Goal: Task Accomplishment & Management: Complete application form

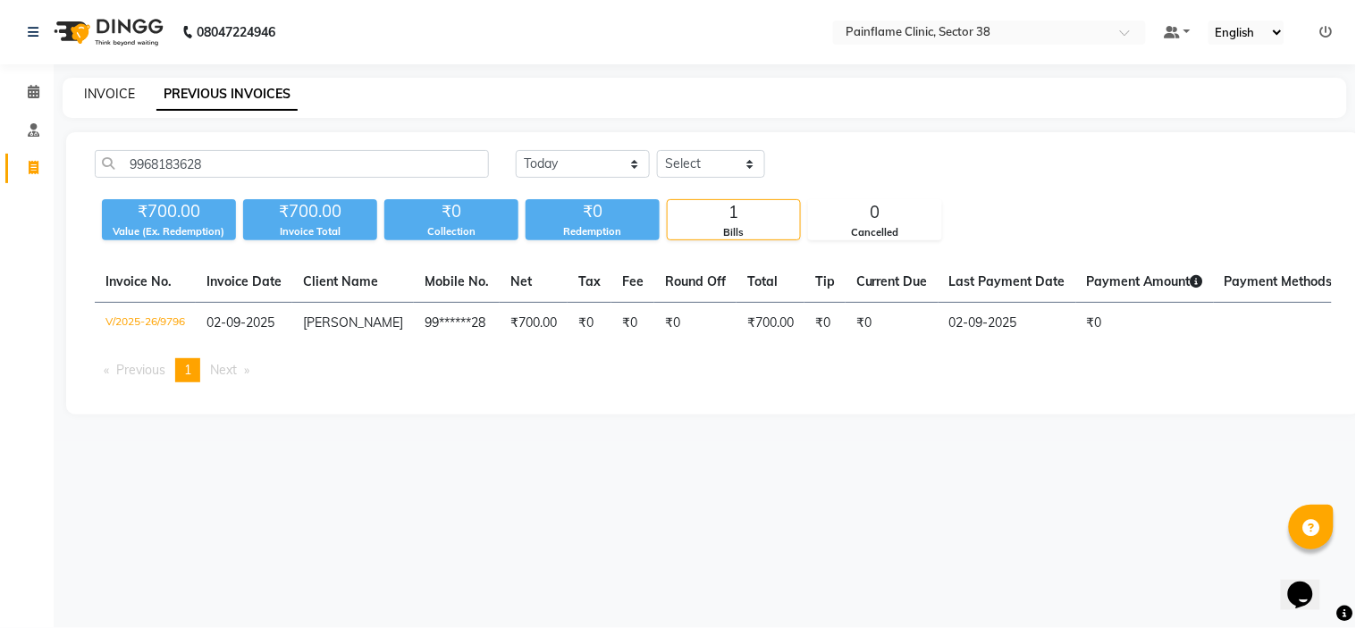
click at [123, 94] on link "INVOICE" at bounding box center [109, 94] width 51 height 16
select select "service"
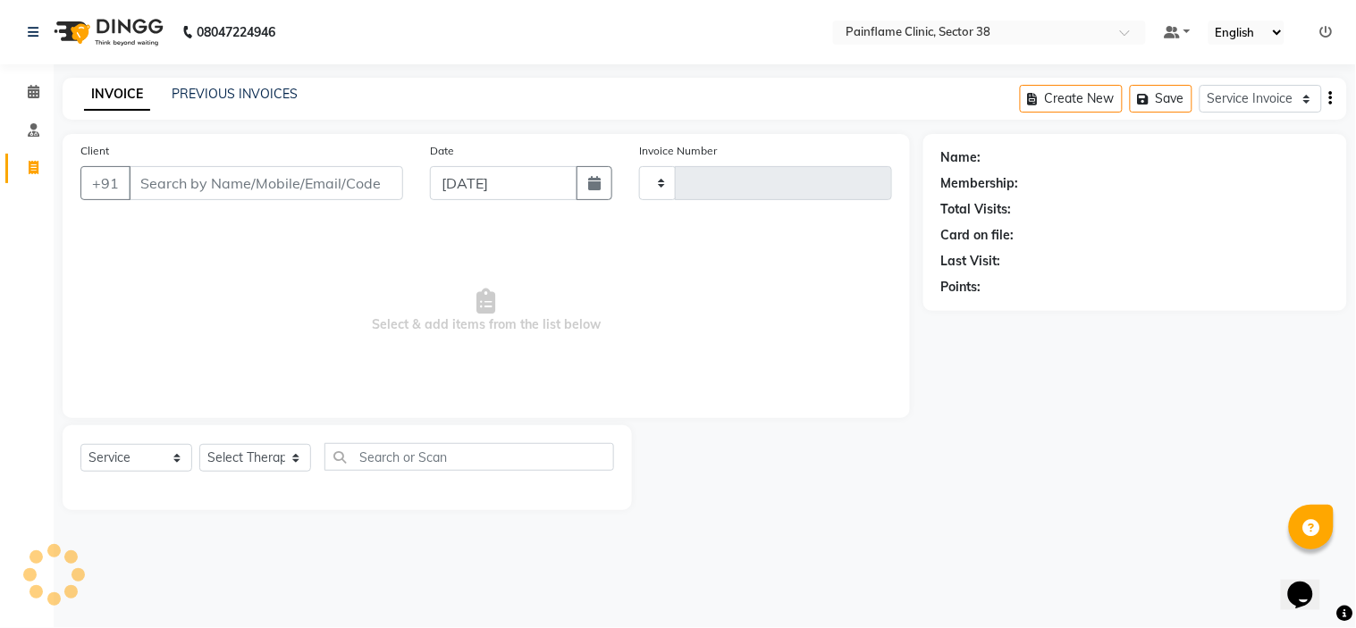
type input "9814"
select select "3964"
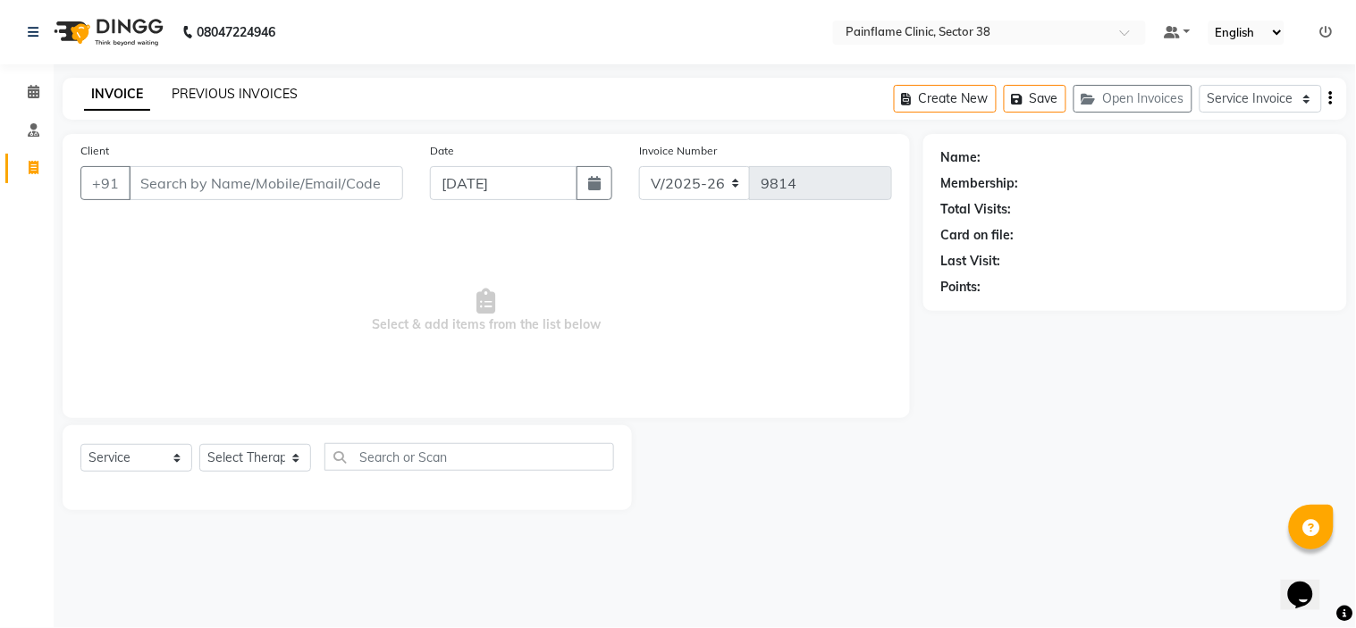
click at [247, 88] on link "PREVIOUS INVOICES" at bounding box center [235, 94] width 126 height 16
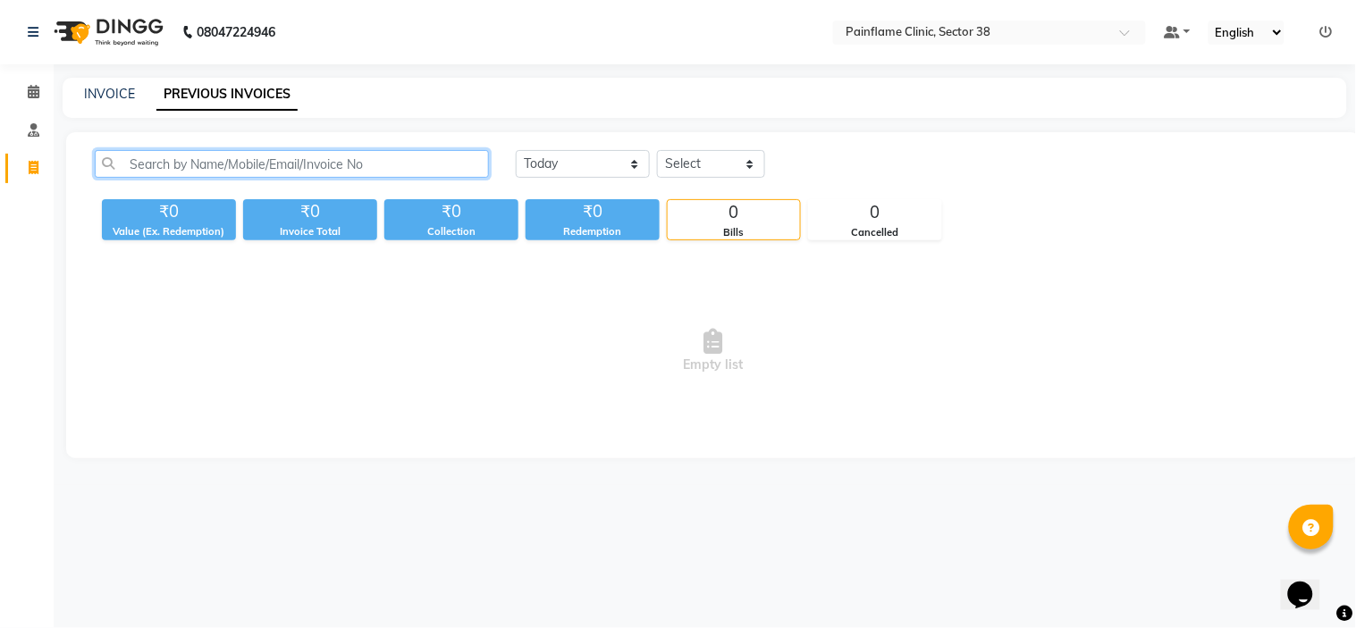
click at [239, 166] on input "text" at bounding box center [292, 164] width 394 height 28
paste input "9414921428"
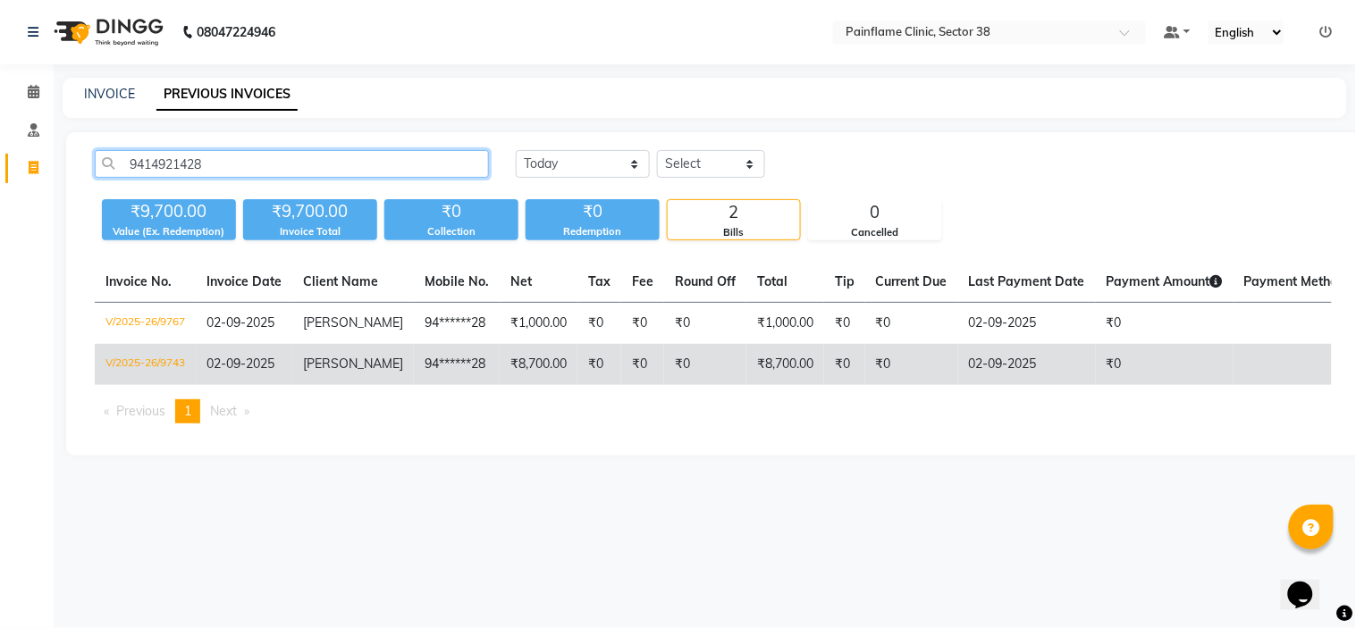
type input "9414921428"
click at [355, 361] on span "[PERSON_NAME]" at bounding box center [353, 364] width 100 height 16
click at [414, 374] on td "94******28" at bounding box center [457, 364] width 86 height 41
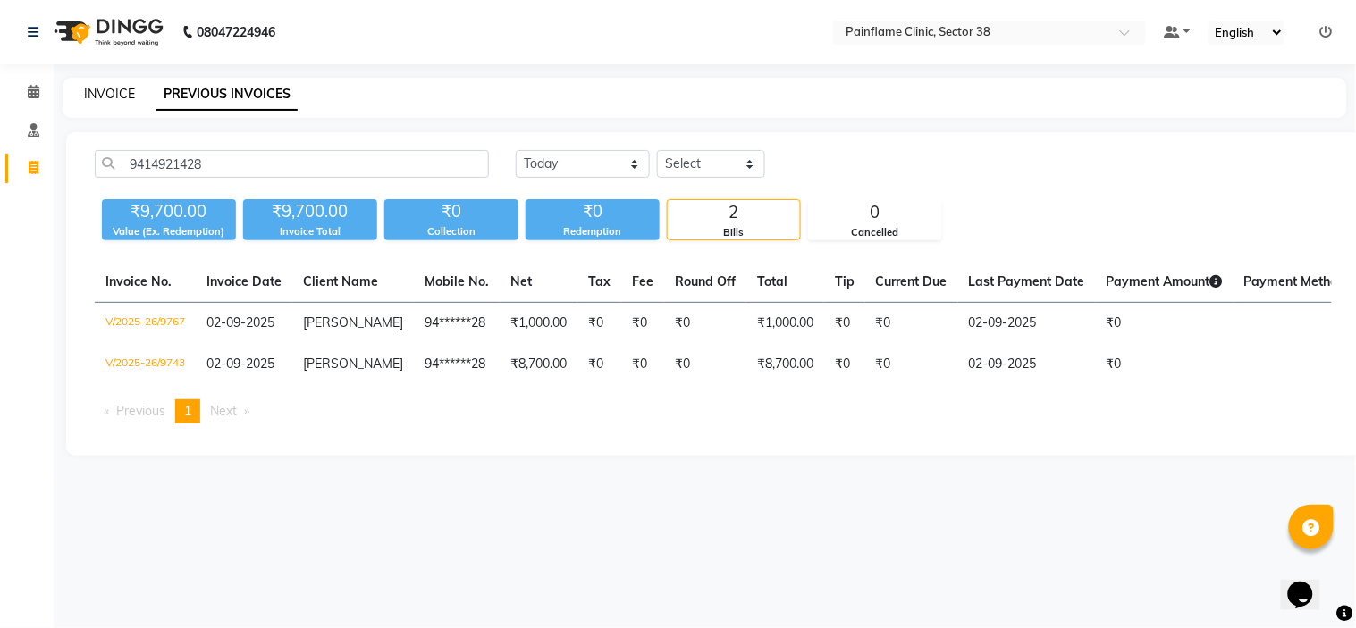
click at [110, 91] on link "INVOICE" at bounding box center [109, 94] width 51 height 16
select select "service"
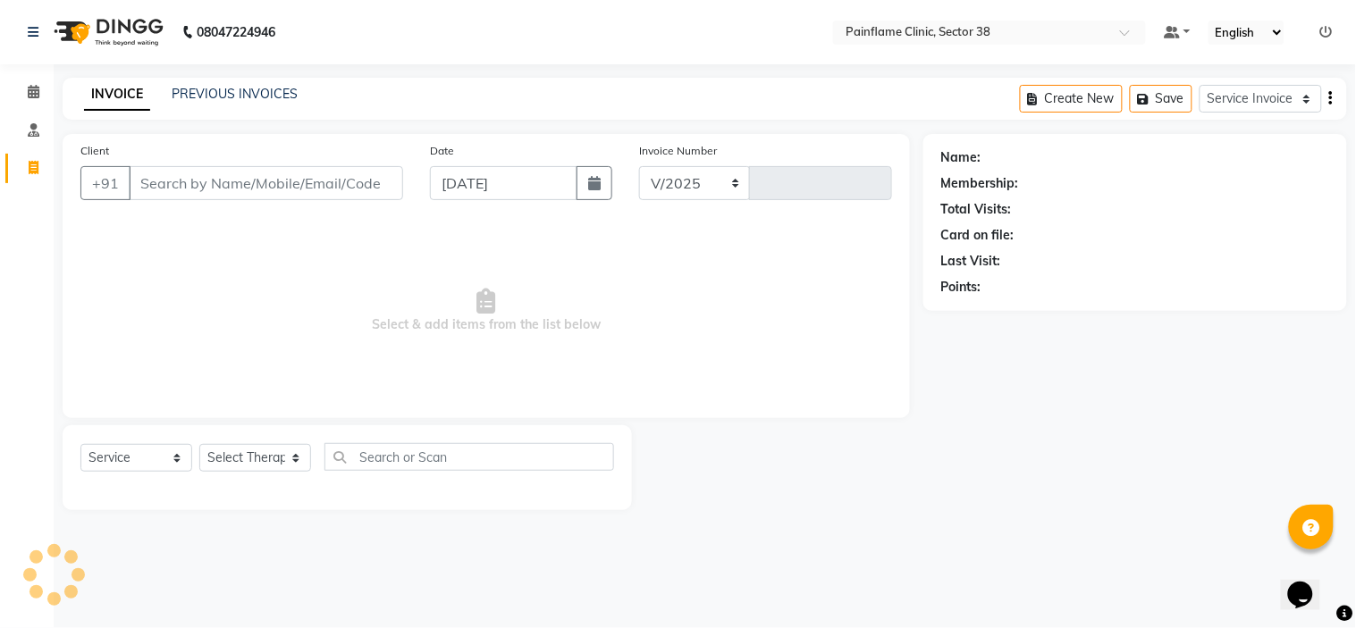
select select "3964"
type input "9814"
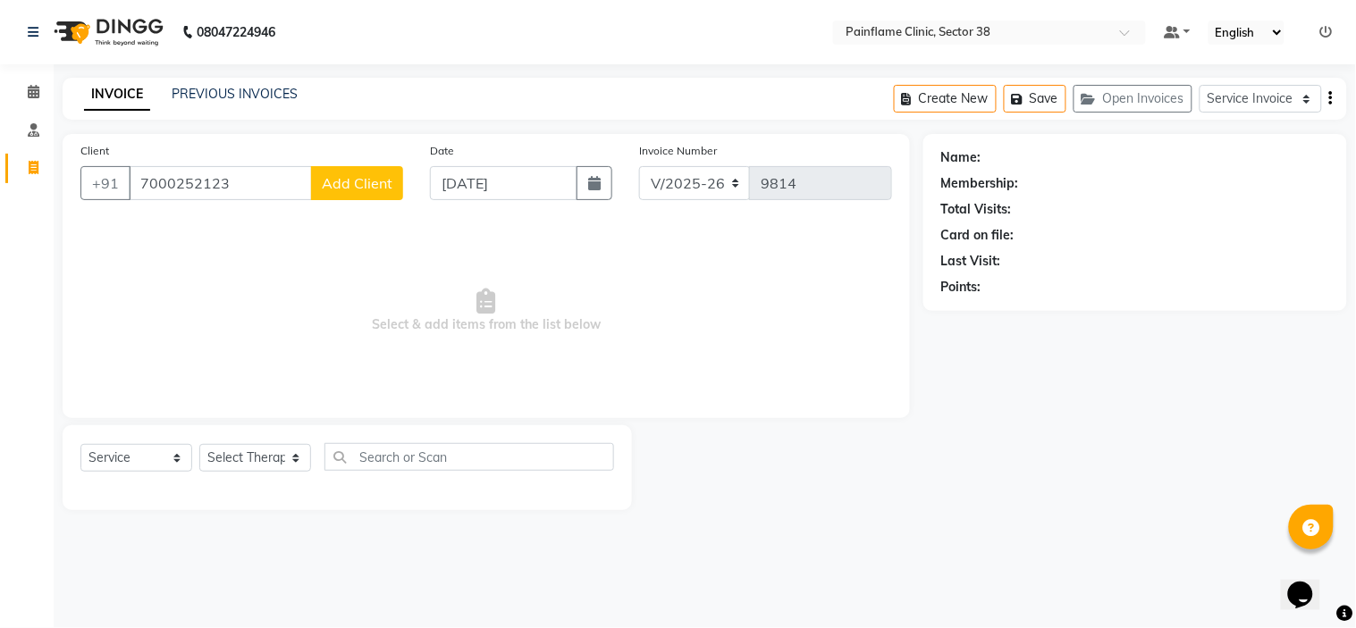
type input "7000252123"
click at [367, 175] on span "Add Client" at bounding box center [357, 183] width 71 height 18
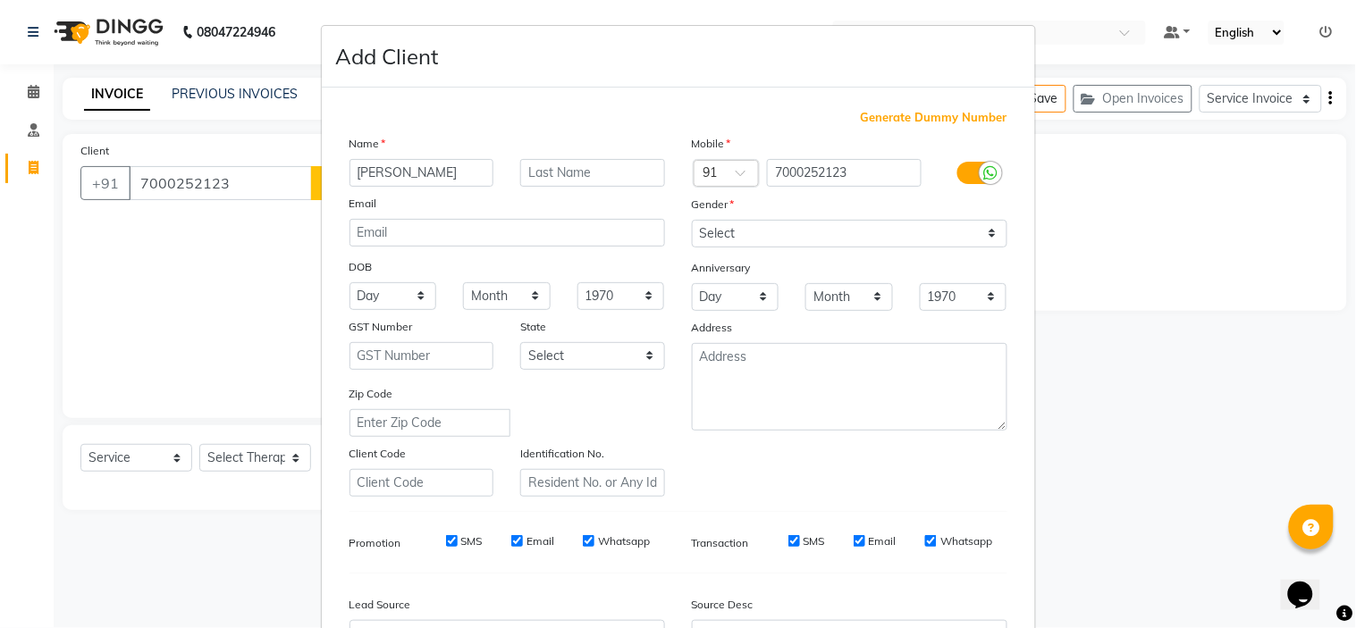
type input "Ajay Singh"
click at [738, 225] on select "Select Male Female Other Prefer Not To Say" at bounding box center [849, 234] width 315 height 28
select select "male"
click at [692, 220] on select "Select Male Female Other Prefer Not To Say" at bounding box center [849, 234] width 315 height 28
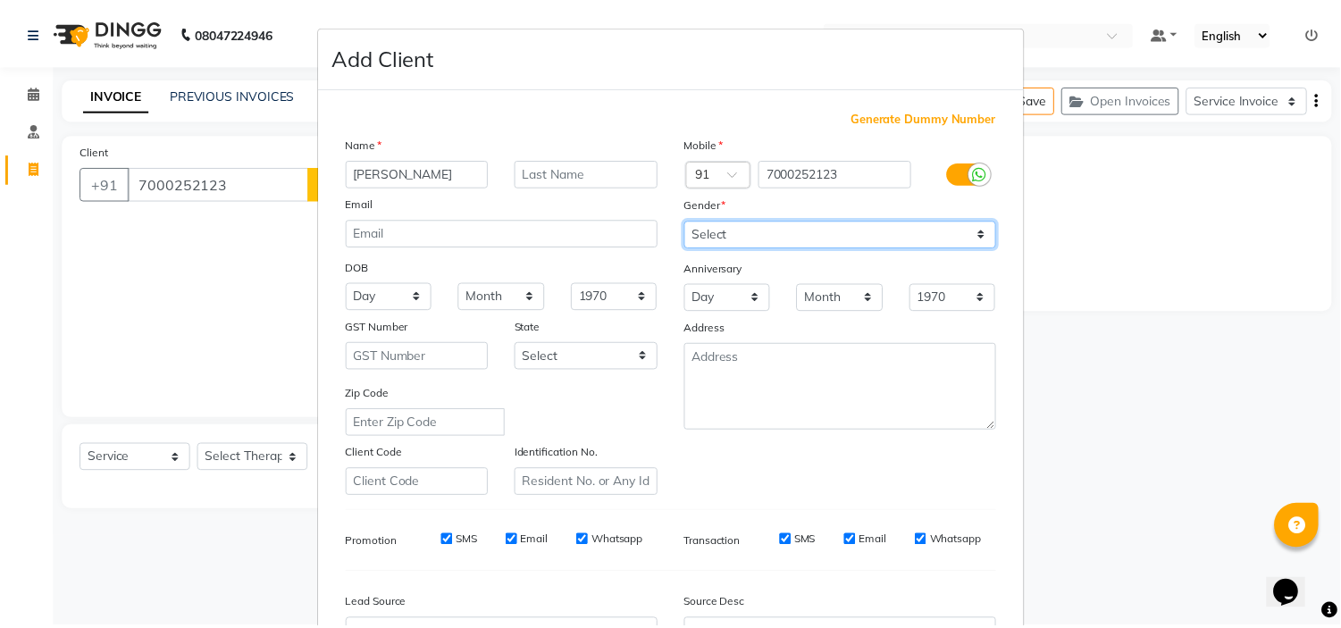
scroll to position [197, 0]
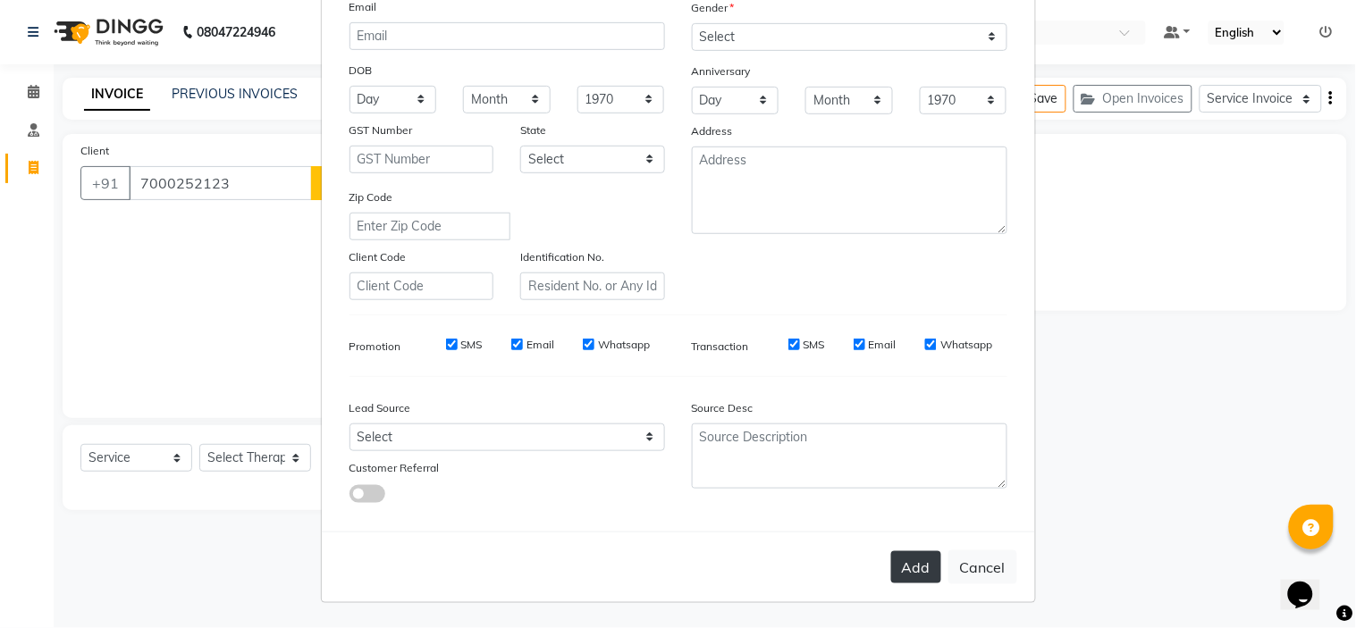
click at [896, 567] on button "Add" at bounding box center [916, 567] width 50 height 32
type input "70******23"
select select
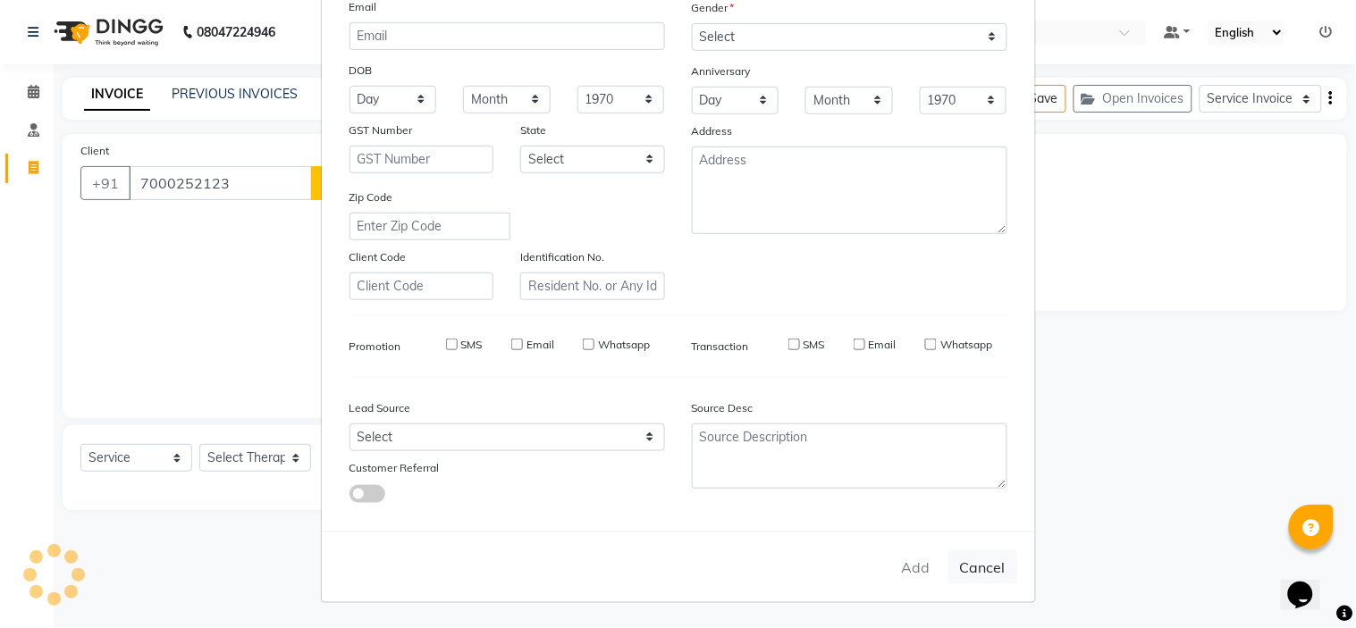
select select
checkbox input "false"
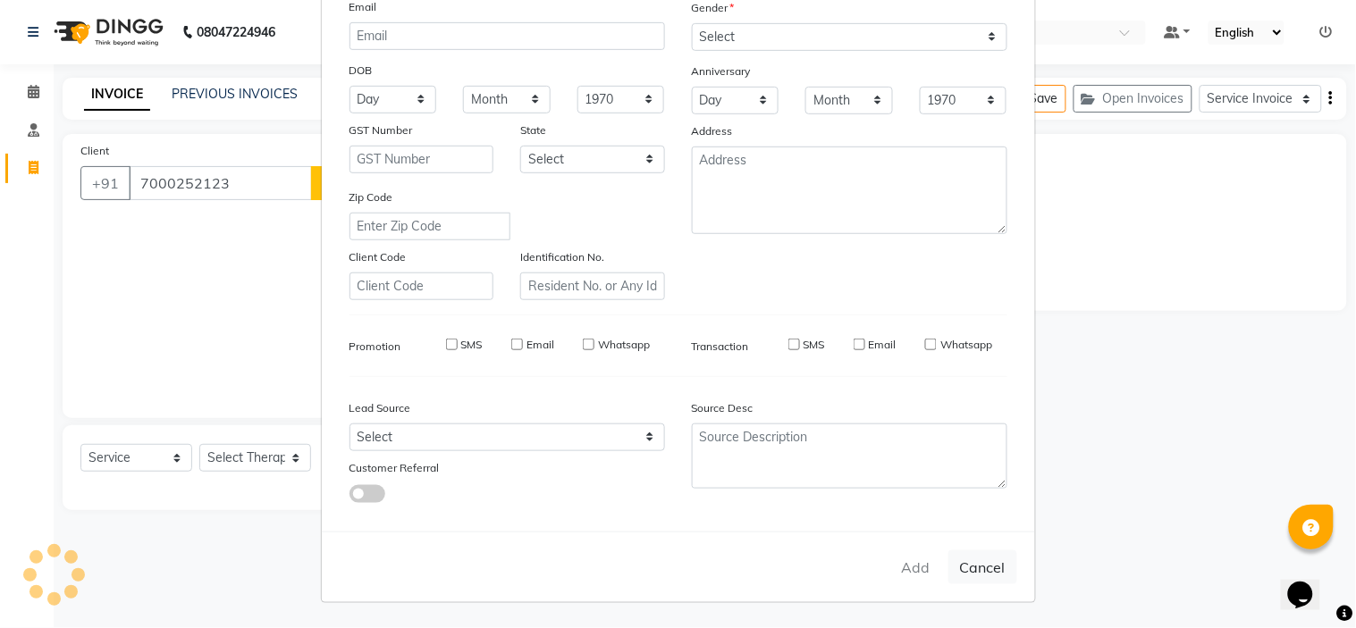
checkbox input "false"
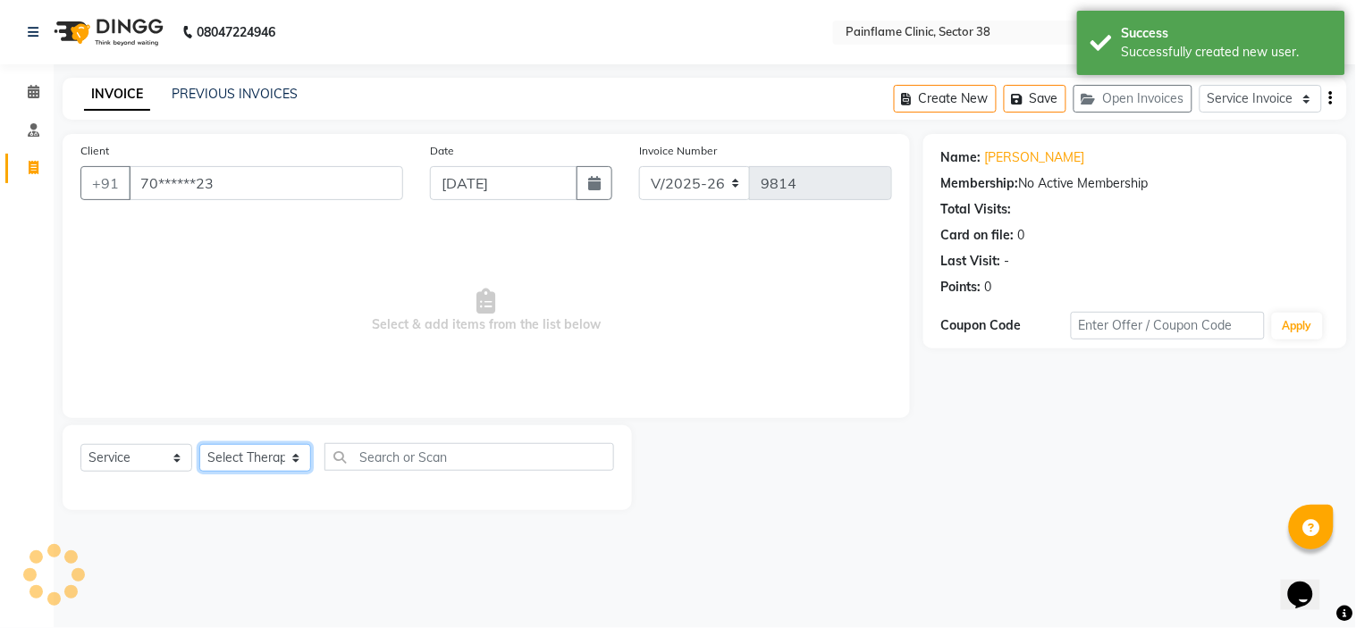
click at [230, 466] on select "Select Therapist Dr Durgesh Dr Harish Dr Ranjana Dr Saurabh Dr. Suraj Dr. Tejpa…" at bounding box center [255, 458] width 112 height 28
select select "20209"
click at [199, 445] on select "Select Therapist Dr Durgesh Dr Harish Dr Ranjana Dr Saurabh Dr. Suraj Dr. Tejpa…" at bounding box center [255, 458] width 112 height 28
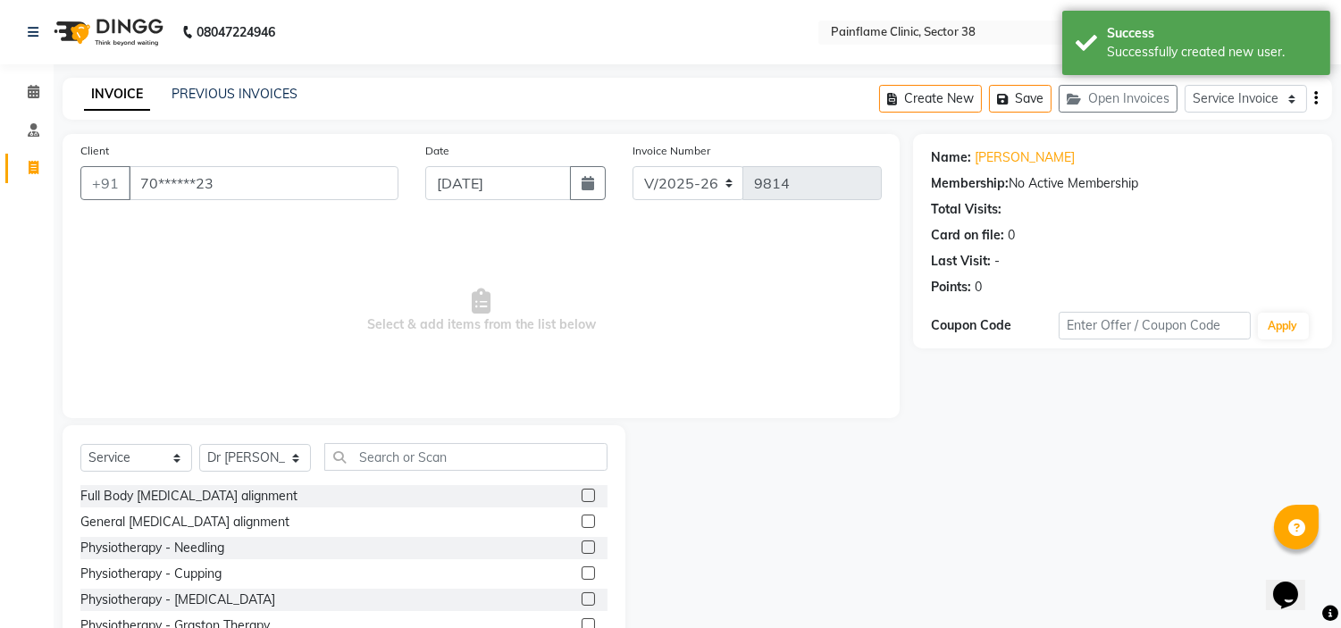
click at [582, 520] on label at bounding box center [588, 521] width 13 height 13
click at [582, 520] on input "checkbox" at bounding box center [588, 522] width 12 height 12
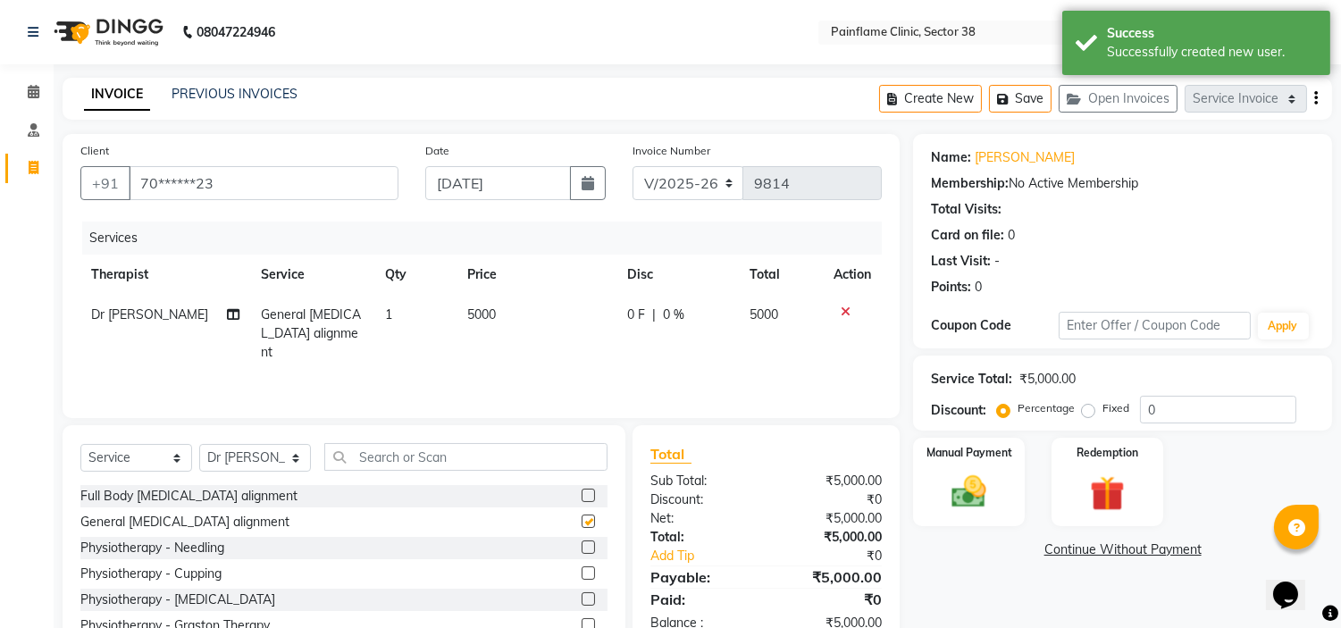
checkbox input "false"
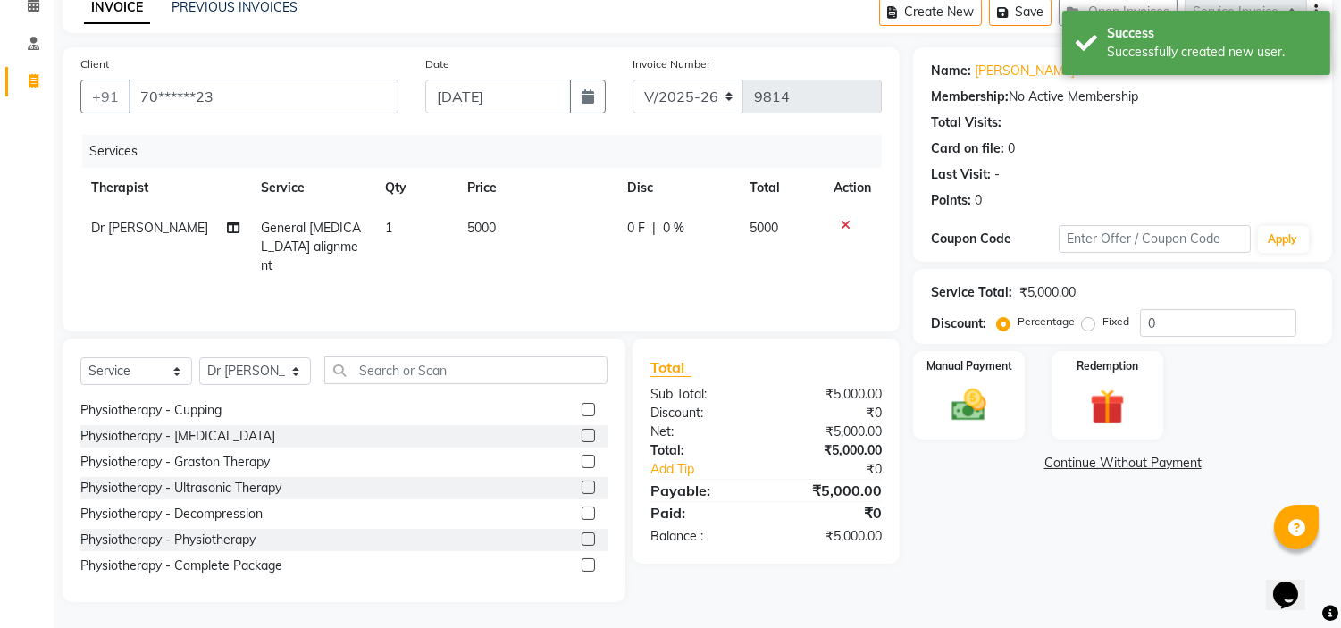
scroll to position [105, 0]
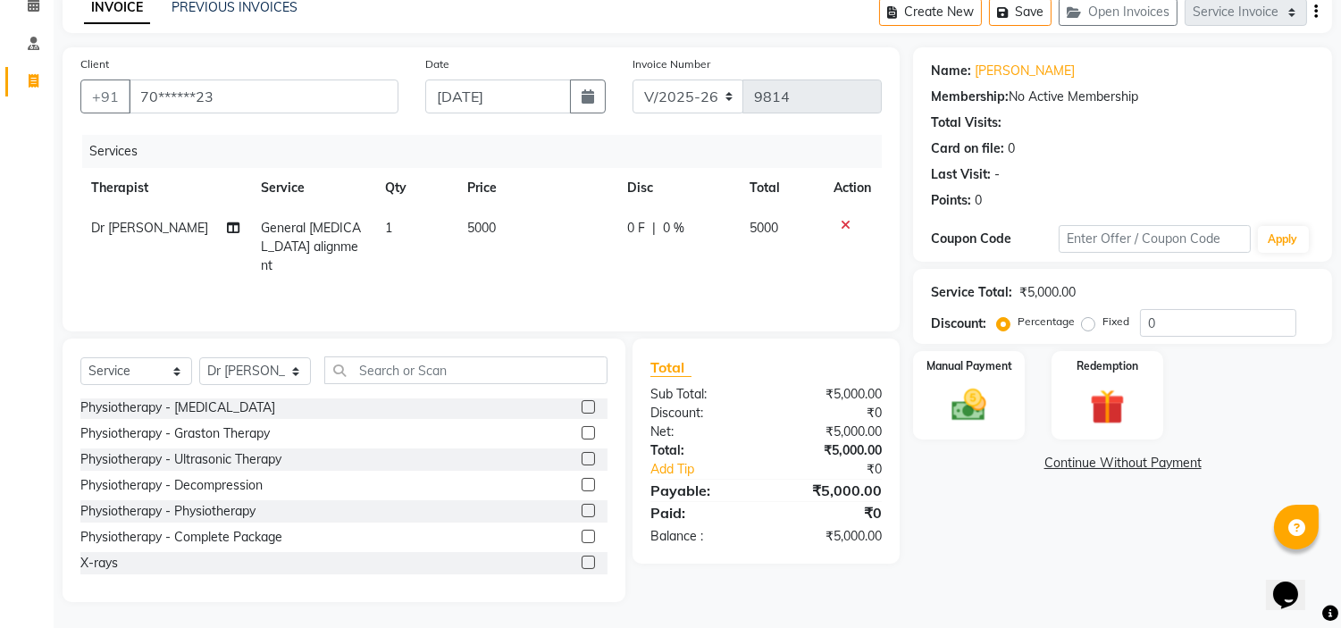
click at [582, 560] on label at bounding box center [588, 562] width 13 height 13
click at [582, 560] on input "checkbox" at bounding box center [588, 564] width 12 height 12
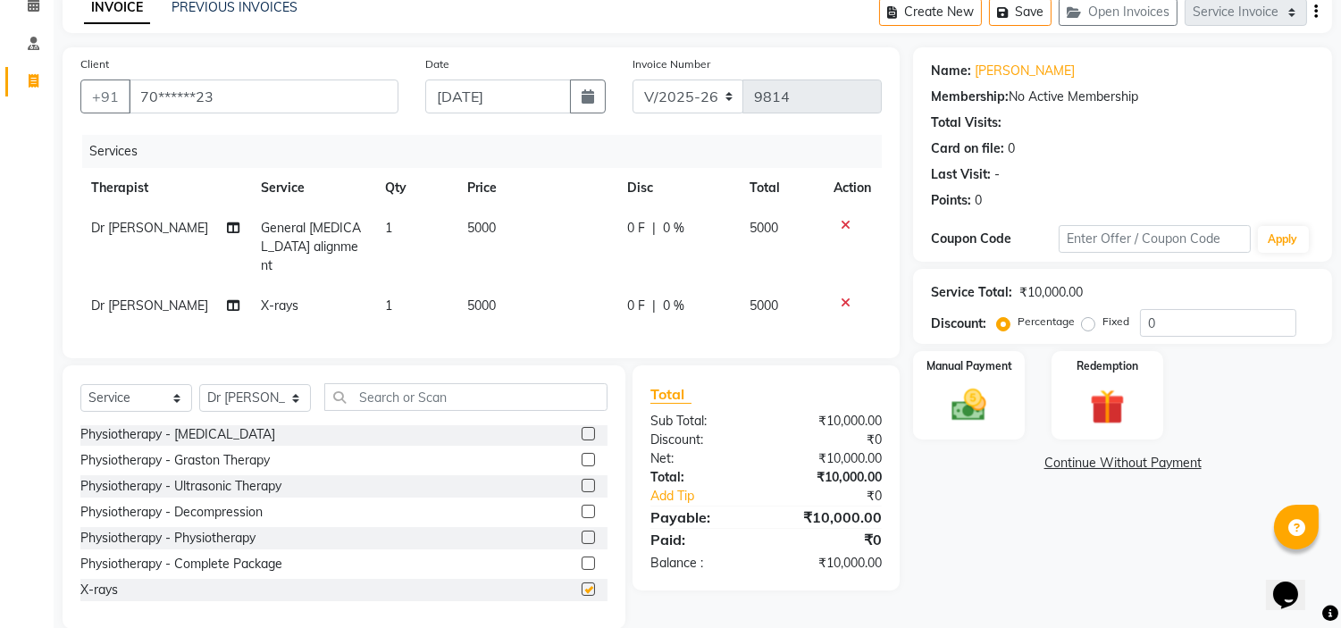
checkbox input "false"
click at [483, 298] on span "5000" at bounding box center [481, 306] width 29 height 16
select select "20209"
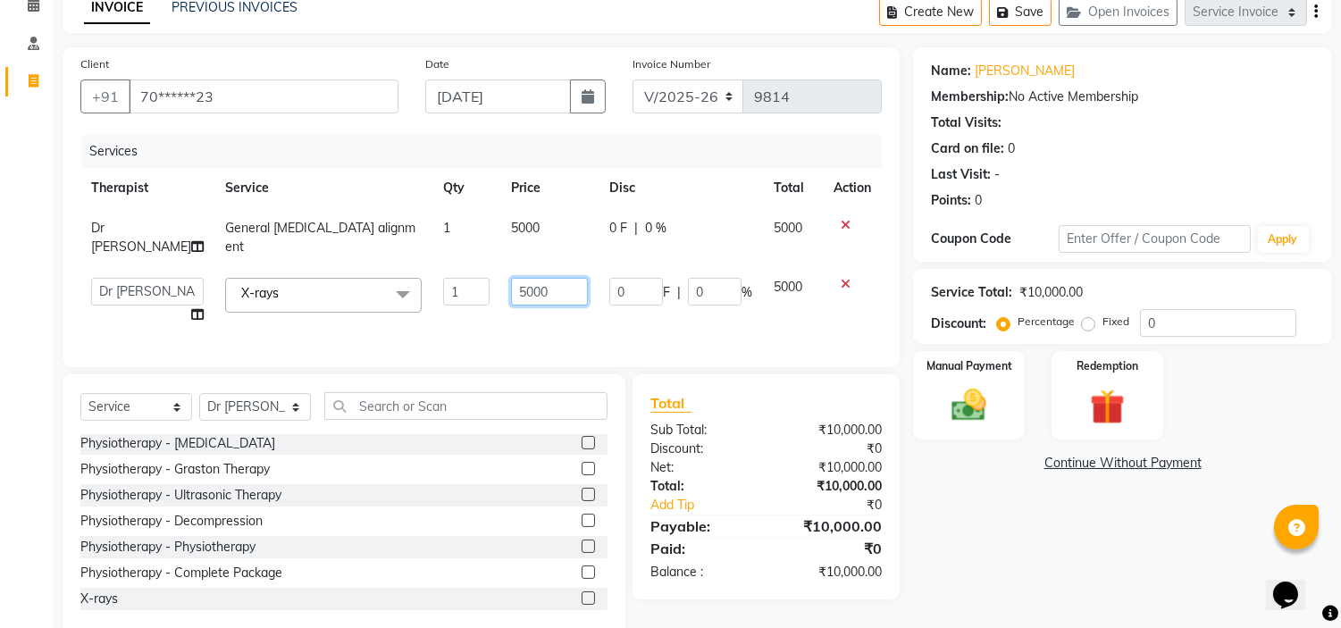
click at [511, 278] on input "5000" at bounding box center [549, 292] width 77 height 28
type input "1800"
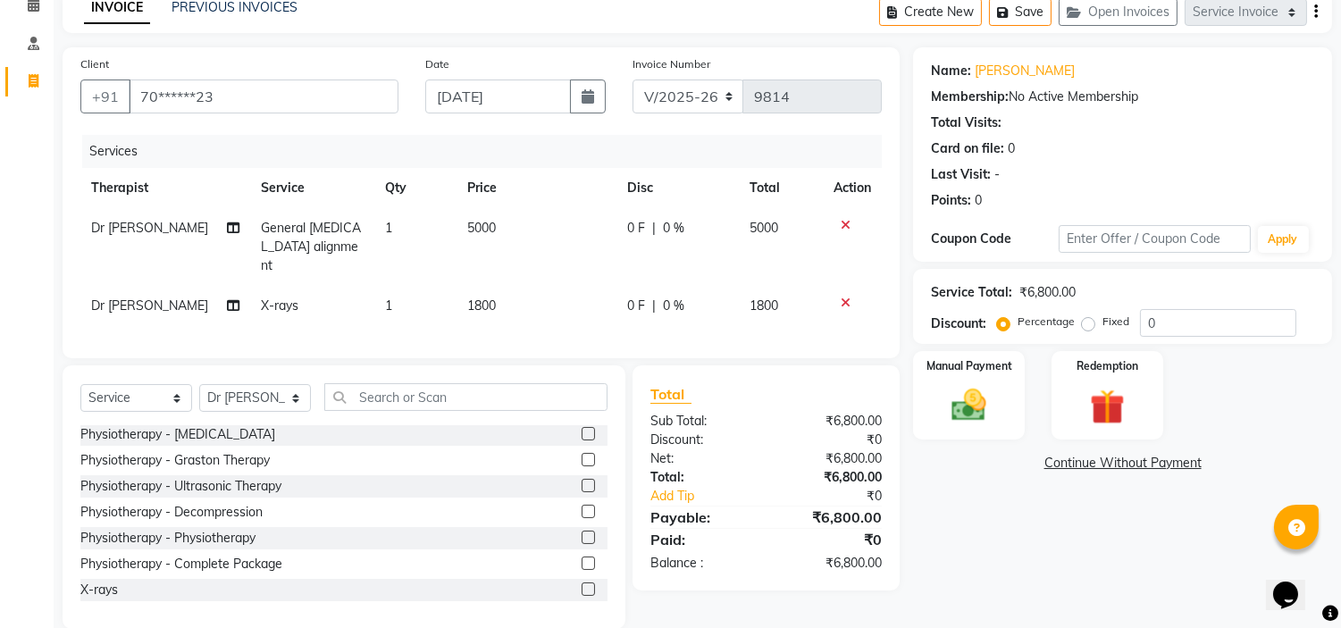
click at [1103, 317] on label "Fixed" at bounding box center [1116, 322] width 27 height 16
click at [1087, 317] on input "Fixed" at bounding box center [1092, 321] width 13 height 13
radio input "true"
click at [978, 414] on img at bounding box center [969, 406] width 59 height 42
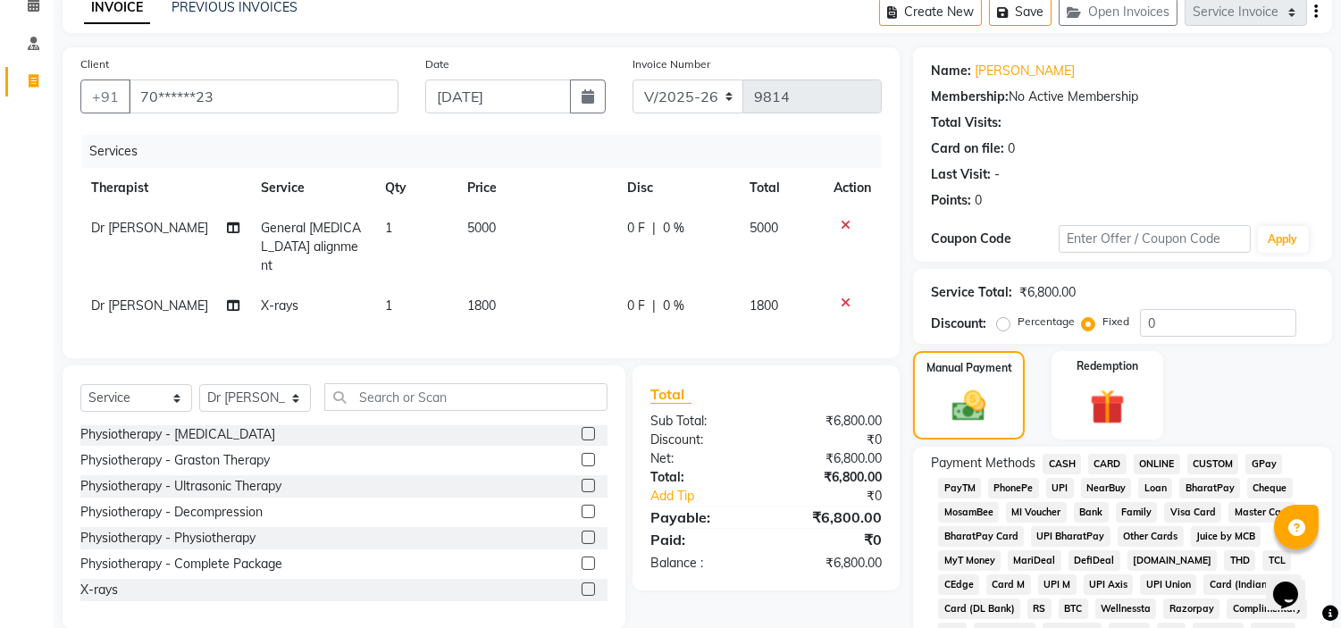
click at [1056, 485] on span "UPI" at bounding box center [1060, 488] width 28 height 21
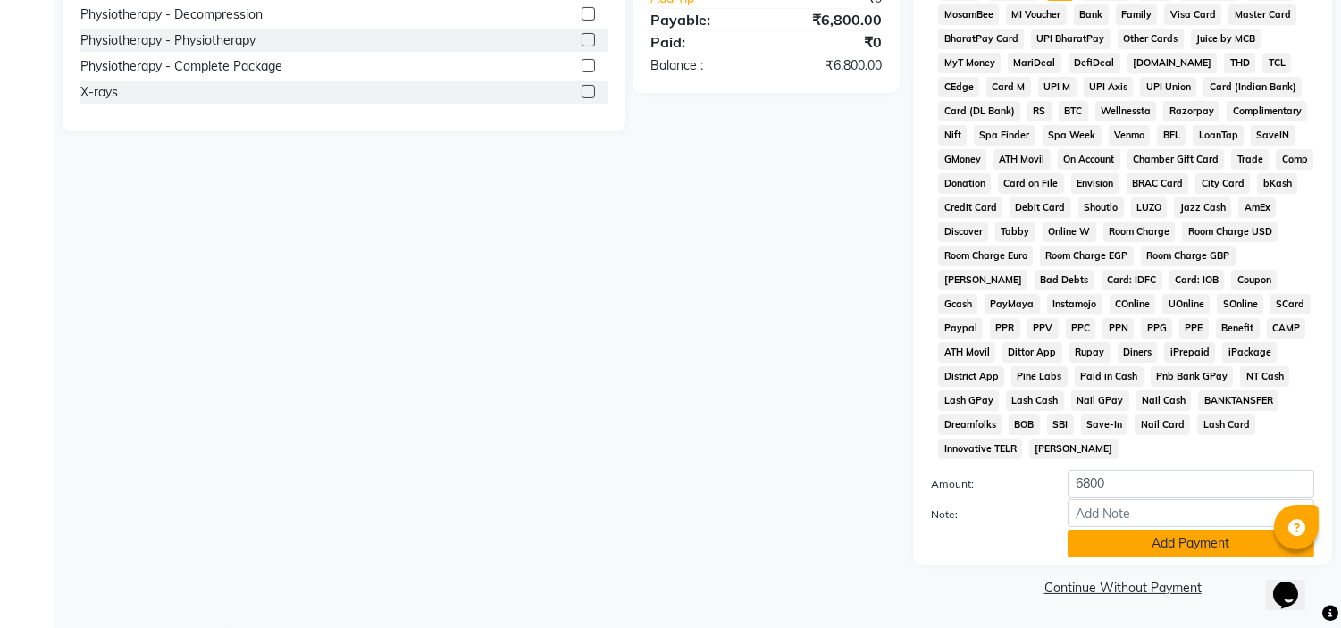
click at [1105, 533] on button "Add Payment" at bounding box center [1191, 544] width 247 height 28
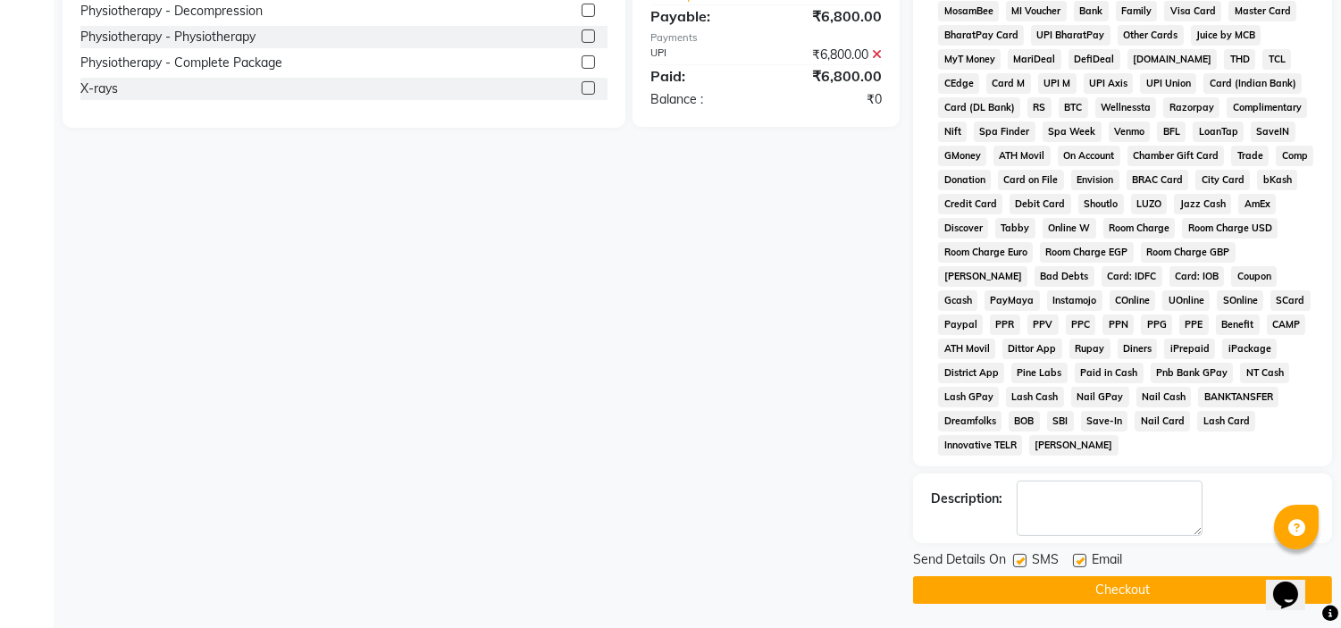
click at [1077, 559] on label at bounding box center [1079, 560] width 13 height 13
click at [1077, 559] on input "checkbox" at bounding box center [1079, 562] width 12 height 12
checkbox input "false"
click at [1025, 558] on label at bounding box center [1019, 560] width 13 height 13
click at [1025, 558] on input "checkbox" at bounding box center [1019, 562] width 12 height 12
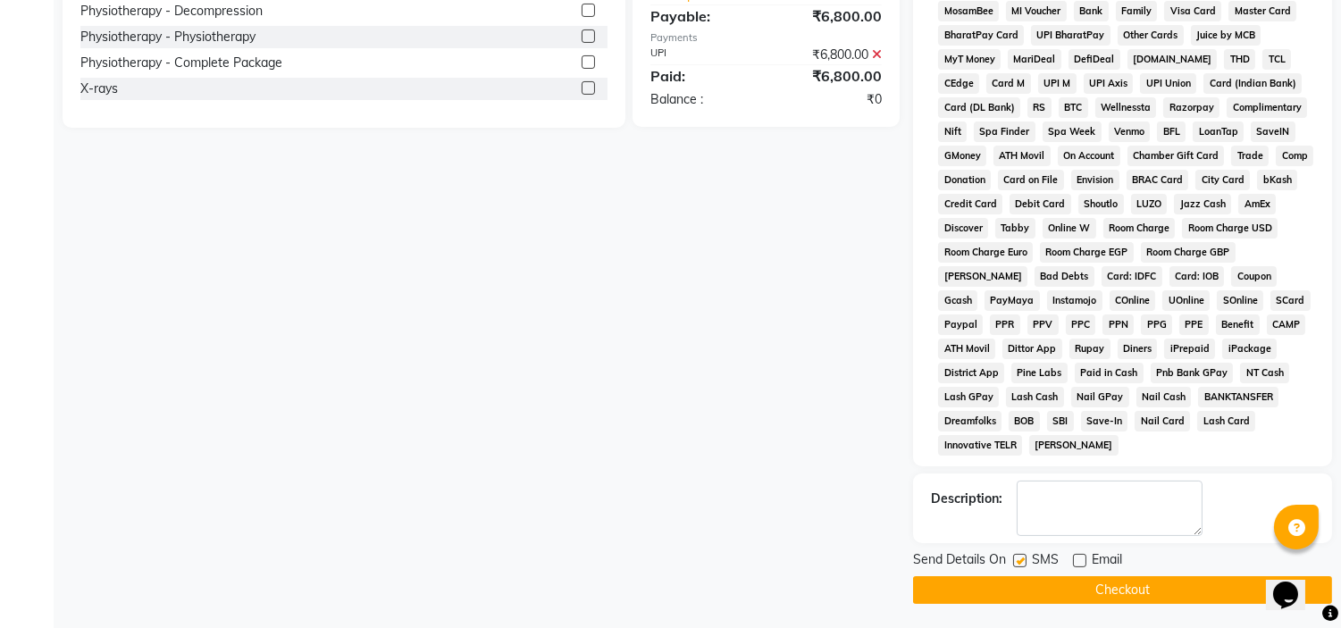
checkbox input "false"
click at [1017, 595] on button "Checkout" at bounding box center [1122, 590] width 419 height 28
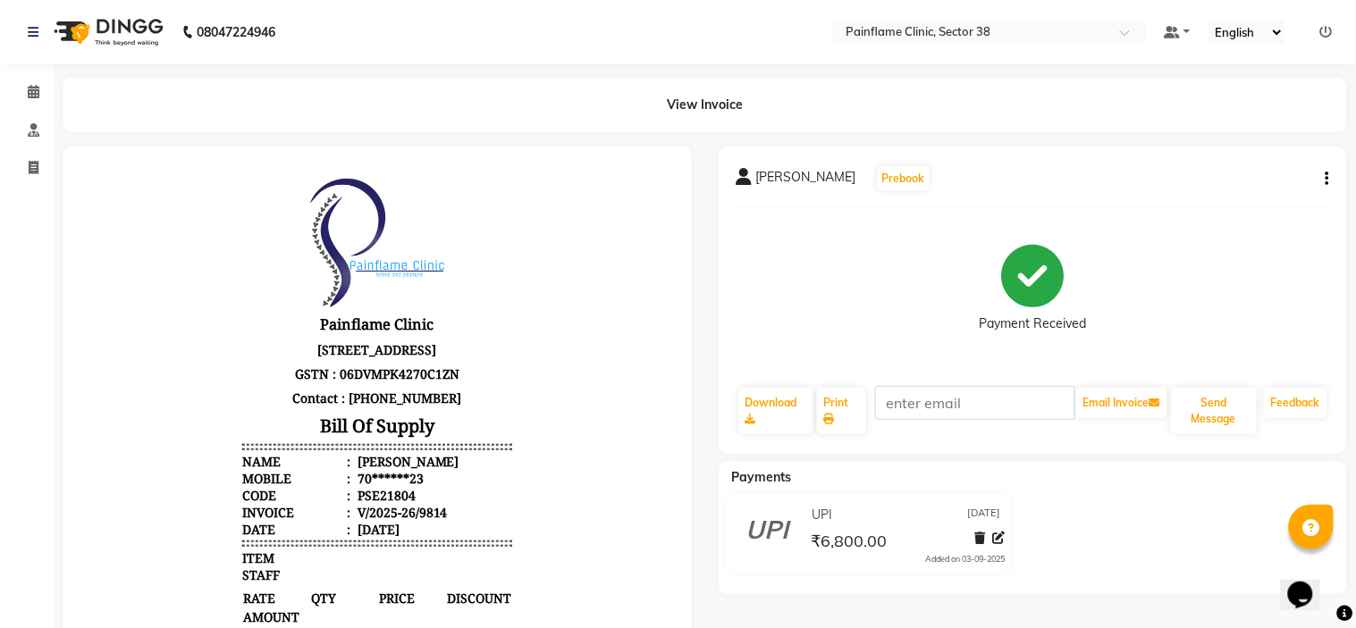
select select "3964"
select select "service"
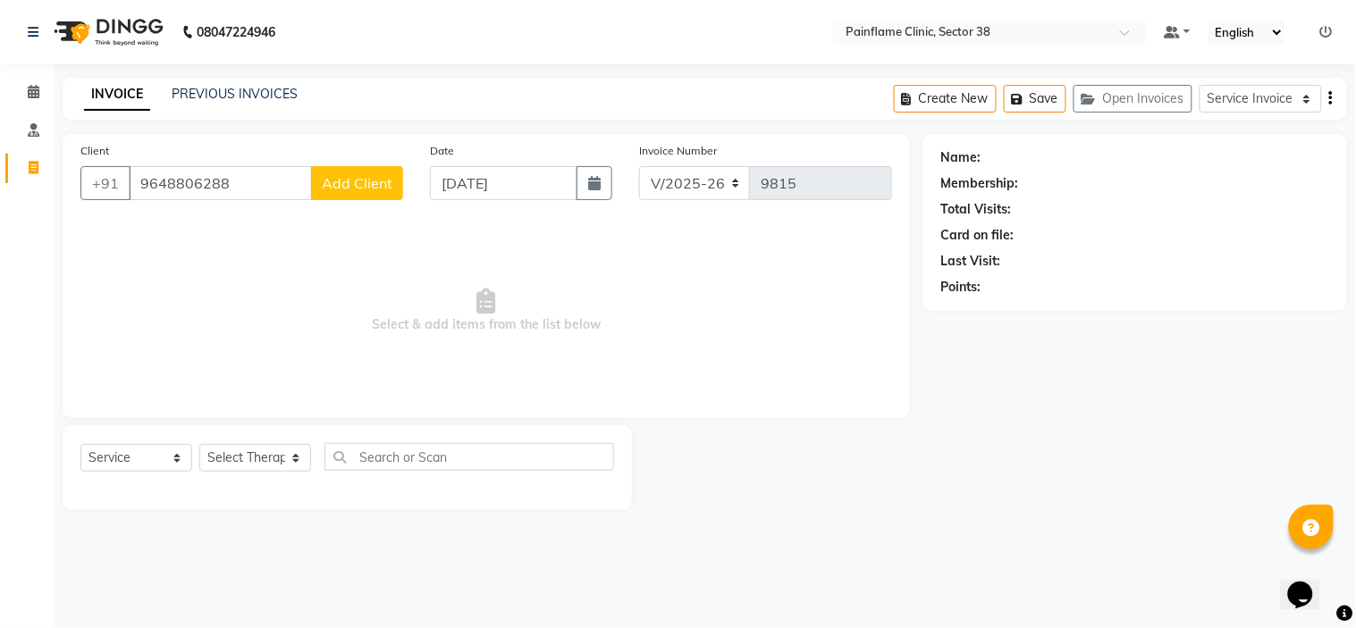
type input "9648806288"
click at [343, 189] on span "Add Client" at bounding box center [357, 183] width 71 height 18
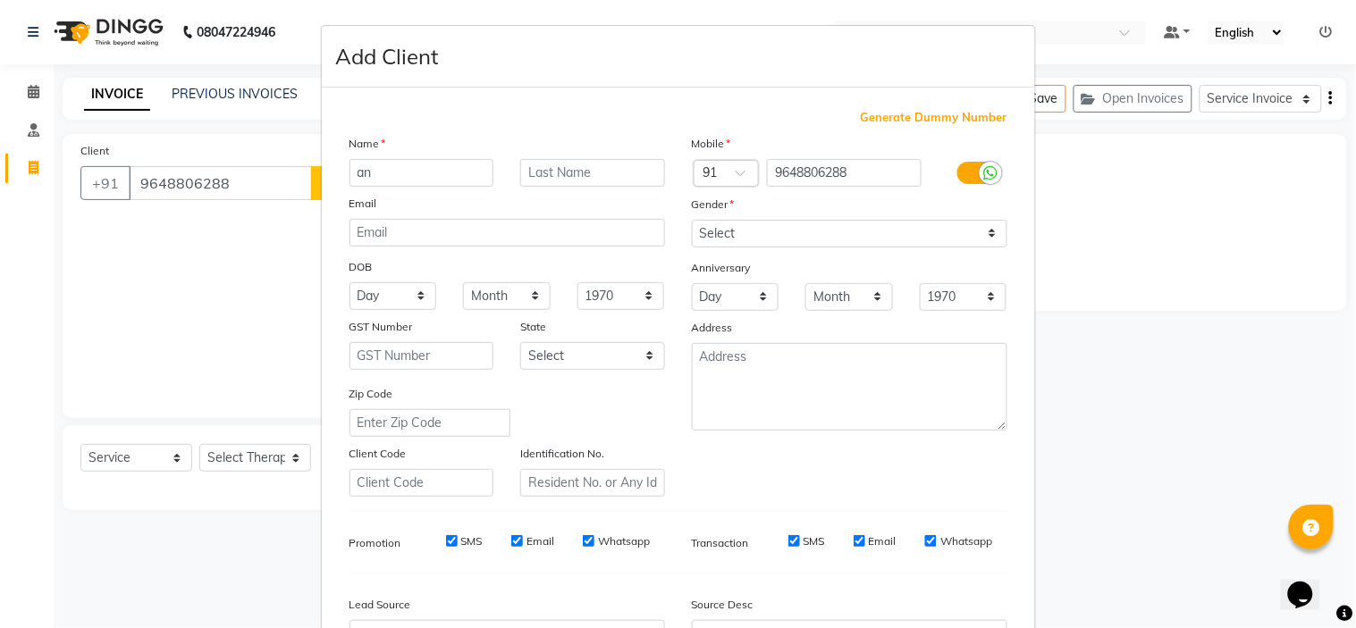
type input "a"
type input "Anil"
click at [831, 233] on select "Select Male Female Other Prefer Not To Say" at bounding box center [849, 234] width 315 height 28
select select "male"
click at [692, 220] on select "Select Male Female Other Prefer Not To Say" at bounding box center [849, 234] width 315 height 28
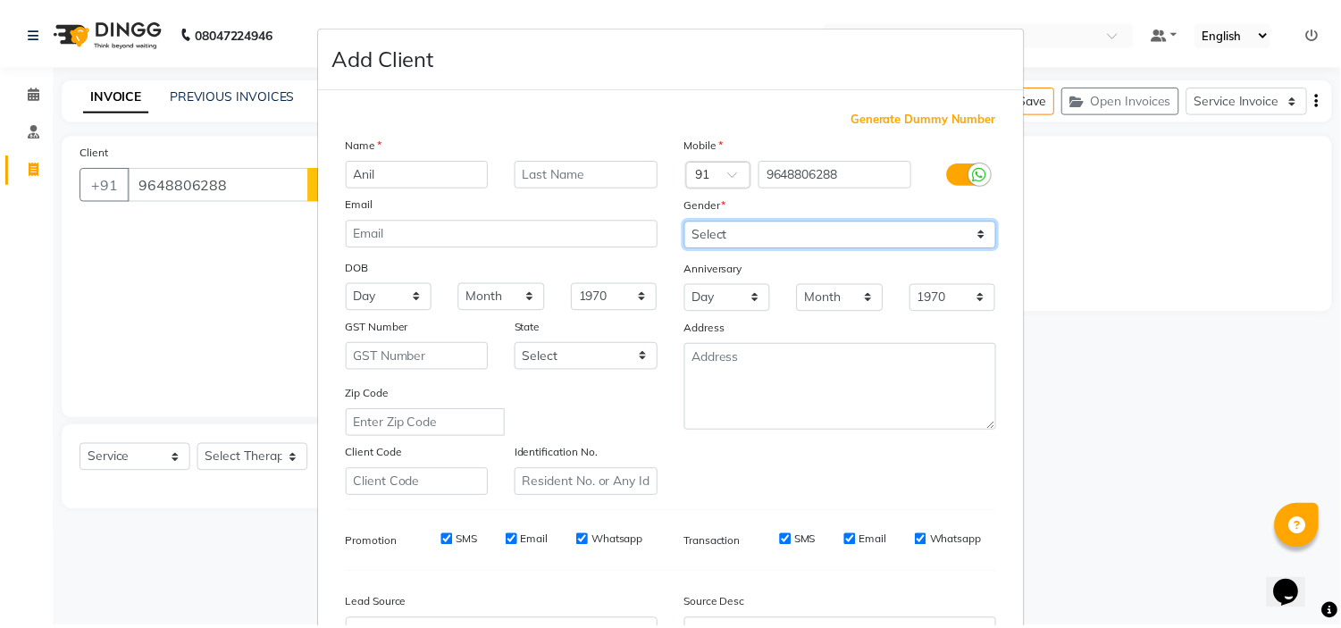
scroll to position [197, 0]
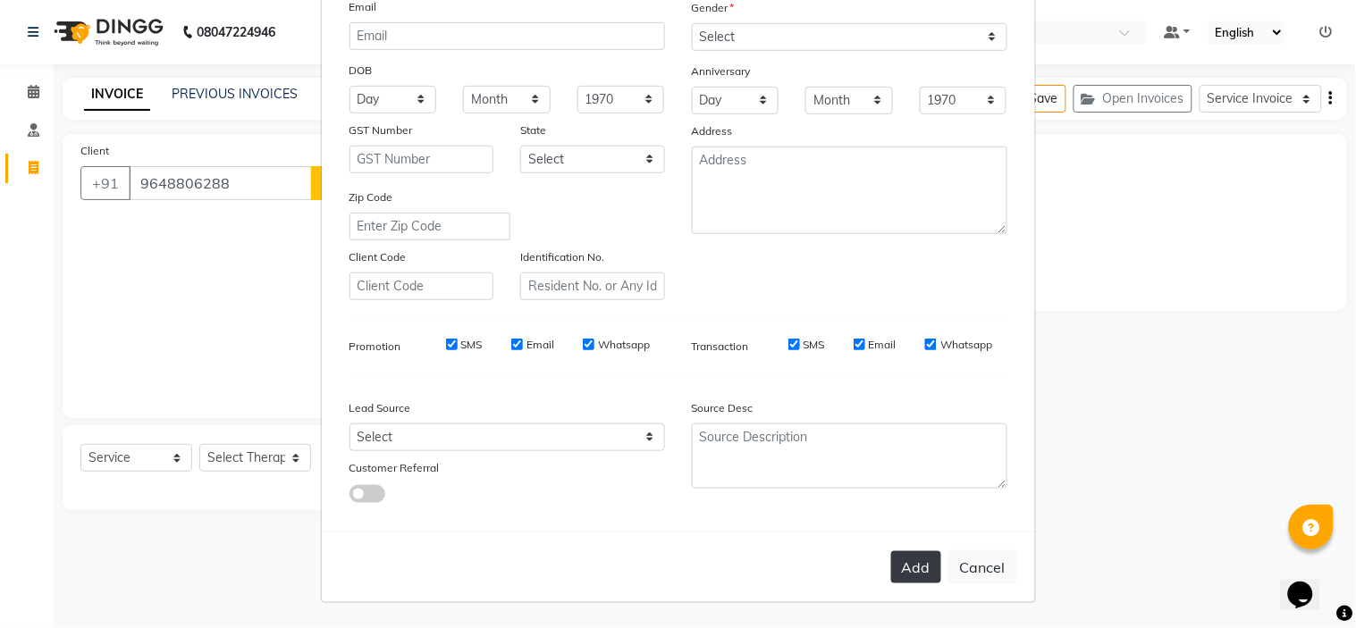
click at [909, 572] on button "Add" at bounding box center [916, 567] width 50 height 32
type input "96******88"
select select
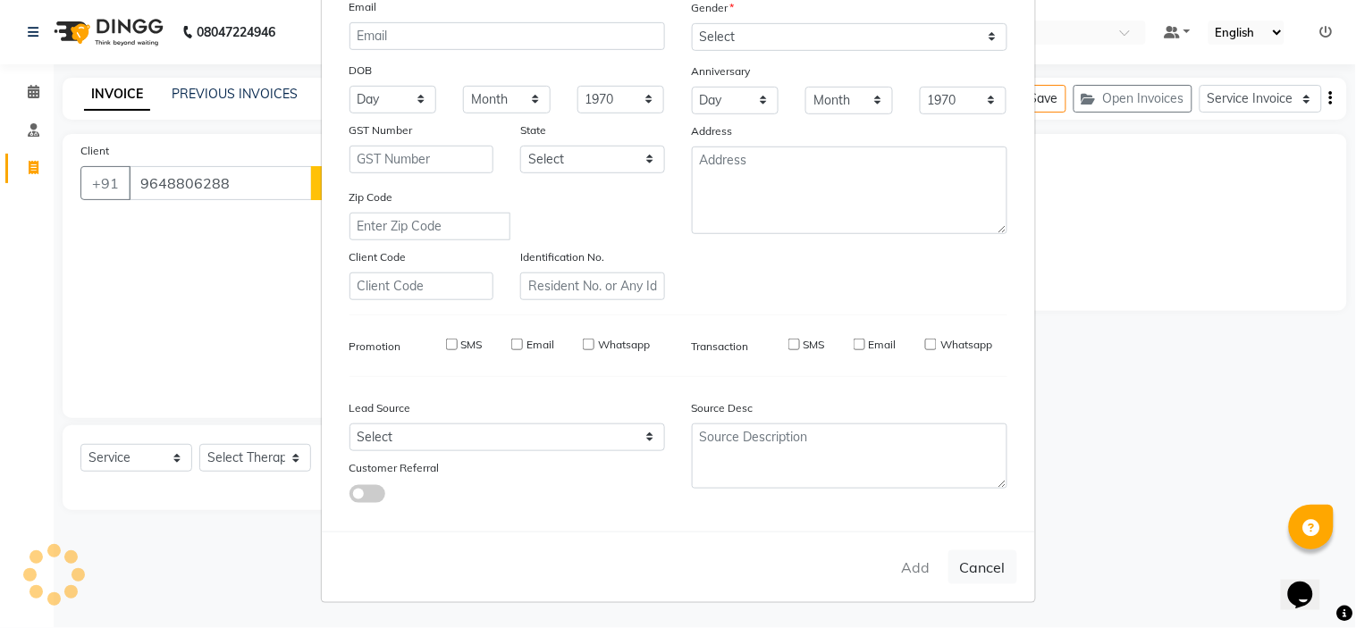
select select
checkbox input "false"
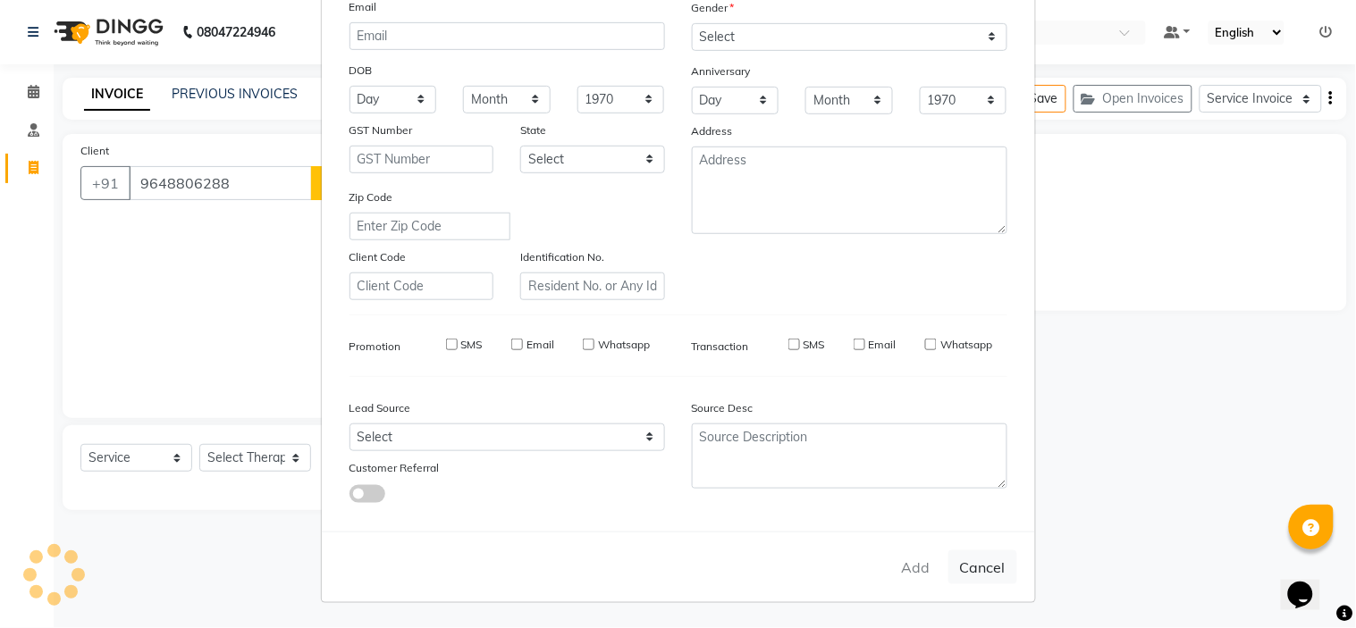
checkbox input "false"
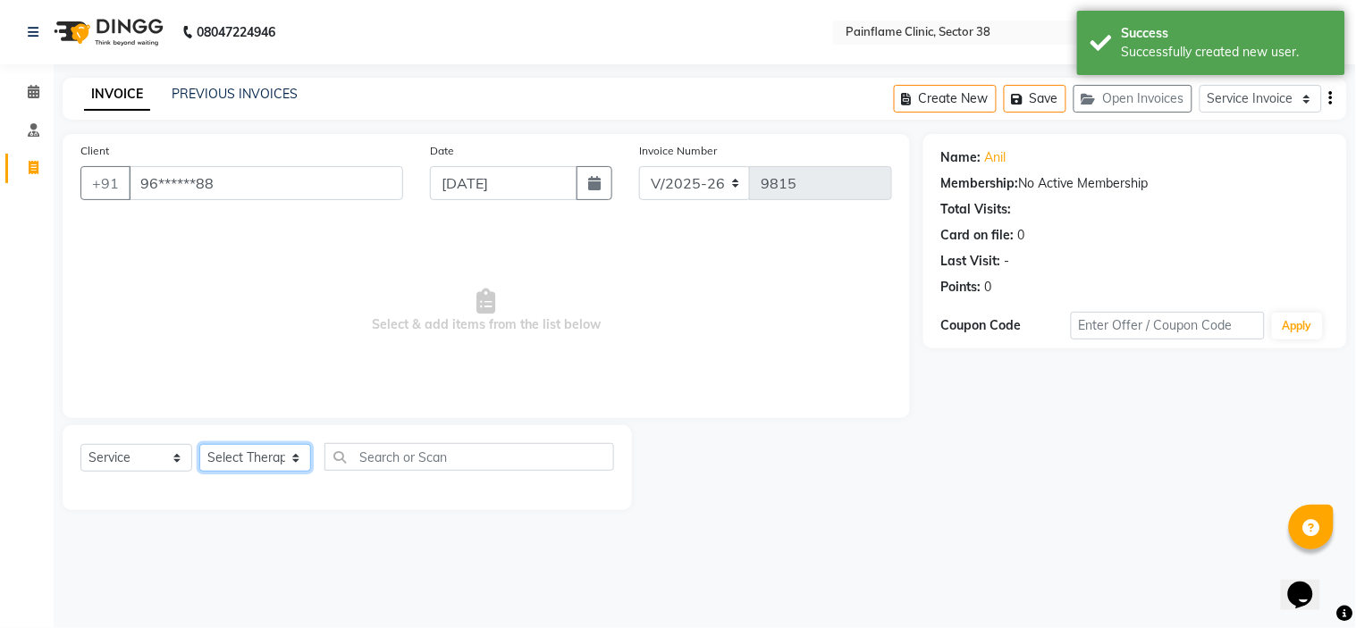
click at [223, 463] on select "Select Therapist Dr Durgesh Dr Harish Dr Ranjana Dr Saurabh Dr. Suraj Dr. Tejpa…" at bounding box center [255, 458] width 112 height 28
select select "20209"
click at [199, 445] on select "Select Therapist Dr Durgesh Dr Harish Dr Ranjana Dr Saurabh Dr. Suraj Dr. Tejpa…" at bounding box center [255, 458] width 112 height 28
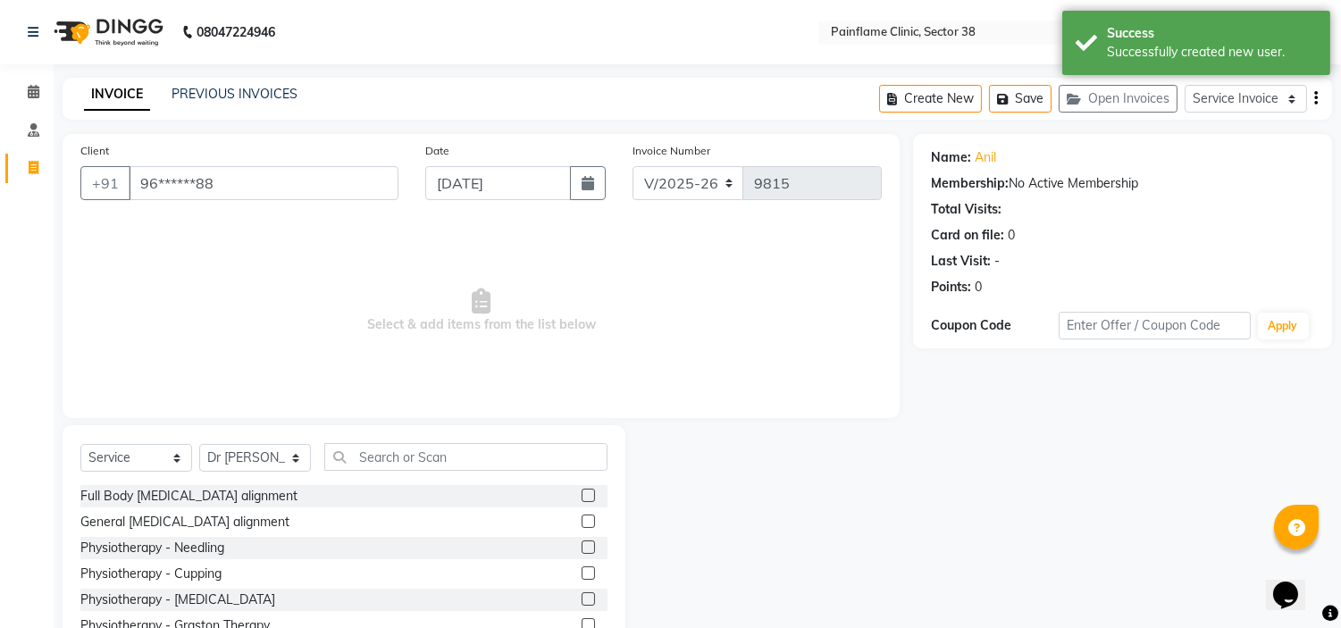
click at [582, 496] on label at bounding box center [588, 495] width 13 height 13
click at [582, 496] on input "checkbox" at bounding box center [588, 497] width 12 height 12
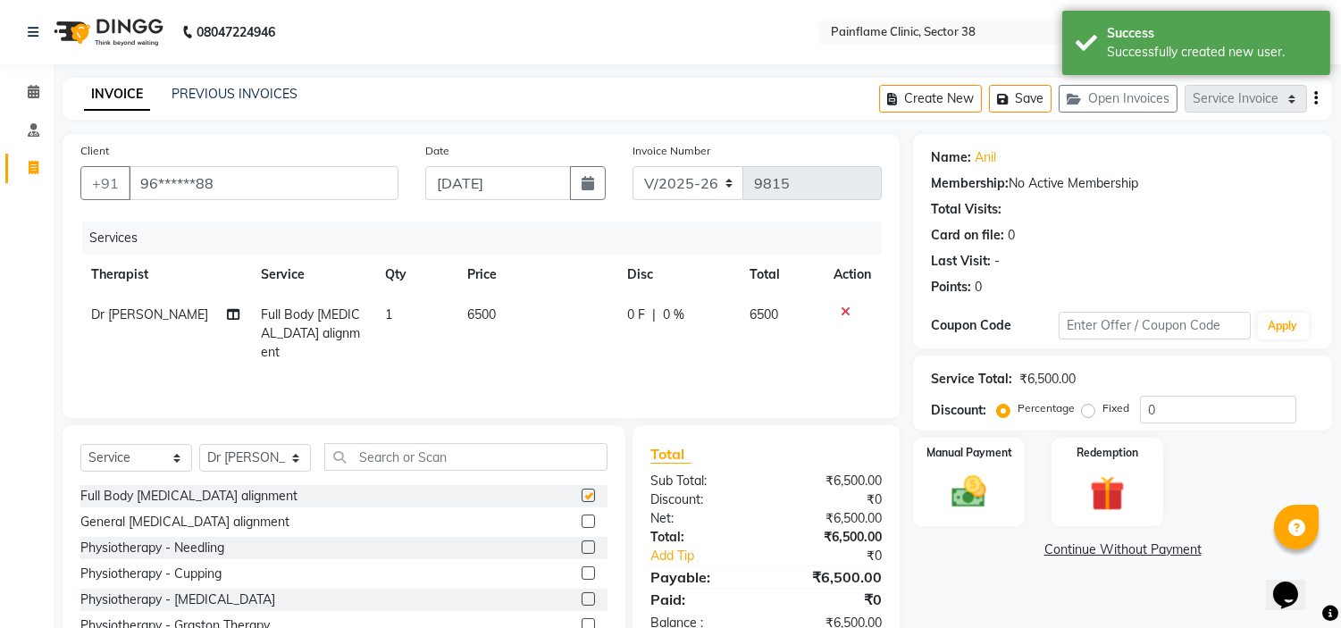
checkbox input "false"
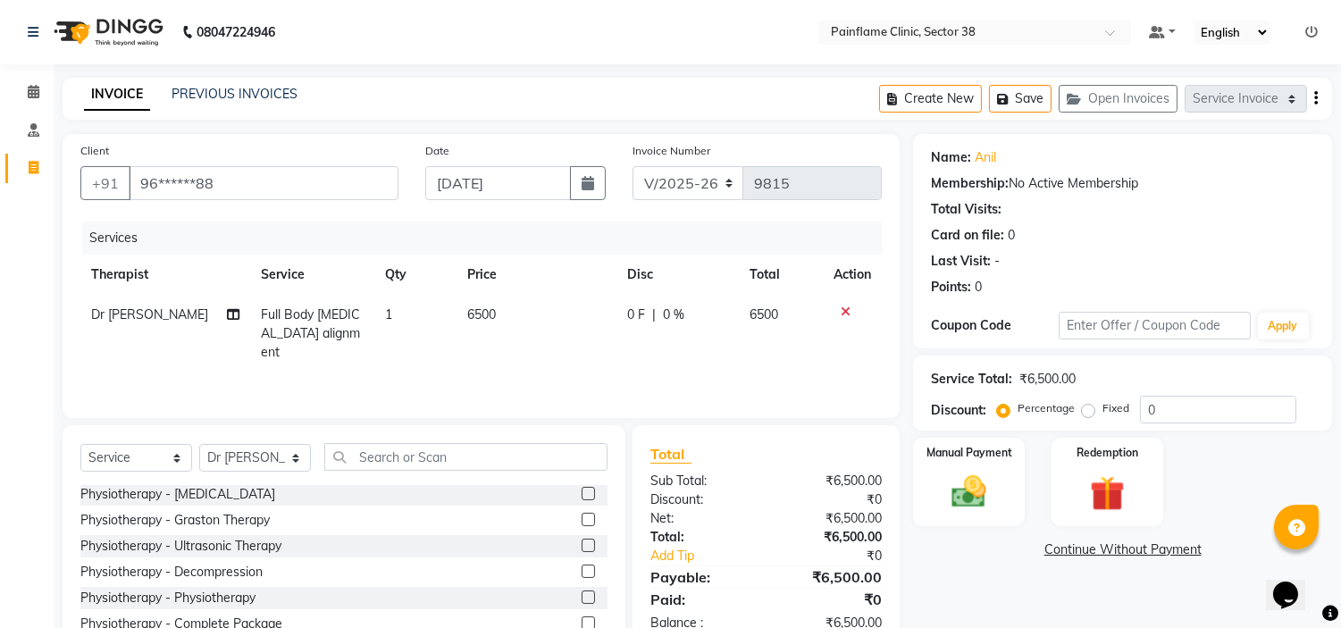
scroll to position [87, 0]
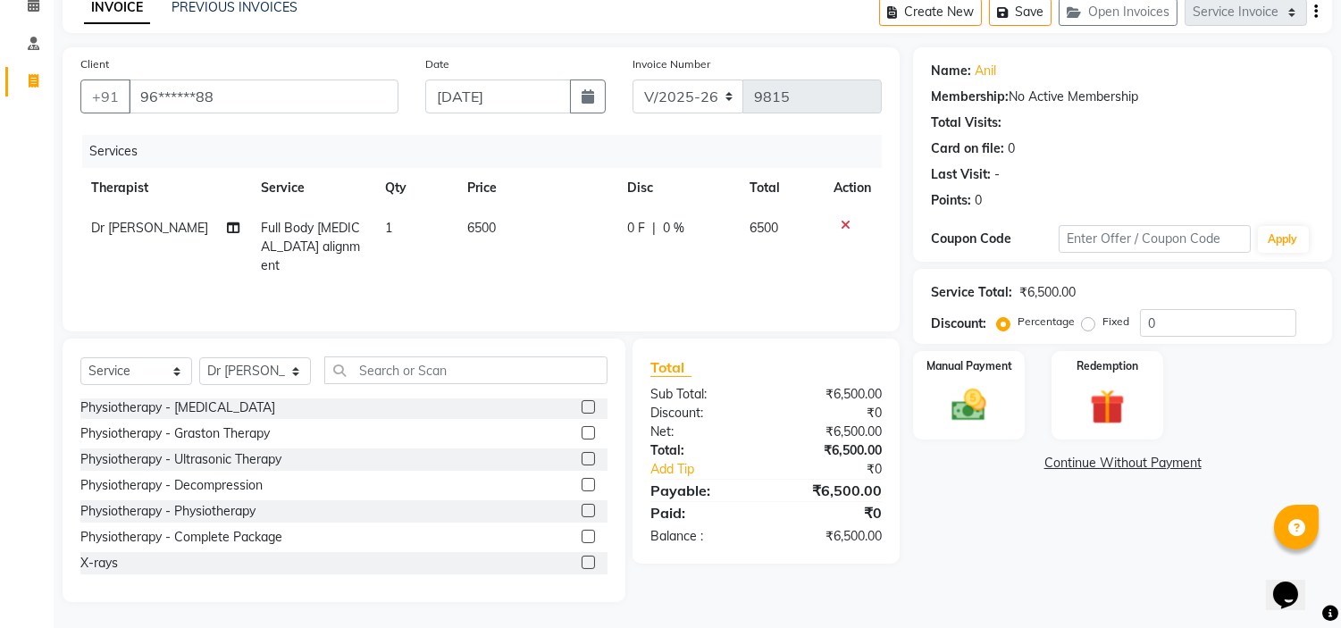
click at [582, 559] on label at bounding box center [588, 562] width 13 height 13
click at [582, 559] on input "checkbox" at bounding box center [588, 564] width 12 height 12
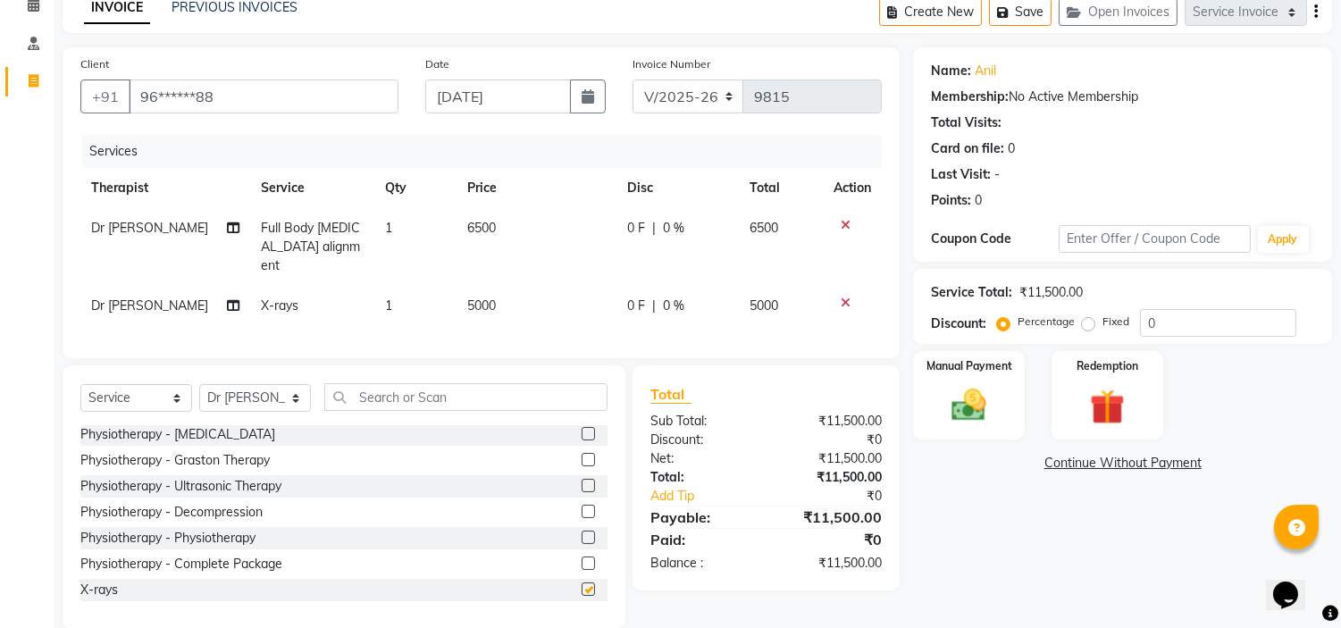
checkbox input "false"
click at [483, 286] on td "5000" at bounding box center [537, 306] width 160 height 40
select select "20209"
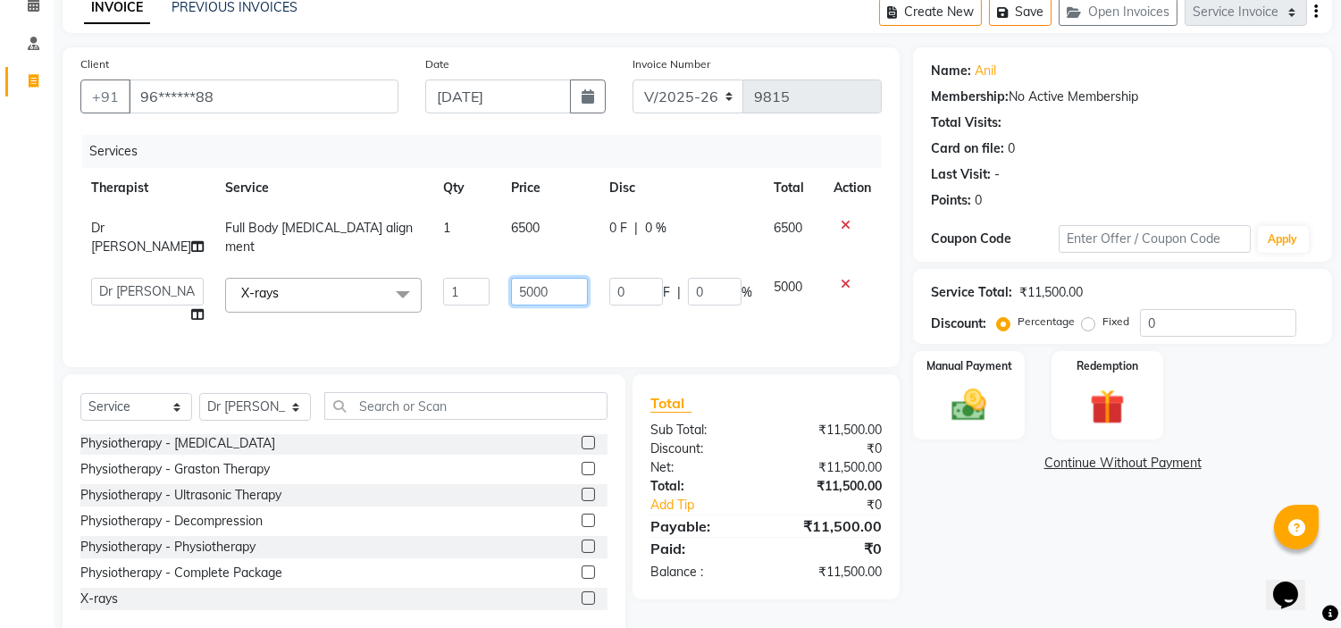
click at [527, 278] on input "5000" at bounding box center [549, 292] width 77 height 28
type input "2500"
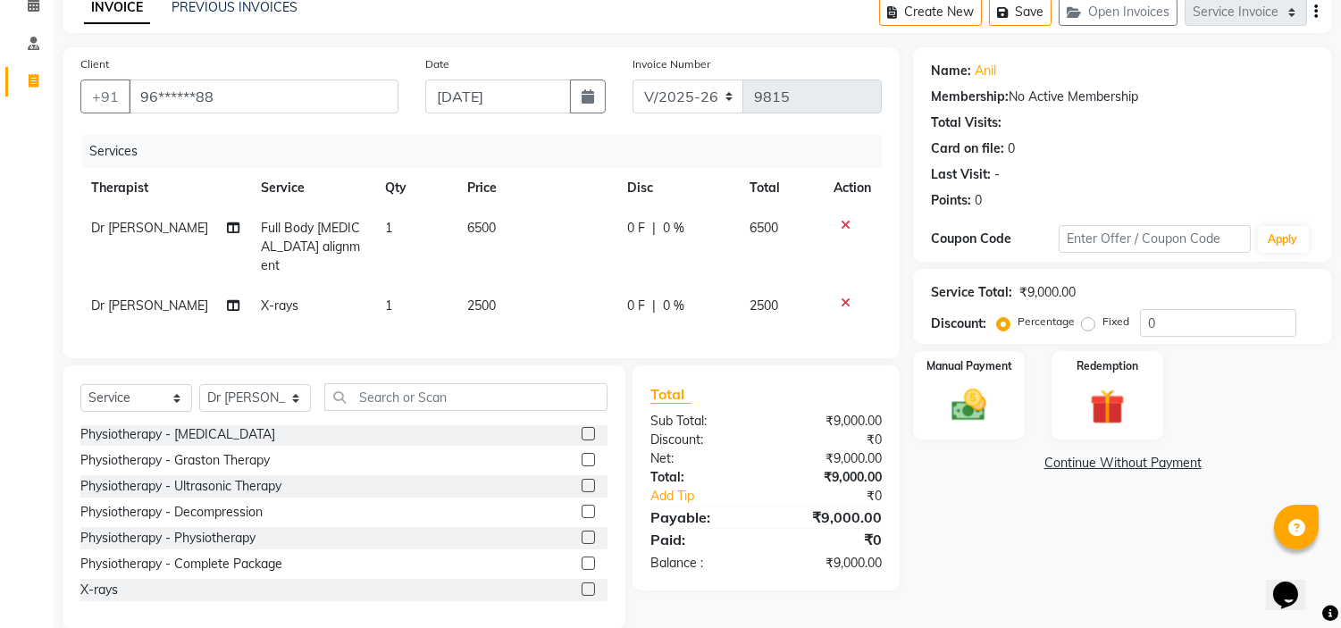
click at [1103, 323] on label "Fixed" at bounding box center [1116, 322] width 27 height 16
click at [1088, 323] on input "Fixed" at bounding box center [1092, 321] width 13 height 13
radio input "true"
click at [981, 399] on img at bounding box center [969, 406] width 59 height 42
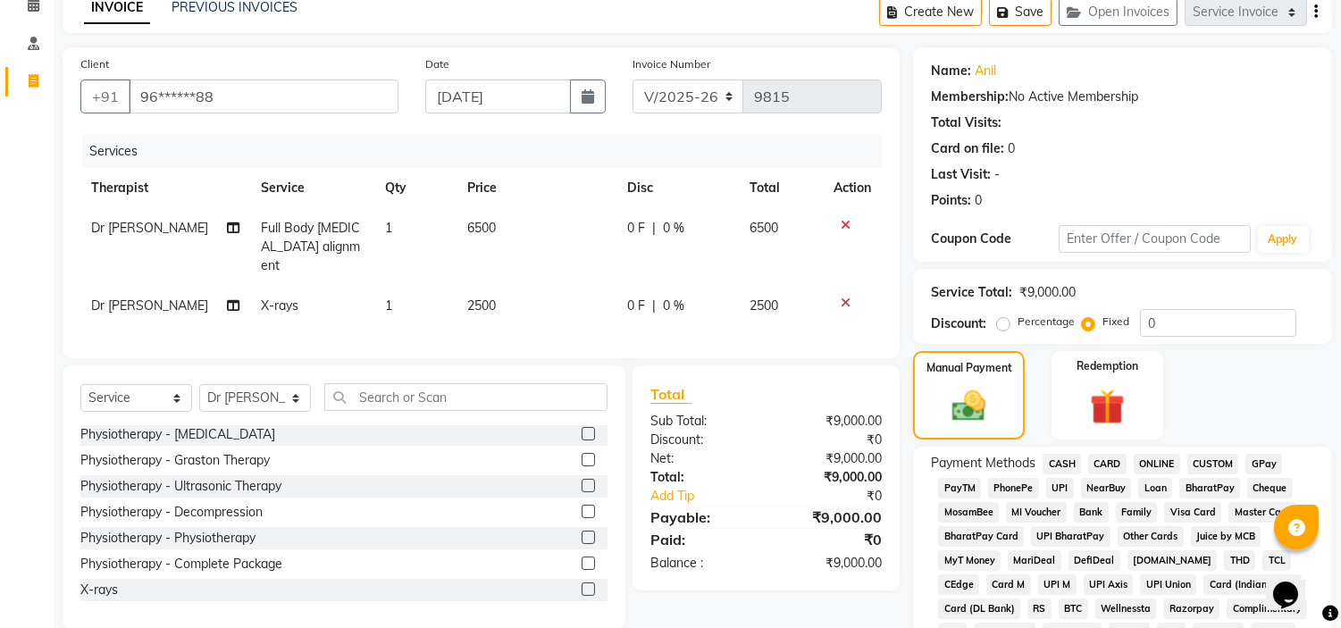
click at [1061, 486] on span "UPI" at bounding box center [1060, 488] width 28 height 21
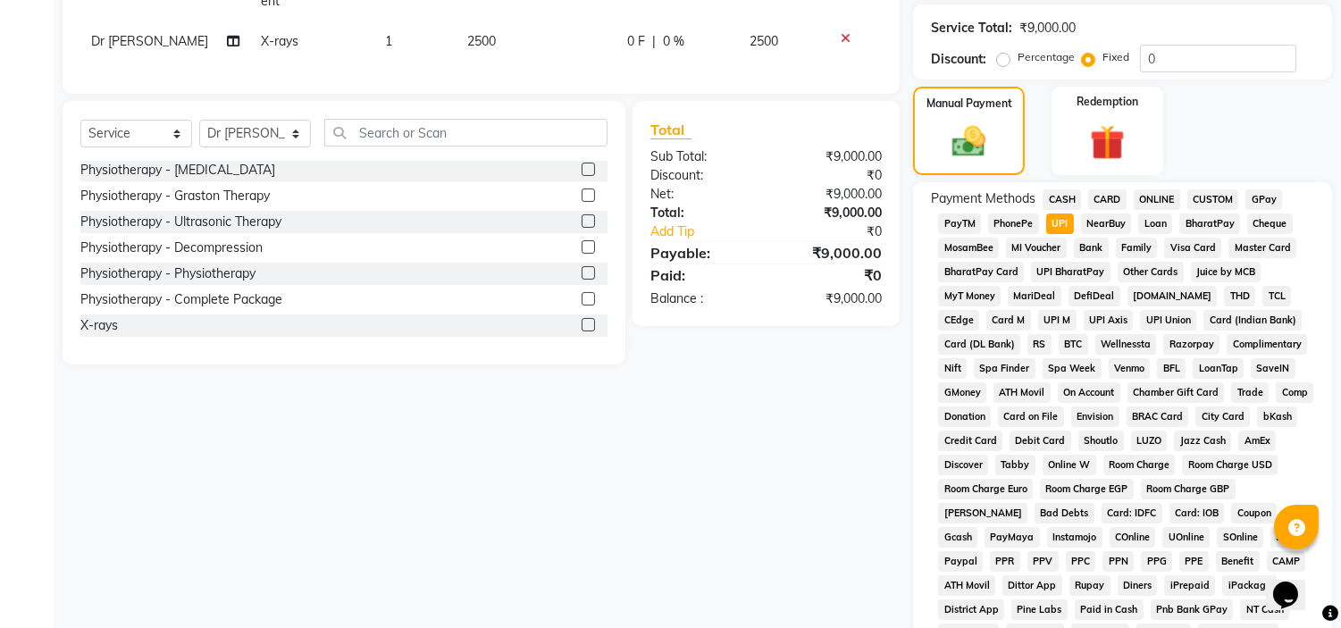
scroll to position [588, 0]
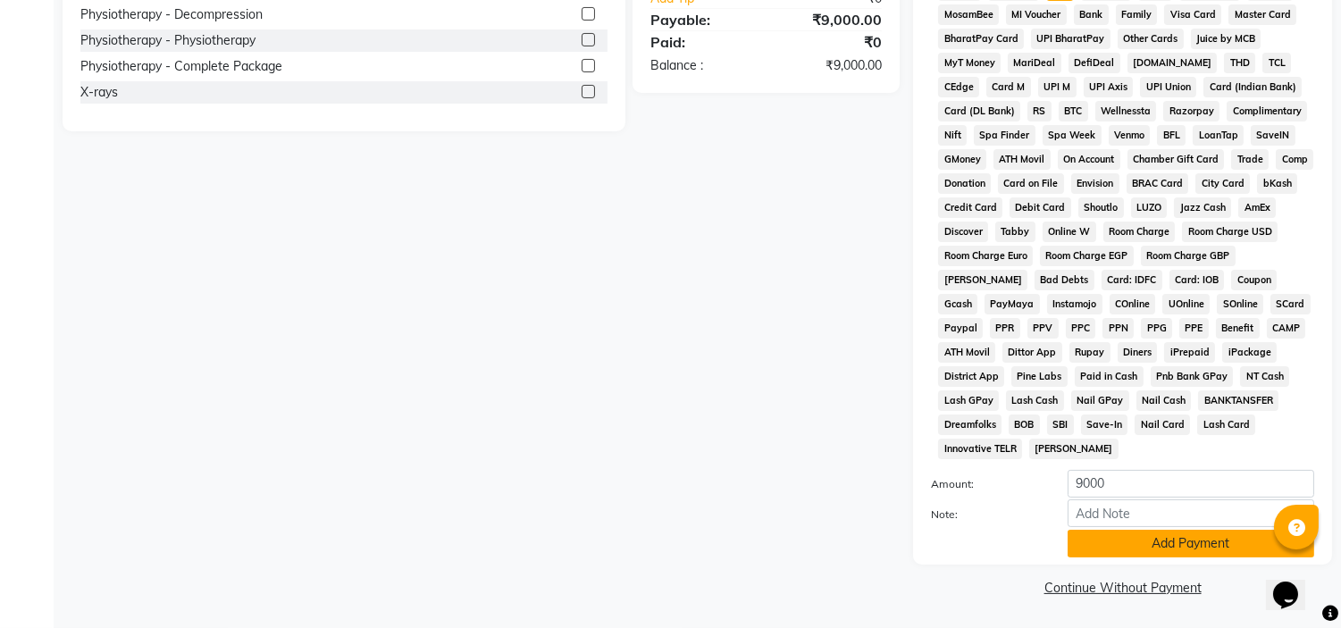
click at [1110, 546] on button "Add Payment" at bounding box center [1191, 544] width 247 height 28
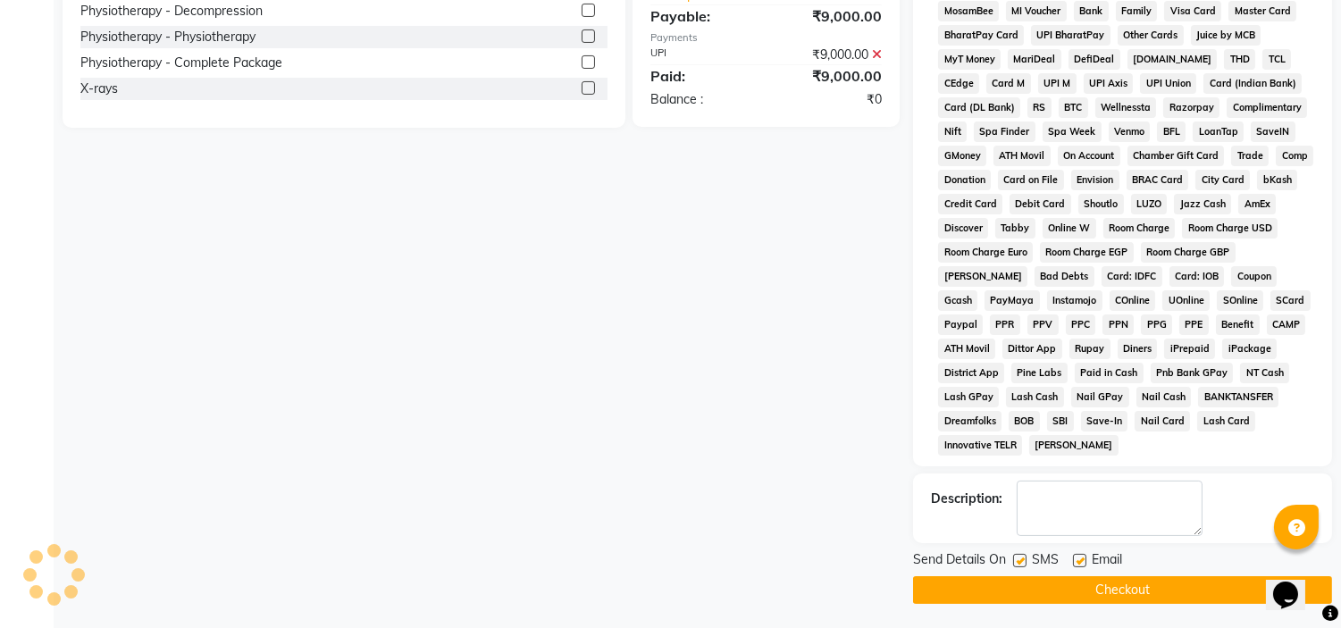
click at [1077, 566] on label at bounding box center [1079, 560] width 13 height 13
click at [1077, 566] on input "checkbox" at bounding box center [1079, 562] width 12 height 12
checkbox input "false"
click at [1020, 567] on label at bounding box center [1019, 560] width 13 height 13
click at [1020, 567] on input "checkbox" at bounding box center [1019, 562] width 12 height 12
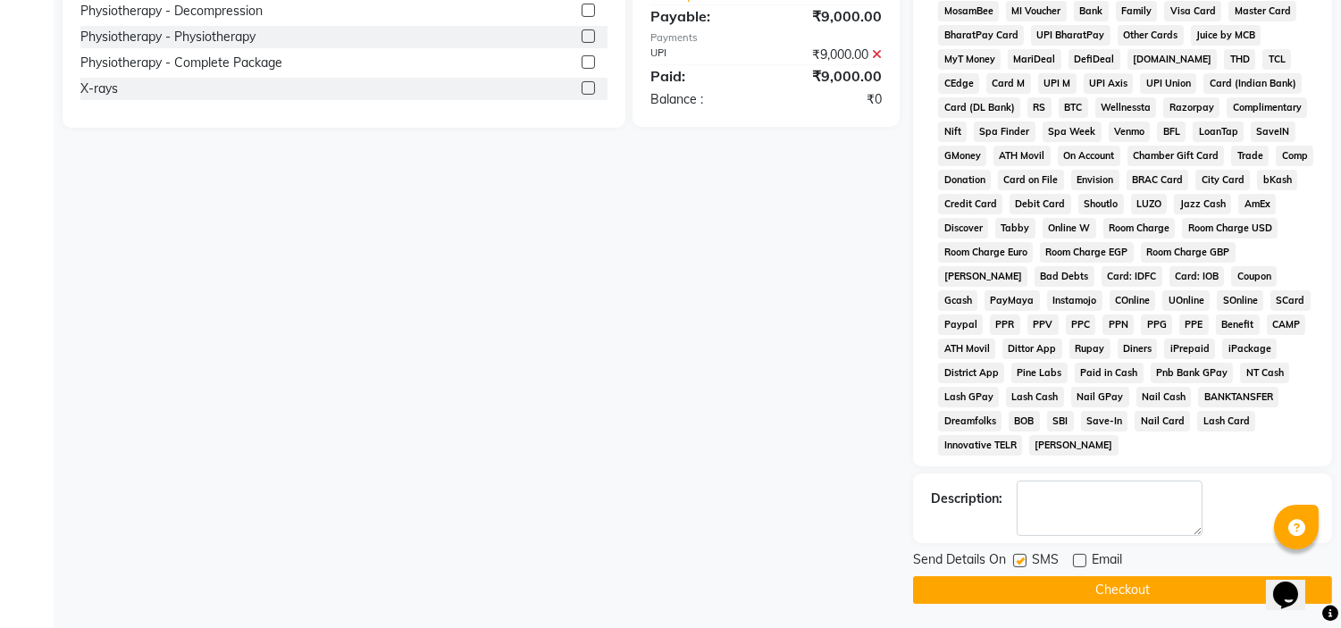
checkbox input "false"
click at [1016, 590] on button "Checkout" at bounding box center [1122, 590] width 419 height 28
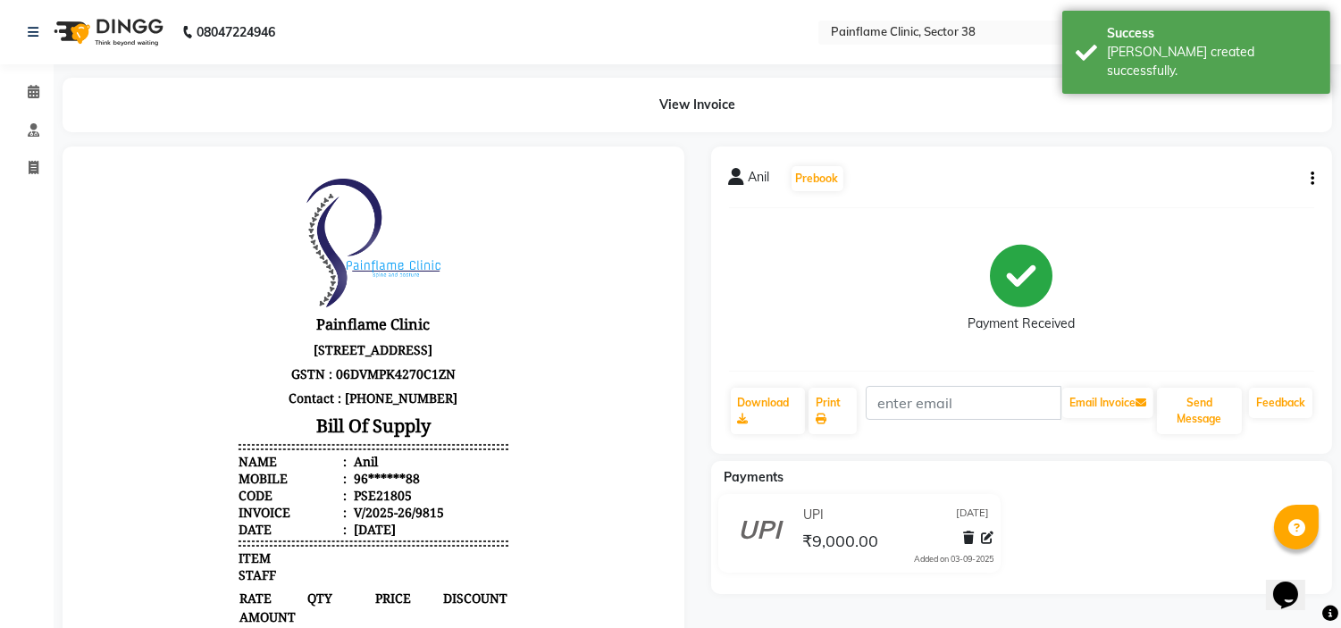
select select "3964"
select select "service"
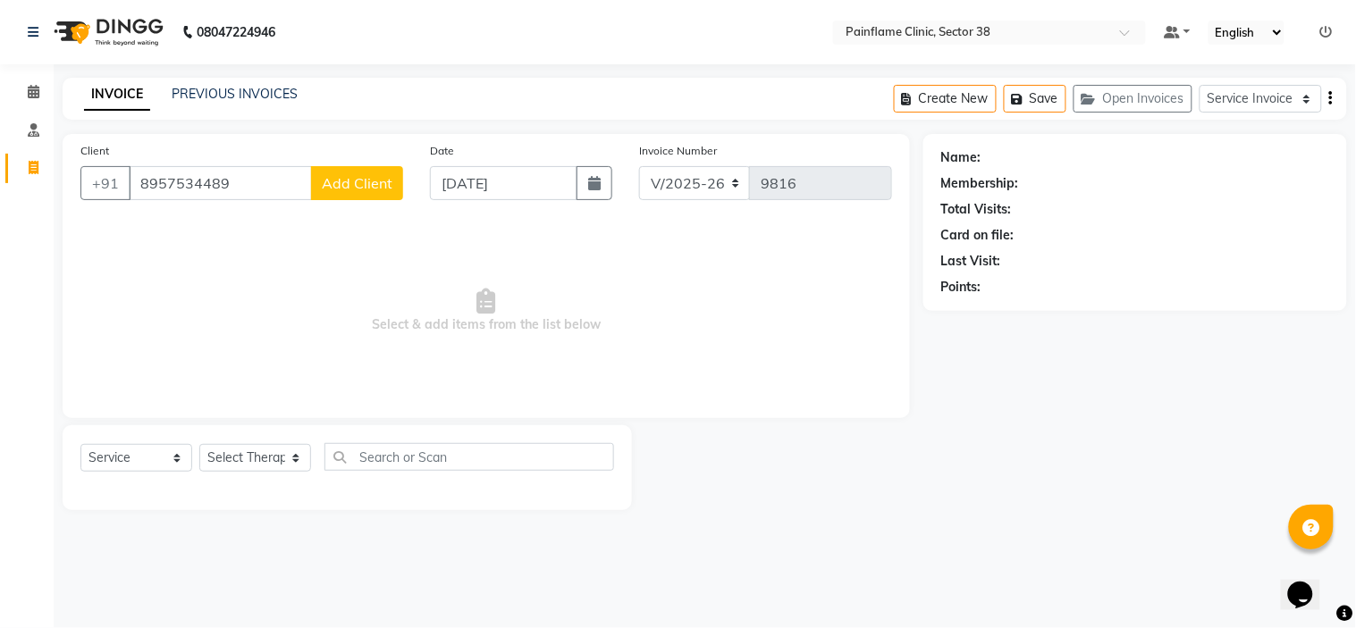
type input "8957534489"
click at [359, 180] on span "Add Client" at bounding box center [357, 183] width 71 height 18
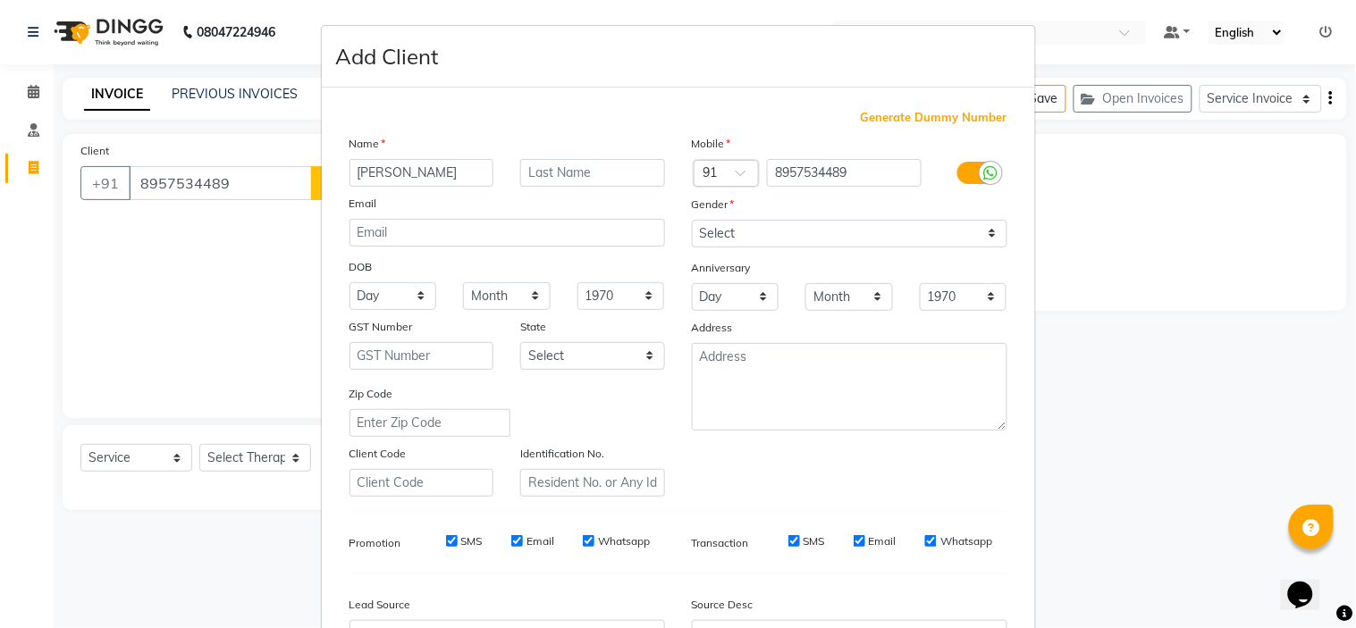
type input "Akansha"
click at [841, 237] on select "Select Male Female Other Prefer Not To Say" at bounding box center [849, 234] width 315 height 28
select select "female"
click at [692, 220] on select "Select Male Female Other Prefer Not To Say" at bounding box center [849, 234] width 315 height 28
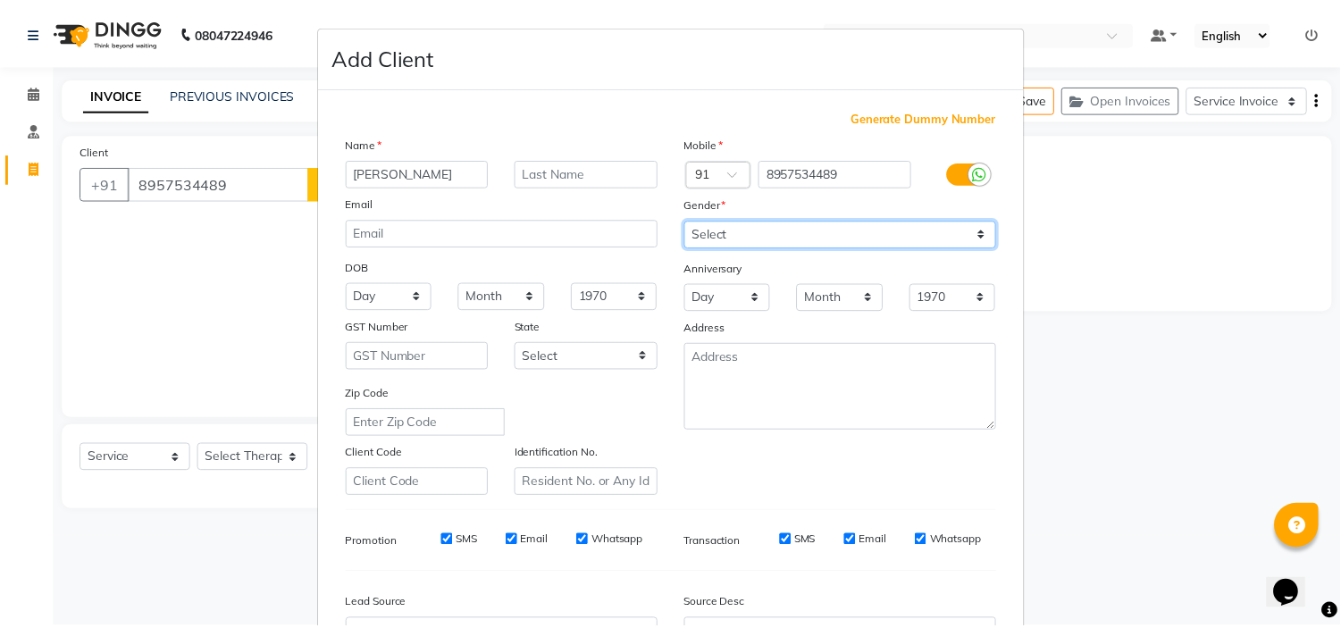
scroll to position [197, 0]
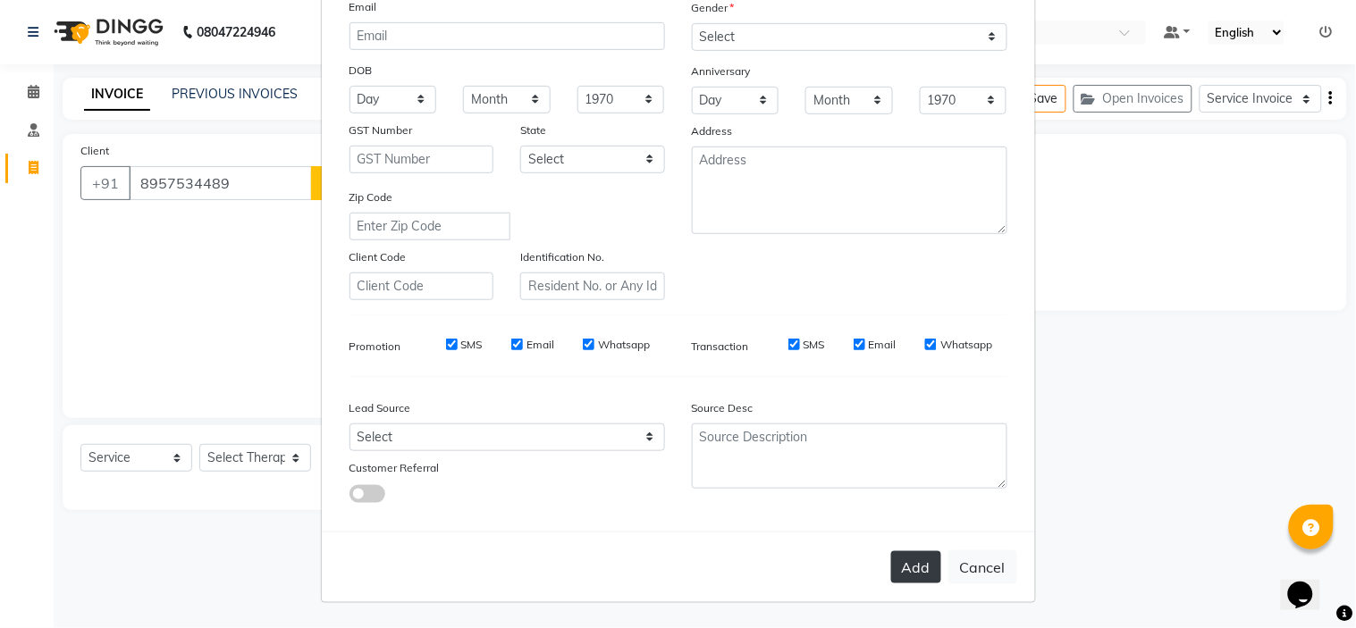
click at [900, 575] on button "Add" at bounding box center [916, 567] width 50 height 32
type input "89******89"
select select
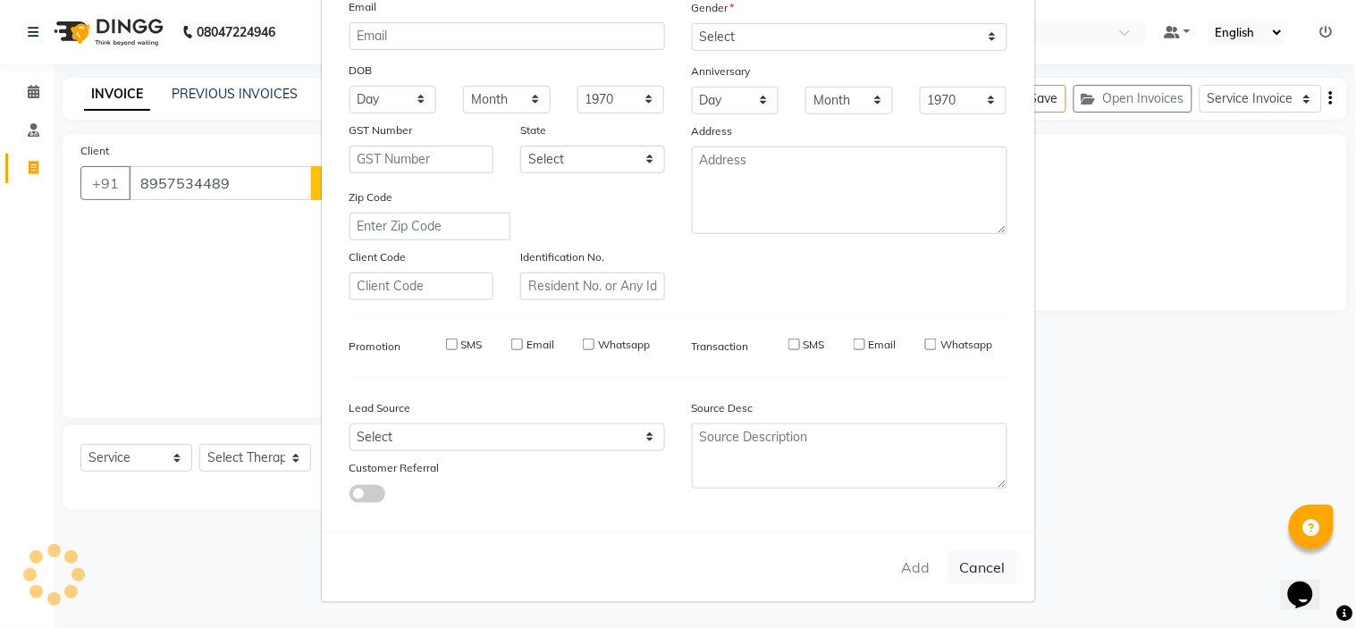
select select
checkbox input "false"
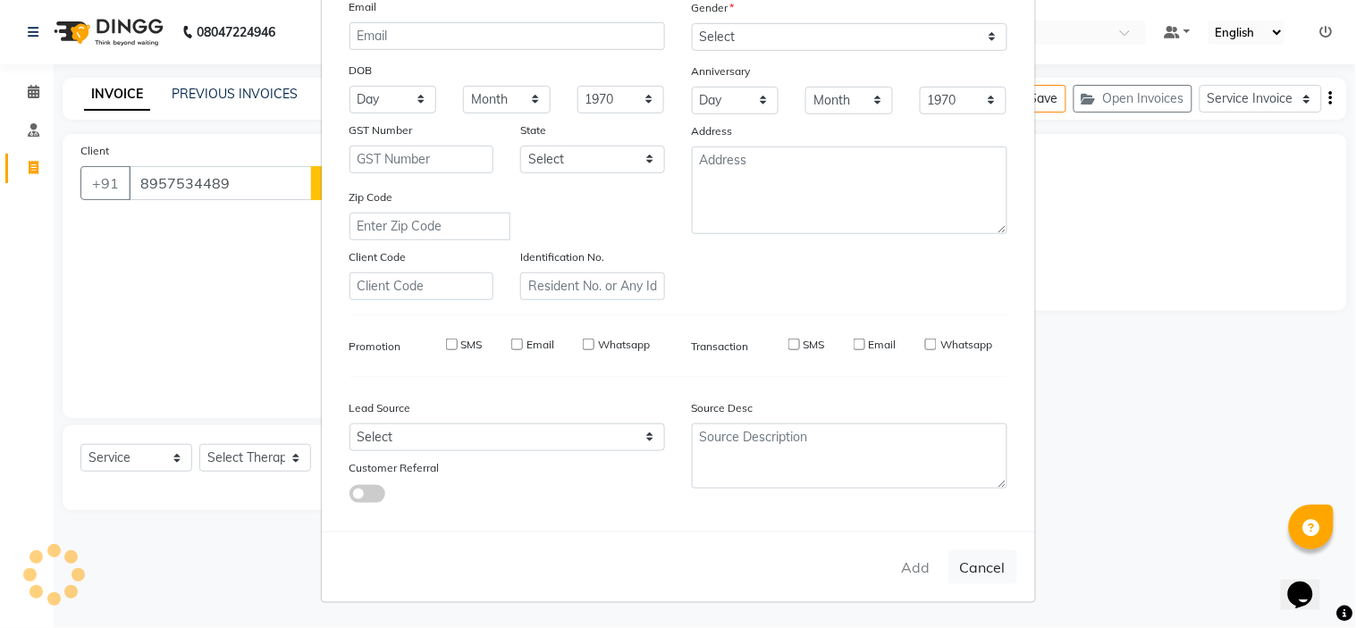
checkbox input "false"
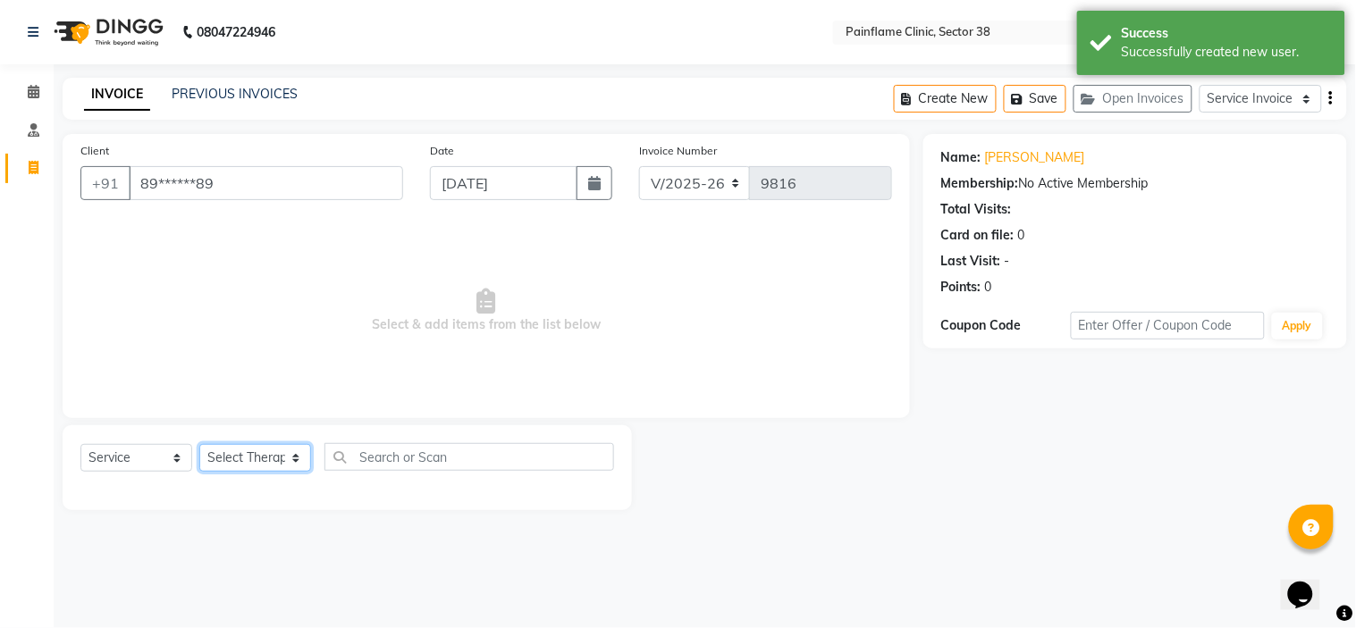
click at [223, 449] on select "Select Therapist Dr Durgesh Dr Harish Dr Ranjana Dr Saurabh Dr. Suraj Dr. Tejpa…" at bounding box center [255, 458] width 112 height 28
select select "20209"
click at [199, 445] on select "Select Therapist Dr Durgesh Dr Harish Dr Ranjana Dr Saurabh Dr. Suraj Dr. Tejpa…" at bounding box center [255, 458] width 112 height 28
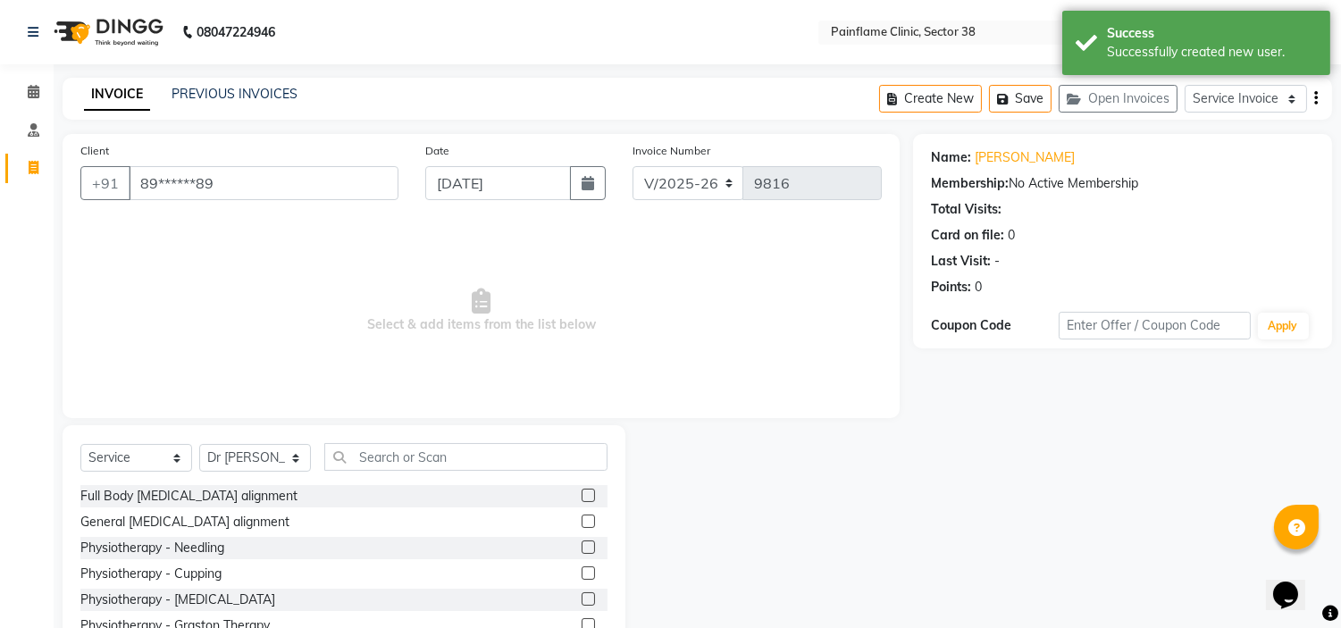
click at [582, 516] on label at bounding box center [588, 521] width 13 height 13
click at [582, 516] on input "checkbox" at bounding box center [588, 522] width 12 height 12
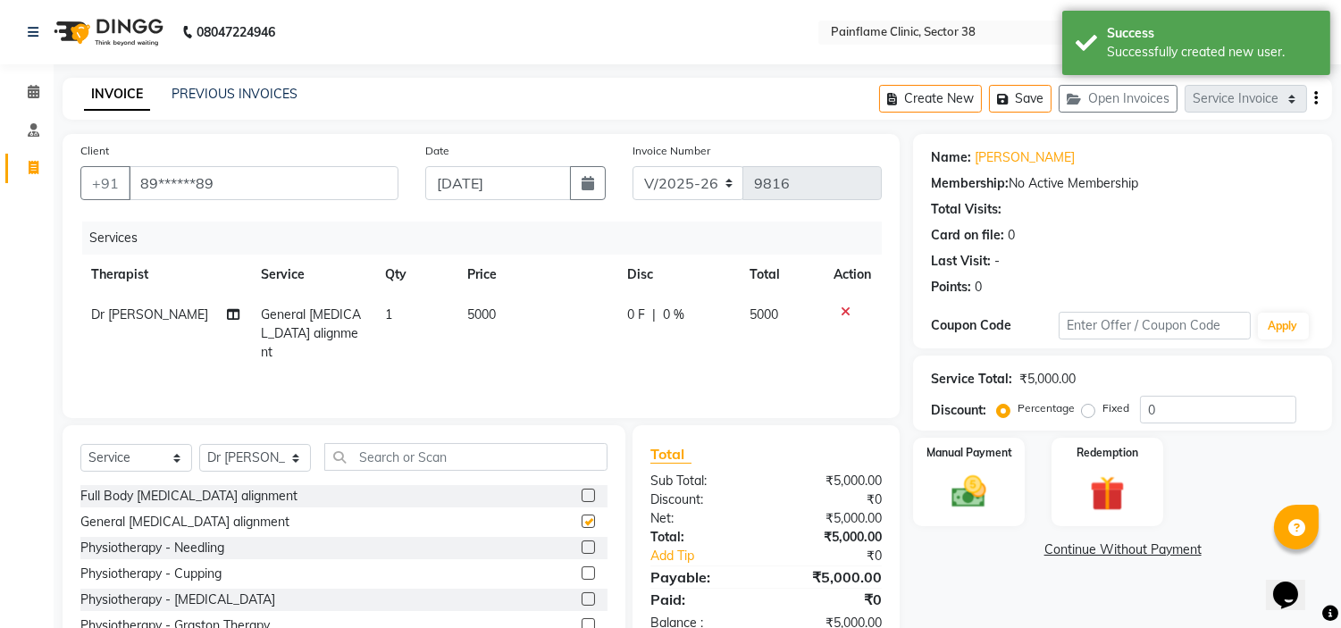
checkbox input "false"
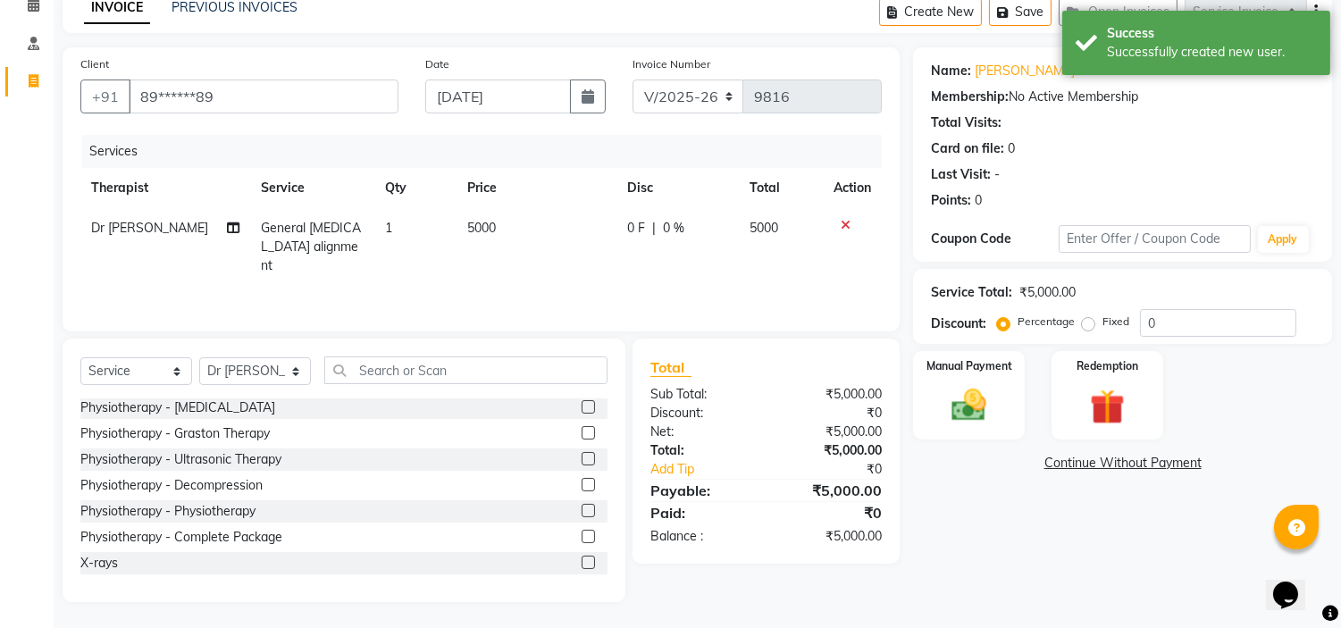
click at [582, 557] on label at bounding box center [588, 562] width 13 height 13
click at [582, 558] on input "checkbox" at bounding box center [588, 564] width 12 height 12
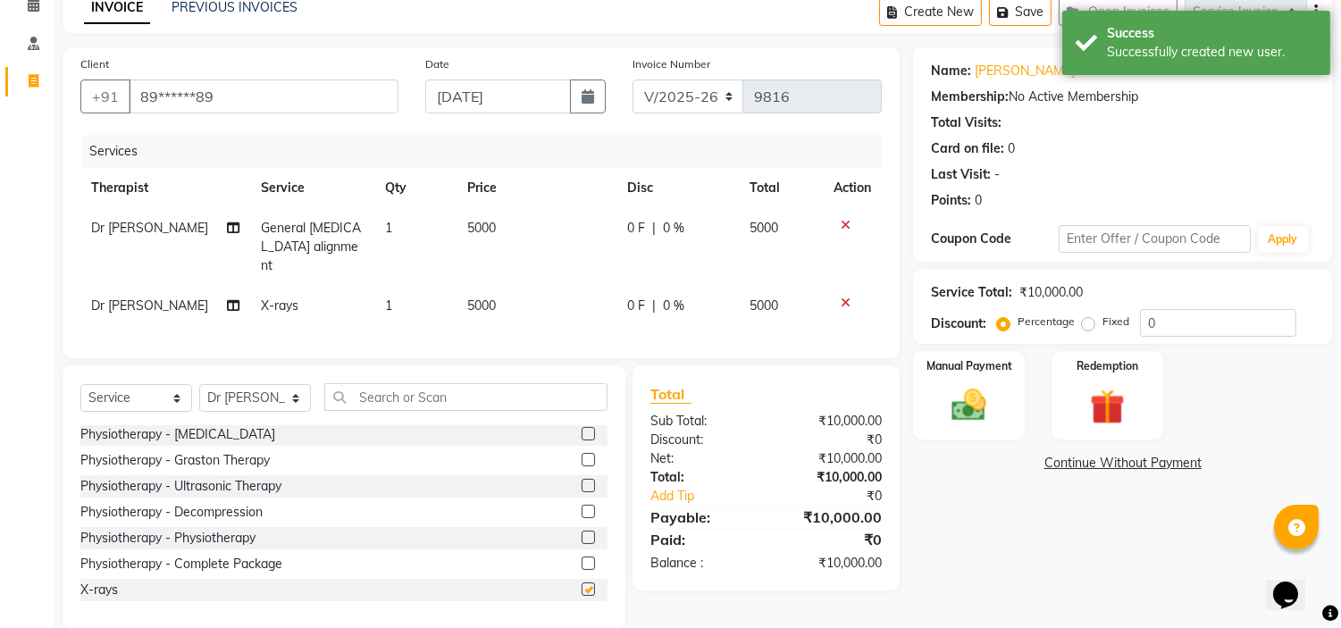
checkbox input "false"
click at [490, 298] on span "5000" at bounding box center [481, 306] width 29 height 16
select select "20209"
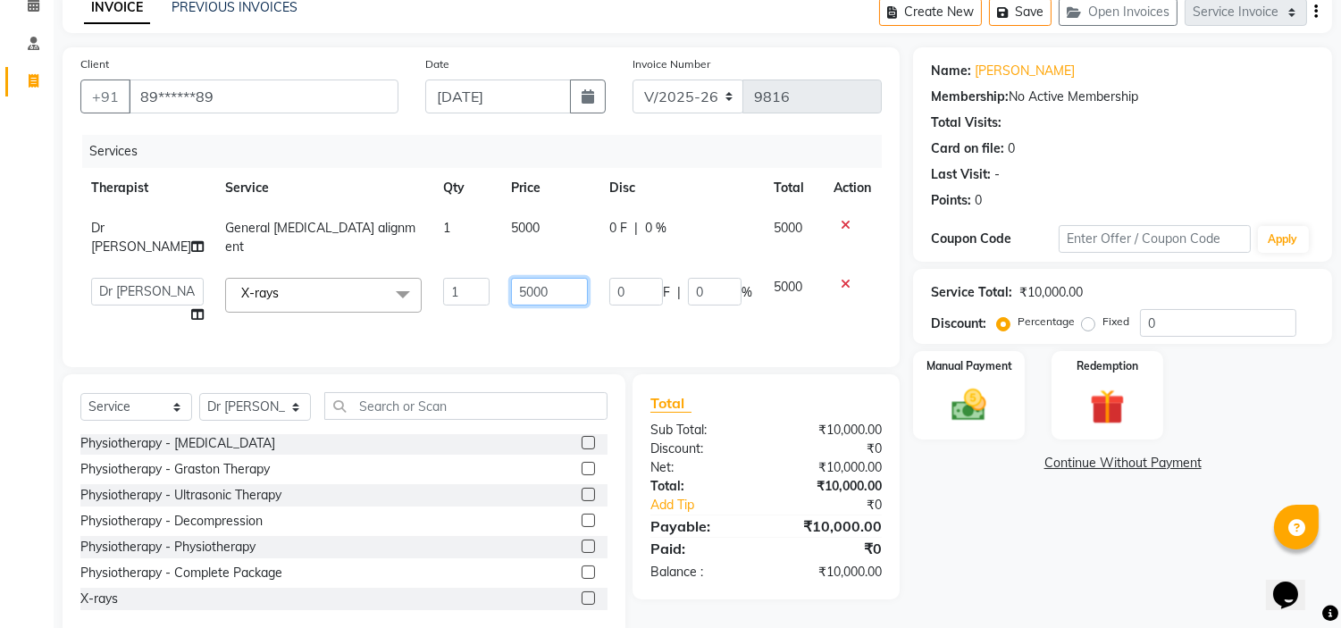
click at [511, 280] on input "5000" at bounding box center [549, 292] width 77 height 28
type input "1800"
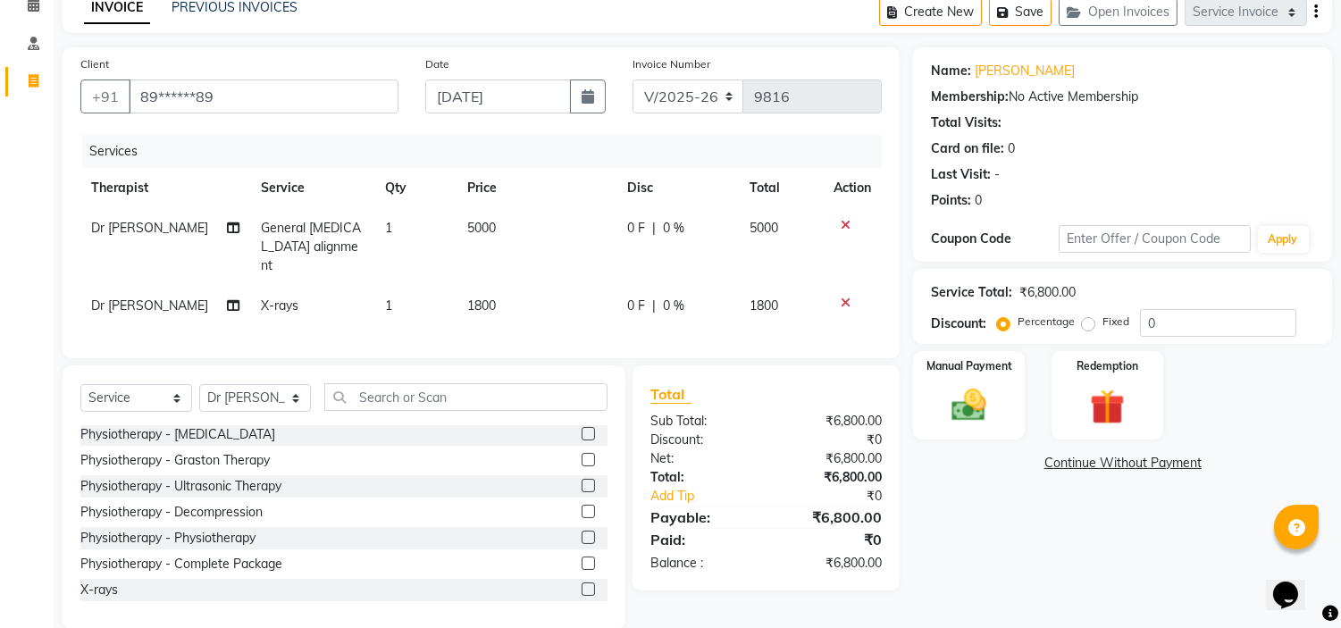
click at [1103, 323] on label "Fixed" at bounding box center [1116, 322] width 27 height 16
click at [1088, 323] on input "Fixed" at bounding box center [1092, 321] width 13 height 13
radio input "true"
click at [1003, 374] on div "Manual Payment" at bounding box center [969, 394] width 116 height 91
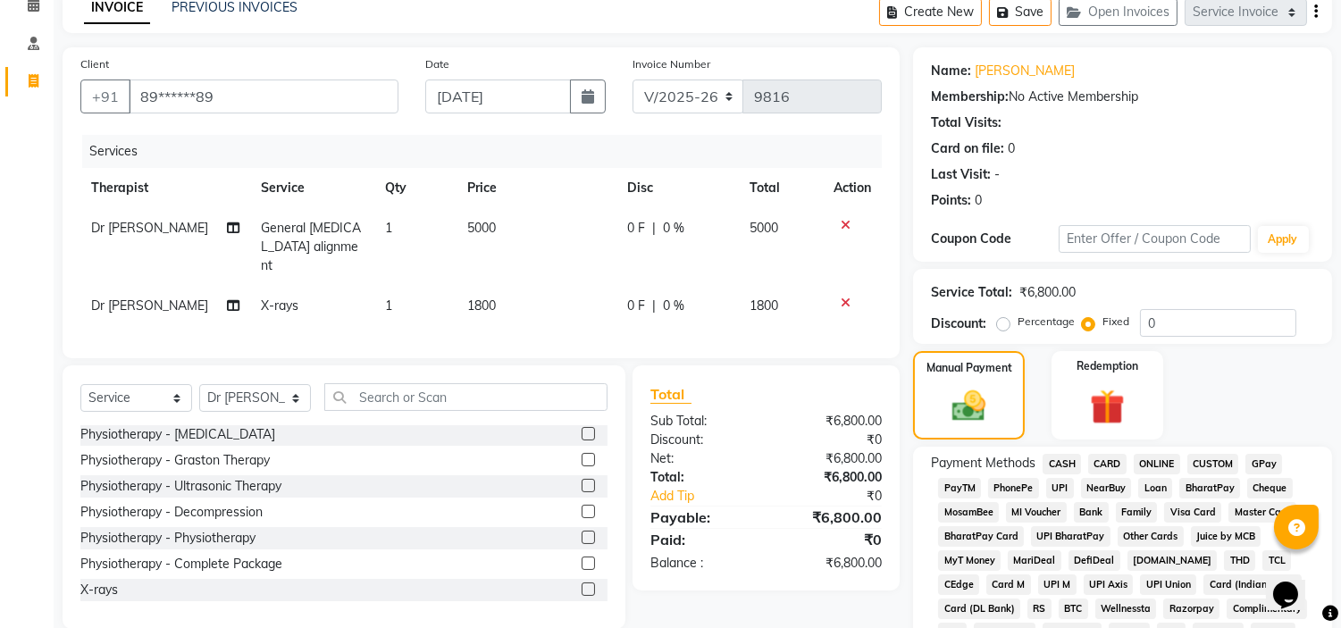
click at [1064, 484] on span "UPI" at bounding box center [1060, 488] width 28 height 21
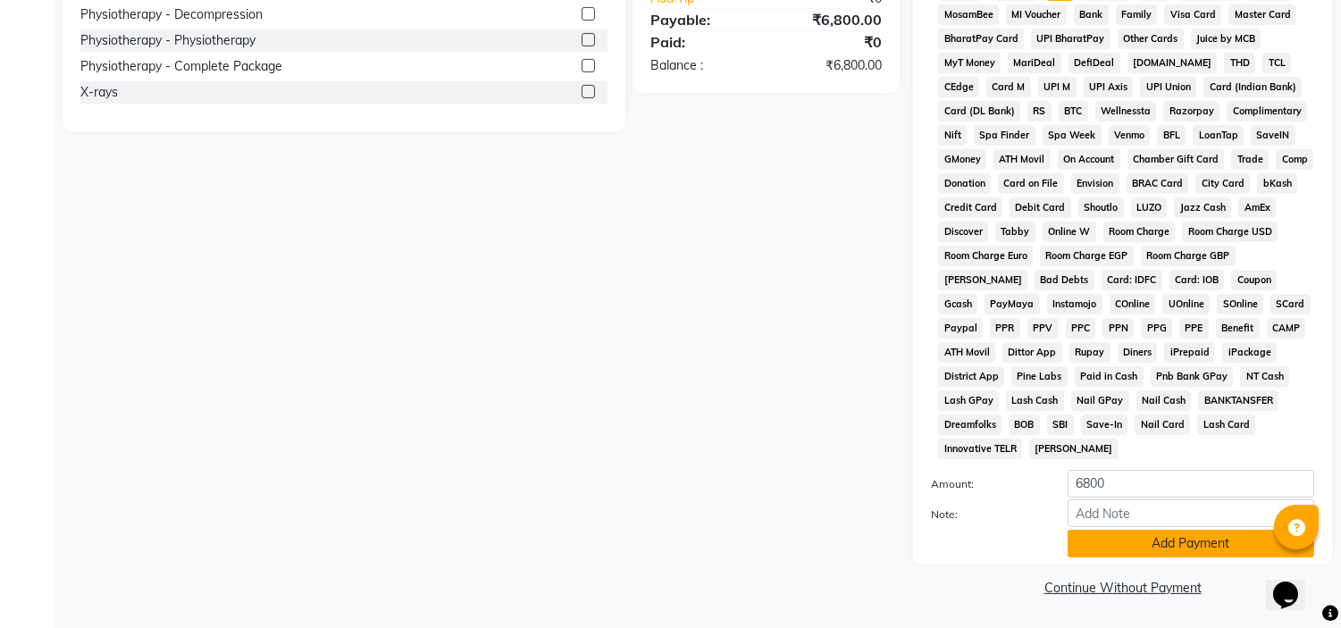
click at [1149, 549] on button "Add Payment" at bounding box center [1191, 544] width 247 height 28
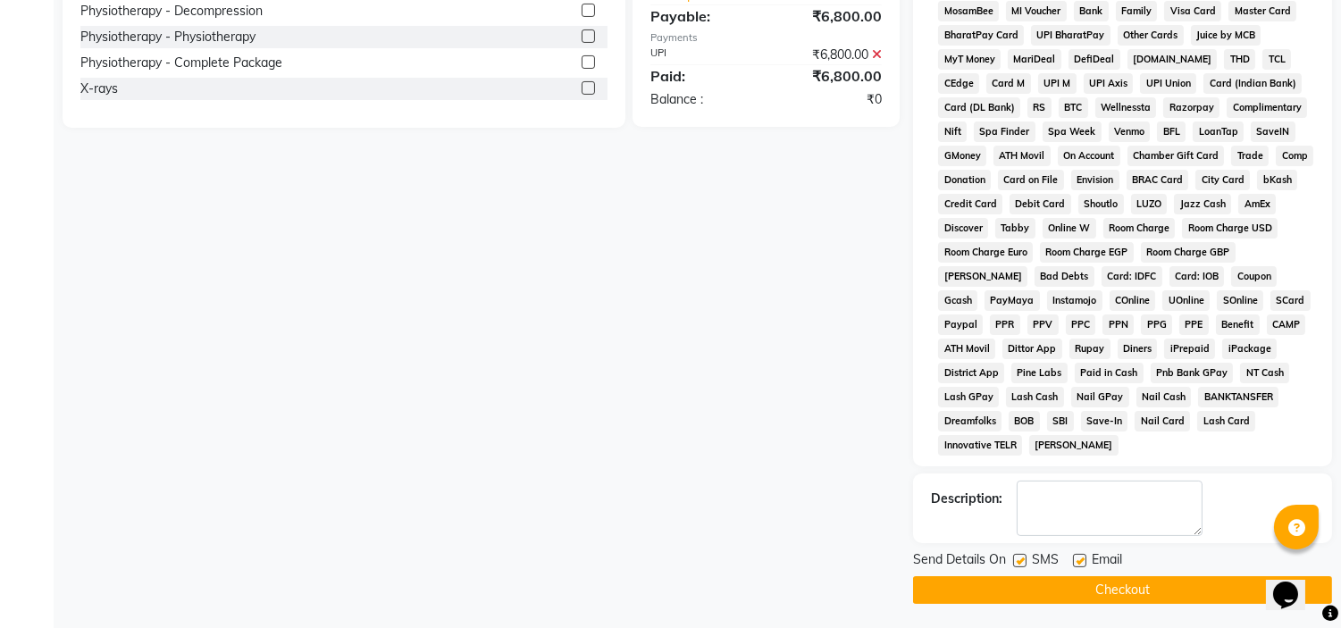
click at [1077, 567] on label at bounding box center [1079, 560] width 13 height 13
click at [1077, 567] on input "checkbox" at bounding box center [1079, 562] width 12 height 12
checkbox input "false"
click at [1028, 541] on div "Description:" at bounding box center [1122, 509] width 419 height 70
click at [1020, 563] on label at bounding box center [1019, 560] width 13 height 13
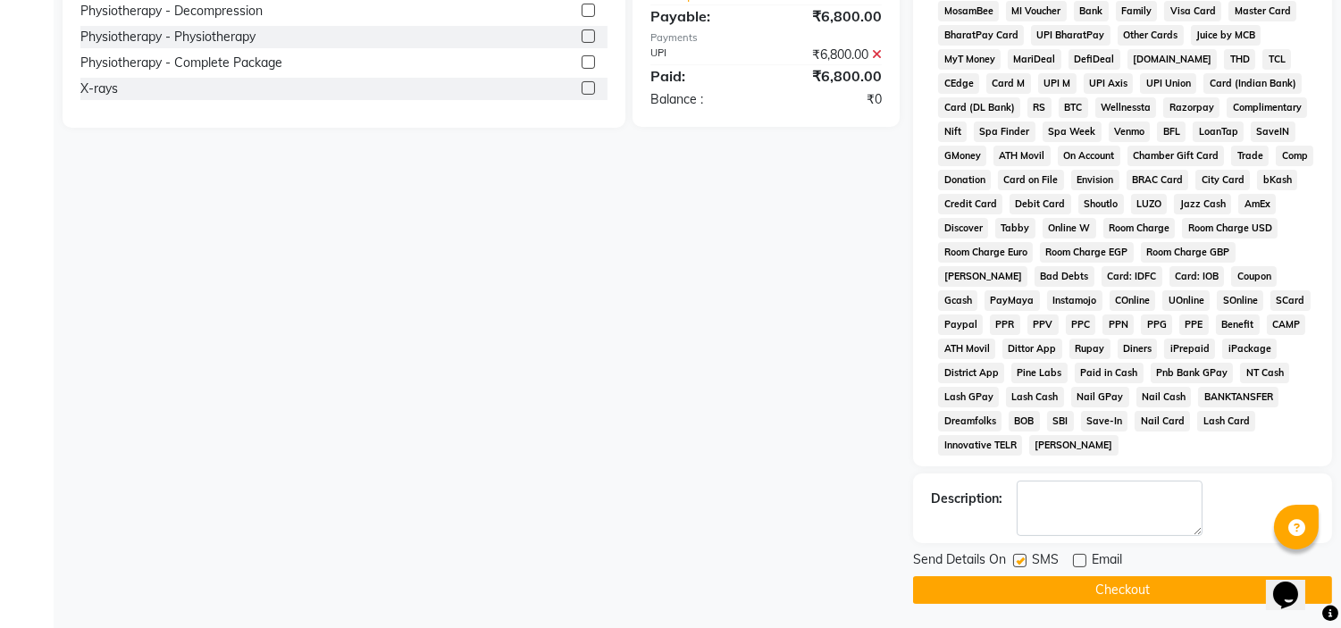
click at [1020, 563] on input "checkbox" at bounding box center [1019, 562] width 12 height 12
checkbox input "false"
click at [1017, 595] on button "Checkout" at bounding box center [1122, 590] width 419 height 28
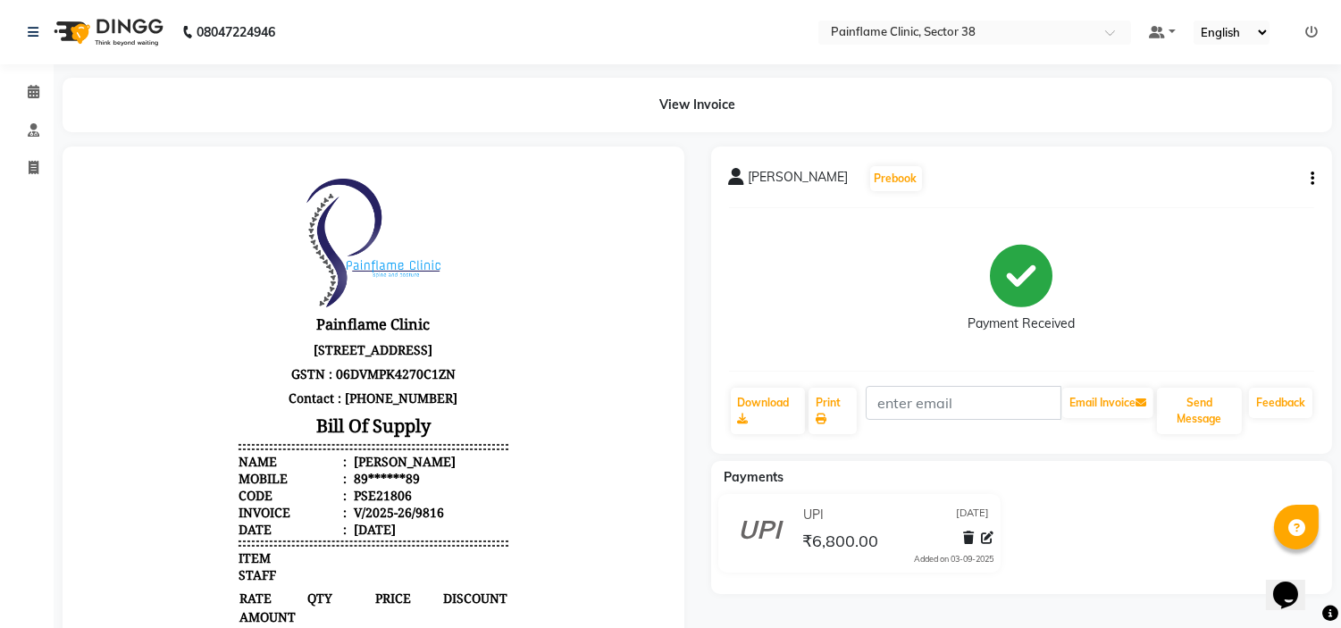
select select "service"
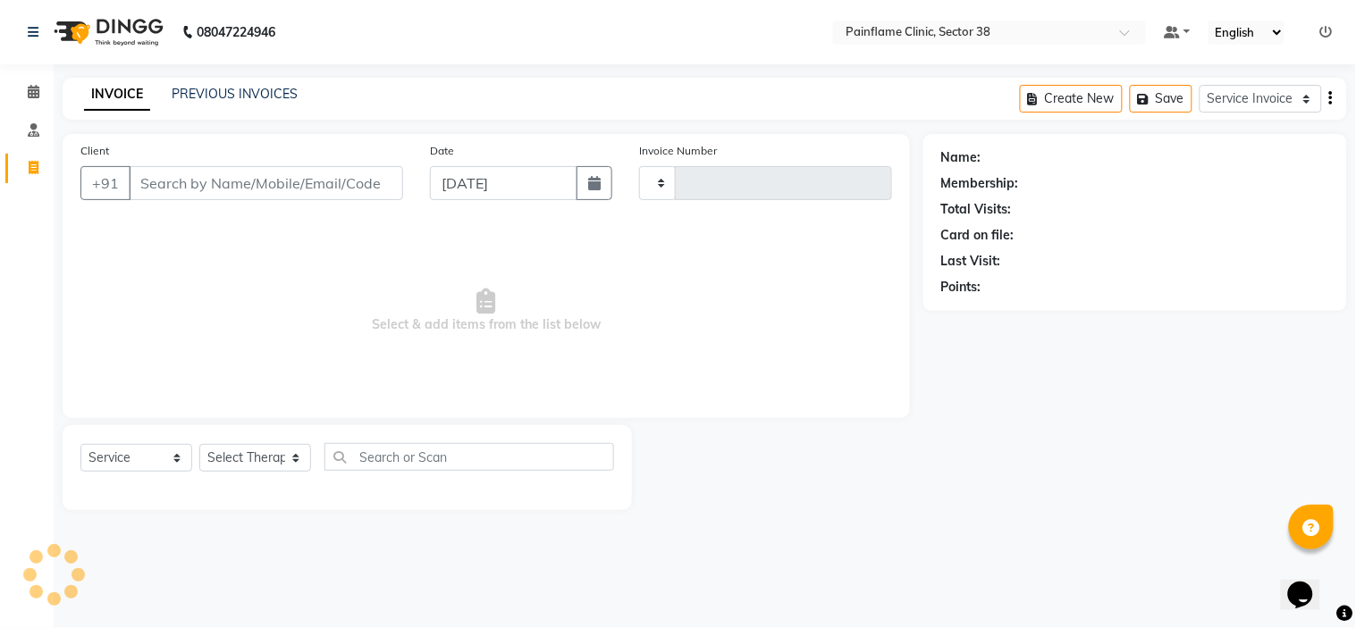
type input "9"
type input "9817"
select select "3964"
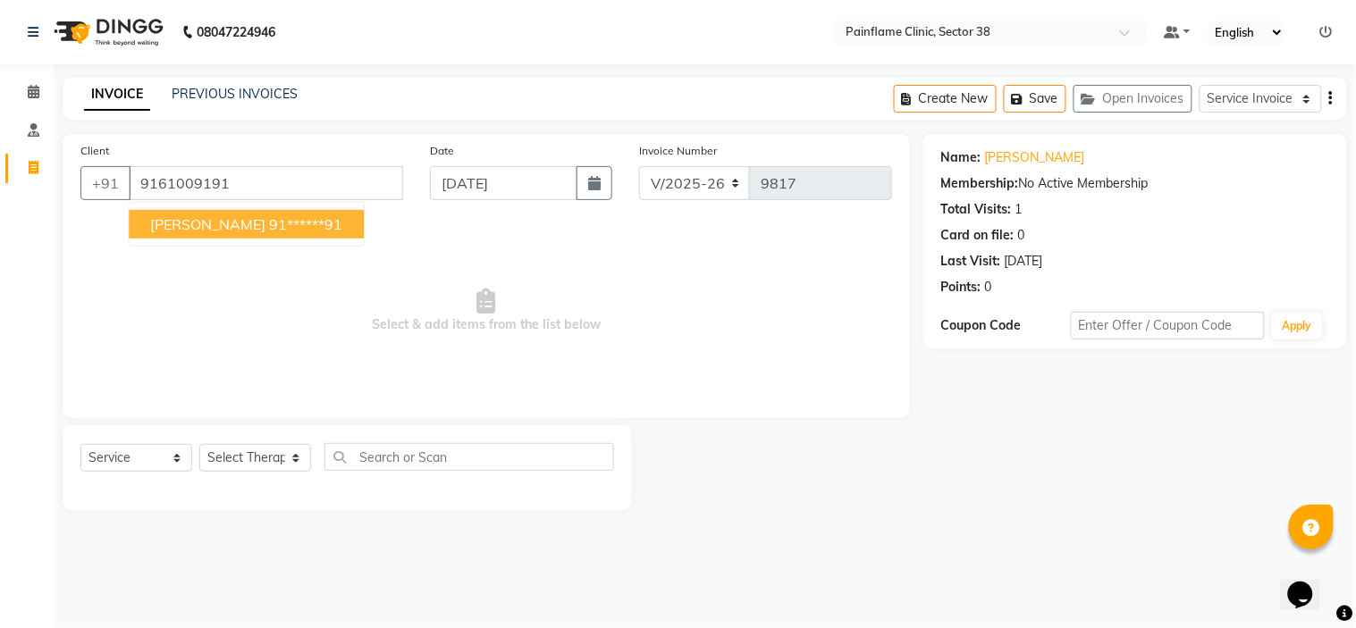
click at [228, 224] on span "Indrawati Devi" at bounding box center [207, 224] width 115 height 18
type input "91******91"
click at [265, 475] on div "Select Service Membership Package Voucher Prepaid Gift Card Select Therapist Dr…" at bounding box center [346, 464] width 533 height 42
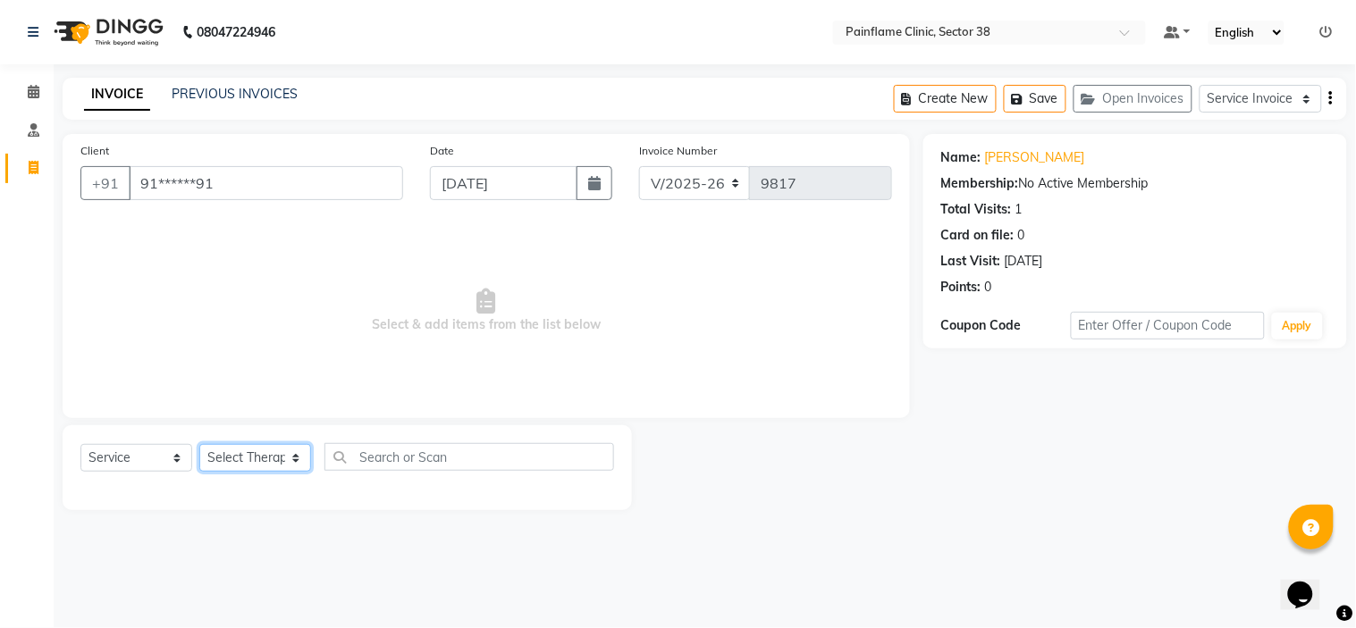
click at [270, 457] on select "Select Therapist Dr Durgesh Dr Harish Dr Ranjana Dr Saurabh Dr. Suraj Dr. Tejpa…" at bounding box center [255, 458] width 112 height 28
select select "20209"
click at [199, 445] on select "Select Therapist Dr Durgesh Dr Harish Dr Ranjana Dr Saurabh Dr. Suraj Dr. Tejpa…" at bounding box center [255, 458] width 112 height 28
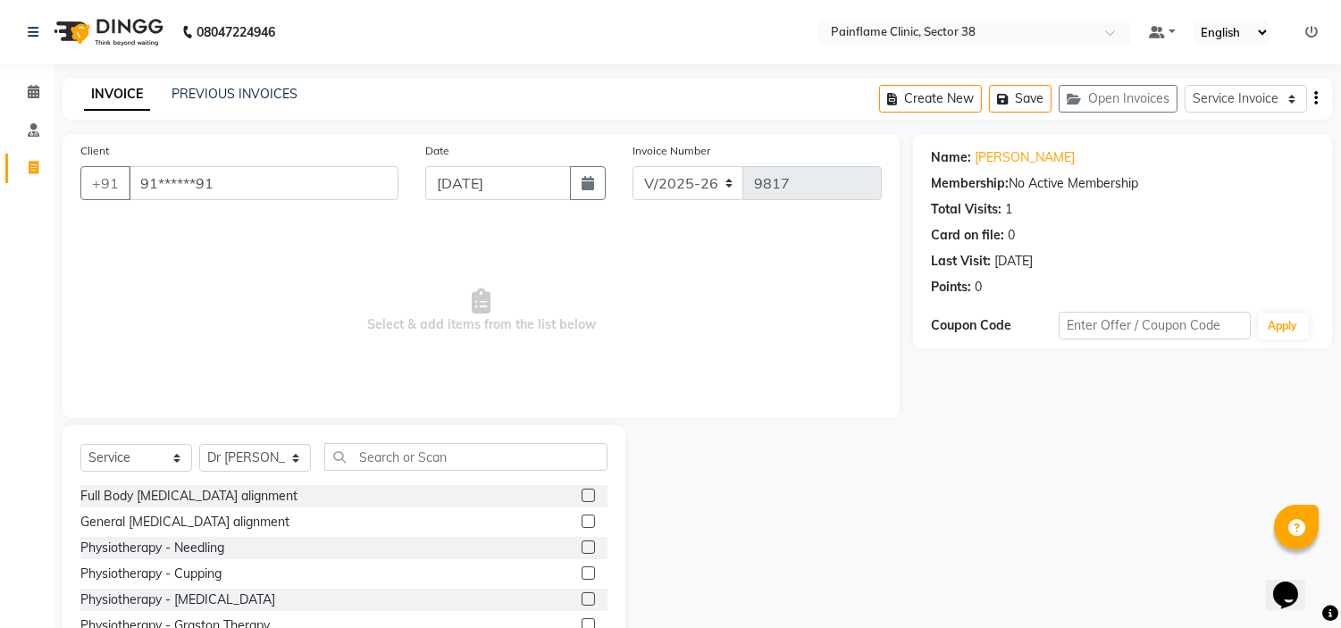
click at [582, 497] on label at bounding box center [588, 495] width 13 height 13
click at [582, 497] on input "checkbox" at bounding box center [588, 497] width 12 height 12
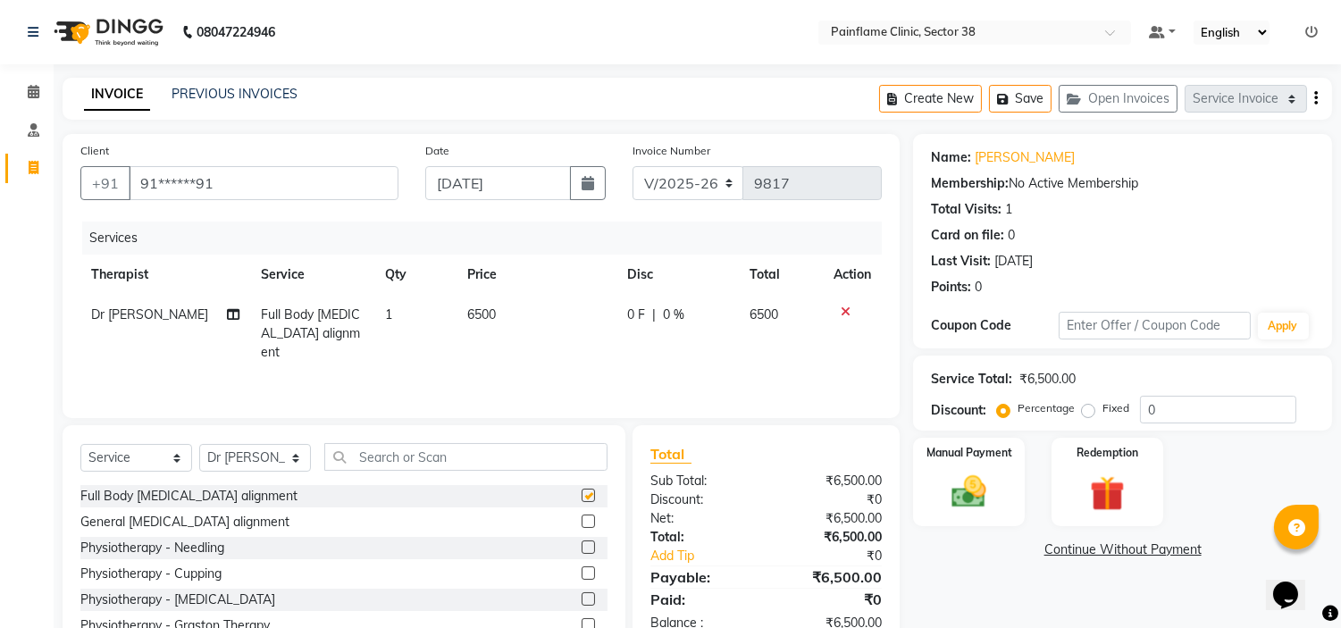
checkbox input "false"
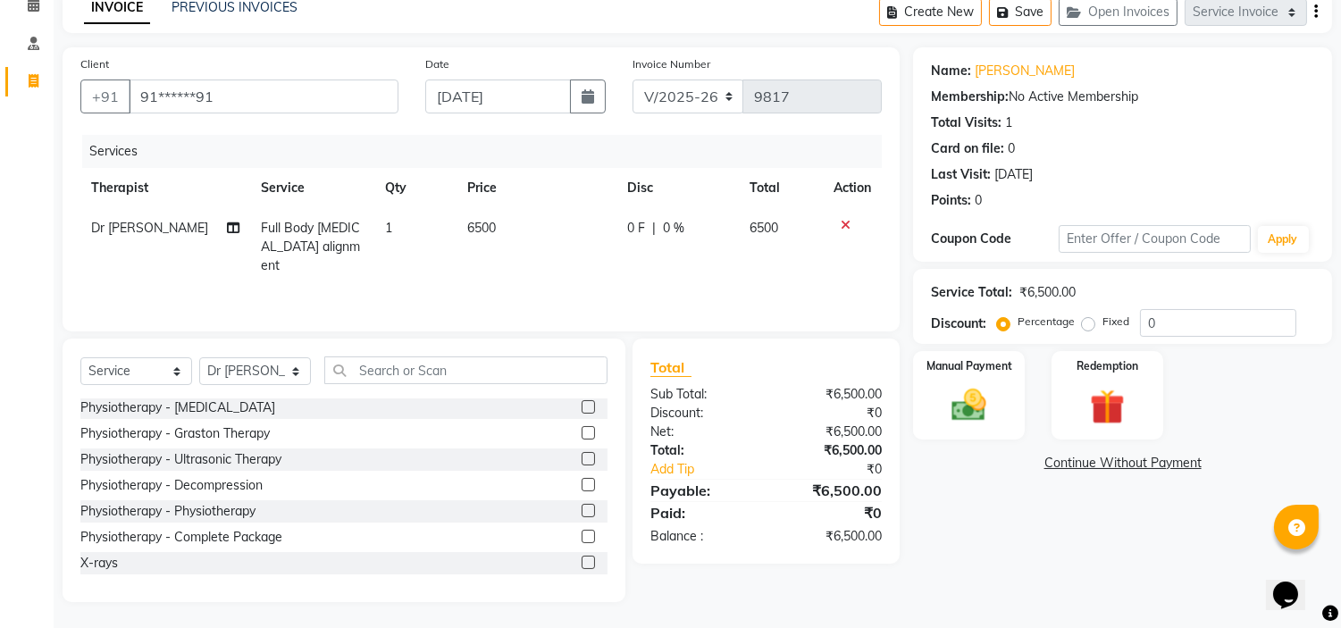
click at [582, 569] on div at bounding box center [595, 563] width 26 height 22
click at [582, 568] on div at bounding box center [588, 565] width 12 height 19
click at [582, 558] on label at bounding box center [588, 562] width 13 height 13
click at [582, 558] on input "checkbox" at bounding box center [588, 564] width 12 height 12
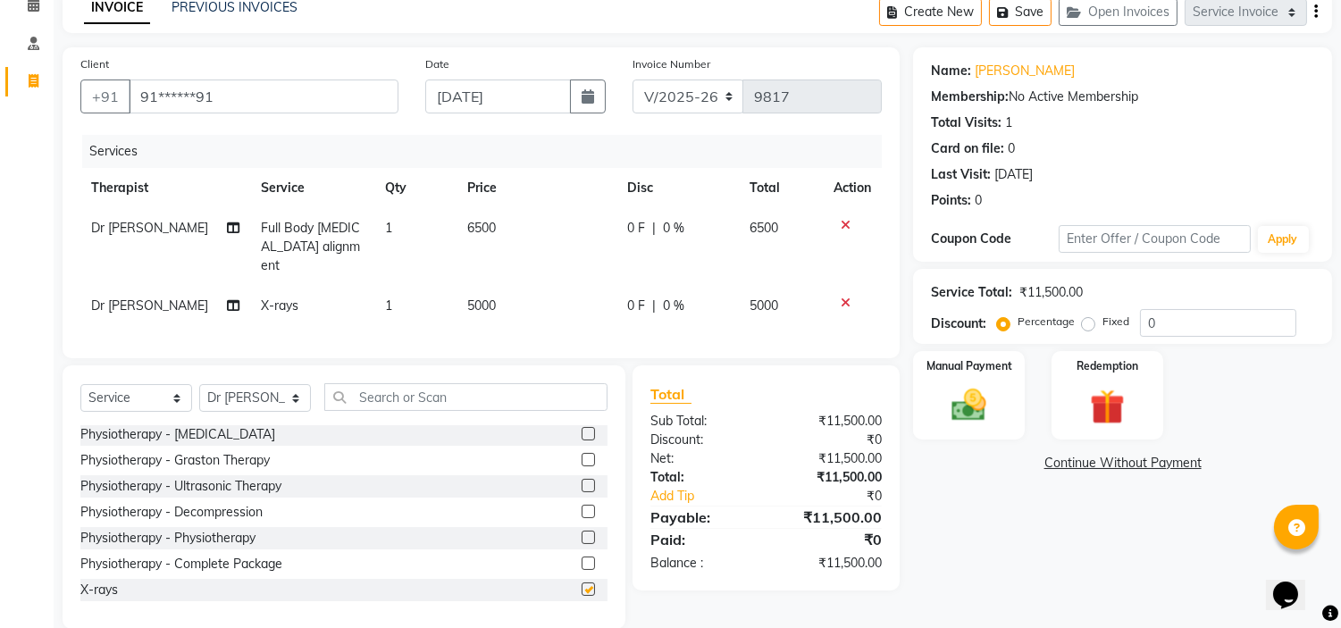
checkbox input "false"
click at [483, 298] on span "5000" at bounding box center [481, 306] width 29 height 16
select select "20209"
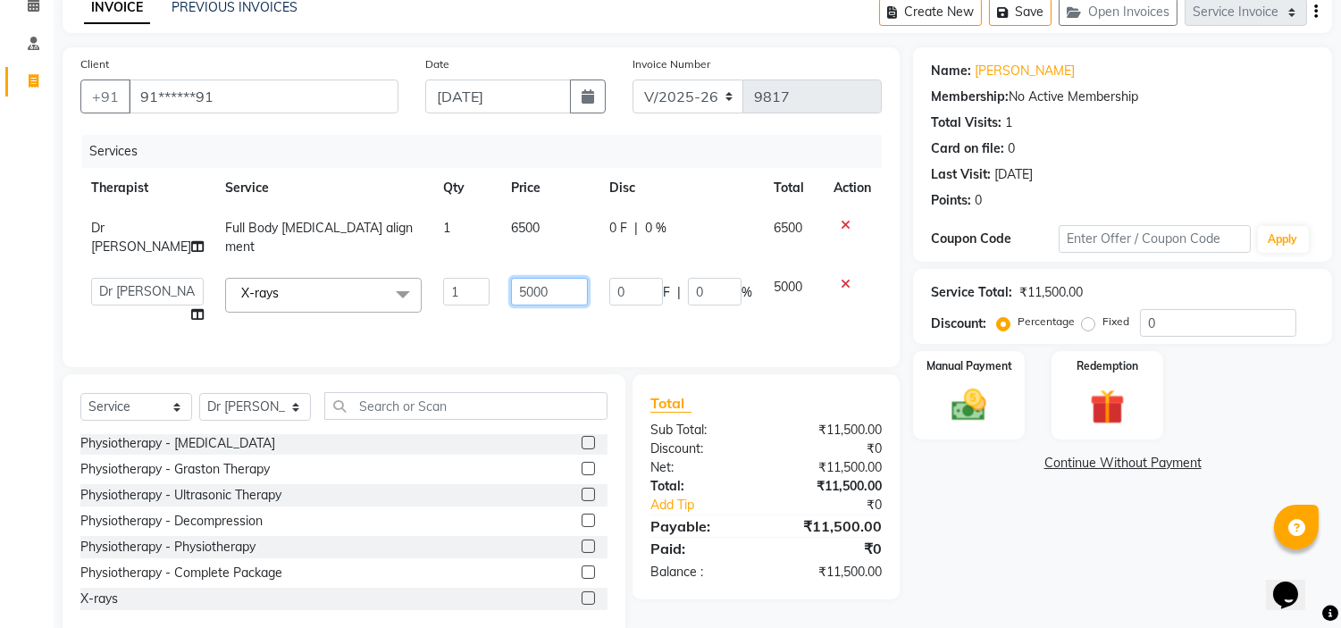
click at [511, 278] on input "5000" at bounding box center [549, 292] width 77 height 28
type input "2200"
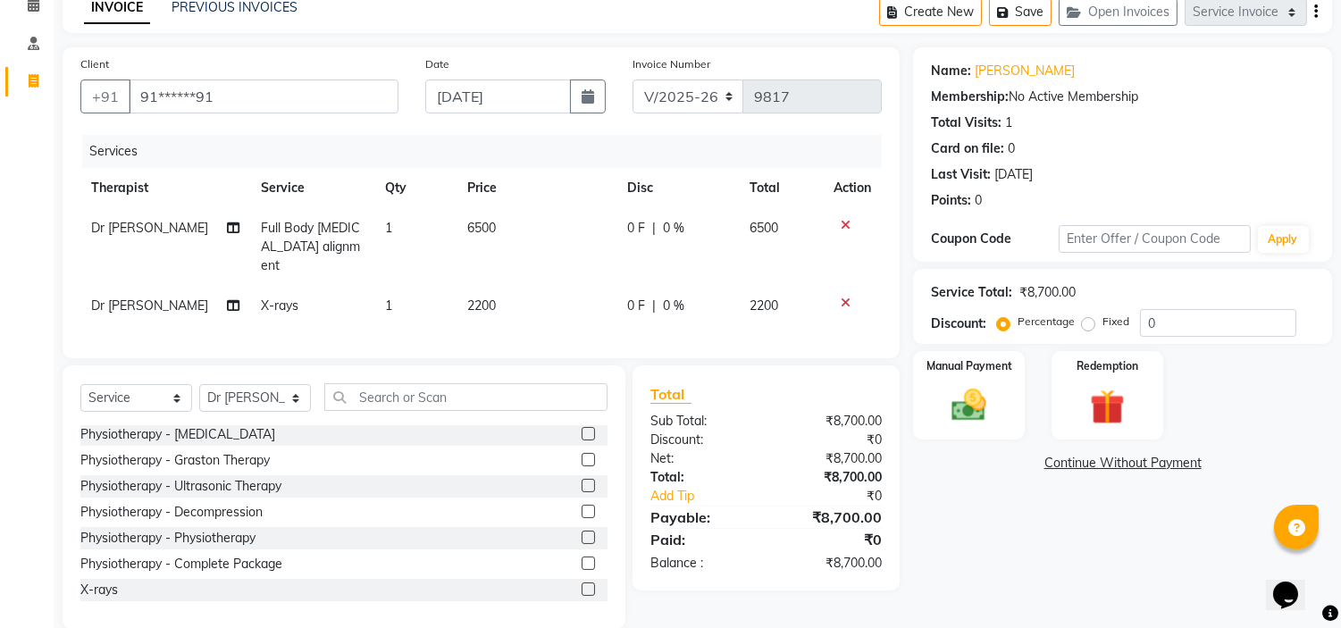
click at [1103, 322] on label "Fixed" at bounding box center [1116, 322] width 27 height 16
click at [1088, 322] on input "Fixed" at bounding box center [1092, 321] width 13 height 13
radio input "true"
click at [985, 385] on img at bounding box center [969, 406] width 59 height 42
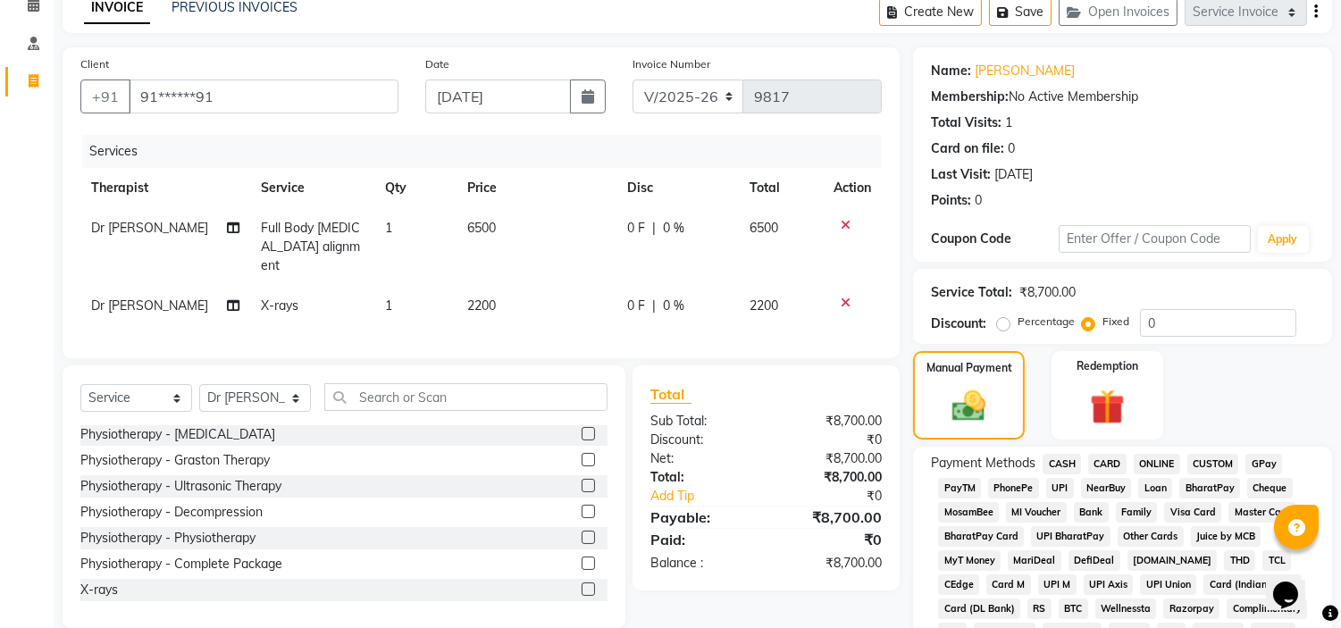
click at [1063, 483] on span "UPI" at bounding box center [1060, 488] width 28 height 21
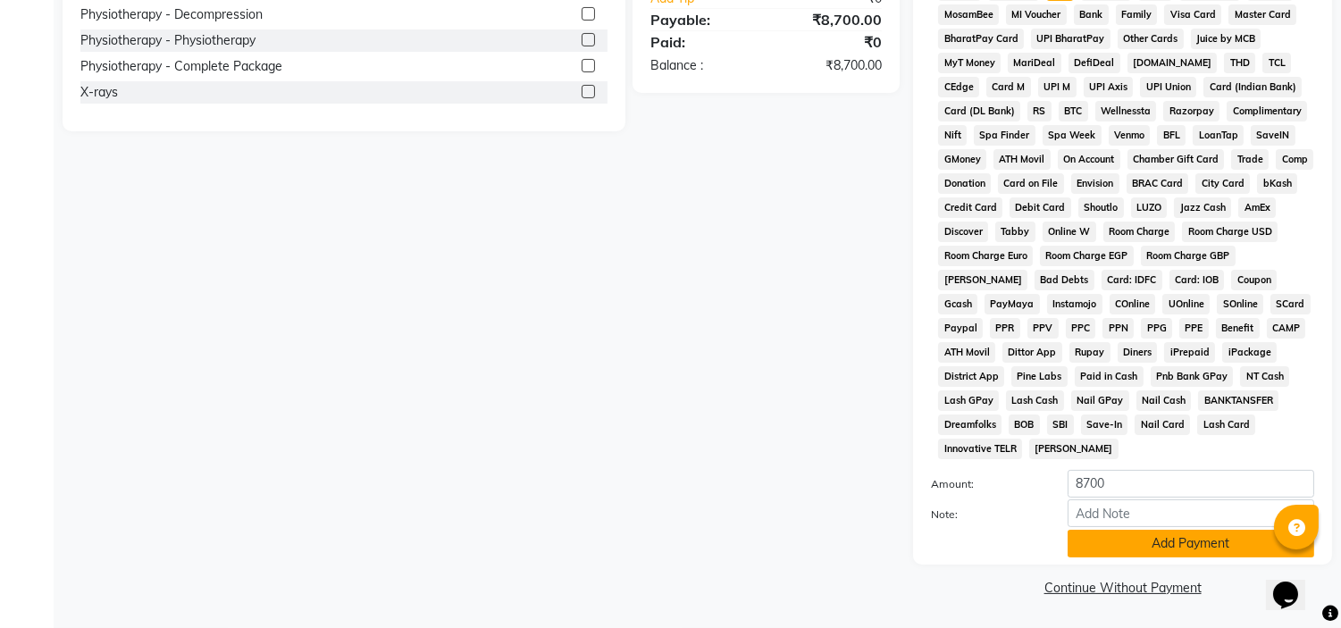
click at [1094, 548] on button "Add Payment" at bounding box center [1191, 544] width 247 height 28
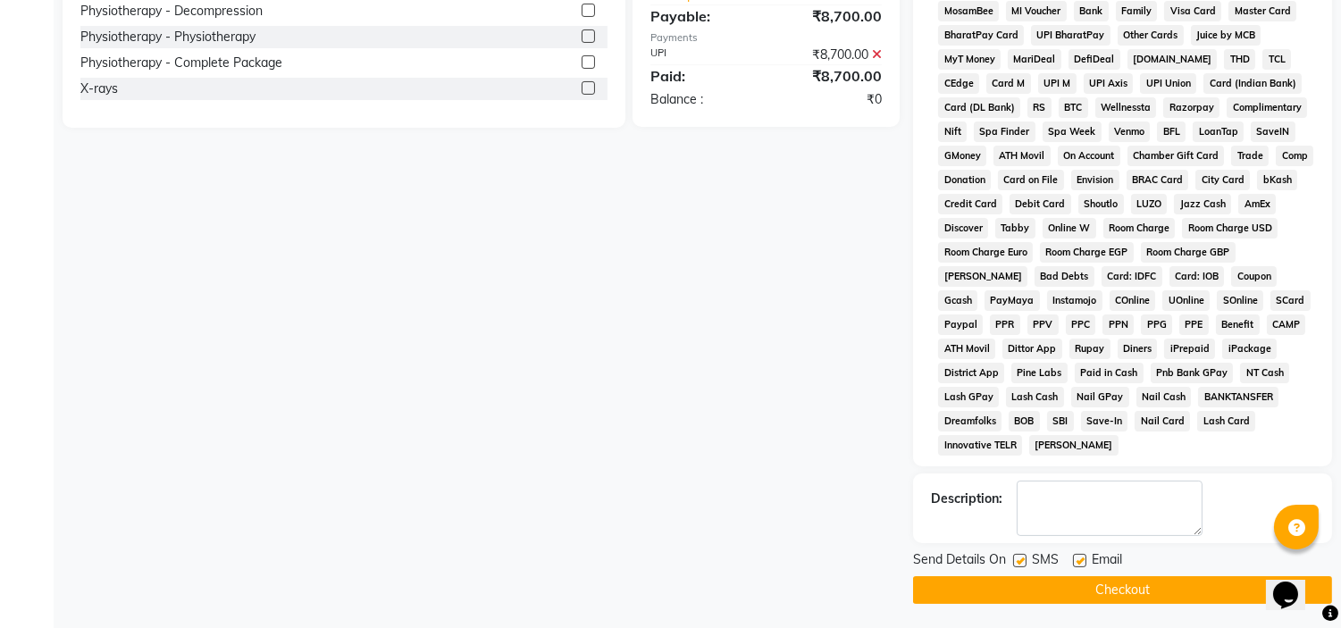
click at [1079, 561] on label at bounding box center [1079, 560] width 13 height 13
click at [1079, 561] on input "checkbox" at bounding box center [1079, 562] width 12 height 12
checkbox input "false"
click at [1025, 564] on label at bounding box center [1019, 560] width 13 height 13
click at [1025, 564] on input "checkbox" at bounding box center [1019, 562] width 12 height 12
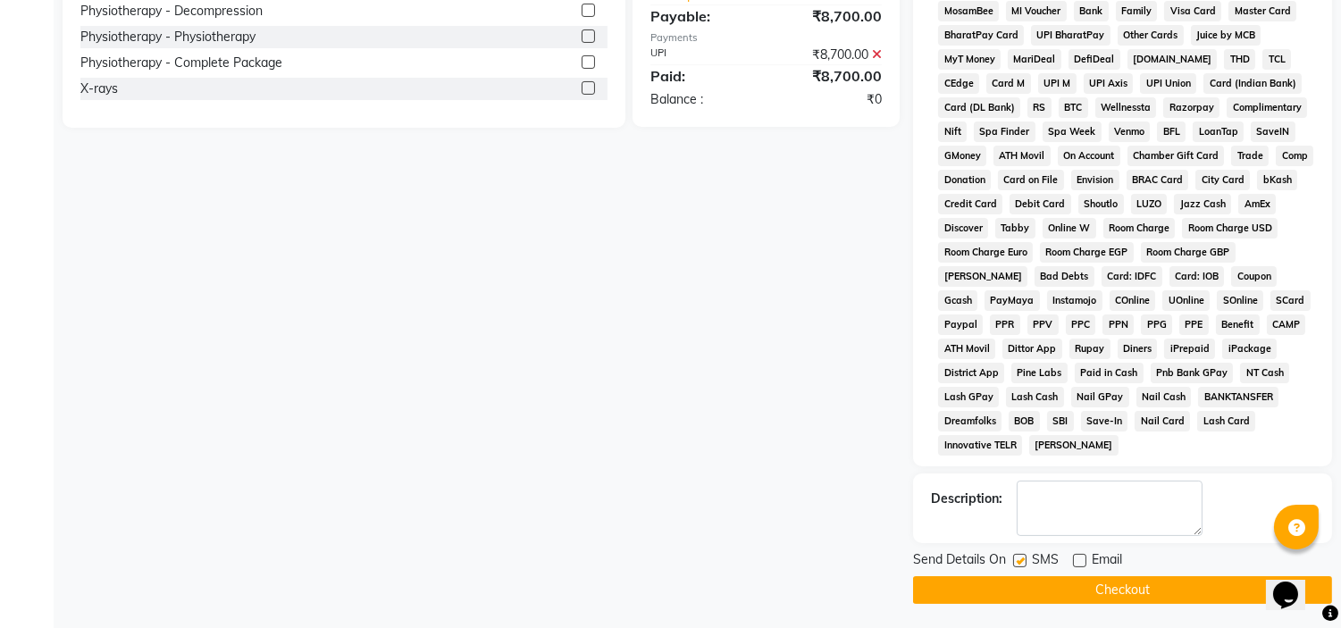
checkbox input "false"
click at [1023, 590] on button "Checkout" at bounding box center [1122, 590] width 419 height 28
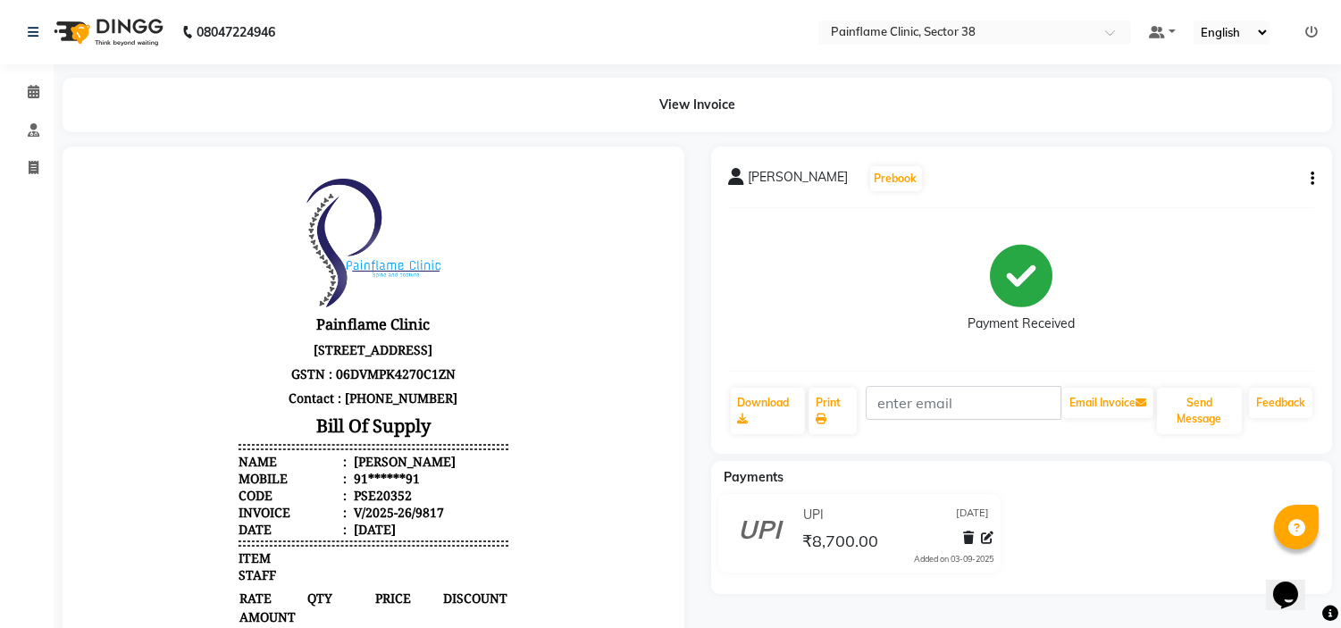
select select "service"
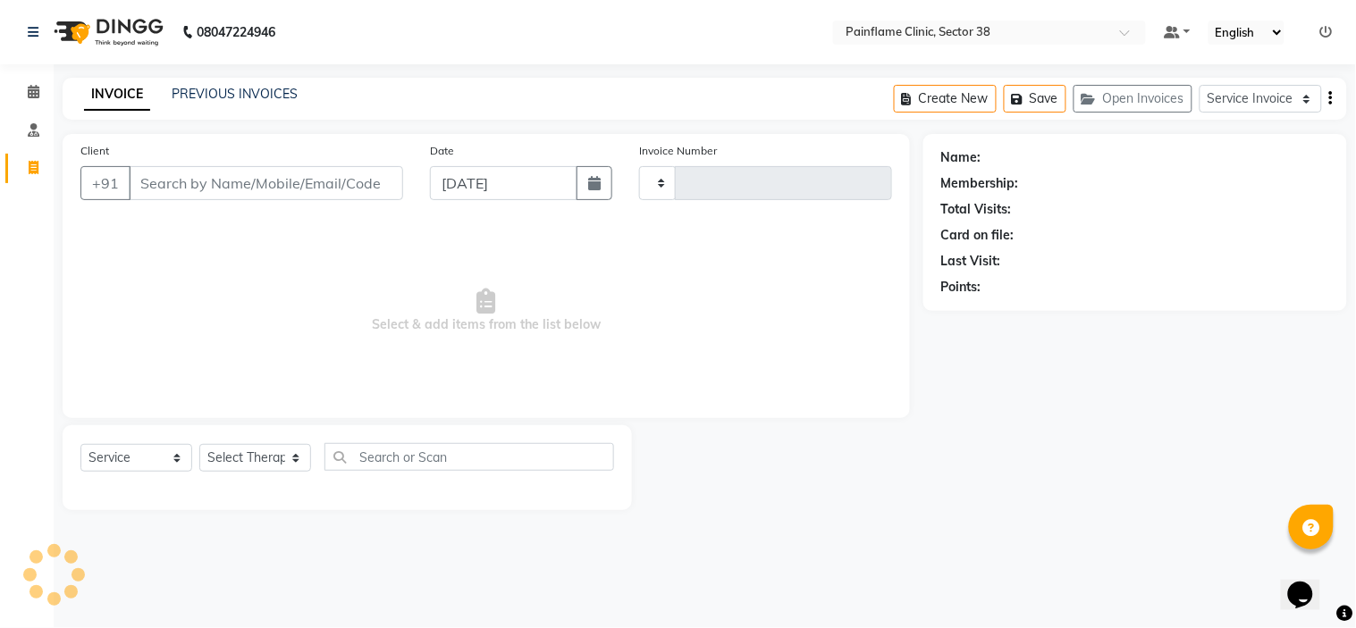
type input "9818"
select select "3964"
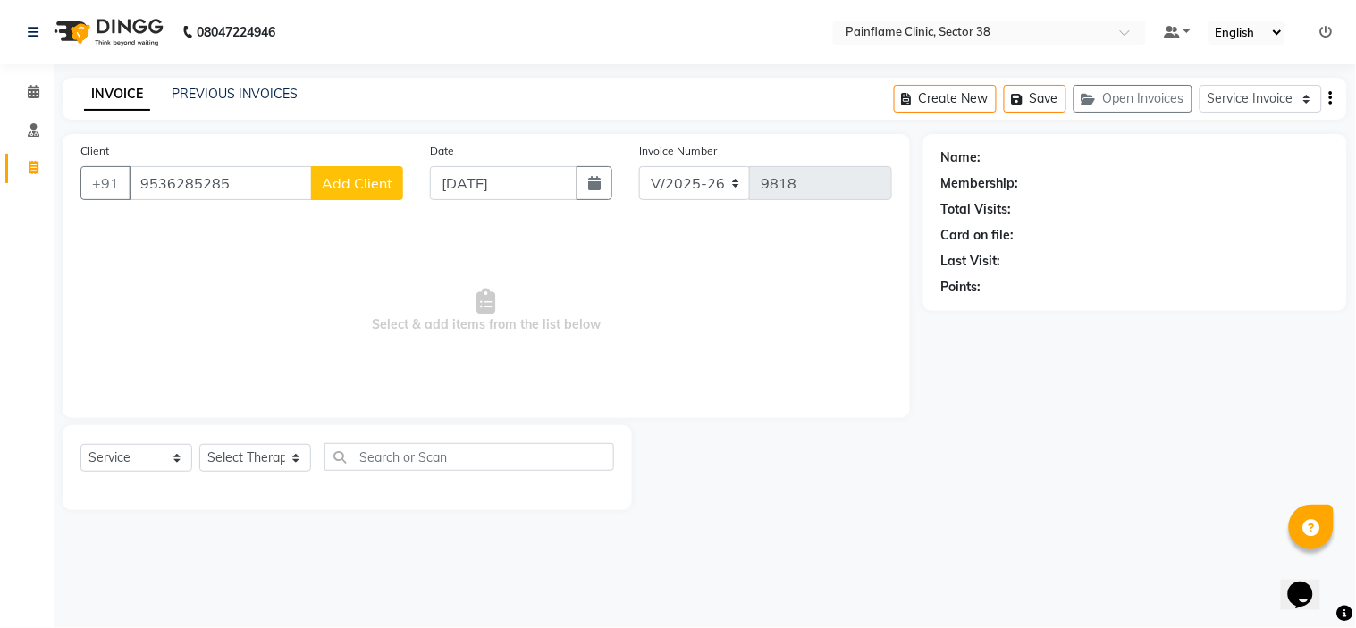
type input "9536285285"
click at [381, 181] on span "Add Client" at bounding box center [357, 183] width 71 height 18
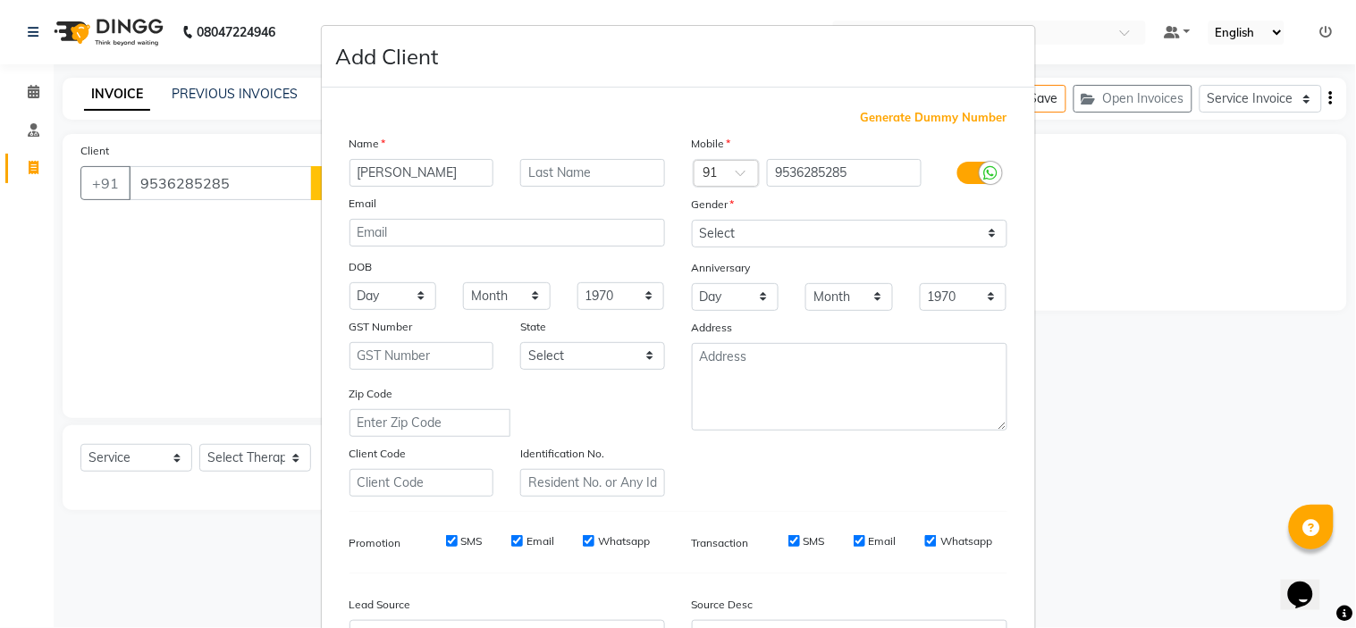
type input "Shadab"
click at [748, 231] on select "Select Male Female Other Prefer Not To Say" at bounding box center [849, 234] width 315 height 28
select select "male"
click at [692, 220] on select "Select Male Female Other Prefer Not To Say" at bounding box center [849, 234] width 315 height 28
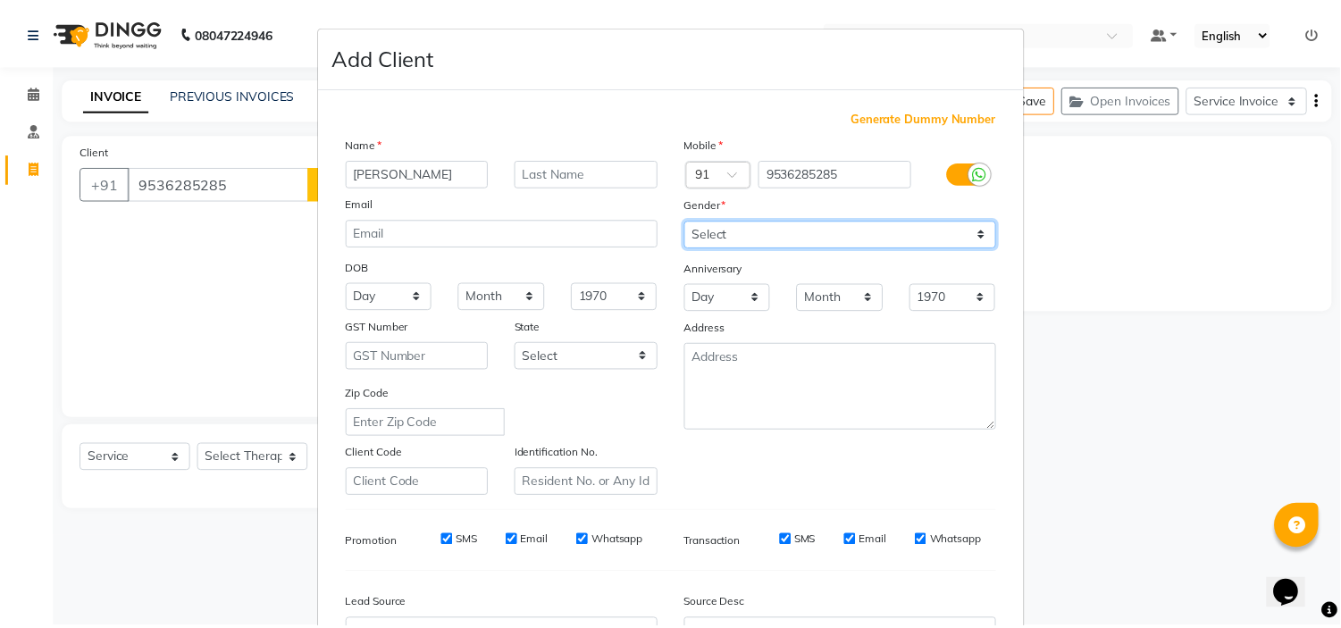
scroll to position [197, 0]
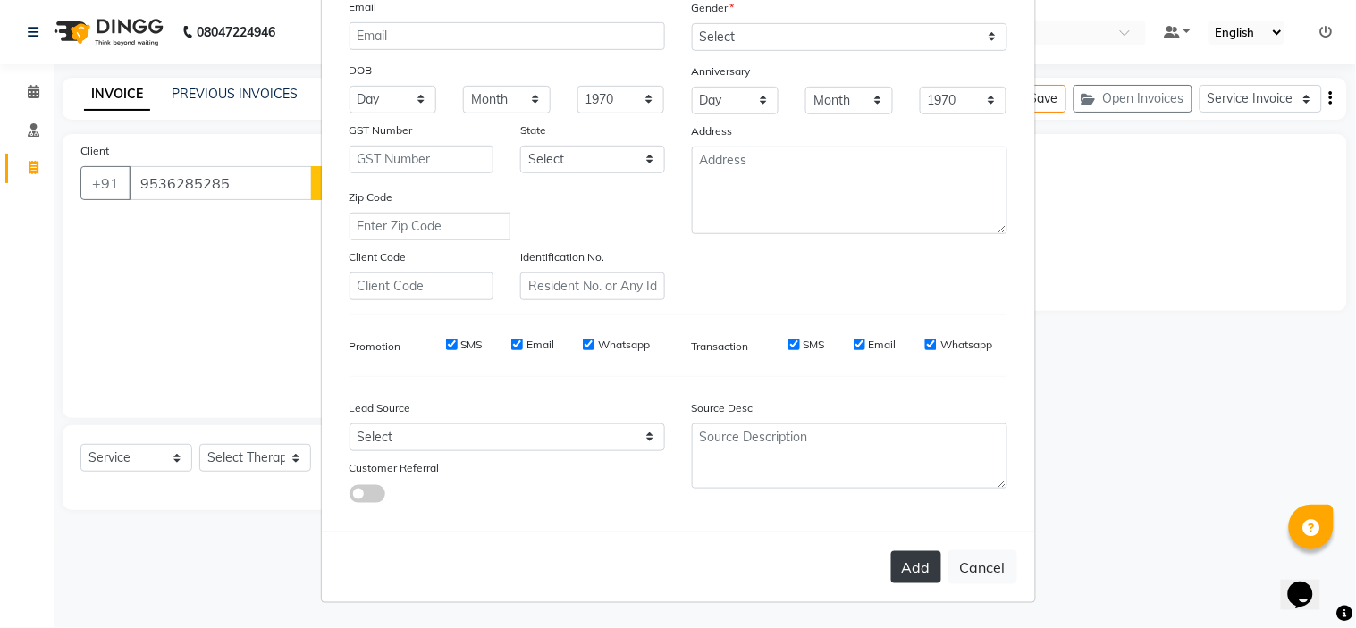
click at [901, 570] on button "Add" at bounding box center [916, 567] width 50 height 32
type input "95******85"
select select
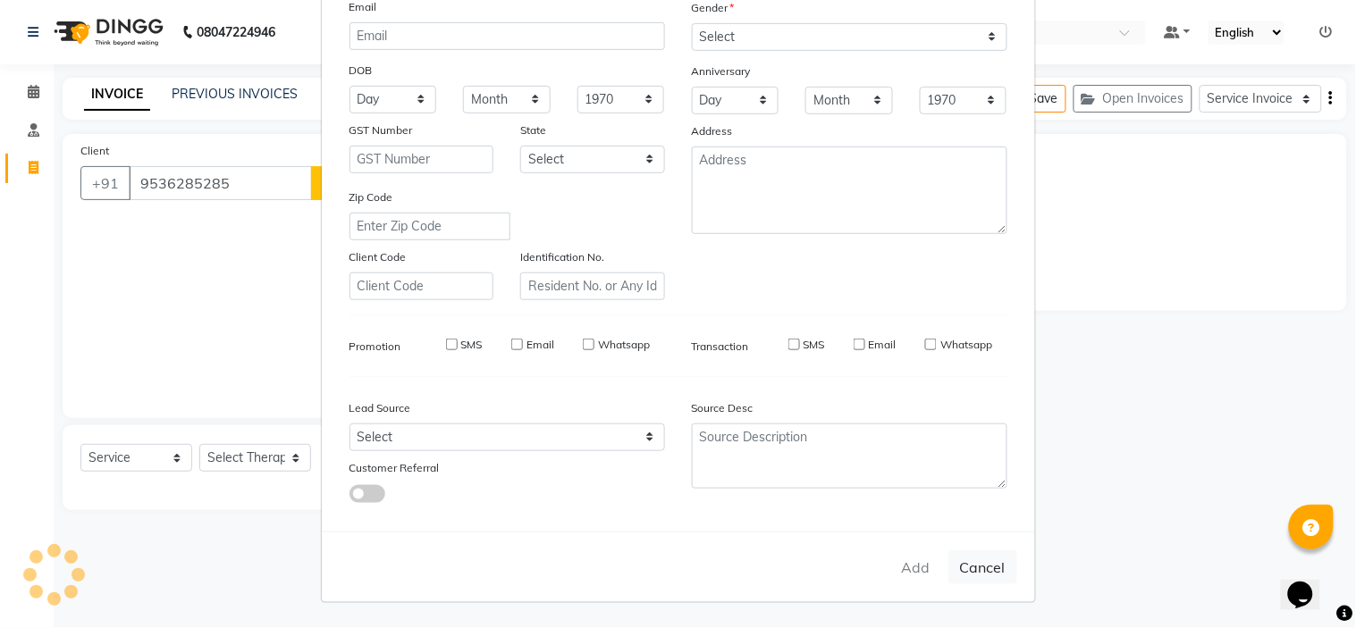
select select
checkbox input "false"
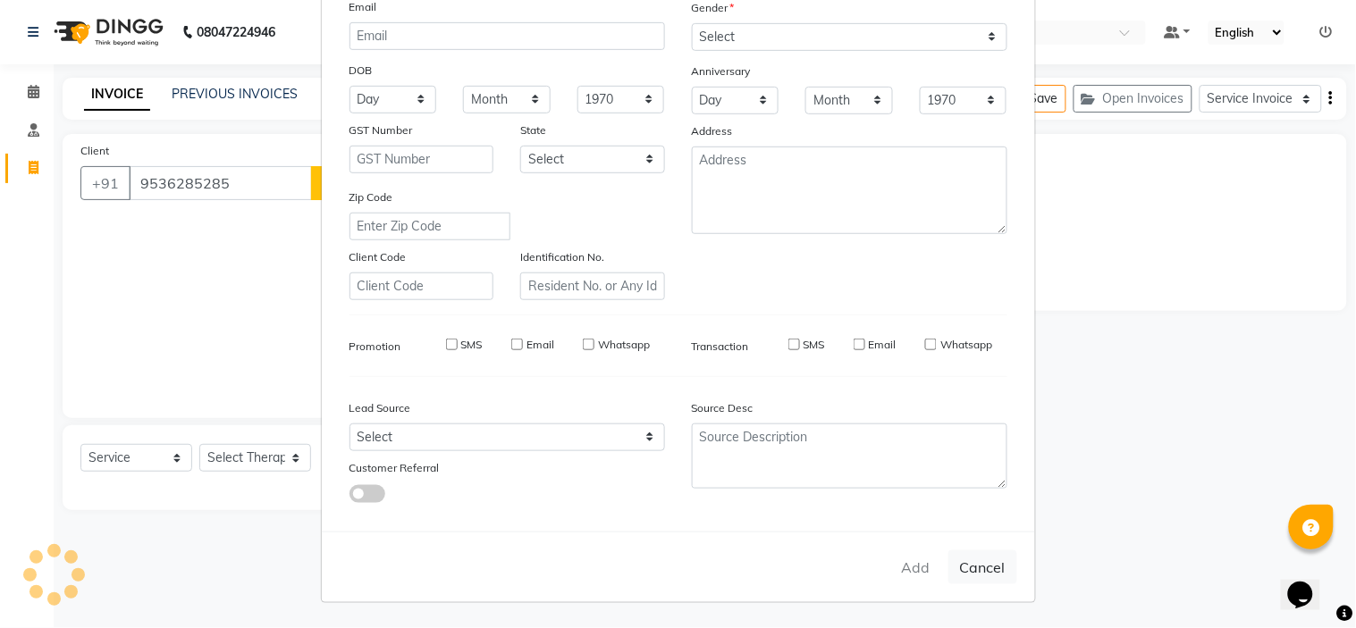
checkbox input "false"
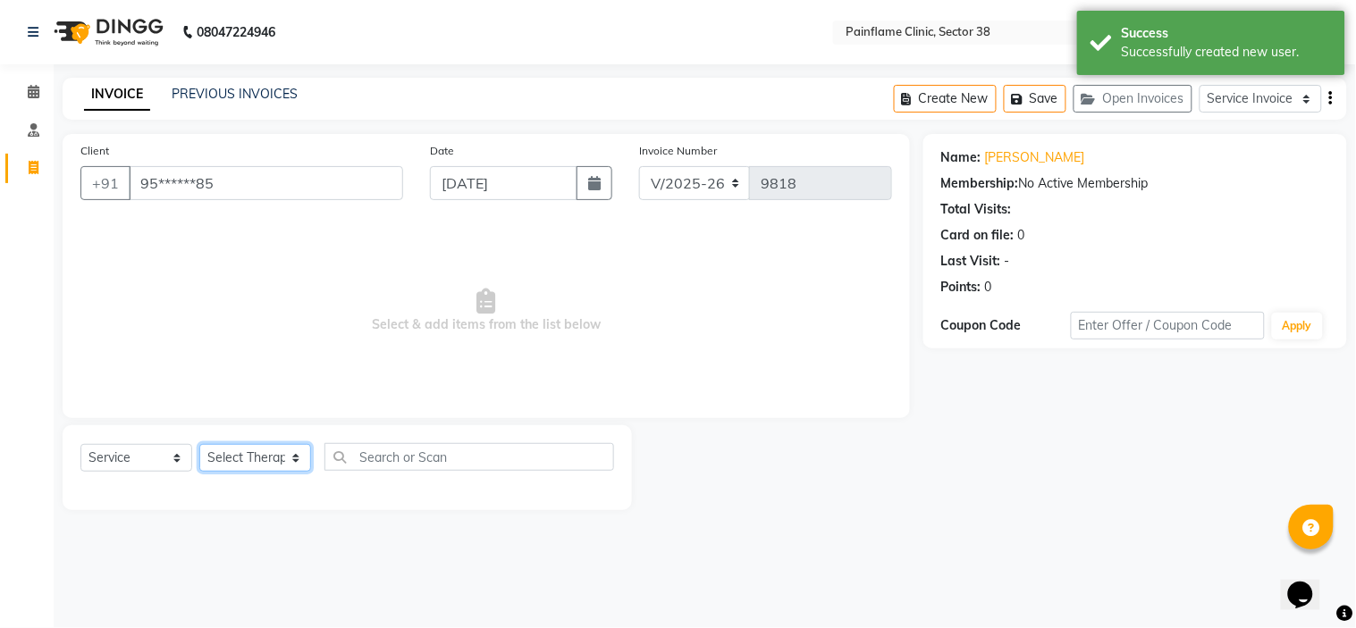
click at [262, 472] on select "Select Therapist Dr Durgesh Dr Harish Dr Ranjana Dr Saurabh Dr. Suraj Dr. Tejpa…" at bounding box center [255, 458] width 112 height 28
select select "20209"
click at [199, 445] on select "Select Therapist Dr Durgesh Dr Harish Dr Ranjana Dr Saurabh Dr. Suraj Dr. Tejpa…" at bounding box center [255, 458] width 112 height 28
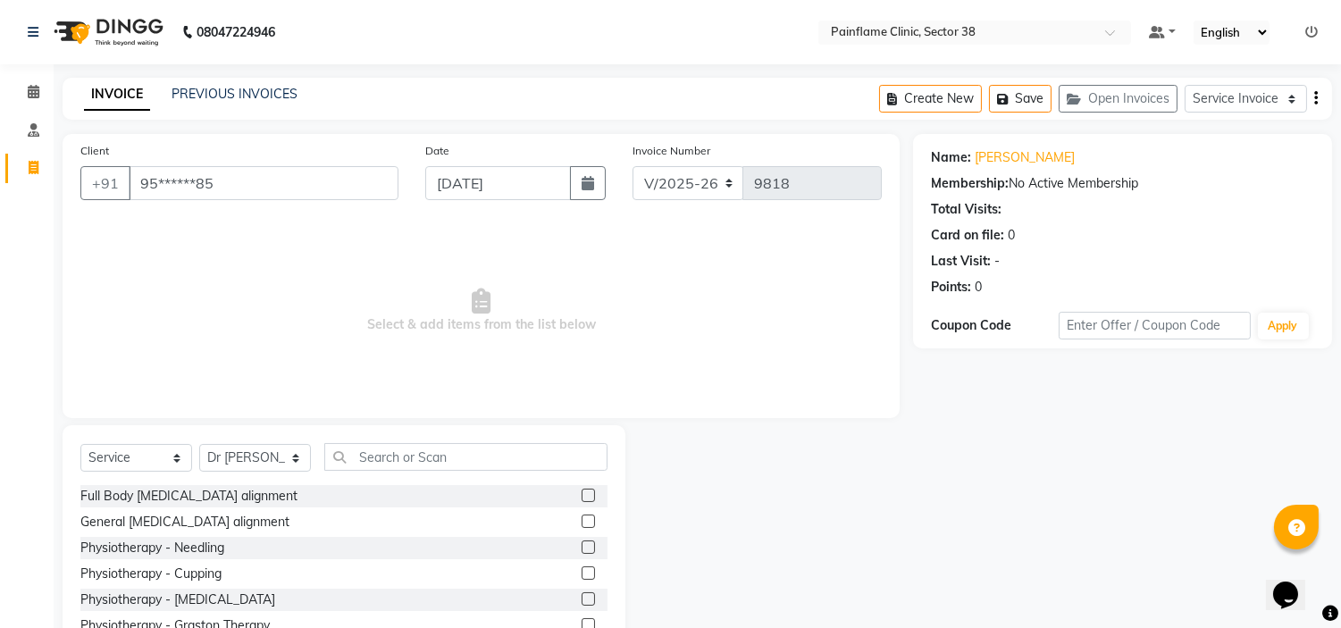
click at [582, 494] on label at bounding box center [588, 495] width 13 height 13
click at [582, 494] on input "checkbox" at bounding box center [588, 497] width 12 height 12
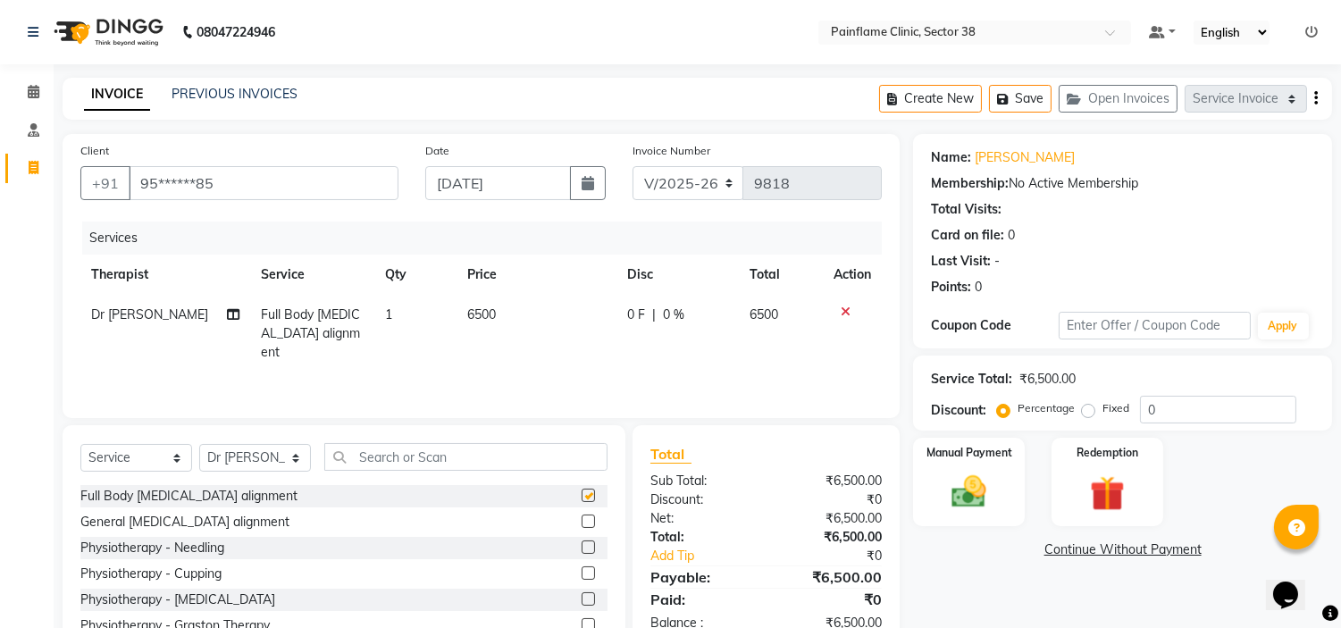
checkbox input "false"
click at [471, 307] on span "6500" at bounding box center [481, 315] width 29 height 16
select select "20209"
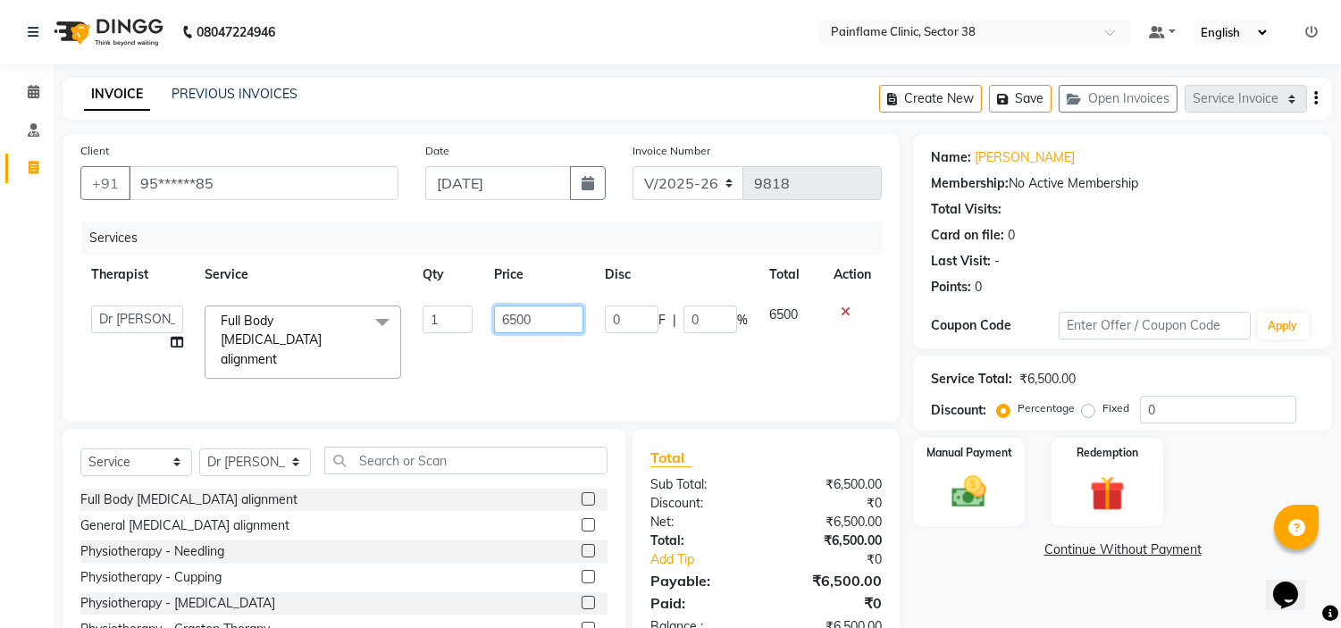
click at [499, 315] on input "6500" at bounding box center [538, 320] width 89 height 28
type input "6000"
click at [1103, 411] on label "Fixed" at bounding box center [1116, 408] width 27 height 16
click at [1090, 411] on input "Fixed" at bounding box center [1092, 408] width 13 height 13
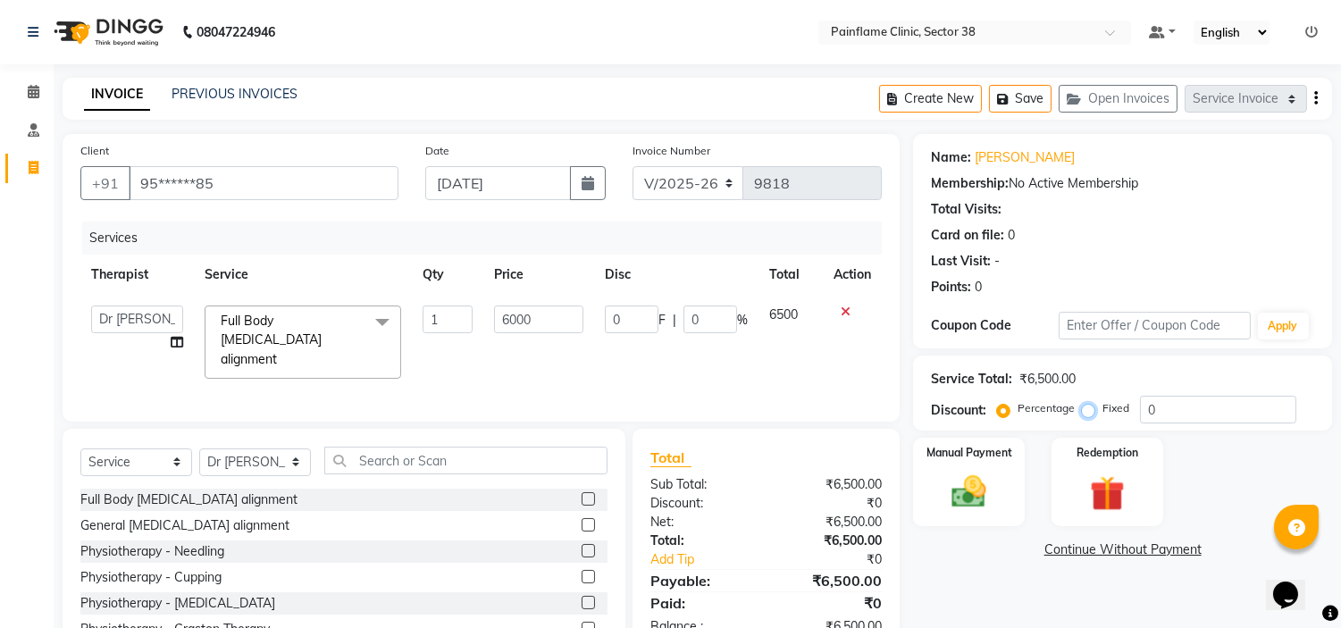
radio input "true"
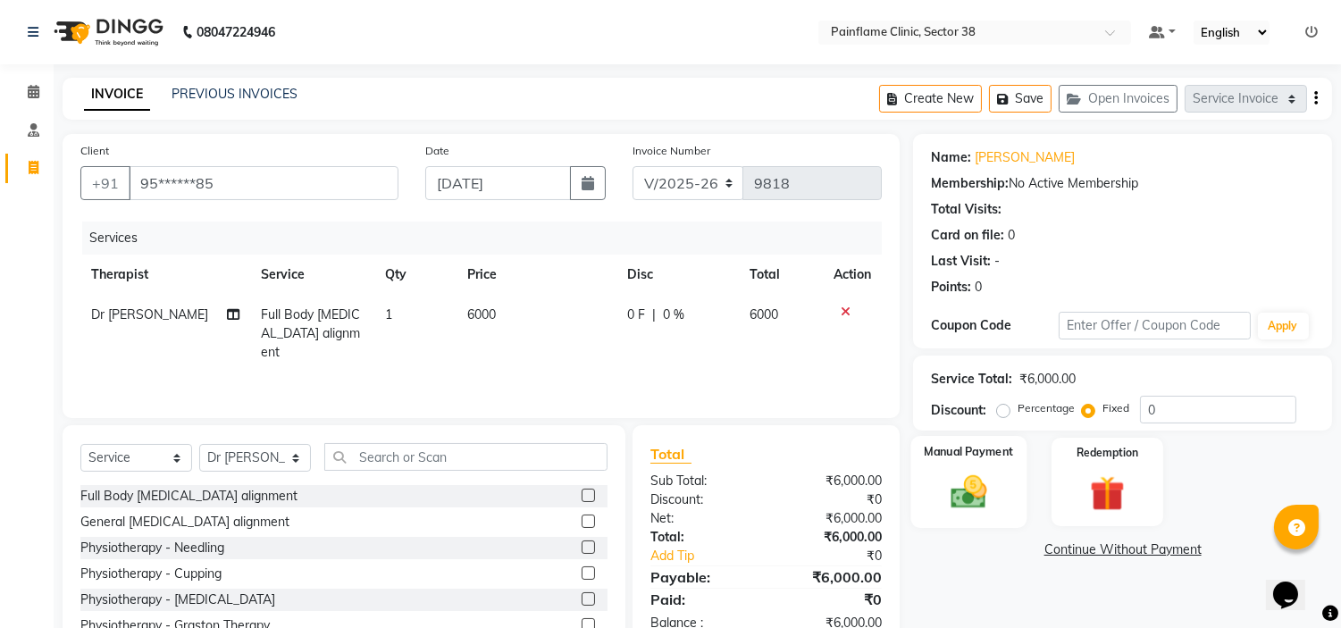
click at [962, 485] on img at bounding box center [969, 493] width 59 height 42
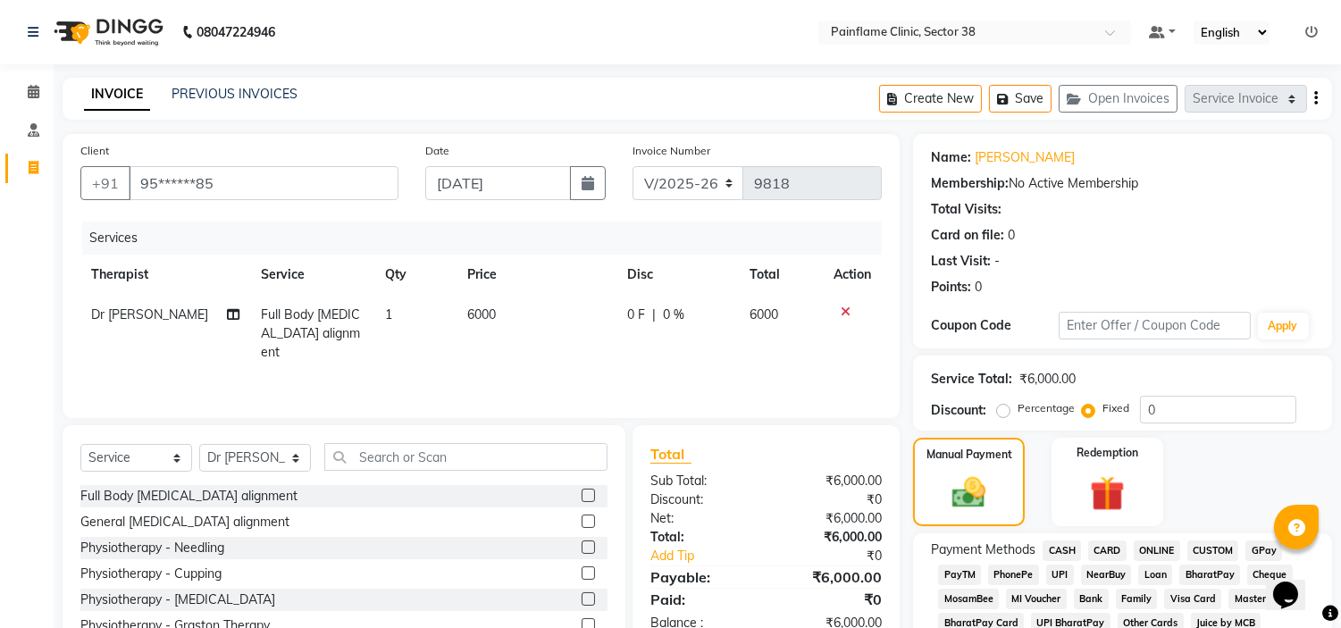
click at [1060, 566] on span "UPI" at bounding box center [1060, 575] width 28 height 21
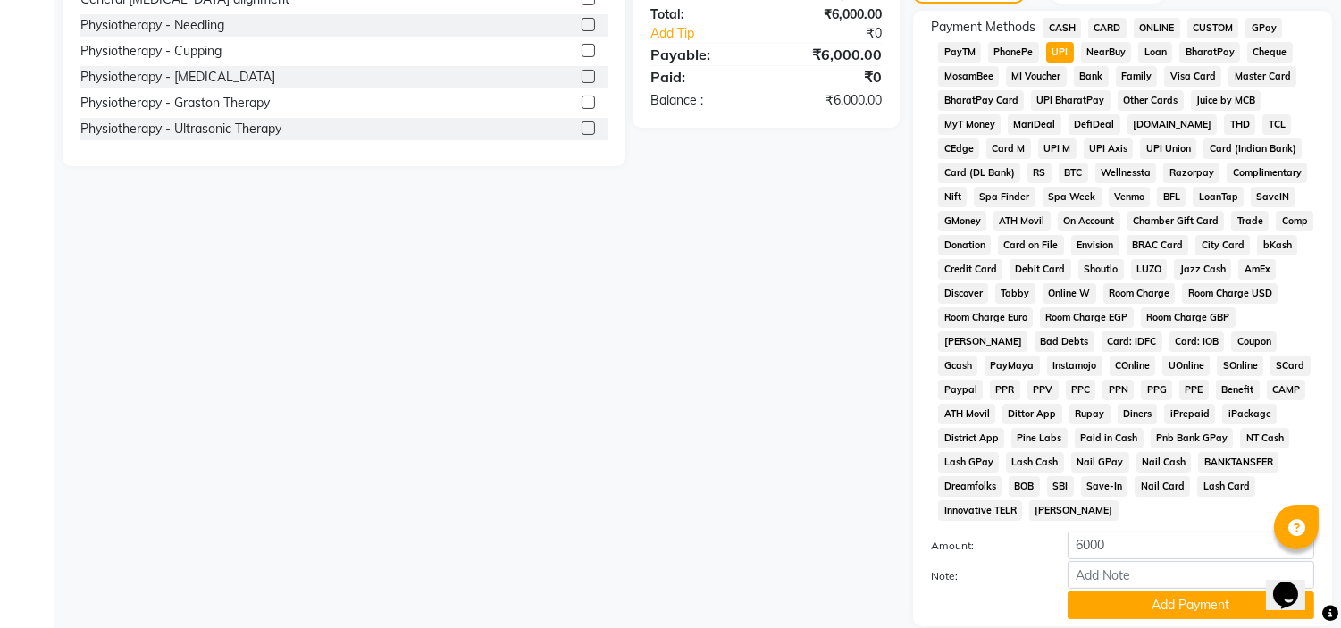
scroll to position [588, 0]
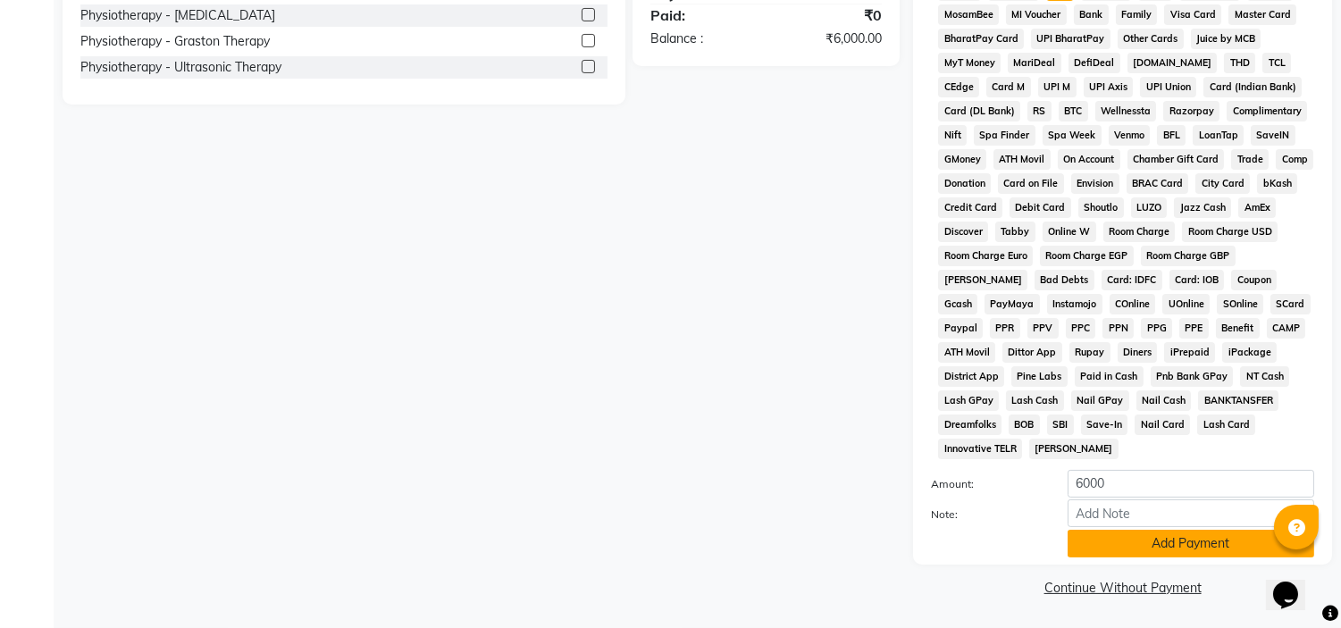
click at [1090, 545] on button "Add Payment" at bounding box center [1191, 544] width 247 height 28
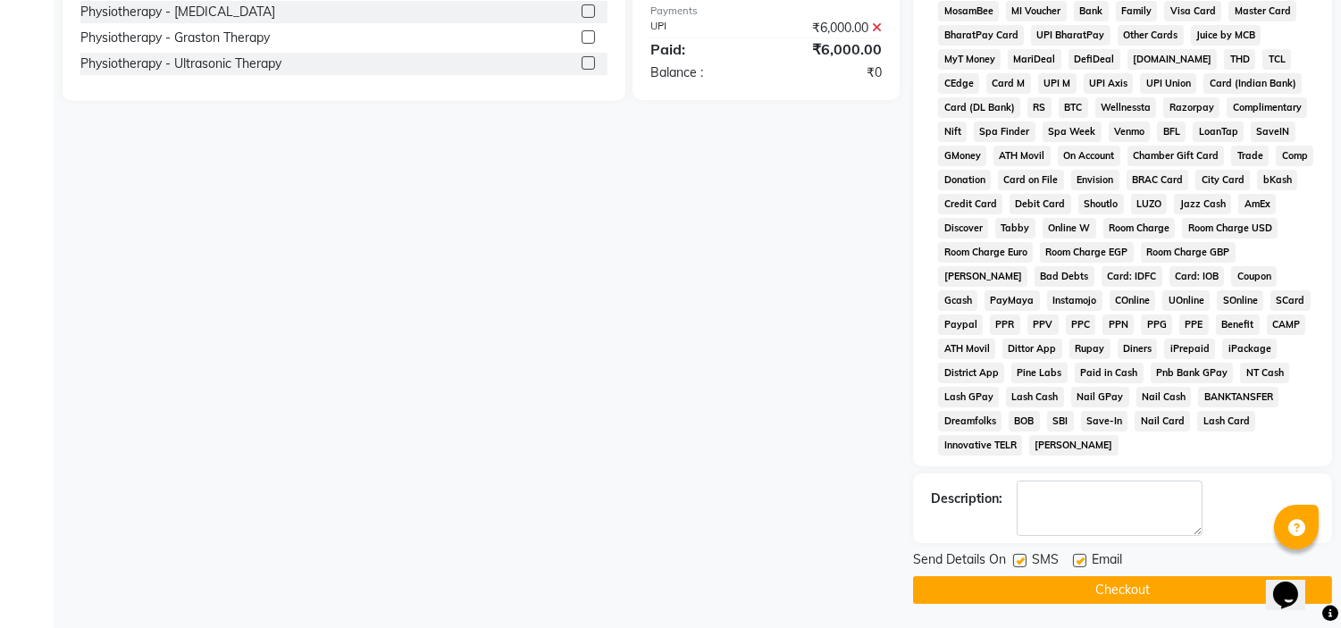
click at [1078, 554] on div "Email" at bounding box center [1104, 561] width 63 height 22
click at [1017, 565] on label at bounding box center [1019, 560] width 13 height 13
click at [1017, 565] on input "checkbox" at bounding box center [1019, 562] width 12 height 12
checkbox input "false"
click at [1074, 565] on label at bounding box center [1079, 560] width 13 height 13
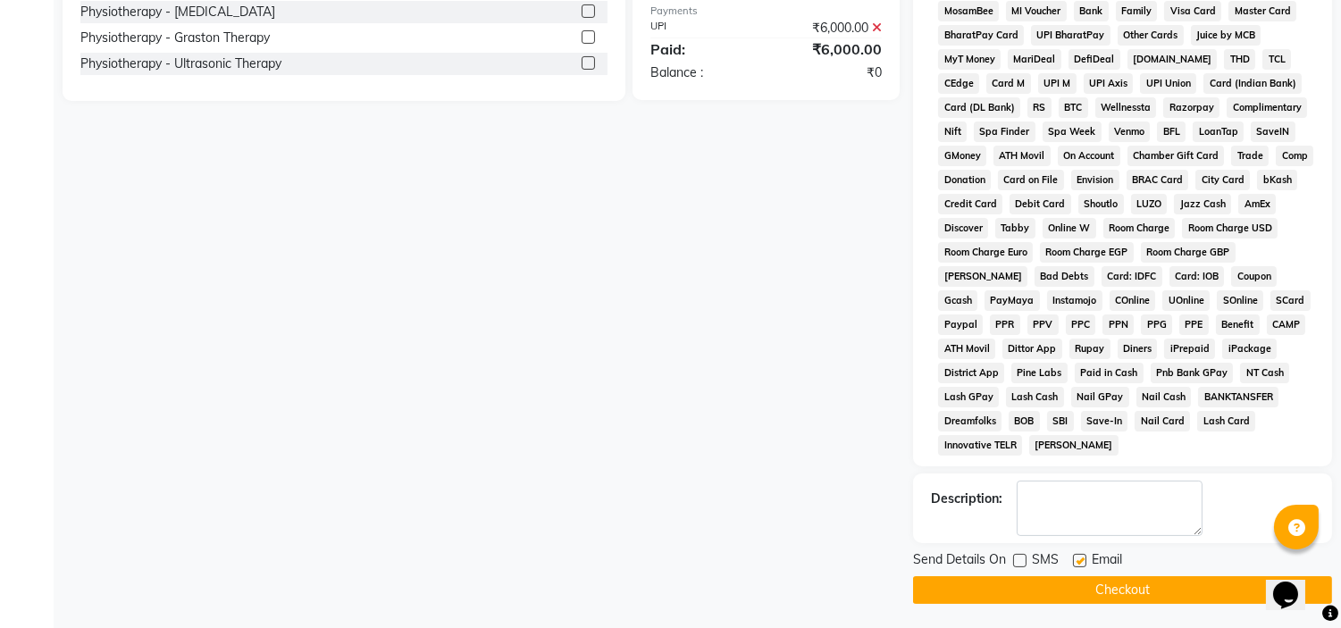
click at [1074, 565] on input "checkbox" at bounding box center [1079, 562] width 12 height 12
checkbox input "false"
click at [1039, 601] on button "Checkout" at bounding box center [1122, 590] width 419 height 28
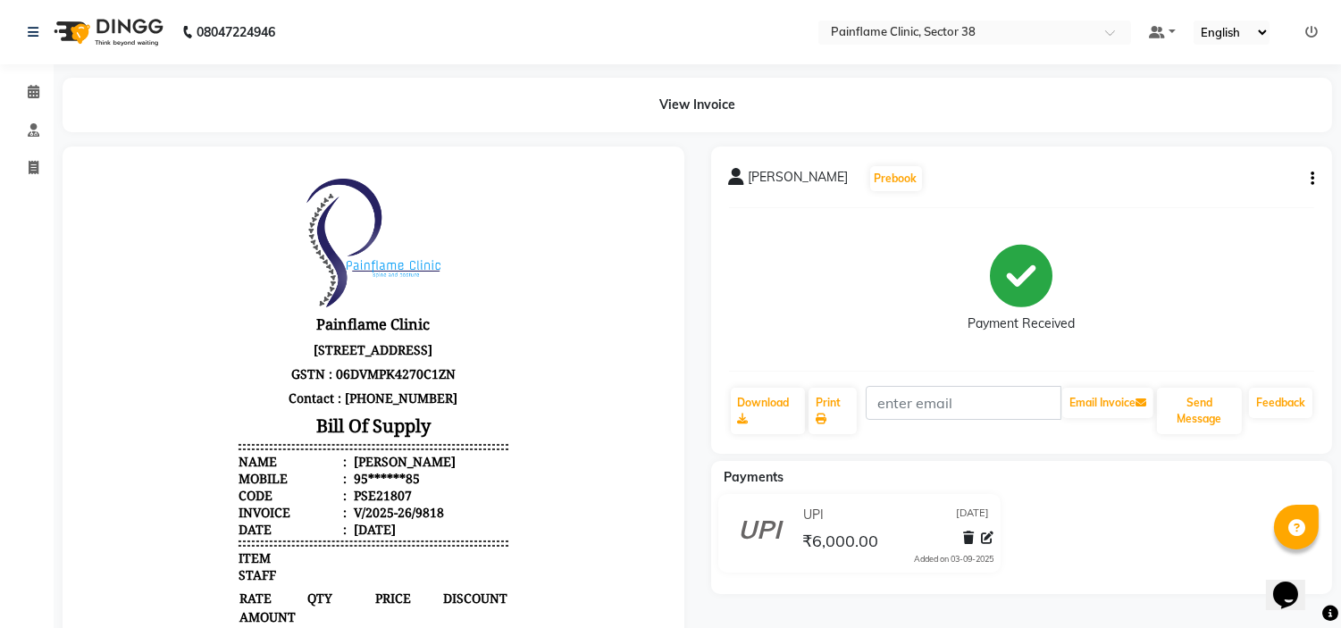
select select "service"
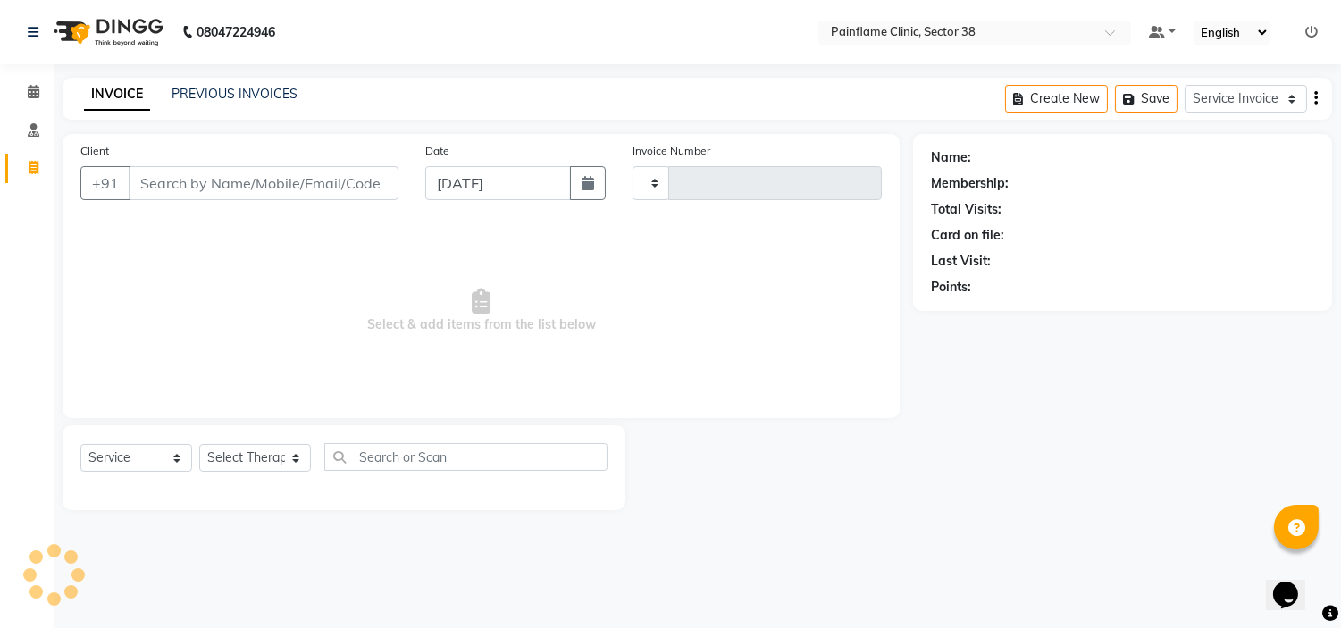
type input "9819"
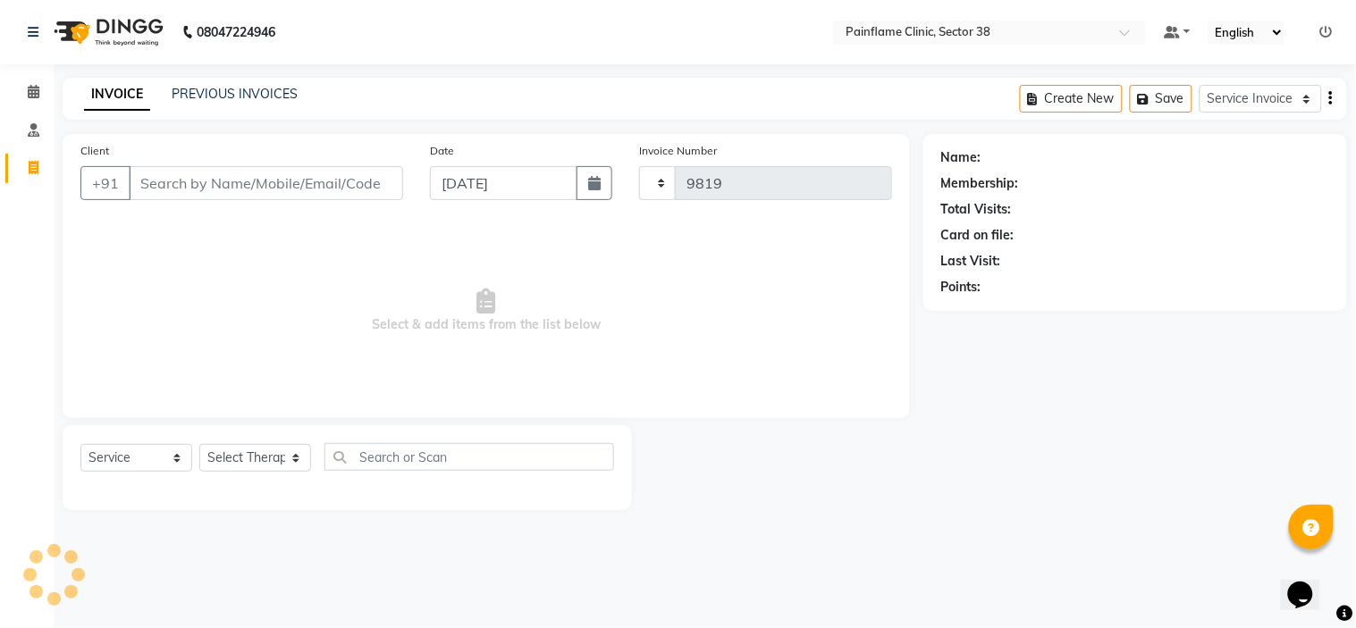
select select "3964"
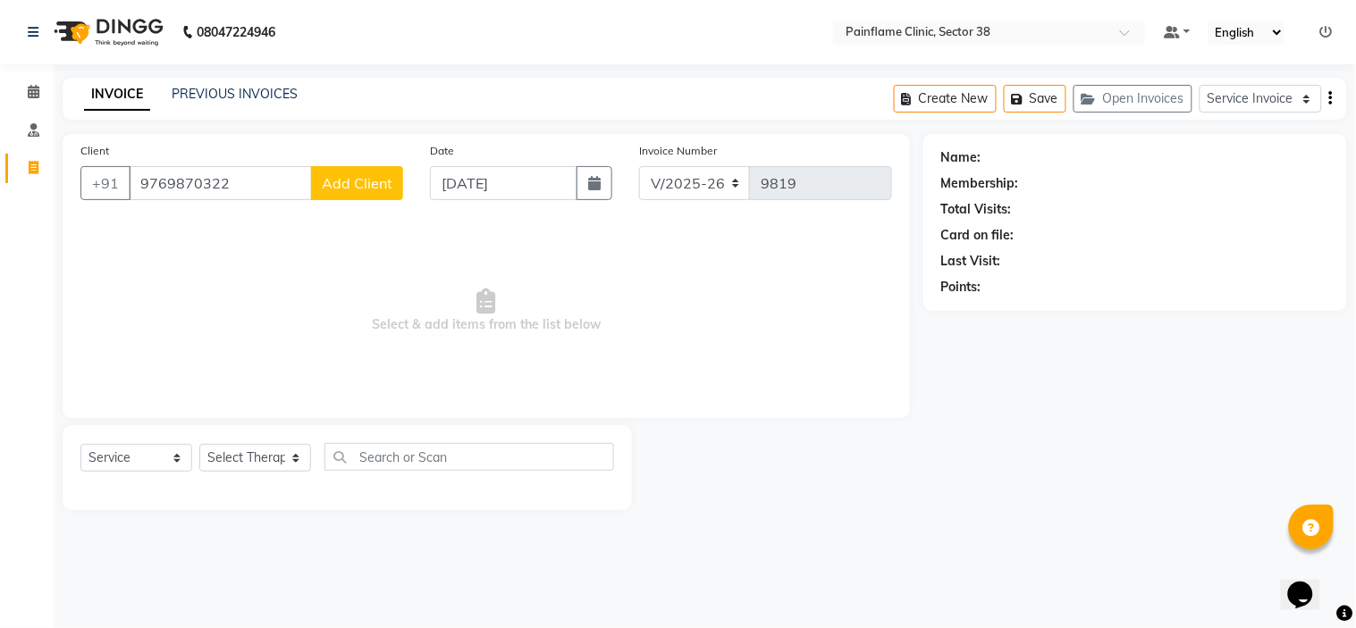
type input "9769870322"
click at [377, 181] on span "Add Client" at bounding box center [357, 183] width 71 height 18
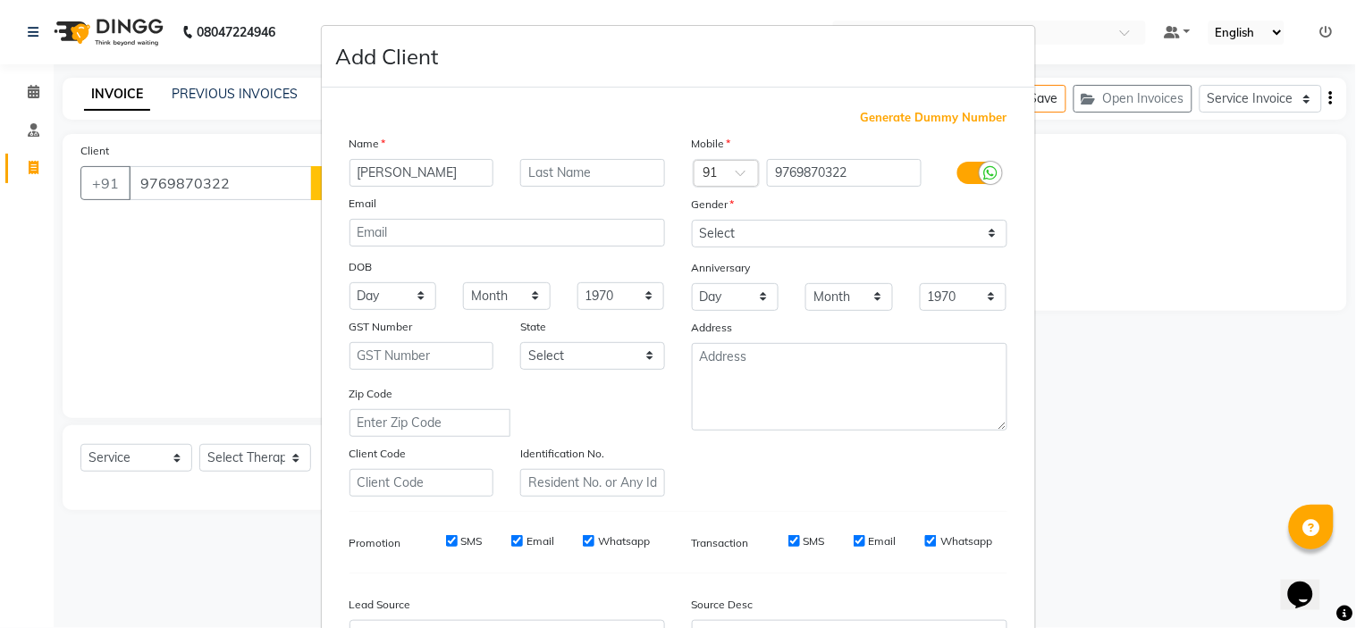
type input "Manju Gurjar"
click at [743, 233] on select "Select Male Female Other Prefer Not To Say" at bounding box center [849, 234] width 315 height 28
select select "female"
click at [692, 220] on select "Select Male Female Other Prefer Not To Say" at bounding box center [849, 234] width 315 height 28
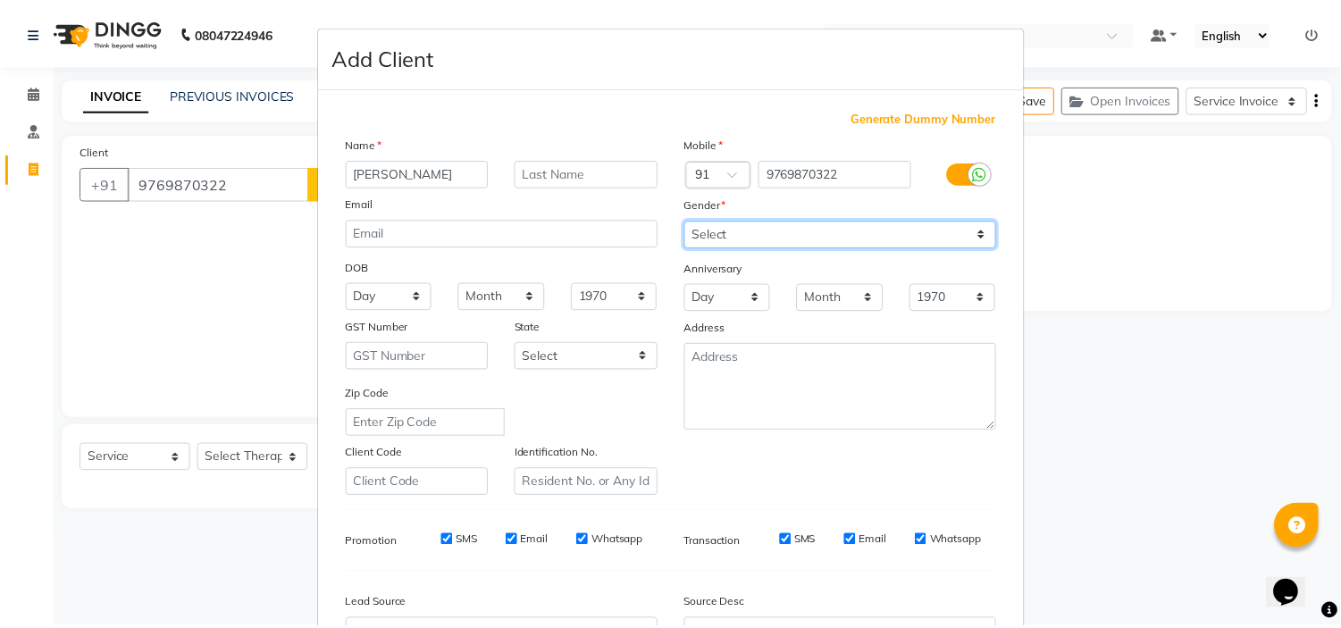
scroll to position [197, 0]
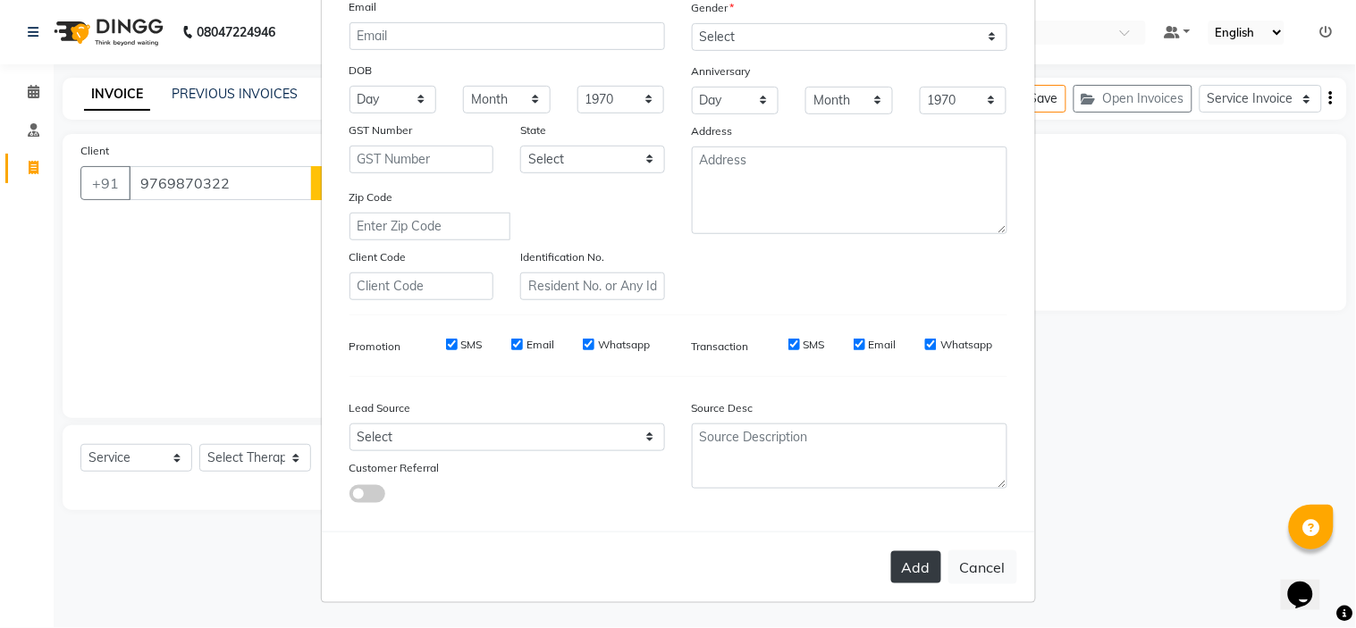
click at [896, 563] on button "Add" at bounding box center [916, 567] width 50 height 32
type input "97******22"
select select
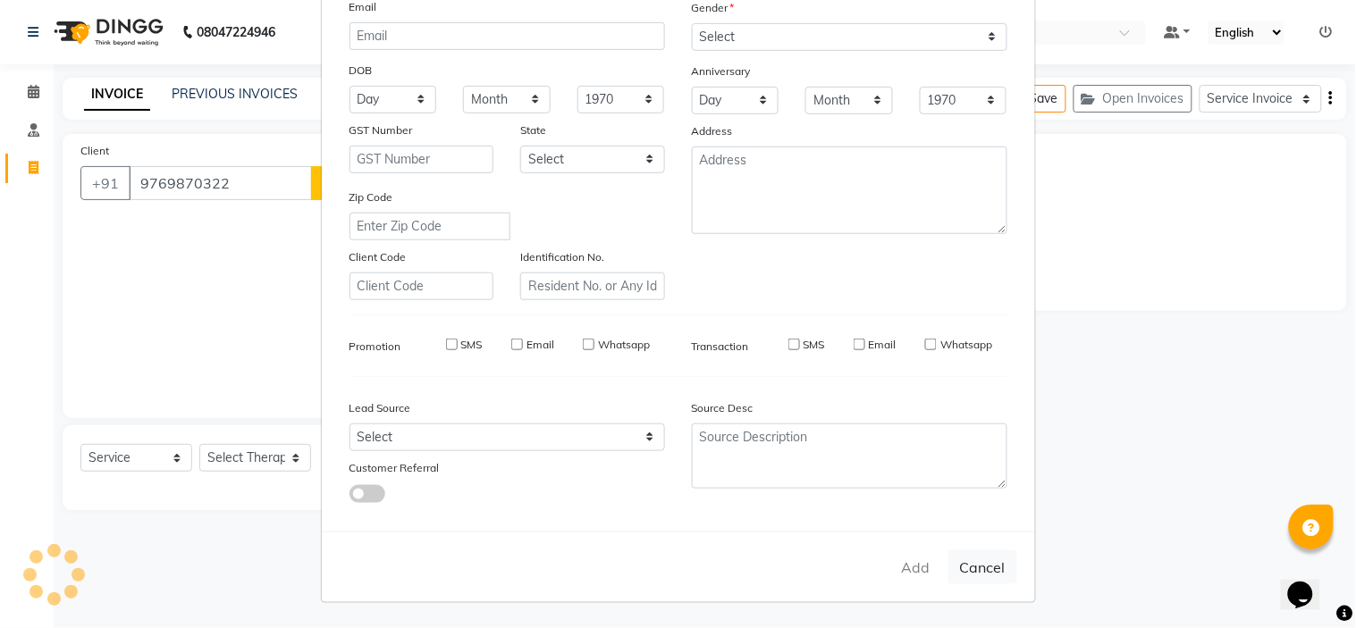
select select
checkbox input "false"
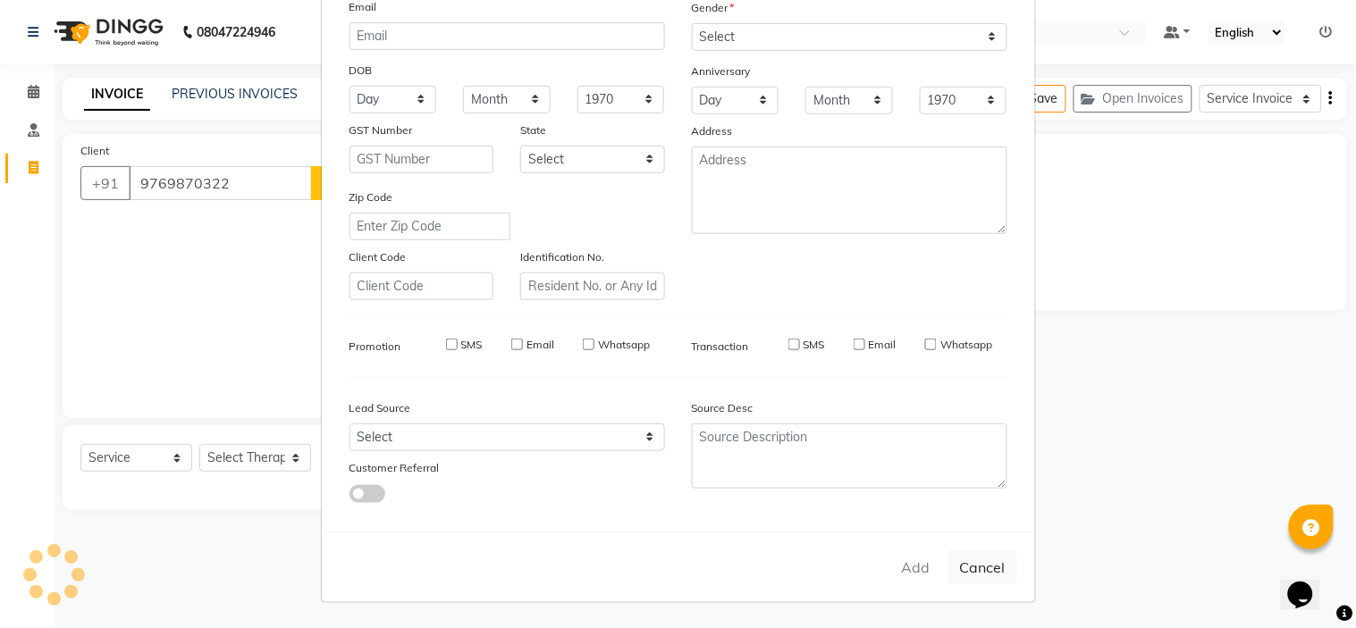
checkbox input "false"
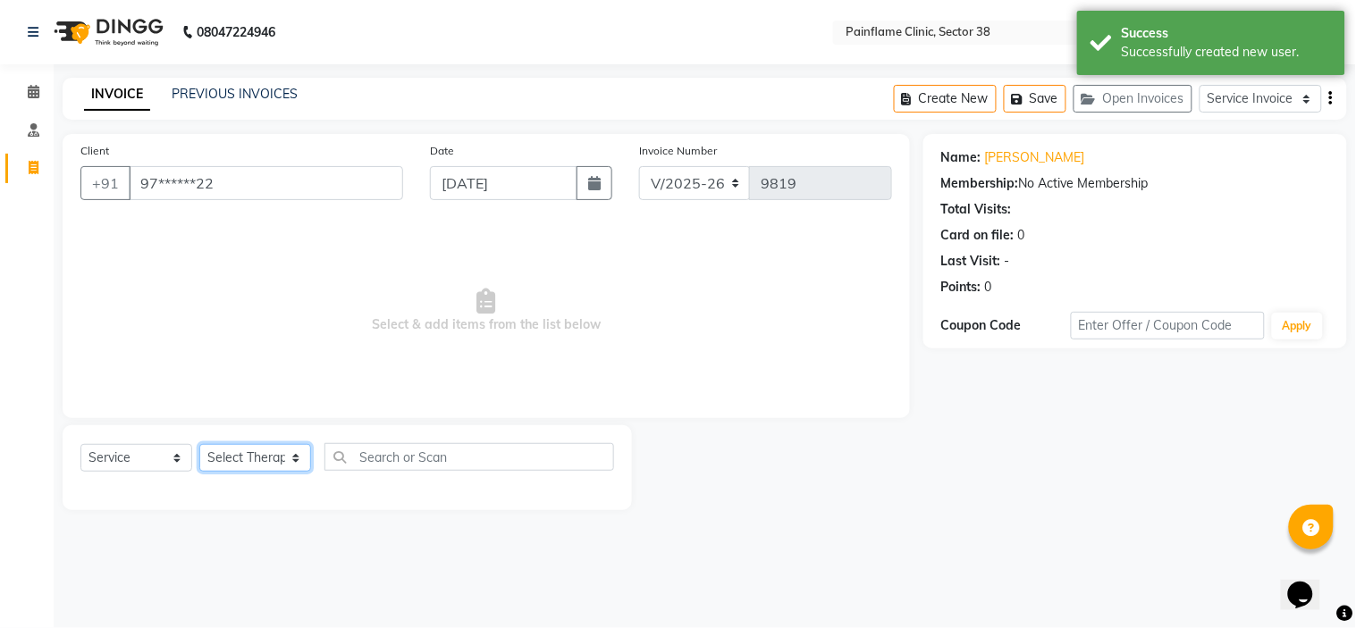
click at [229, 444] on select "Select Therapist Dr Durgesh Dr Harish Dr Ranjana Dr Saurabh Dr. Suraj Dr. Tejpa…" at bounding box center [255, 458] width 112 height 28
select select "20209"
click at [199, 445] on select "Select Therapist Dr Durgesh Dr Harish Dr Ranjana Dr Saurabh Dr. Suraj Dr. Tejpa…" at bounding box center [255, 458] width 112 height 28
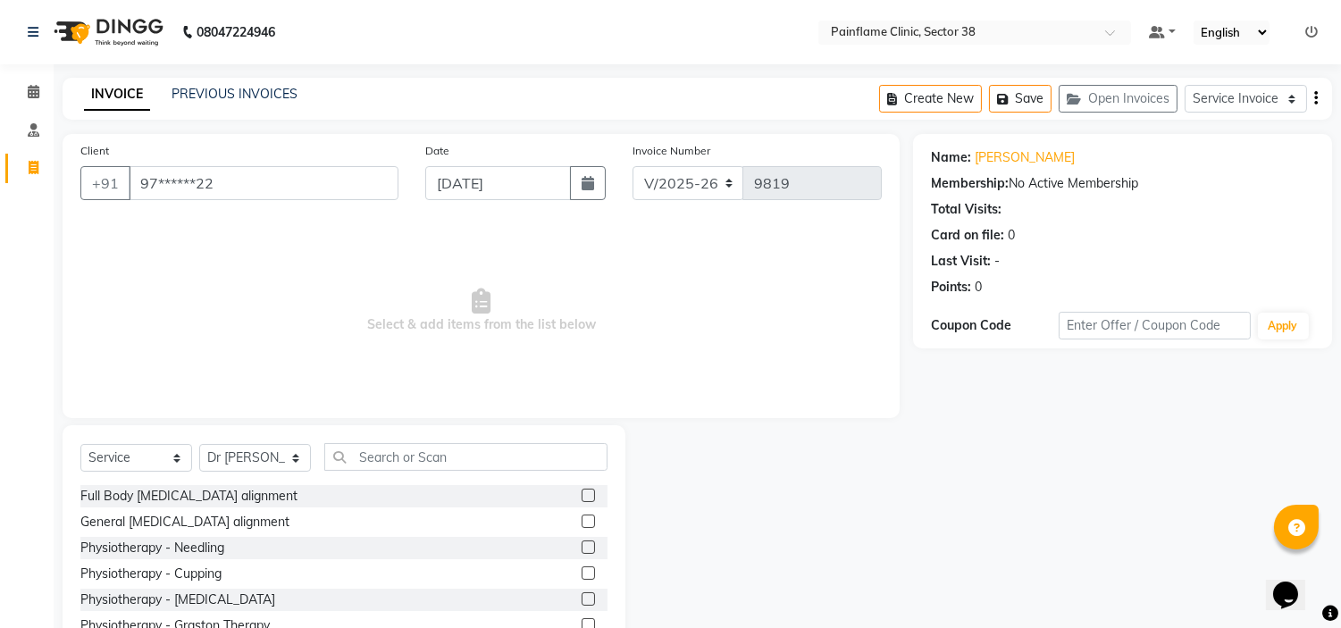
click at [582, 497] on label at bounding box center [588, 495] width 13 height 13
click at [582, 497] on input "checkbox" at bounding box center [588, 497] width 12 height 12
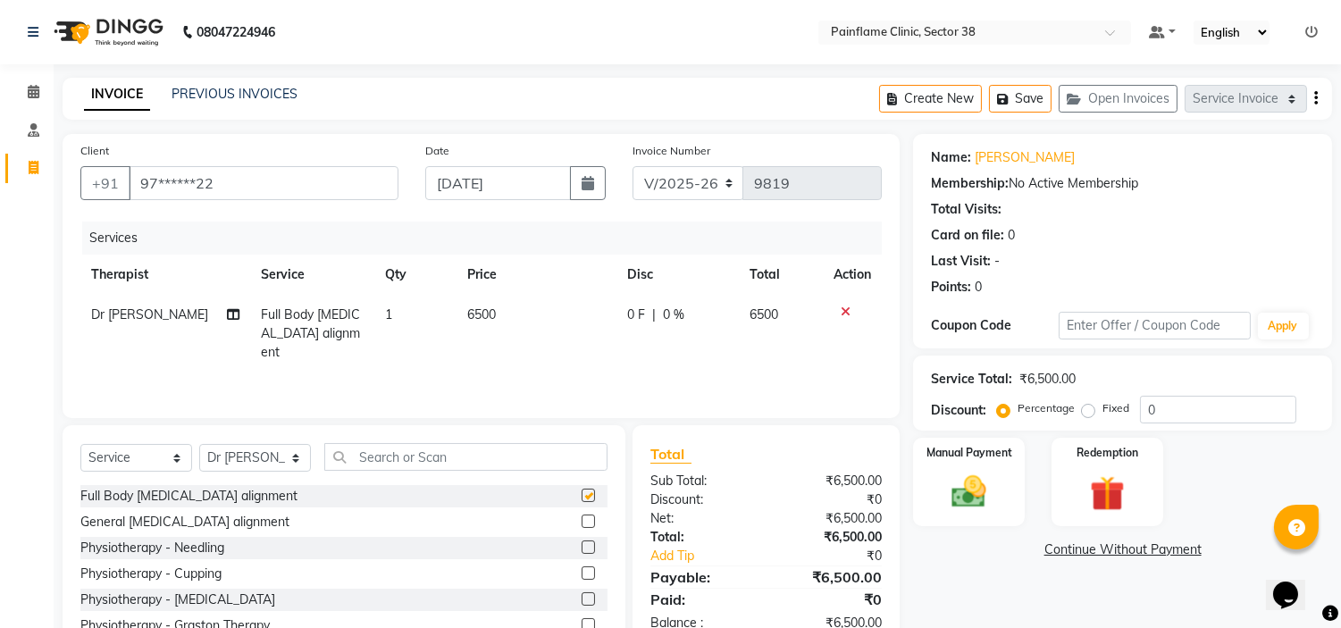
checkbox input "false"
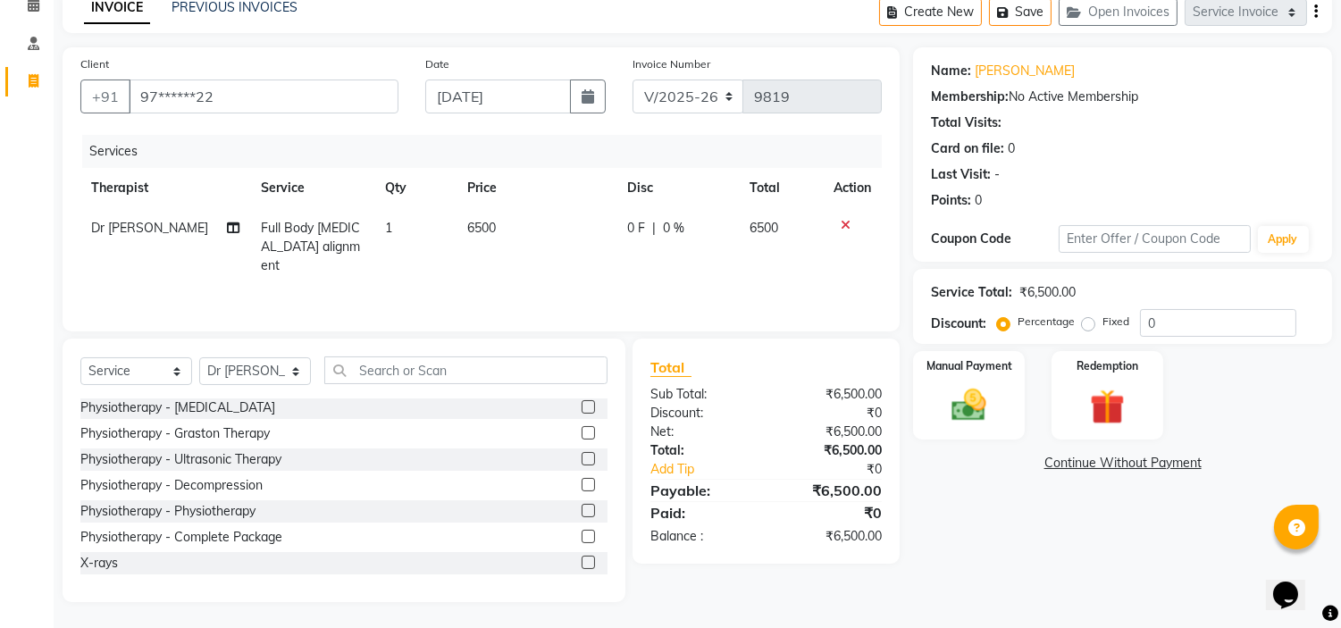
click at [582, 560] on label at bounding box center [588, 562] width 13 height 13
click at [582, 560] on input "checkbox" at bounding box center [588, 564] width 12 height 12
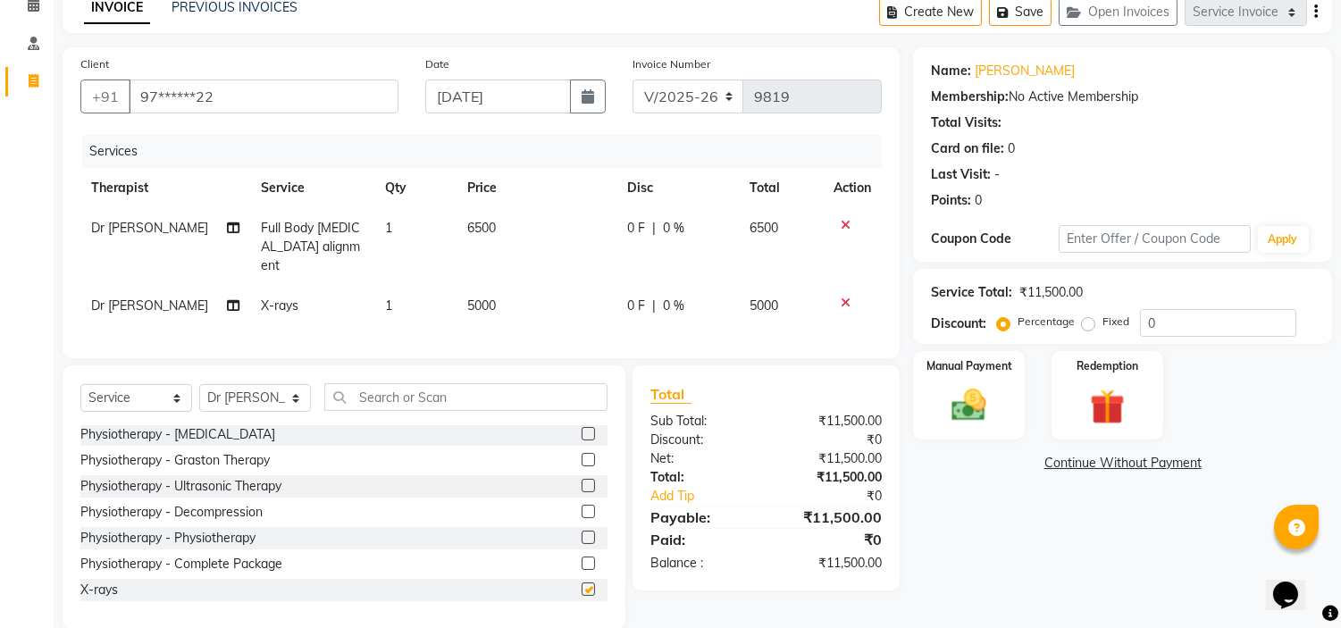
checkbox input "false"
click at [483, 298] on span "5000" at bounding box center [481, 306] width 29 height 16
select select "20209"
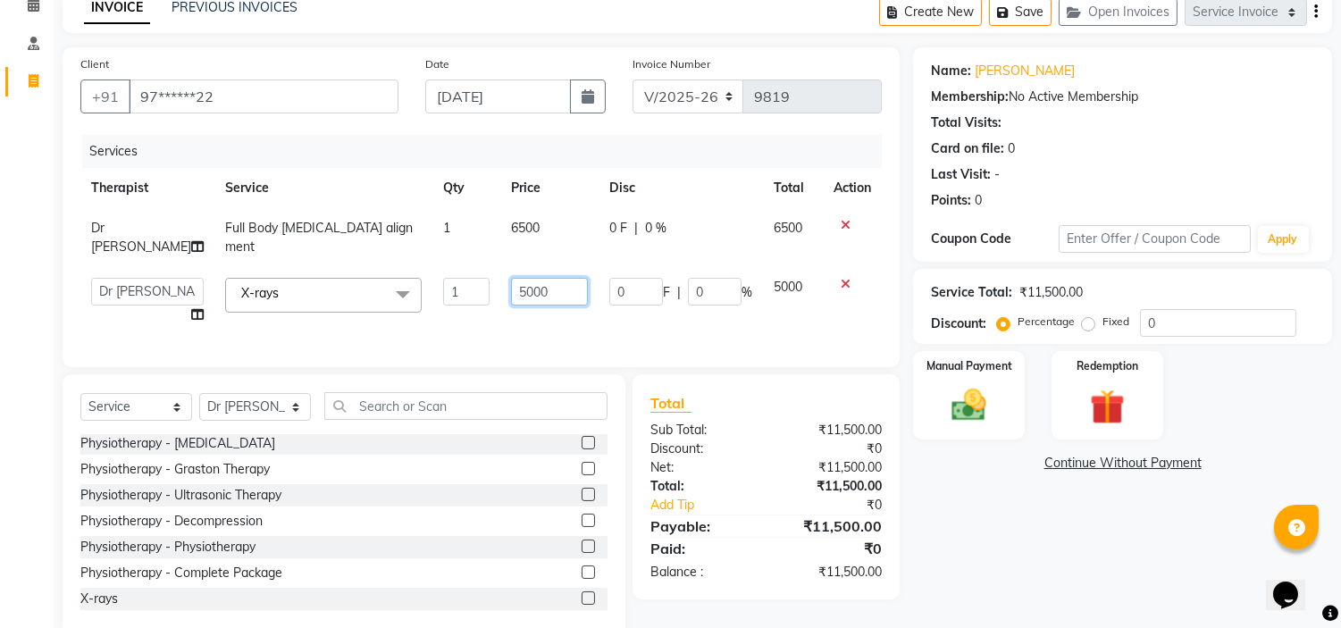
click at [511, 281] on input "5000" at bounding box center [549, 292] width 77 height 28
type input "2500"
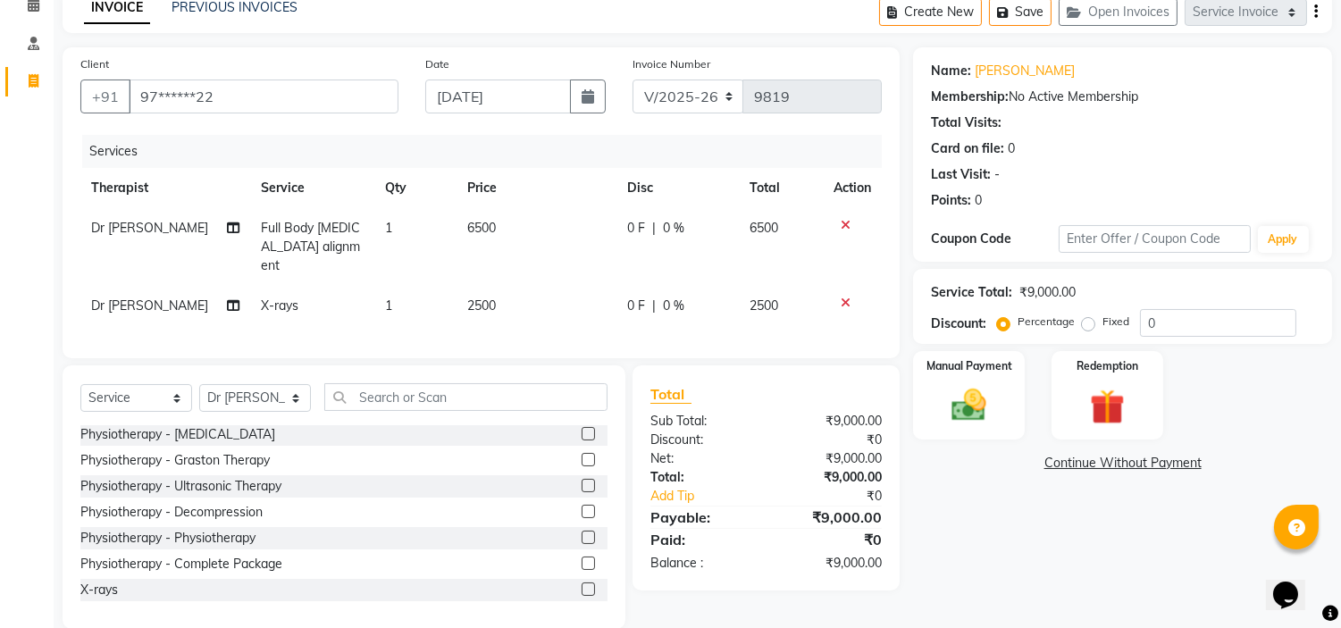
click at [1103, 324] on label "Fixed" at bounding box center [1116, 322] width 27 height 16
click at [1088, 324] on input "Fixed" at bounding box center [1092, 321] width 13 height 13
radio input "true"
click at [966, 402] on img at bounding box center [969, 406] width 59 height 42
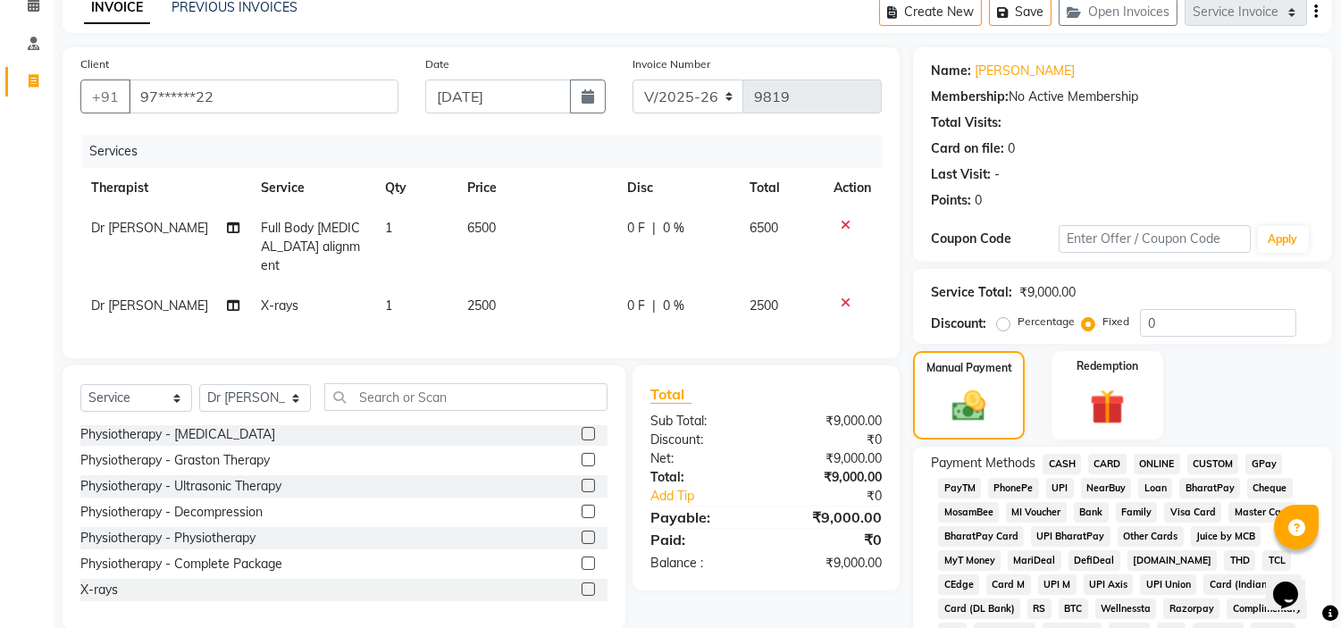
click at [1058, 486] on span "UPI" at bounding box center [1060, 488] width 28 height 21
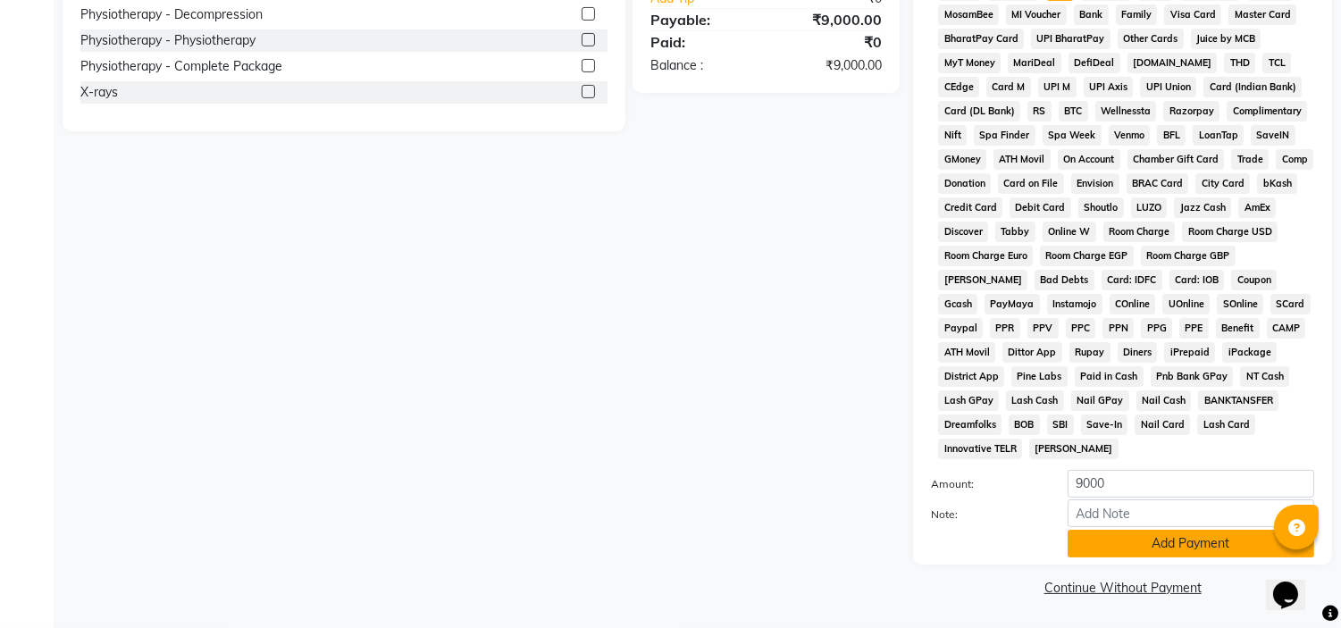
click at [1119, 542] on button "Add Payment" at bounding box center [1191, 544] width 247 height 28
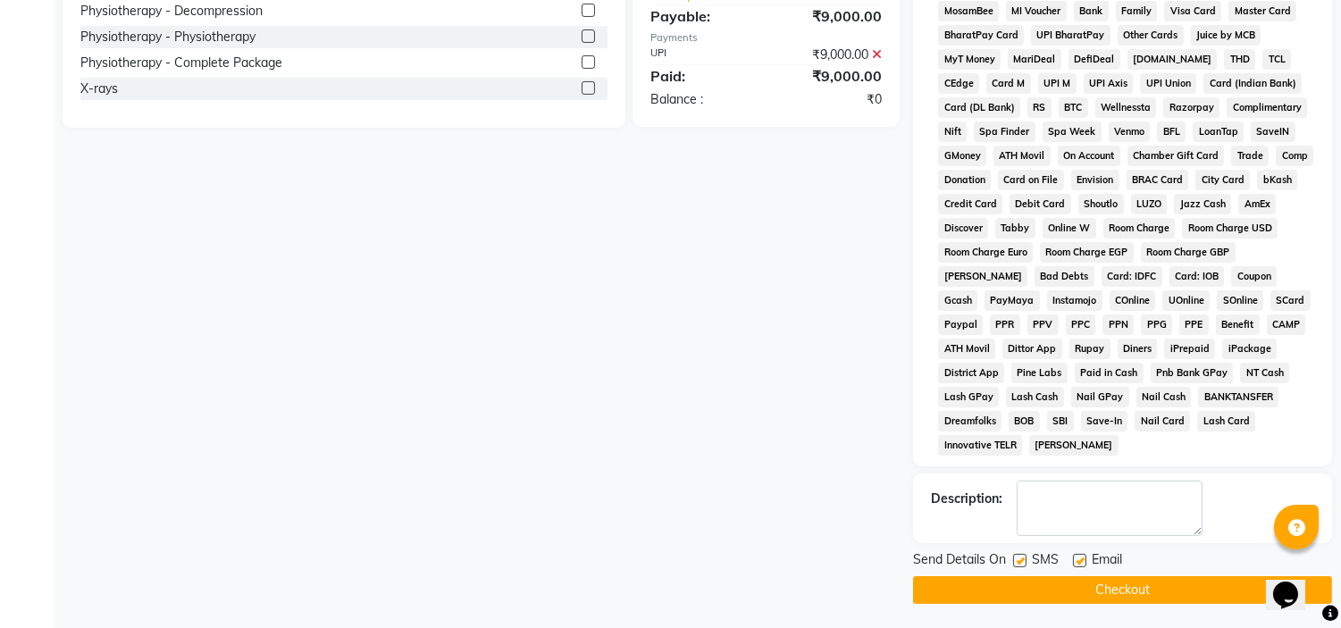
click at [1079, 564] on label at bounding box center [1079, 560] width 13 height 13
click at [1079, 564] on input "checkbox" at bounding box center [1079, 562] width 12 height 12
checkbox input "false"
click at [1022, 564] on label at bounding box center [1019, 560] width 13 height 13
click at [1022, 564] on input "checkbox" at bounding box center [1019, 562] width 12 height 12
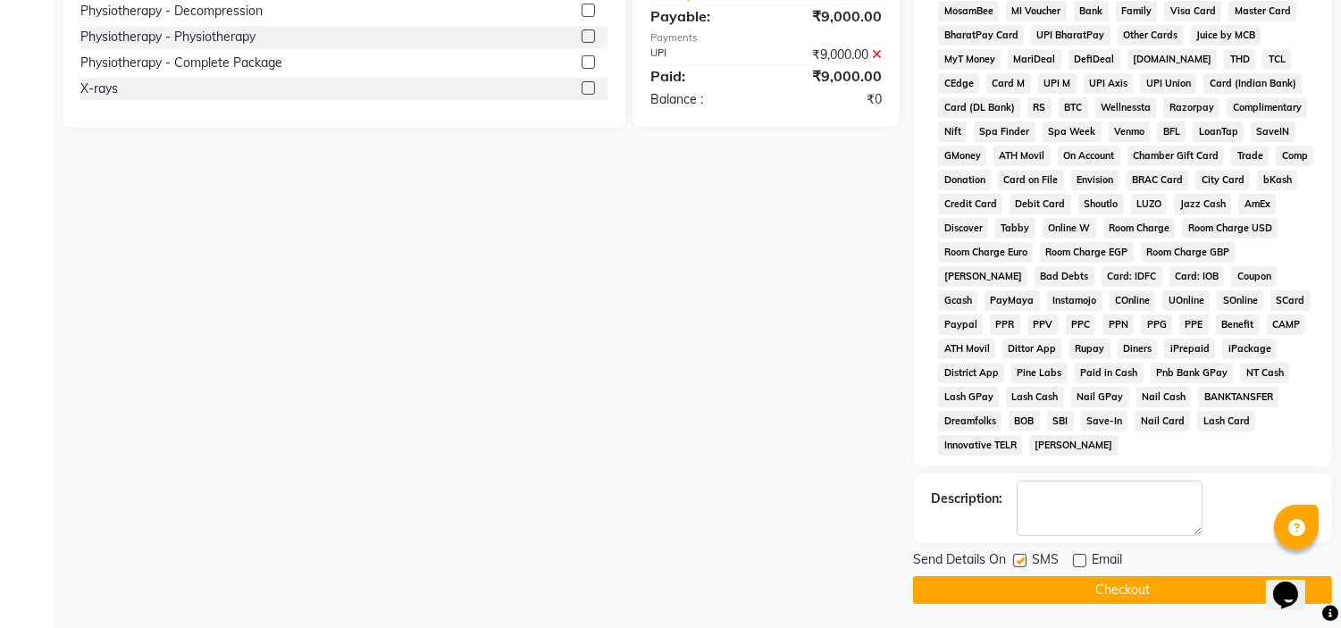
checkbox input "false"
click at [1022, 587] on button "Checkout" at bounding box center [1122, 590] width 419 height 28
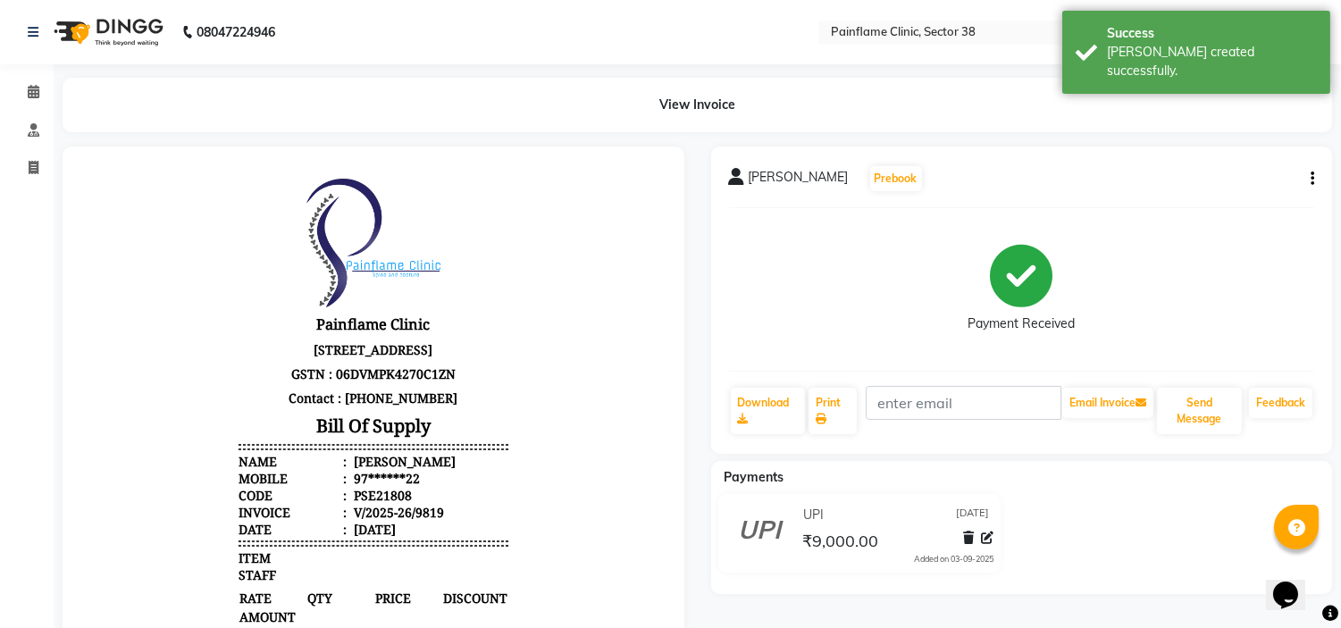
select select "service"
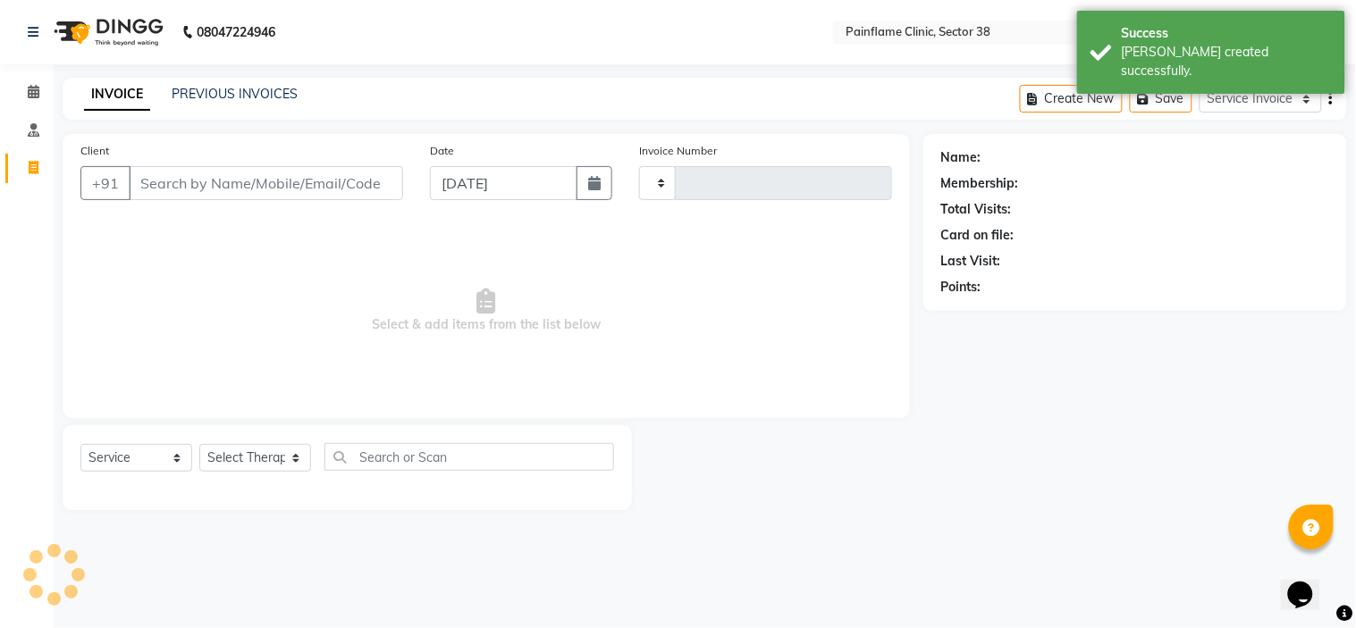
type input "9820"
select select "3964"
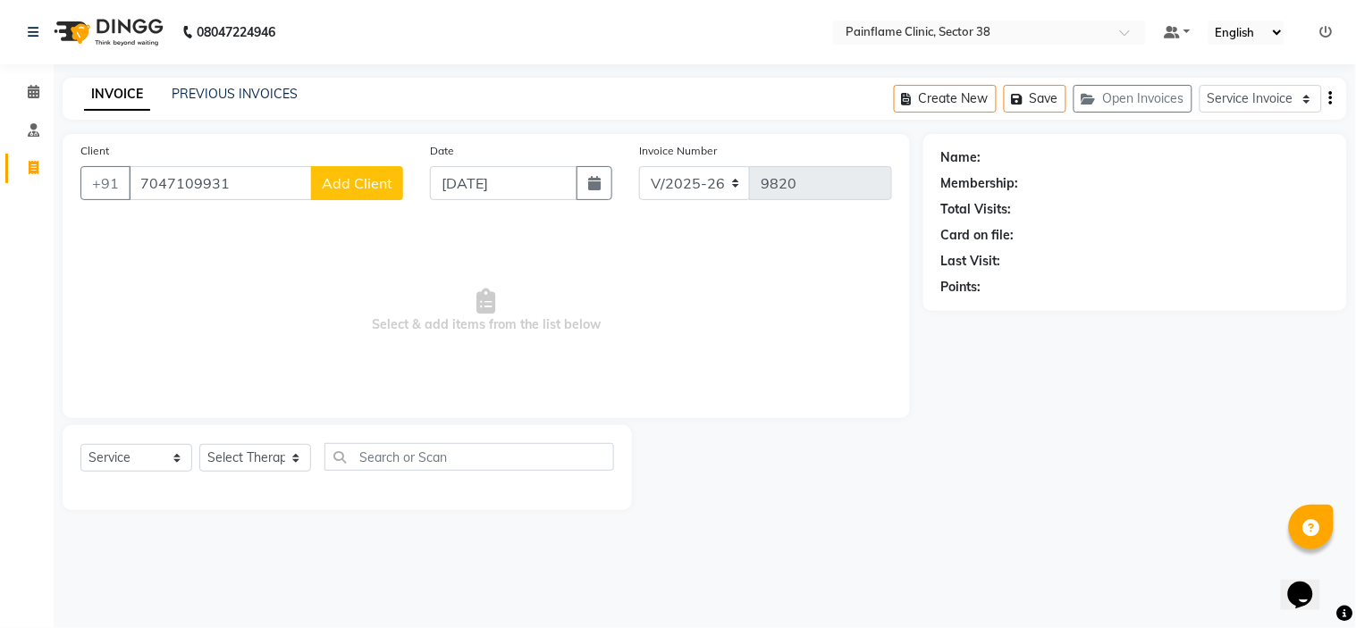
type input "7047109931"
click at [335, 179] on span "Add Client" at bounding box center [357, 183] width 71 height 18
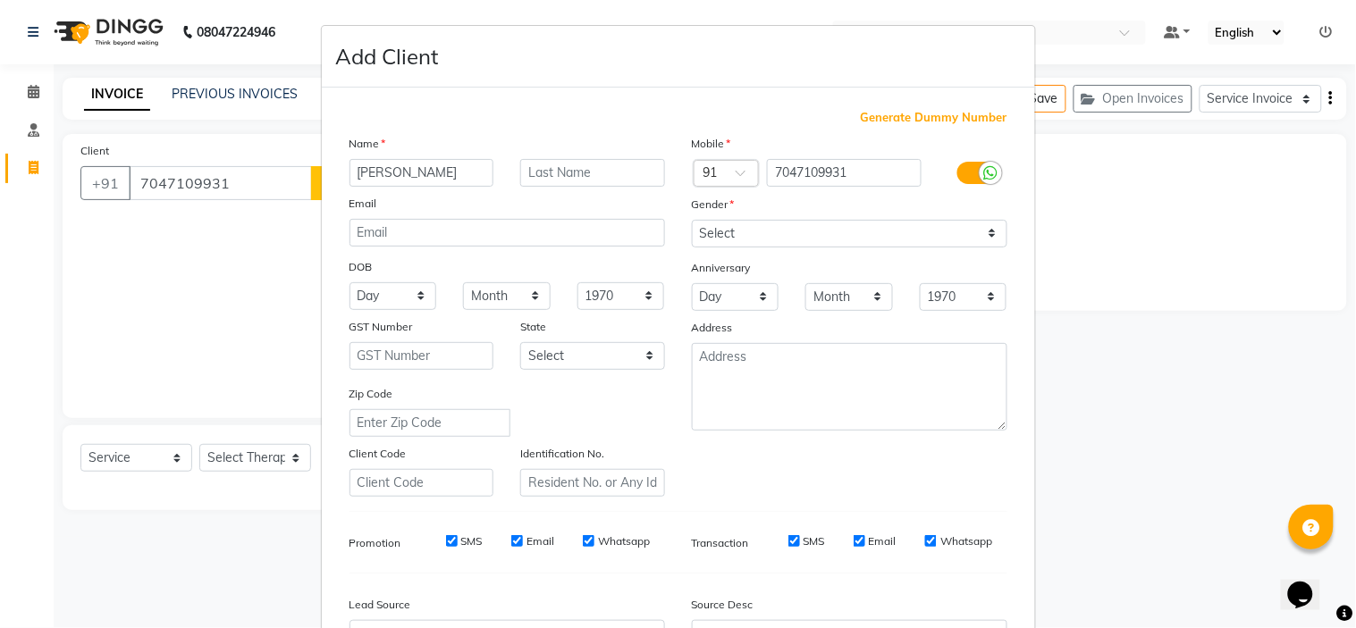
type input "Anshuman"
click at [749, 221] on select "Select Male Female Other Prefer Not To Say" at bounding box center [849, 234] width 315 height 28
select select "male"
click at [692, 220] on select "Select Male Female Other Prefer Not To Say" at bounding box center [849, 234] width 315 height 28
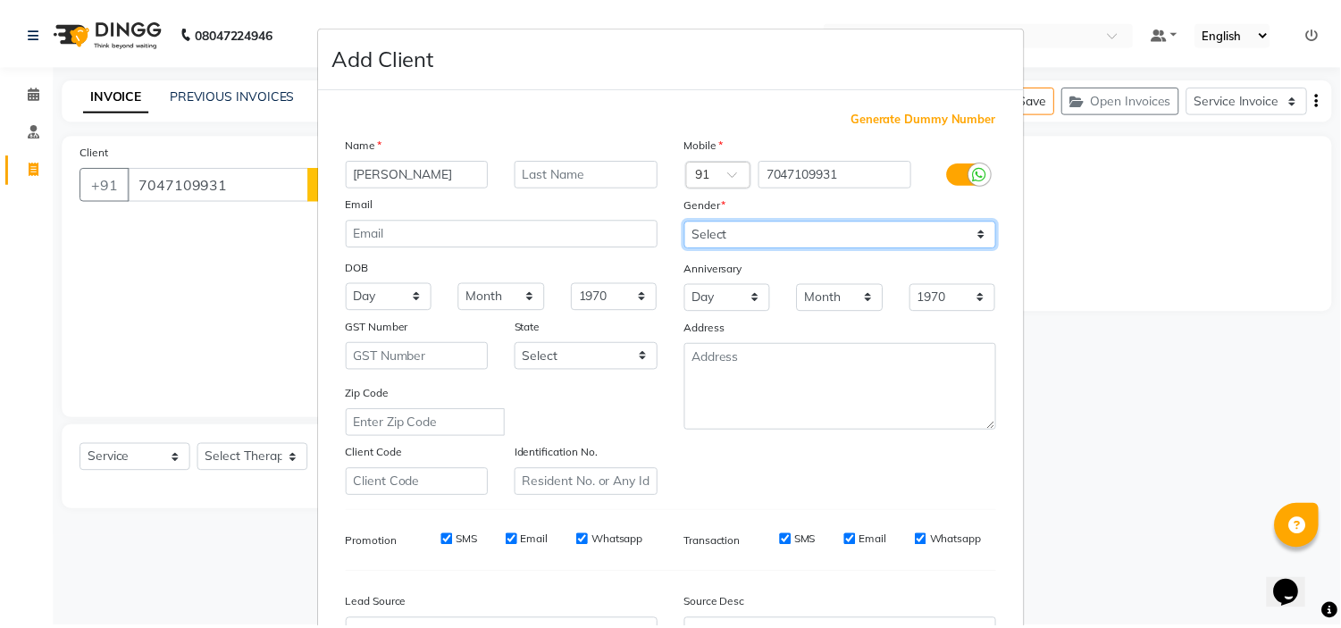
scroll to position [197, 0]
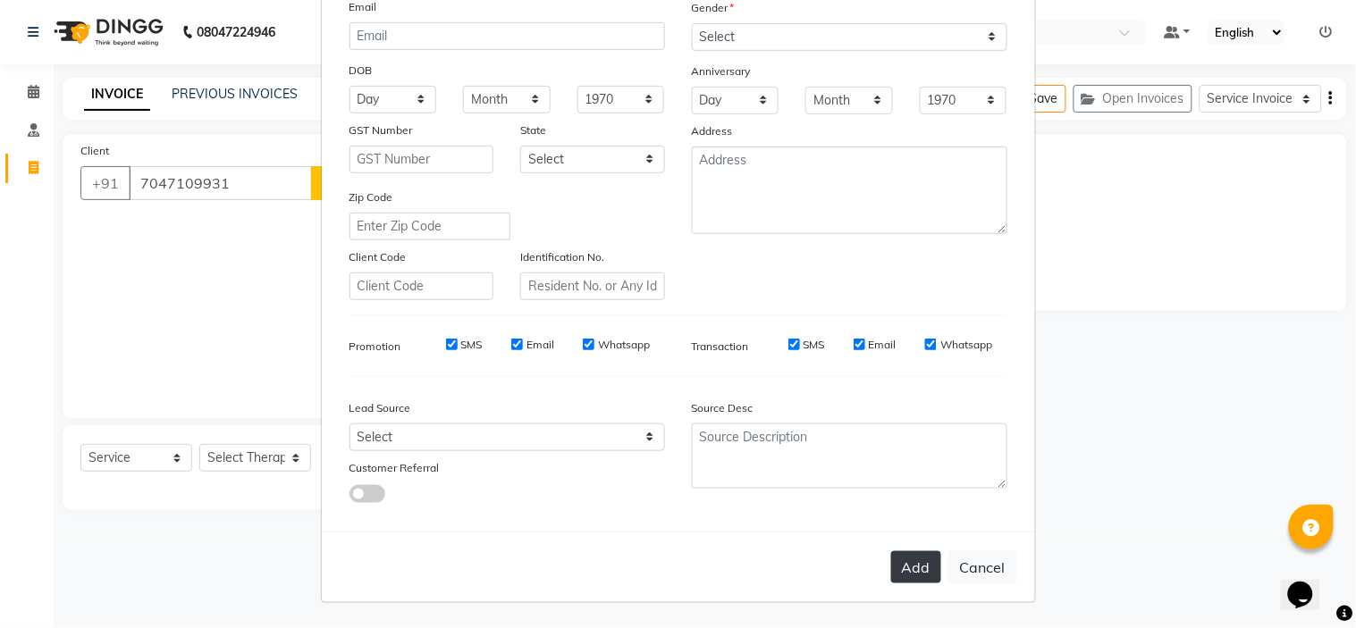
click at [897, 567] on button "Add" at bounding box center [916, 567] width 50 height 32
type input "70******31"
select select
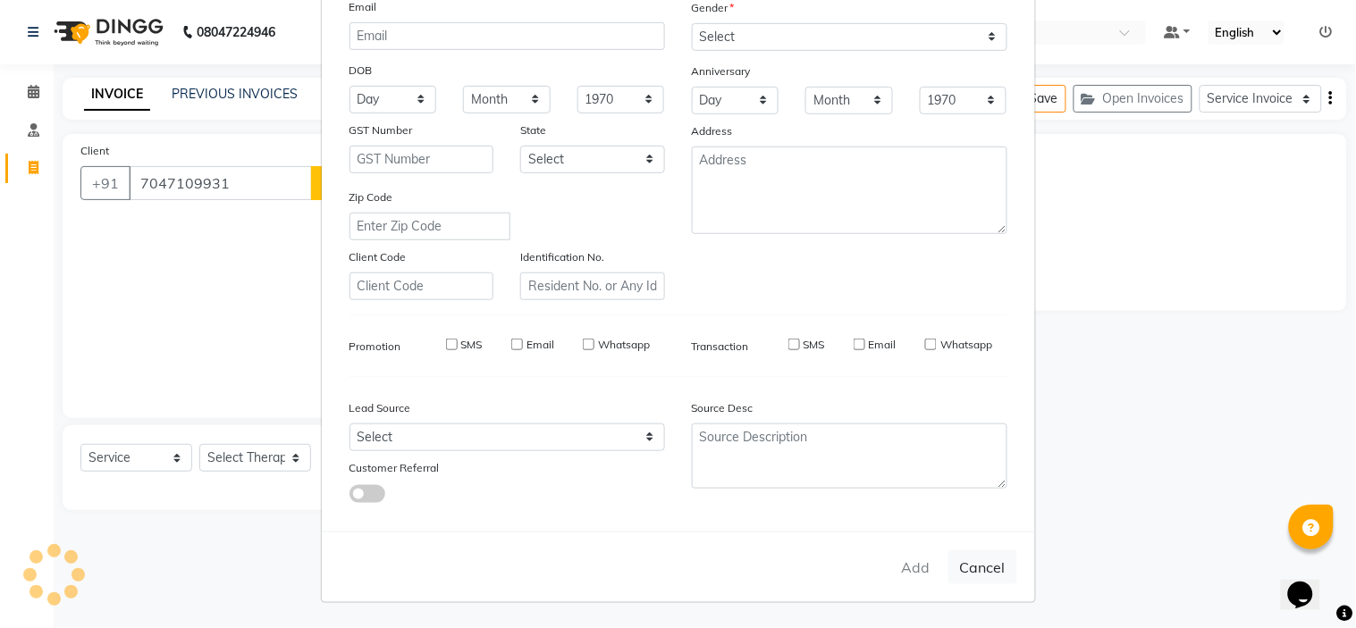
select select
checkbox input "false"
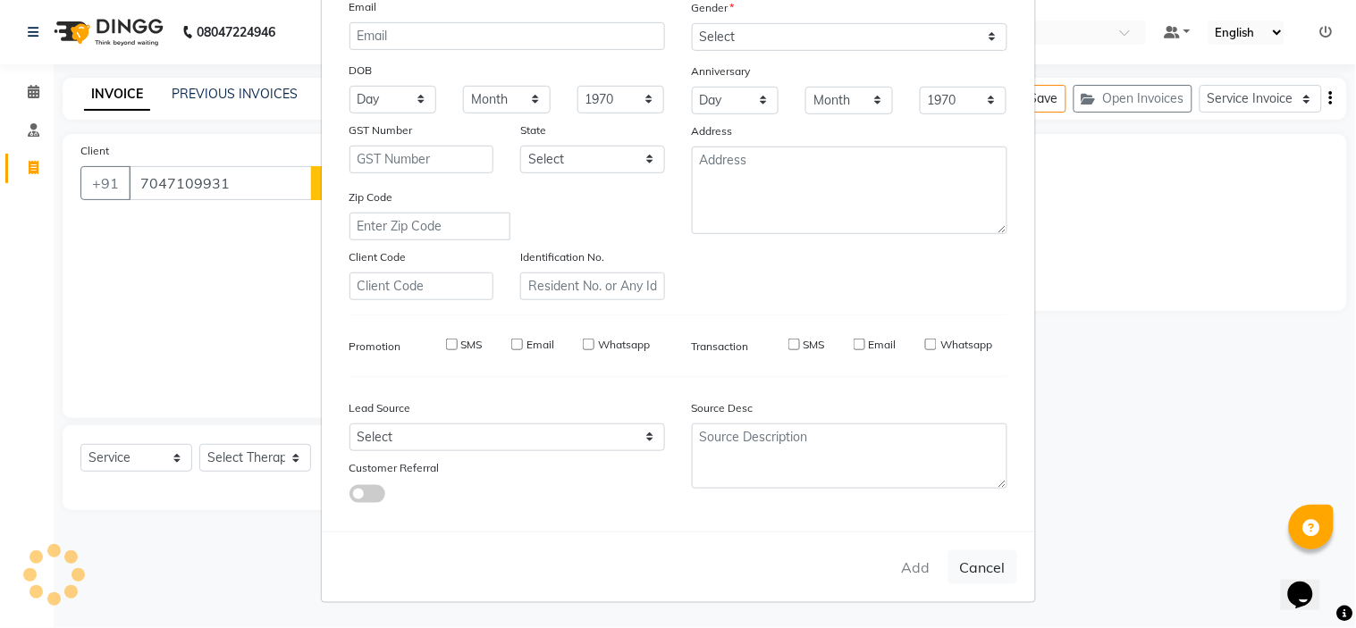
checkbox input "false"
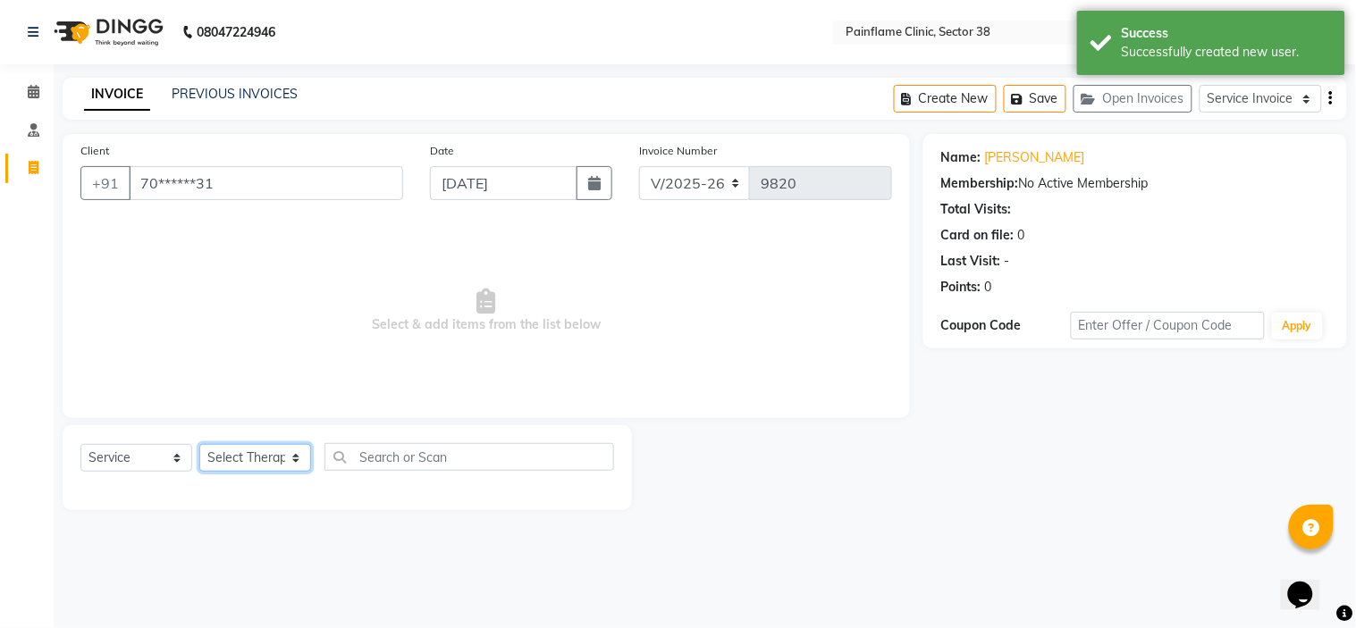
click at [290, 465] on select "Select Therapist Dr Durgesh Dr Harish Dr Ranjana Dr Saurabh Dr. Suraj Dr. Tejpa…" at bounding box center [255, 458] width 112 height 28
select select "20209"
click at [199, 445] on select "Select Therapist Dr Durgesh Dr Harish Dr Ranjana Dr Saurabh Dr. Suraj Dr. Tejpa…" at bounding box center [255, 458] width 112 height 28
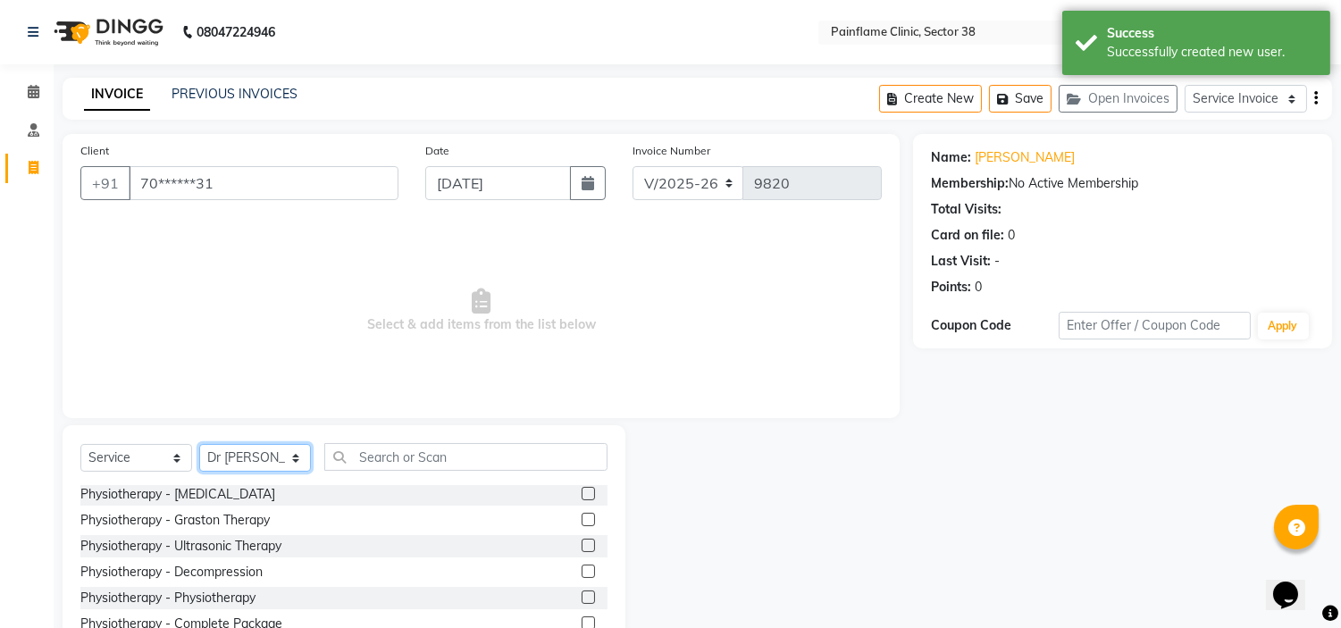
scroll to position [87, 0]
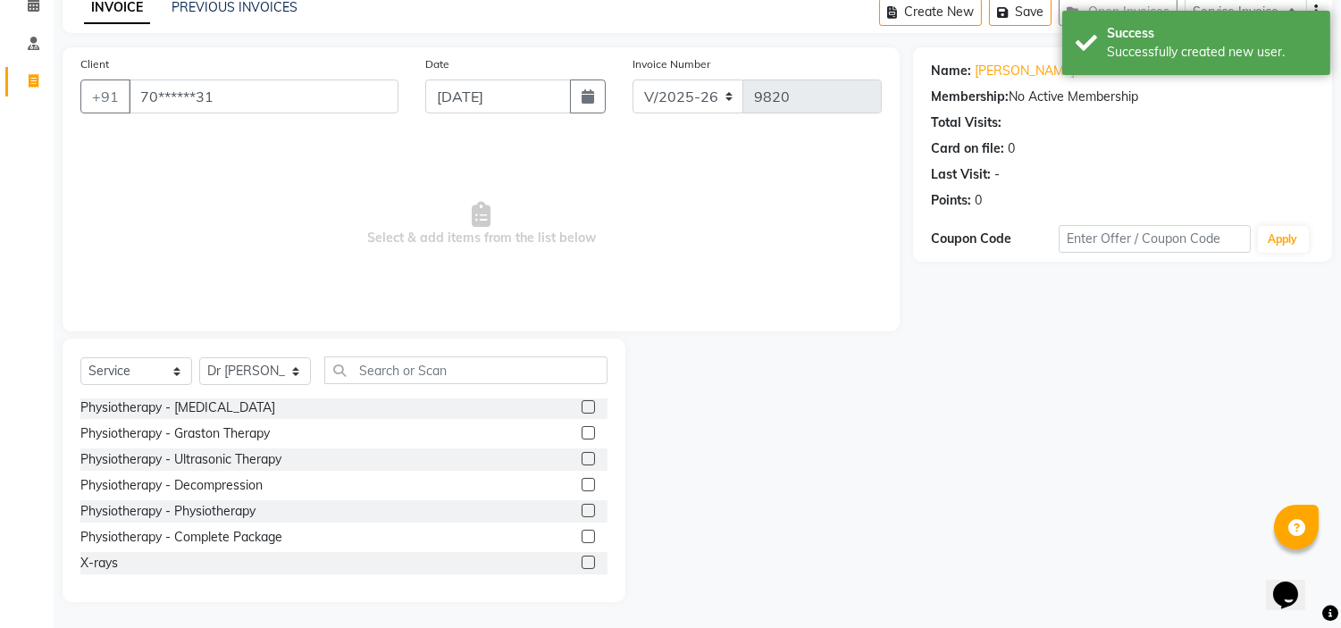
click at [582, 511] on label at bounding box center [588, 510] width 13 height 13
click at [582, 511] on input "checkbox" at bounding box center [588, 512] width 12 height 12
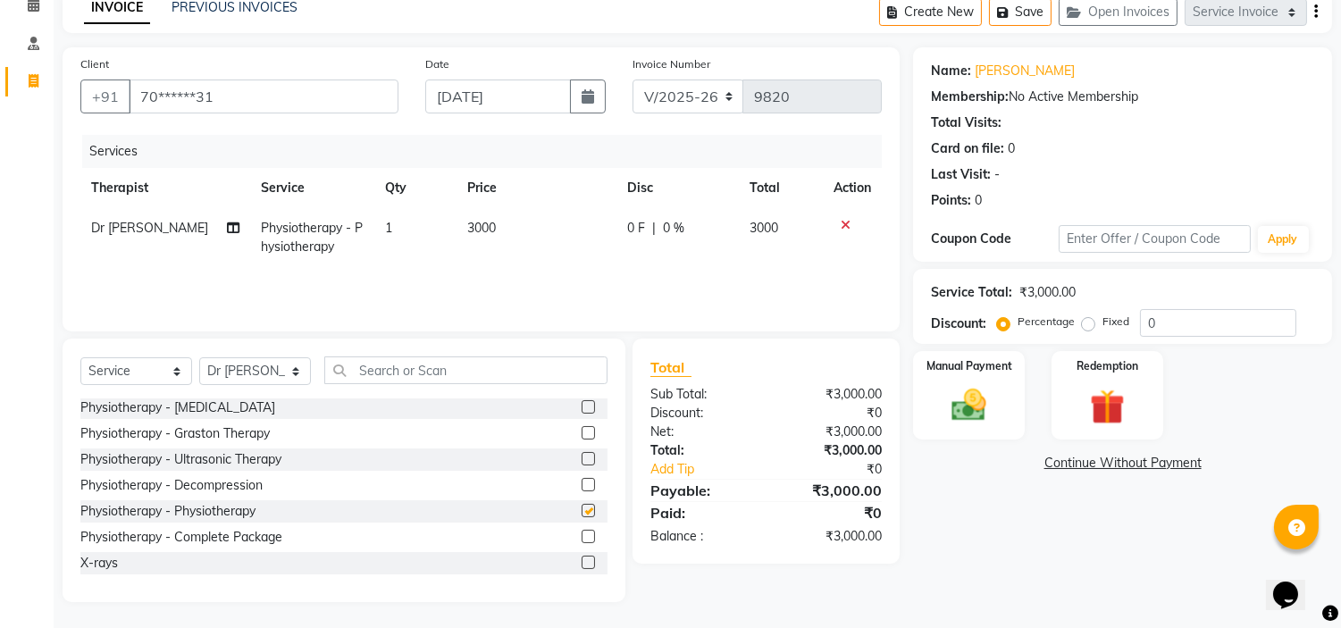
checkbox input "false"
click at [480, 223] on span "3000" at bounding box center [481, 228] width 29 height 16
select select "20209"
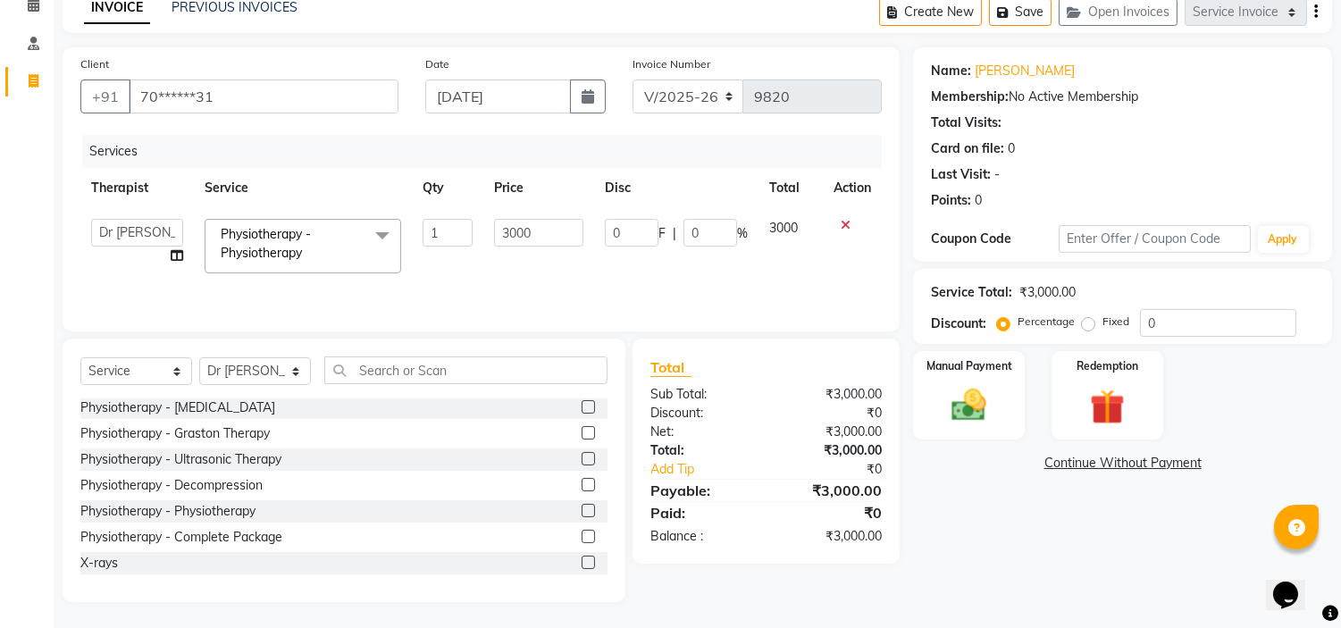
click at [1103, 317] on label "Fixed" at bounding box center [1116, 322] width 27 height 16
click at [1088, 317] on input "Fixed" at bounding box center [1092, 321] width 13 height 13
radio input "true"
click at [987, 388] on img at bounding box center [969, 406] width 59 height 42
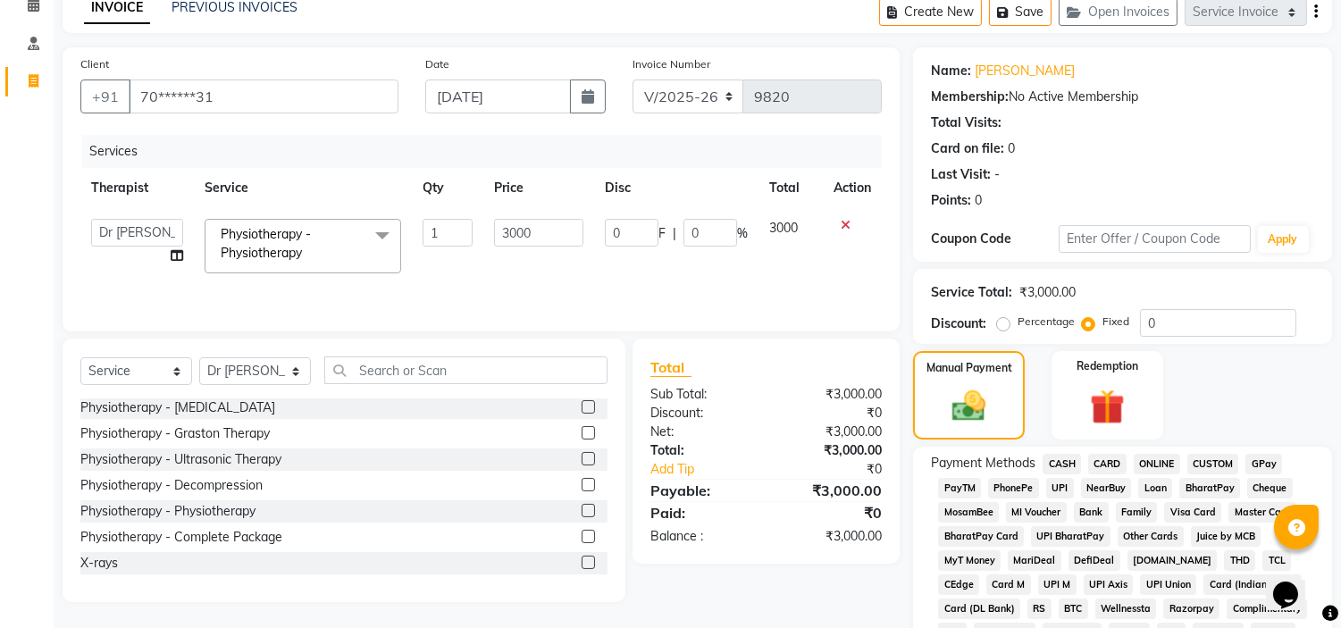
click at [1099, 458] on span "CARD" at bounding box center [1107, 464] width 38 height 21
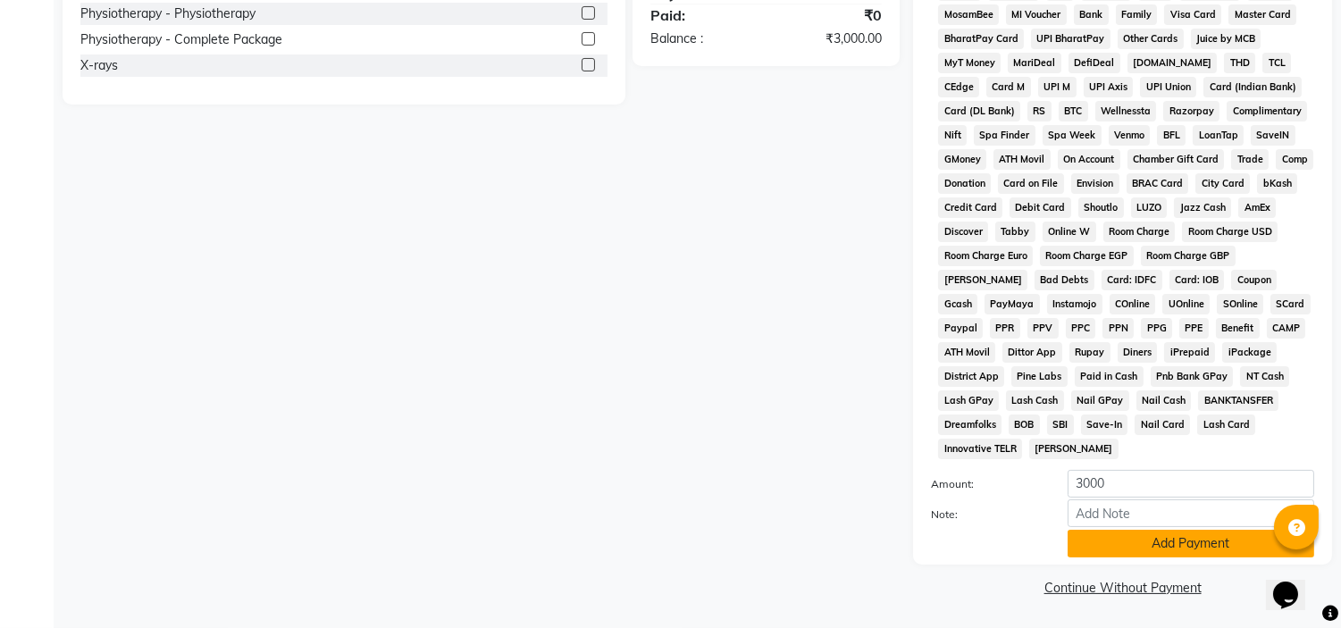
click at [1117, 551] on button "Add Payment" at bounding box center [1191, 544] width 247 height 28
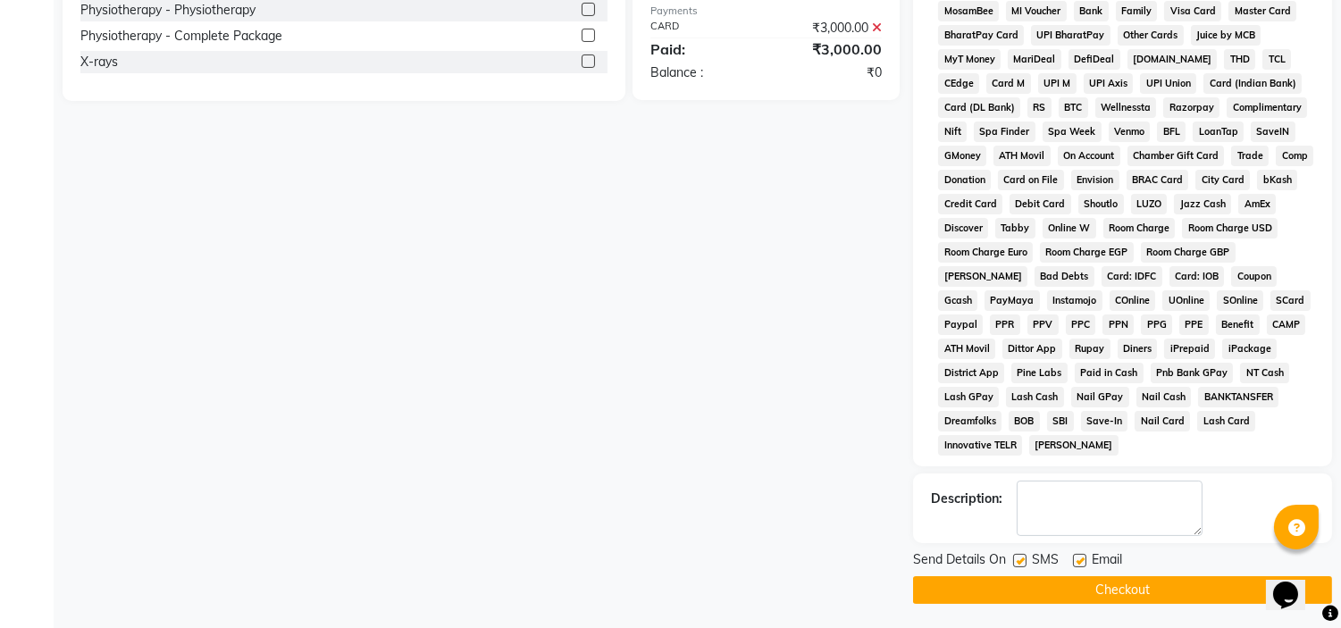
click at [1070, 561] on div "SMS" at bounding box center [1043, 561] width 60 height 22
click at [1078, 563] on label at bounding box center [1079, 560] width 13 height 13
click at [1078, 563] on input "checkbox" at bounding box center [1079, 562] width 12 height 12
checkbox input "false"
click at [1020, 564] on label at bounding box center [1019, 560] width 13 height 13
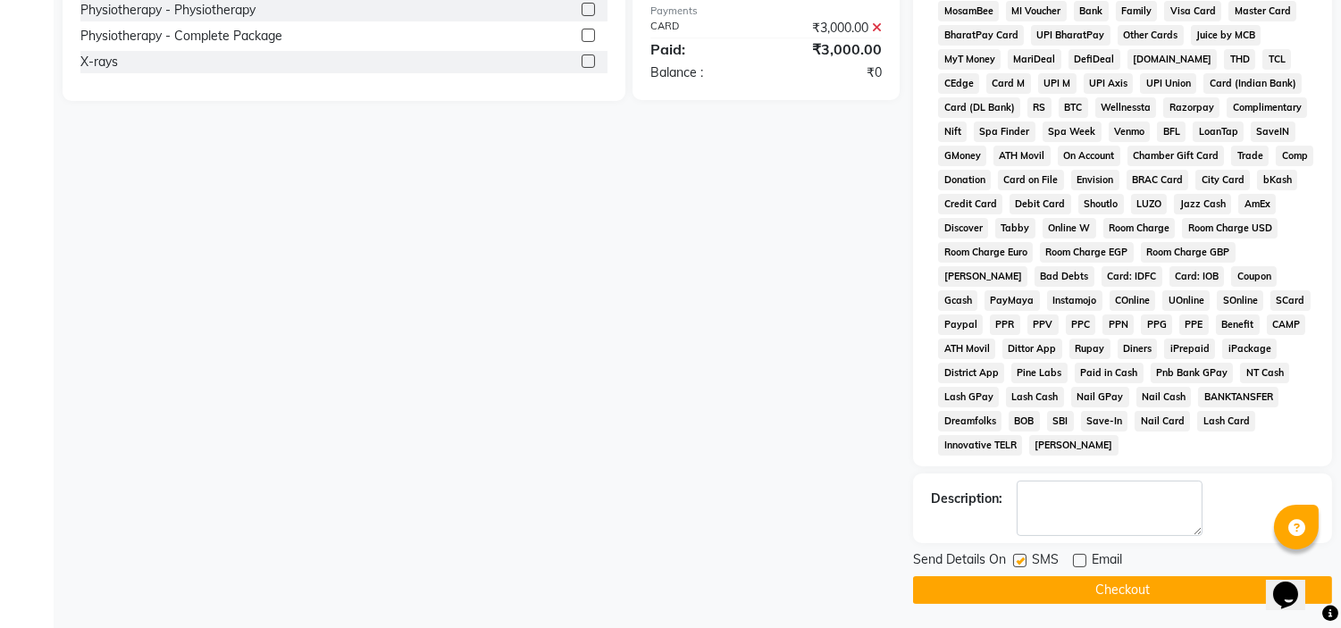
click at [1020, 564] on input "checkbox" at bounding box center [1019, 562] width 12 height 12
checkbox input "false"
click at [1020, 592] on button "Checkout" at bounding box center [1122, 590] width 419 height 28
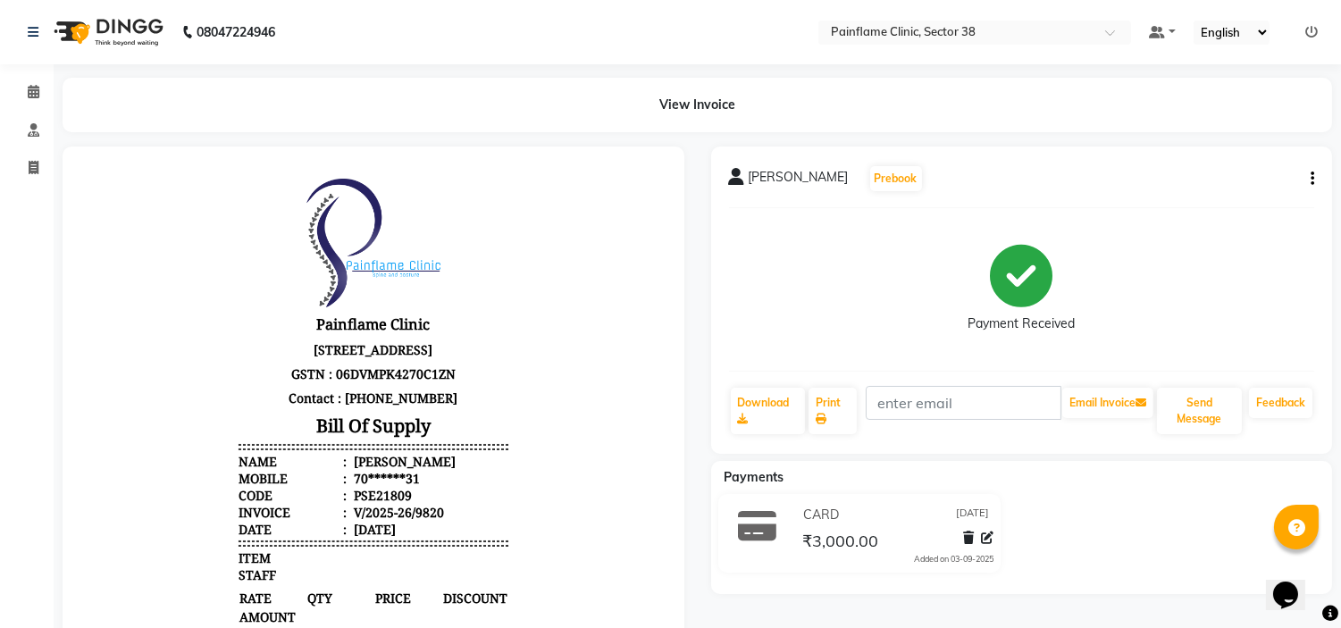
select select "service"
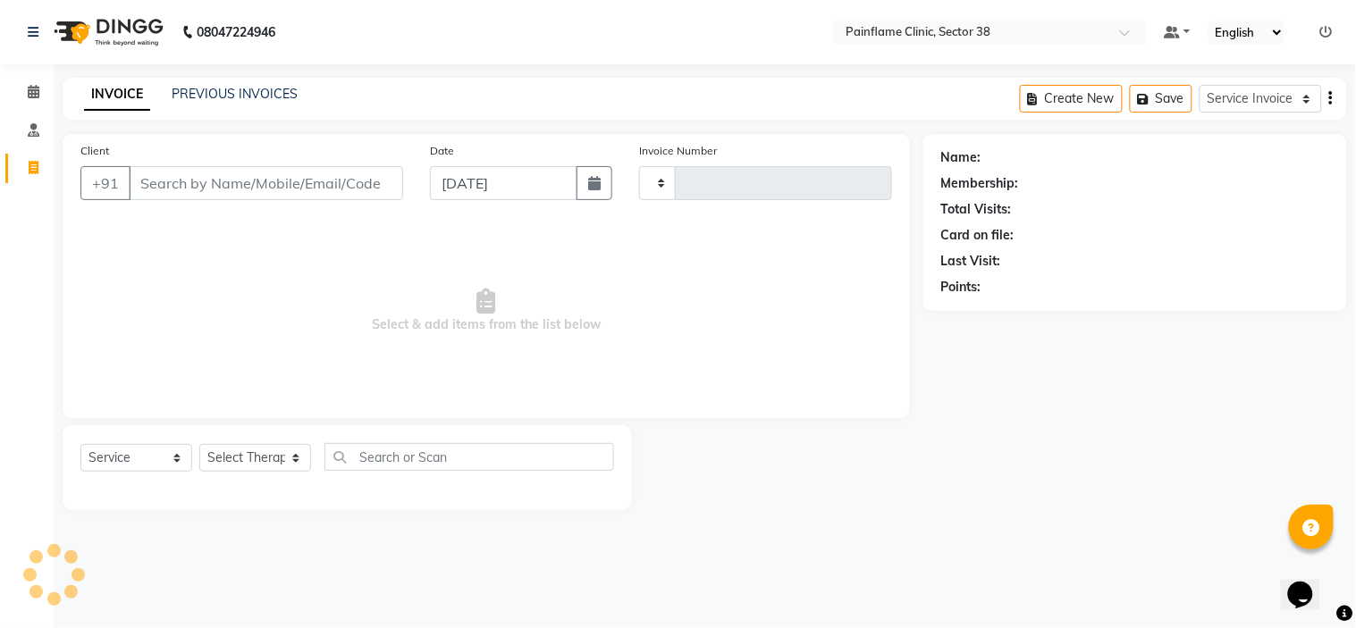
type input "9821"
select select "3964"
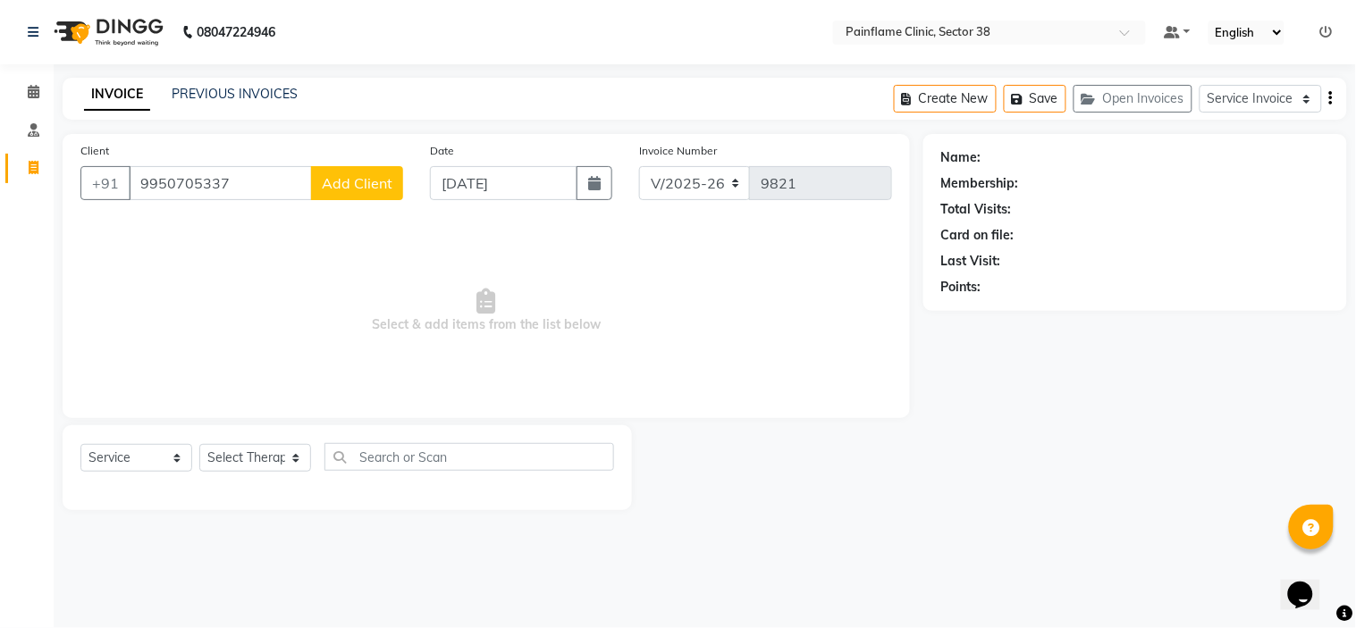
type input "9950705337"
click at [340, 181] on span "Add Client" at bounding box center [357, 183] width 71 height 18
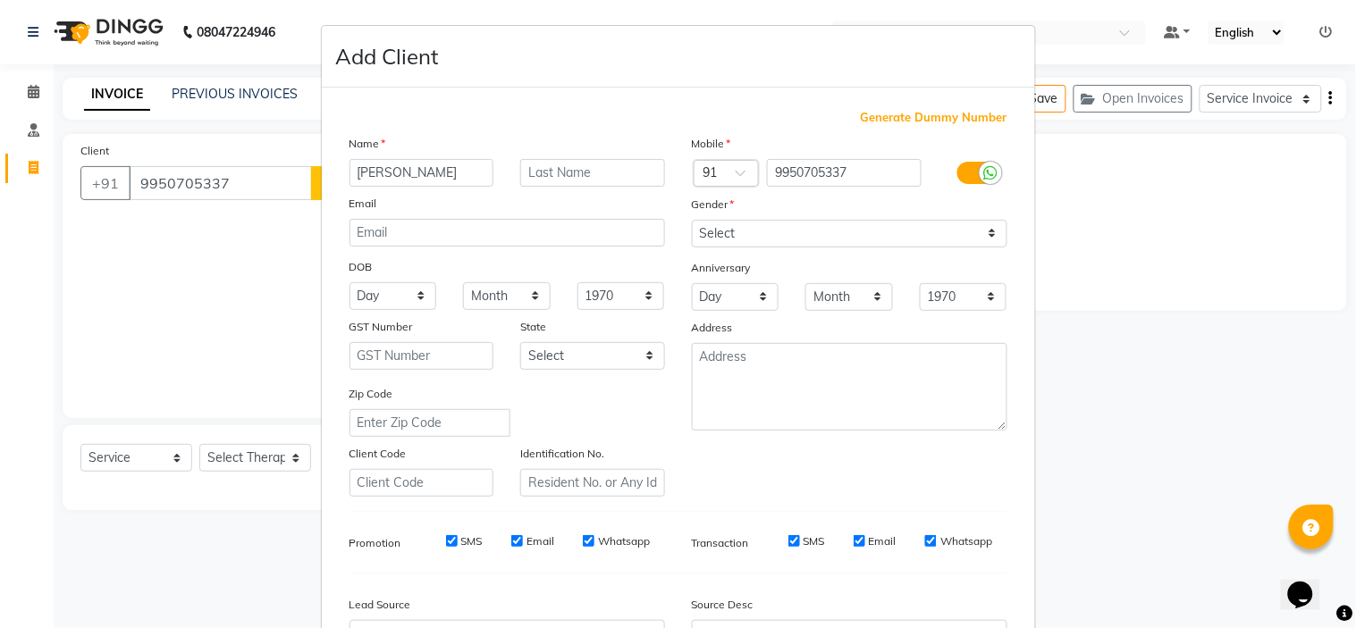
type input "Manish Saini"
click at [710, 232] on select "Select Male Female Other Prefer Not To Say" at bounding box center [849, 234] width 315 height 28
select select "male"
click at [692, 220] on select "Select Male Female Other Prefer Not To Say" at bounding box center [849, 234] width 315 height 28
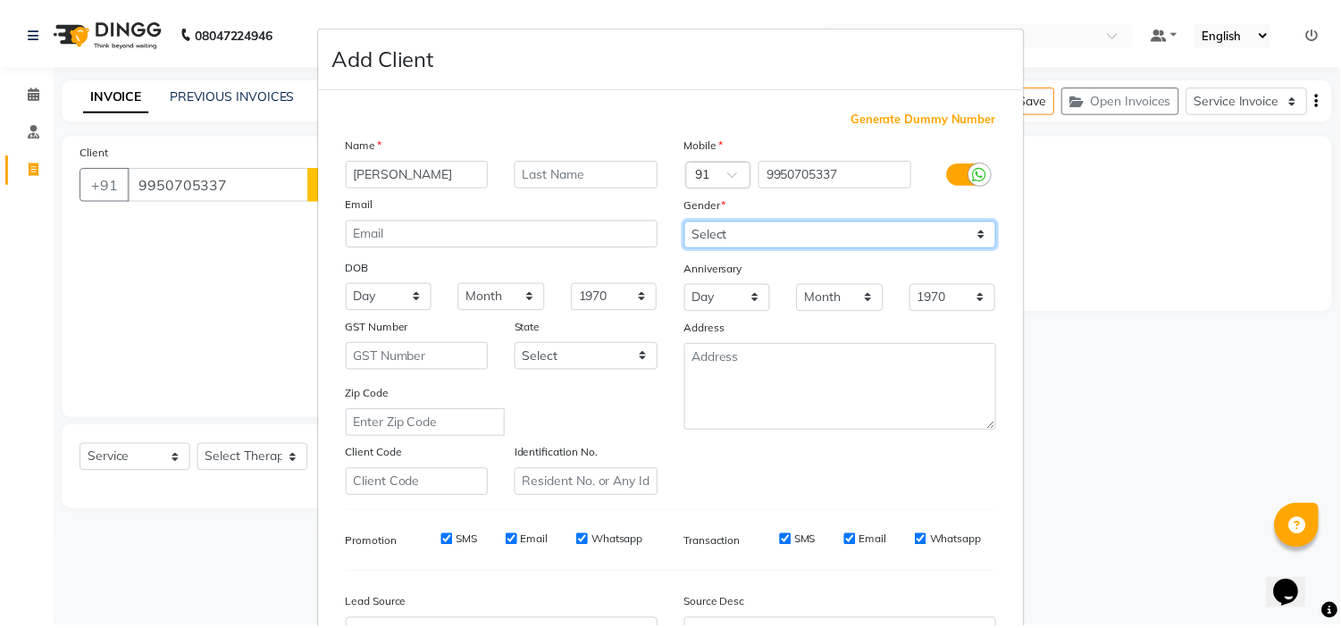
scroll to position [197, 0]
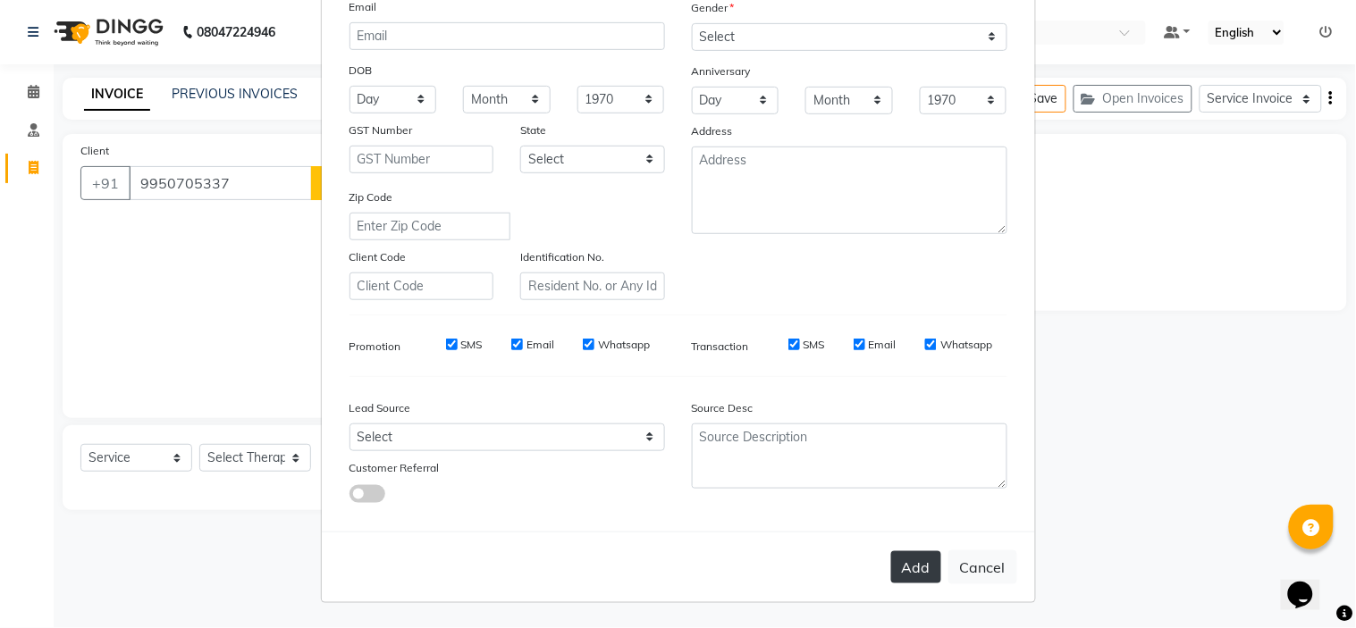
click at [923, 574] on button "Add" at bounding box center [916, 567] width 50 height 32
type input "99******37"
select select
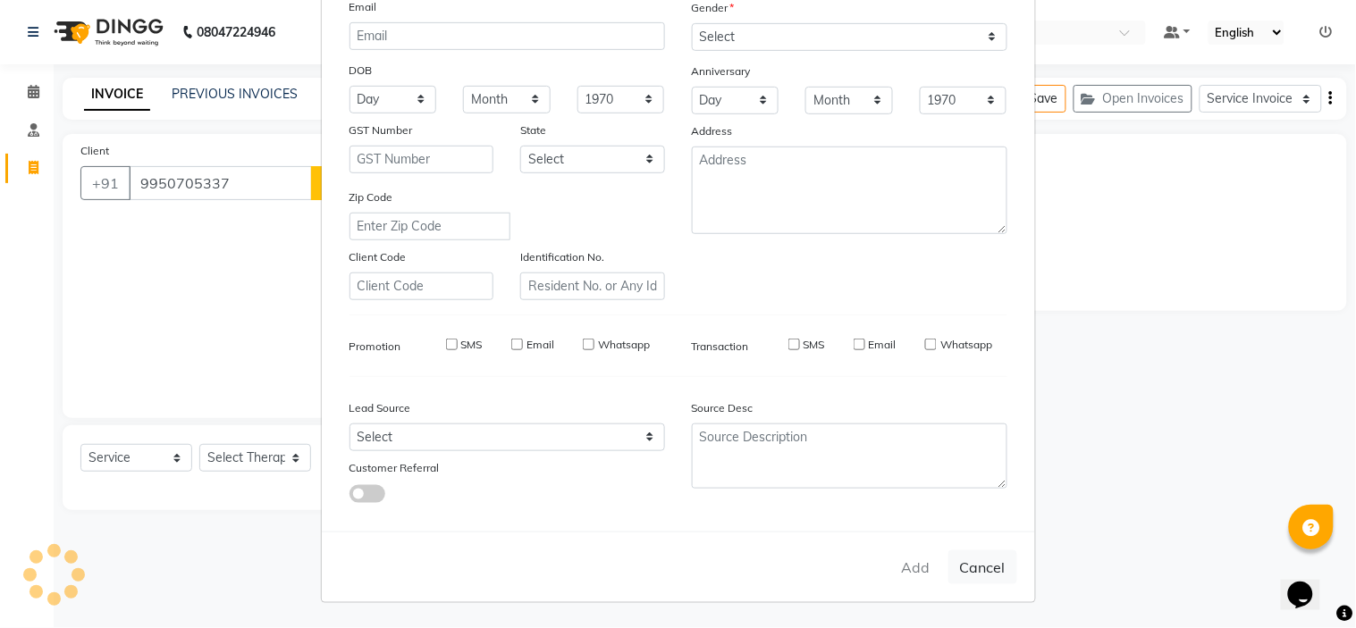
select select
checkbox input "false"
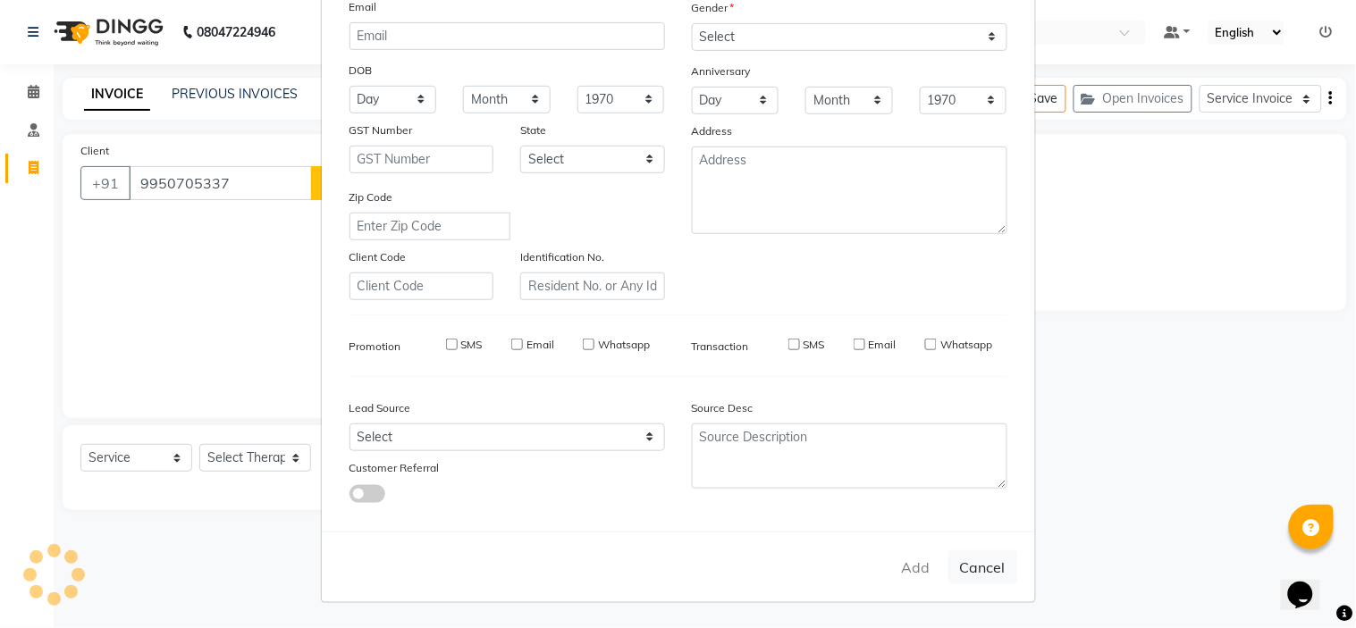
checkbox input "false"
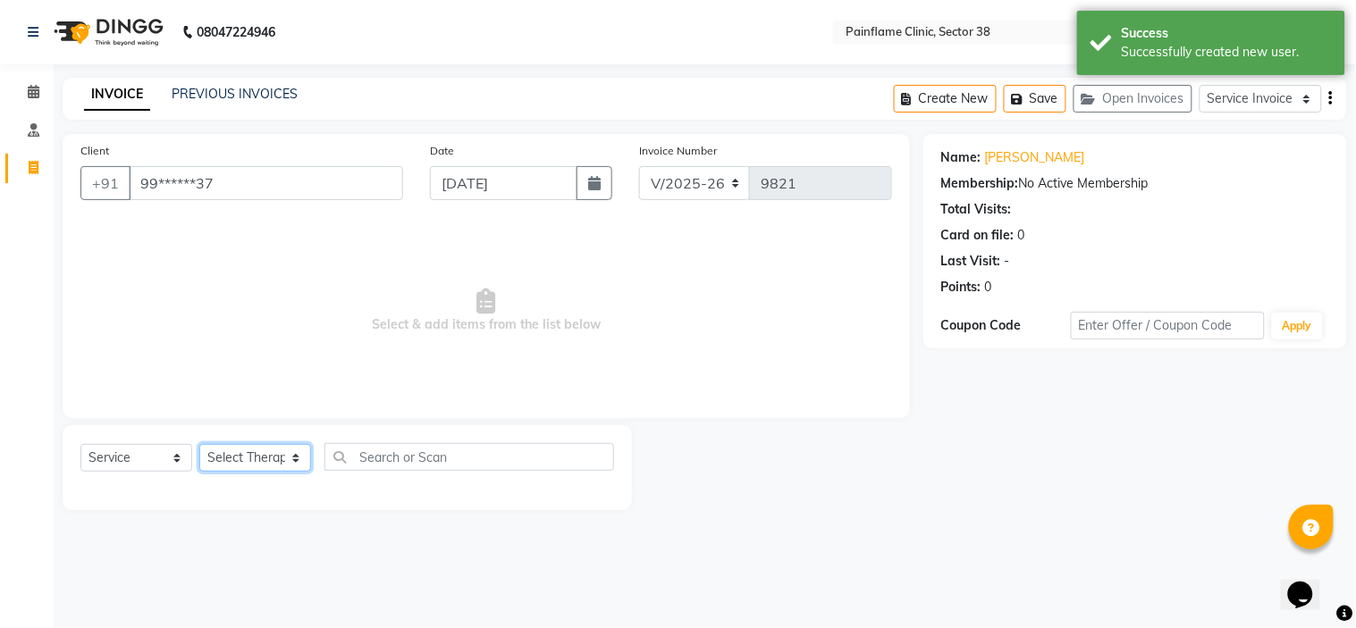
click at [290, 453] on select "Select Therapist Dr Durgesh Dr Harish Dr Ranjana Dr Saurabh Dr. Suraj Dr. Tejpa…" at bounding box center [255, 458] width 112 height 28
click at [199, 445] on select "Select Therapist Dr Durgesh Dr Harish Dr Ranjana Dr Saurabh Dr. Suraj Dr. Tejpa…" at bounding box center [255, 458] width 112 height 28
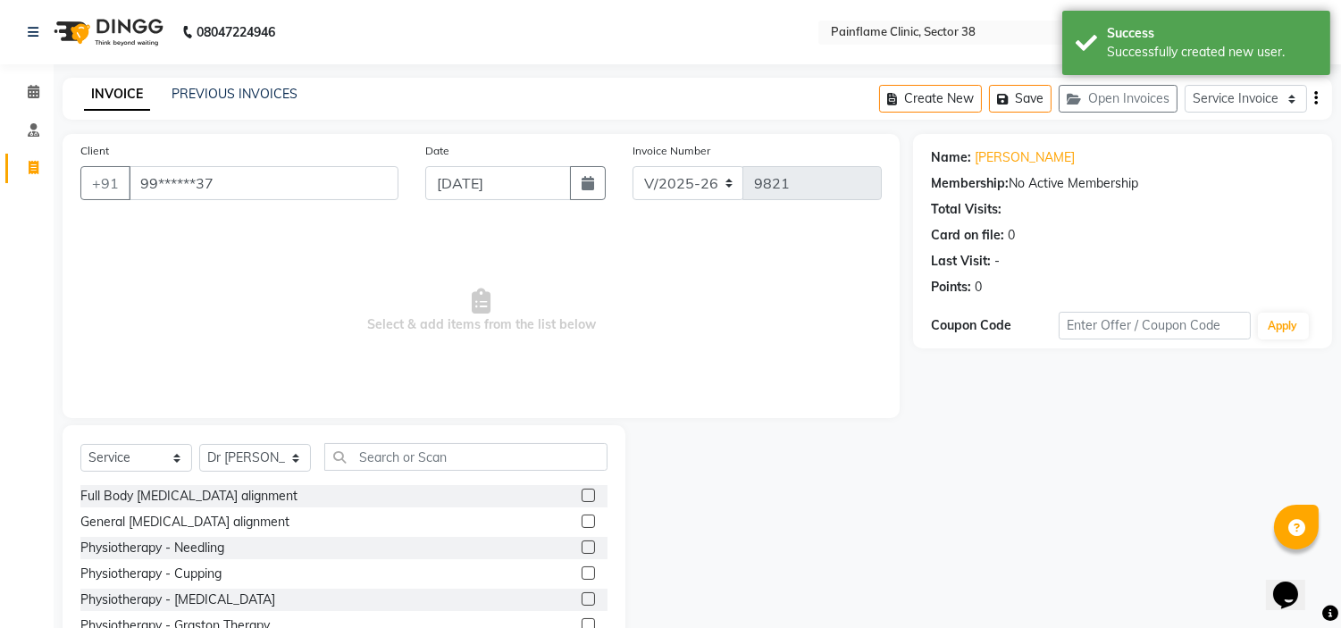
click at [582, 493] on label at bounding box center [588, 495] width 13 height 13
click at [582, 493] on input "checkbox" at bounding box center [588, 497] width 12 height 12
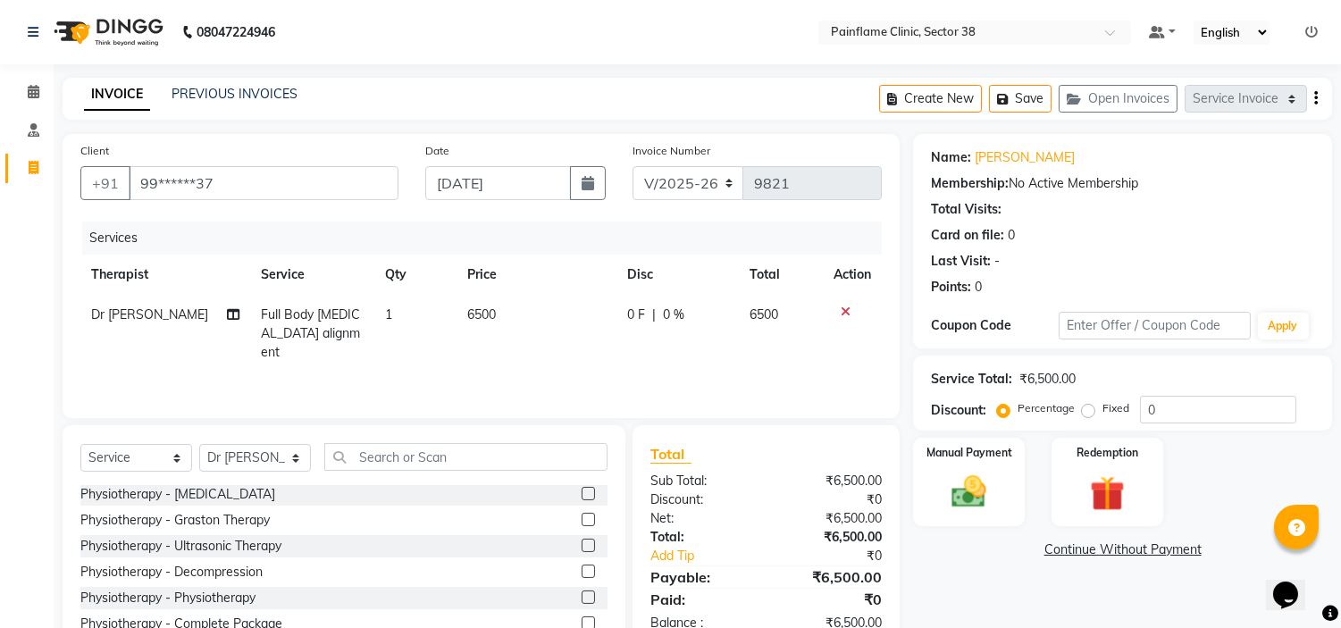
scroll to position [87, 0]
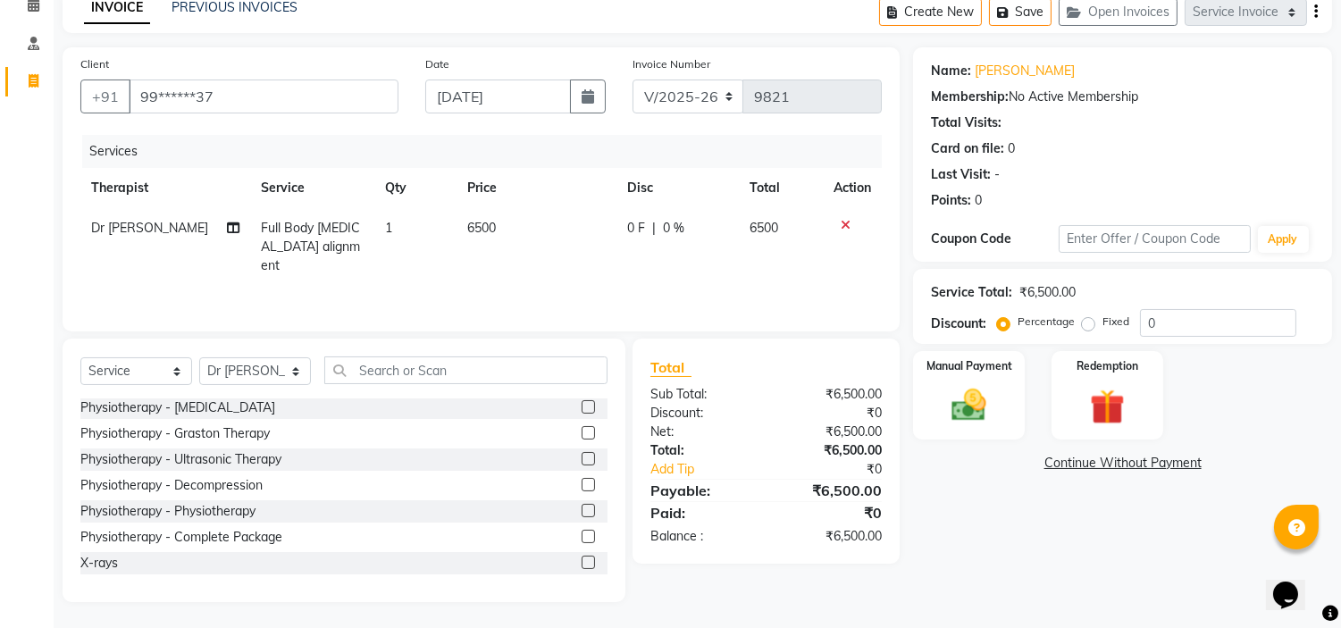
click at [582, 563] on label at bounding box center [588, 562] width 13 height 13
click at [582, 563] on input "checkbox" at bounding box center [588, 564] width 12 height 12
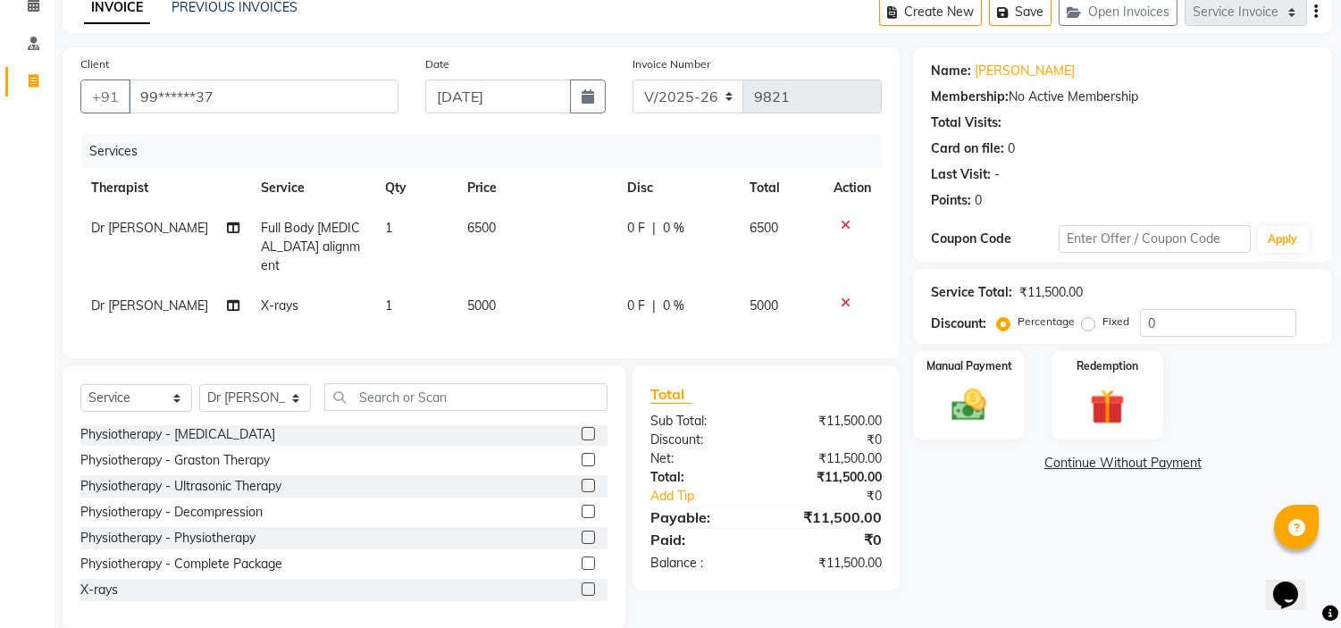
click at [481, 298] on span "5000" at bounding box center [481, 306] width 29 height 16
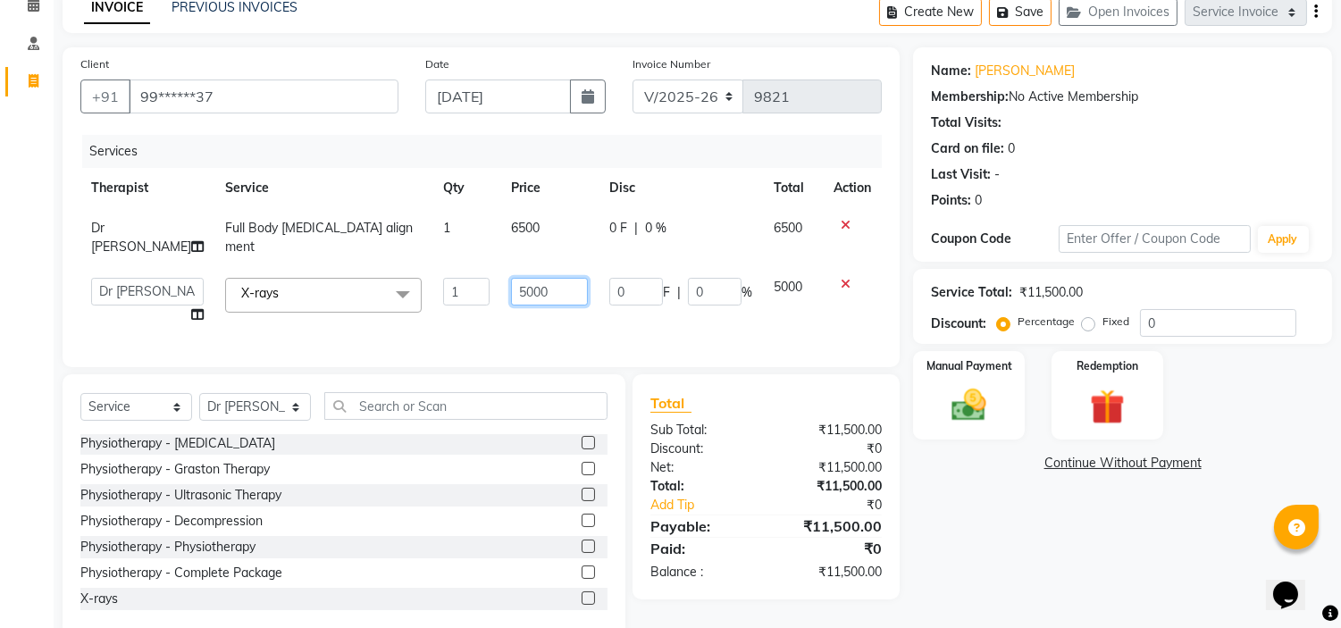
click at [511, 281] on input "5000" at bounding box center [549, 292] width 77 height 28
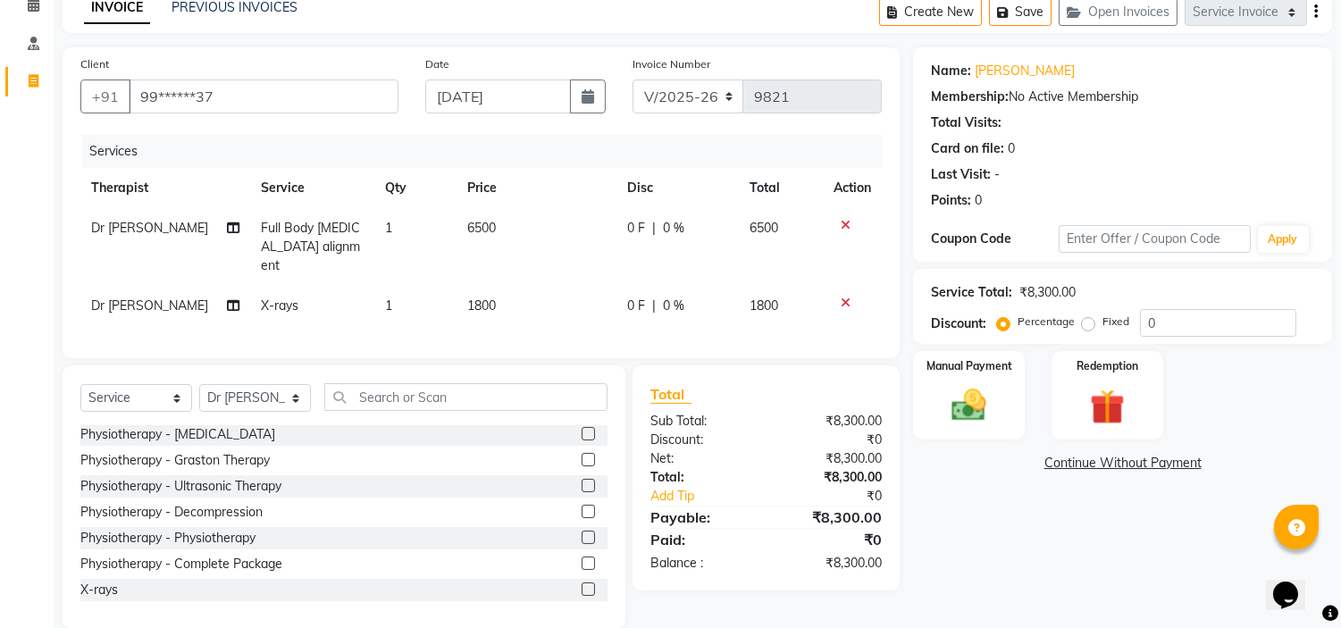
click at [1103, 320] on label "Fixed" at bounding box center [1116, 322] width 27 height 16
click at [1093, 320] on input "Fixed" at bounding box center [1092, 321] width 13 height 13
click at [970, 403] on img at bounding box center [969, 406] width 59 height 42
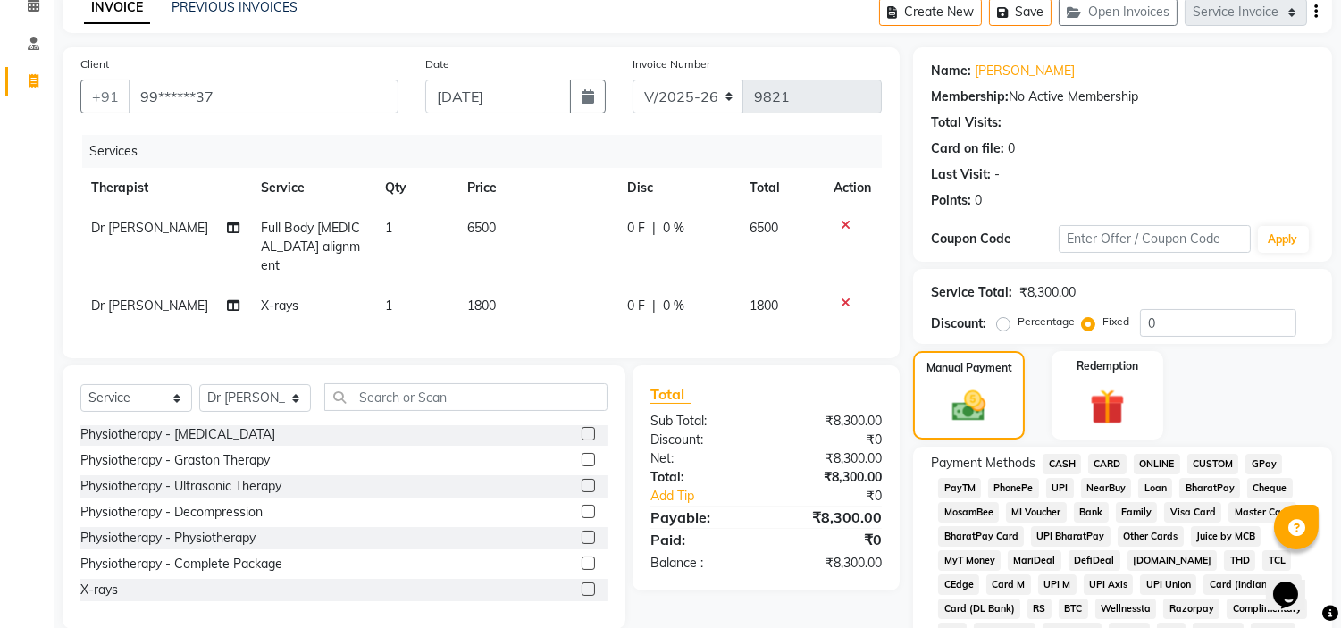
click at [1109, 456] on span "CARD" at bounding box center [1107, 464] width 38 height 21
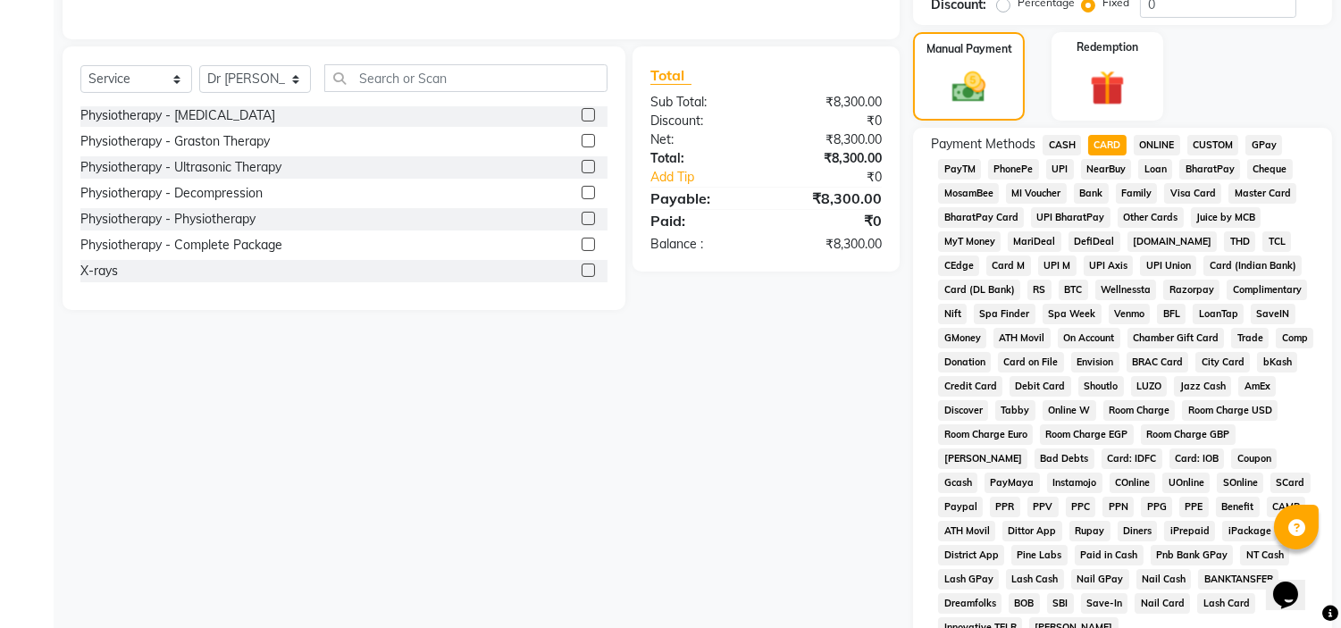
scroll to position [588, 0]
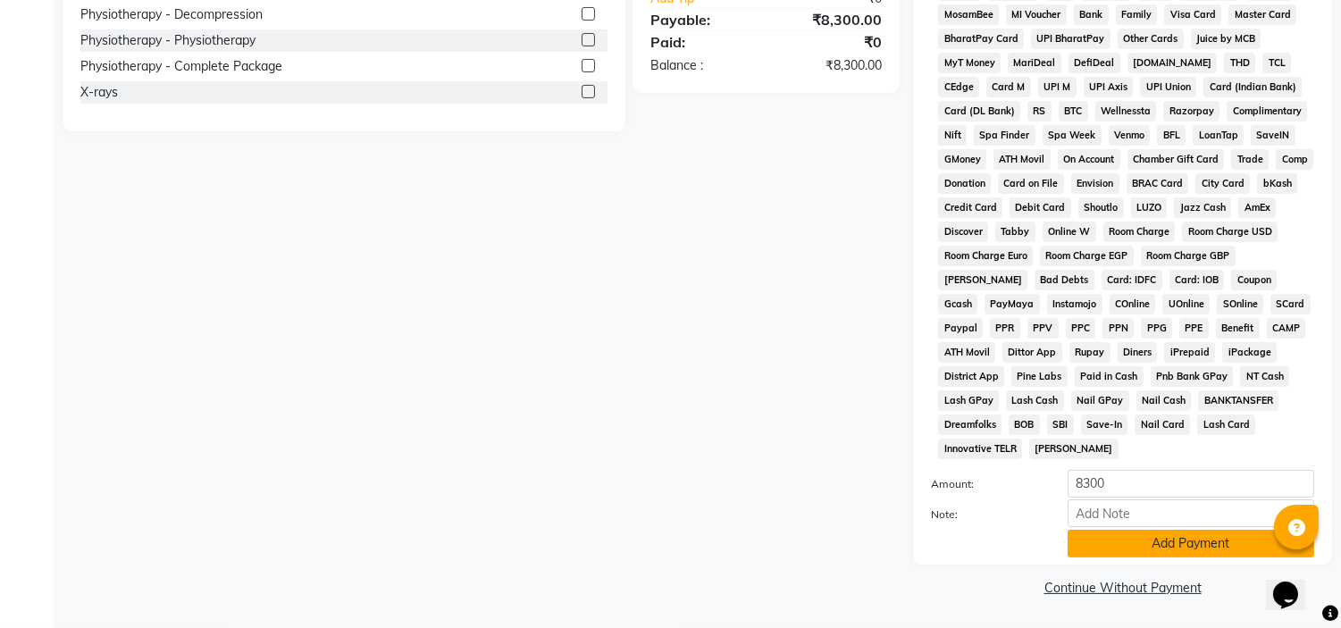
click at [1127, 539] on button "Add Payment" at bounding box center [1191, 544] width 247 height 28
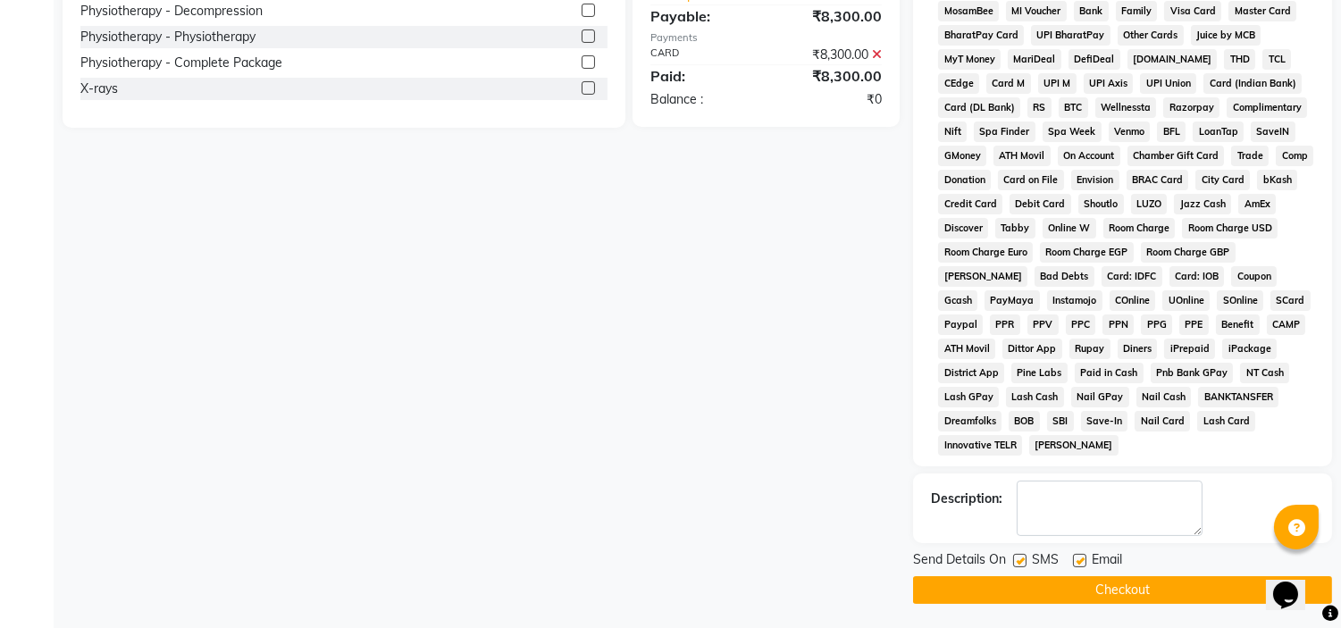
click at [1081, 561] on label at bounding box center [1079, 560] width 13 height 13
click at [1081, 561] on input "checkbox" at bounding box center [1079, 562] width 12 height 12
click at [1019, 564] on label at bounding box center [1019, 560] width 13 height 13
click at [1019, 564] on input "checkbox" at bounding box center [1019, 562] width 12 height 12
click at [1005, 594] on button "Checkout" at bounding box center [1122, 590] width 419 height 28
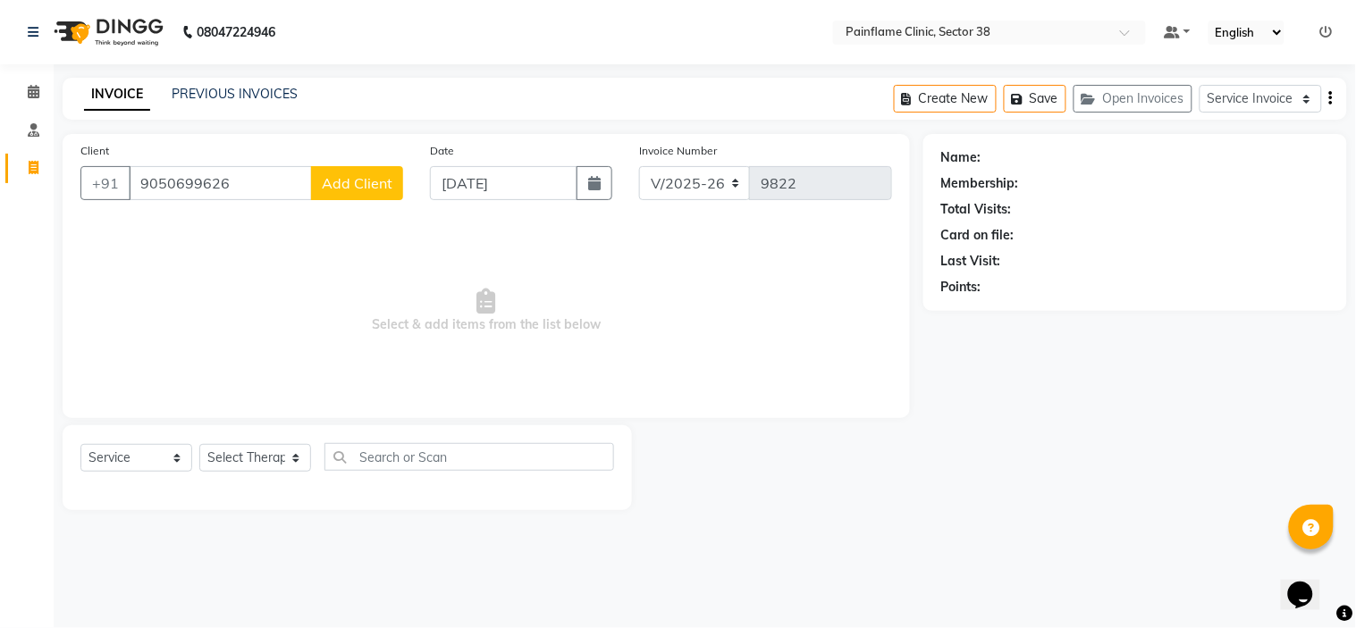
click at [351, 163] on div "Client +91 9050699626 Add Client" at bounding box center [241, 177] width 349 height 73
click at [352, 177] on span "Add Client" at bounding box center [357, 183] width 71 height 18
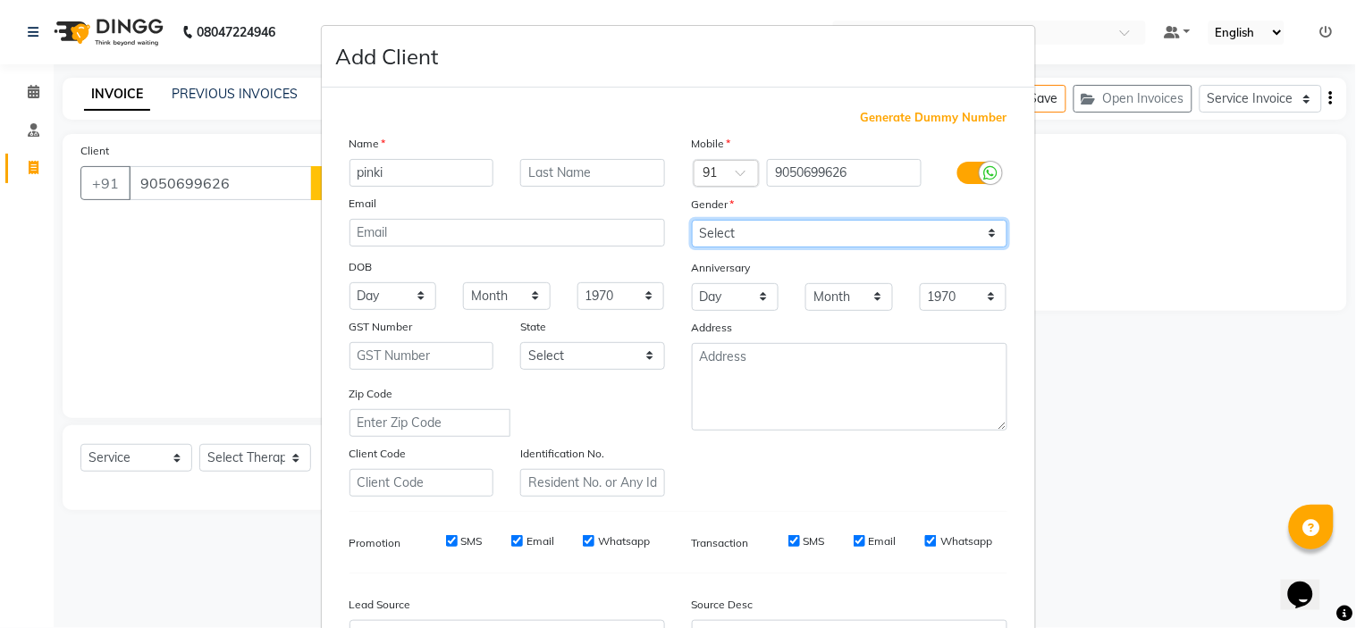
click at [747, 222] on select "Select Male Female Other Prefer Not To Say" at bounding box center [849, 234] width 315 height 28
click at [692, 220] on select "Select Male Female Other Prefer Not To Say" at bounding box center [849, 234] width 315 height 28
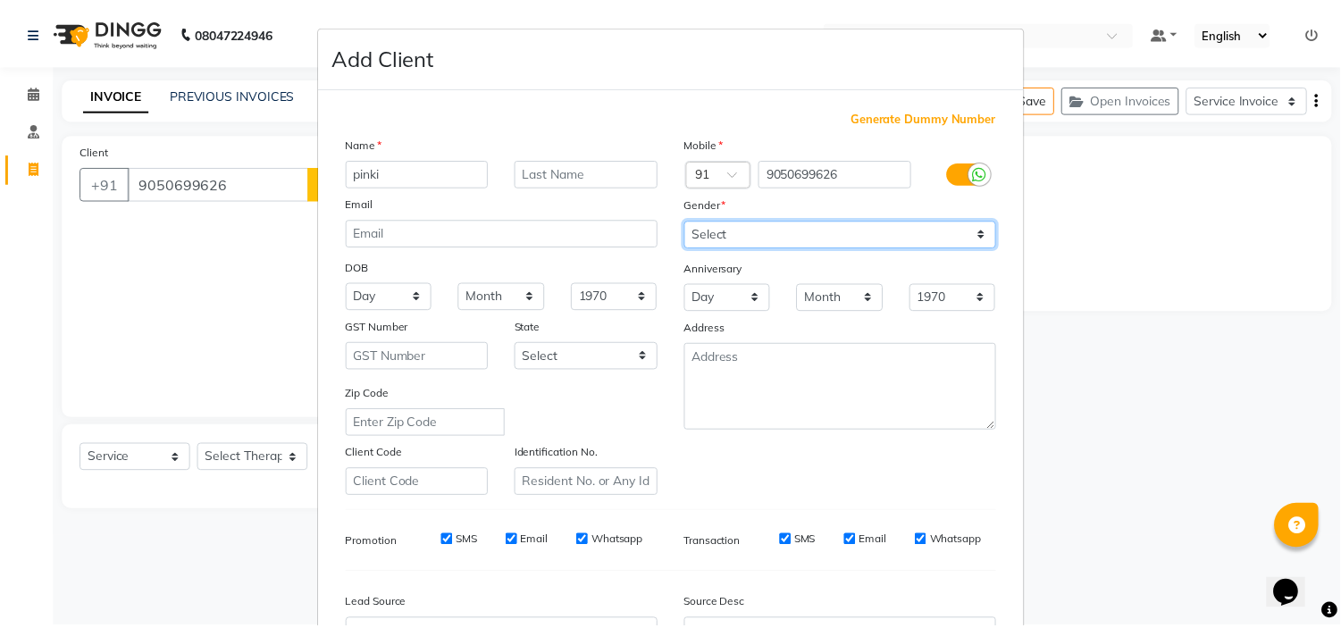
scroll to position [197, 0]
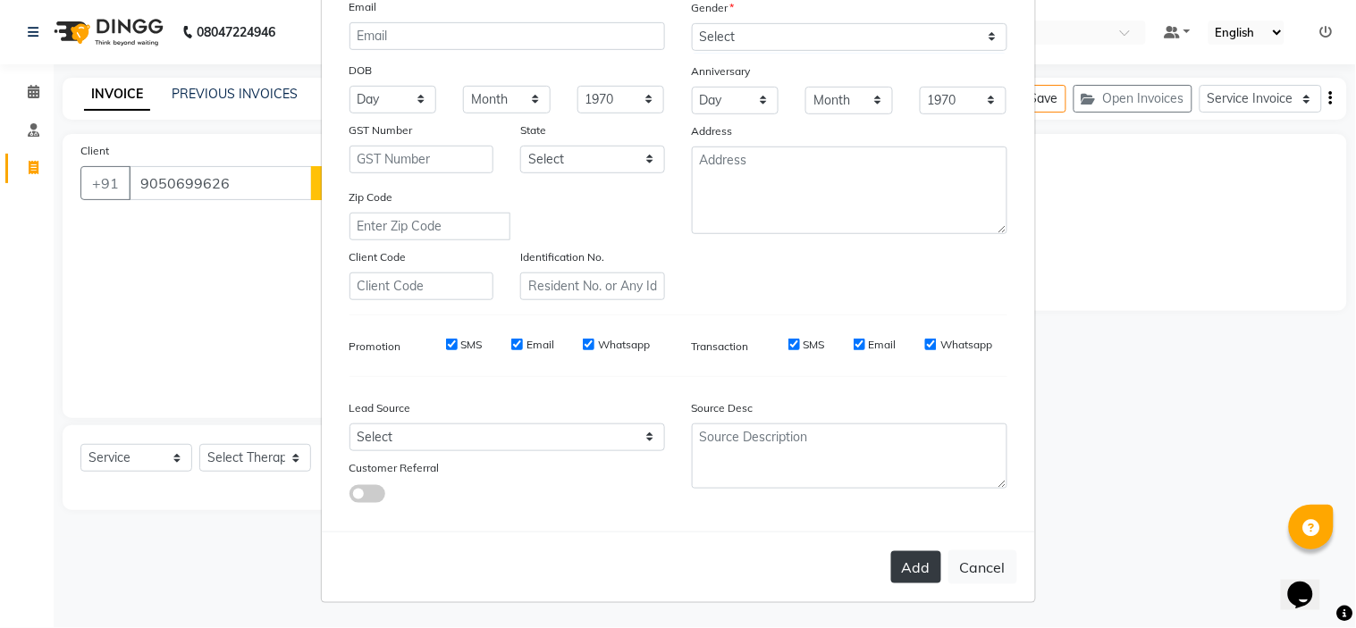
click at [910, 560] on button "Add" at bounding box center [916, 567] width 50 height 32
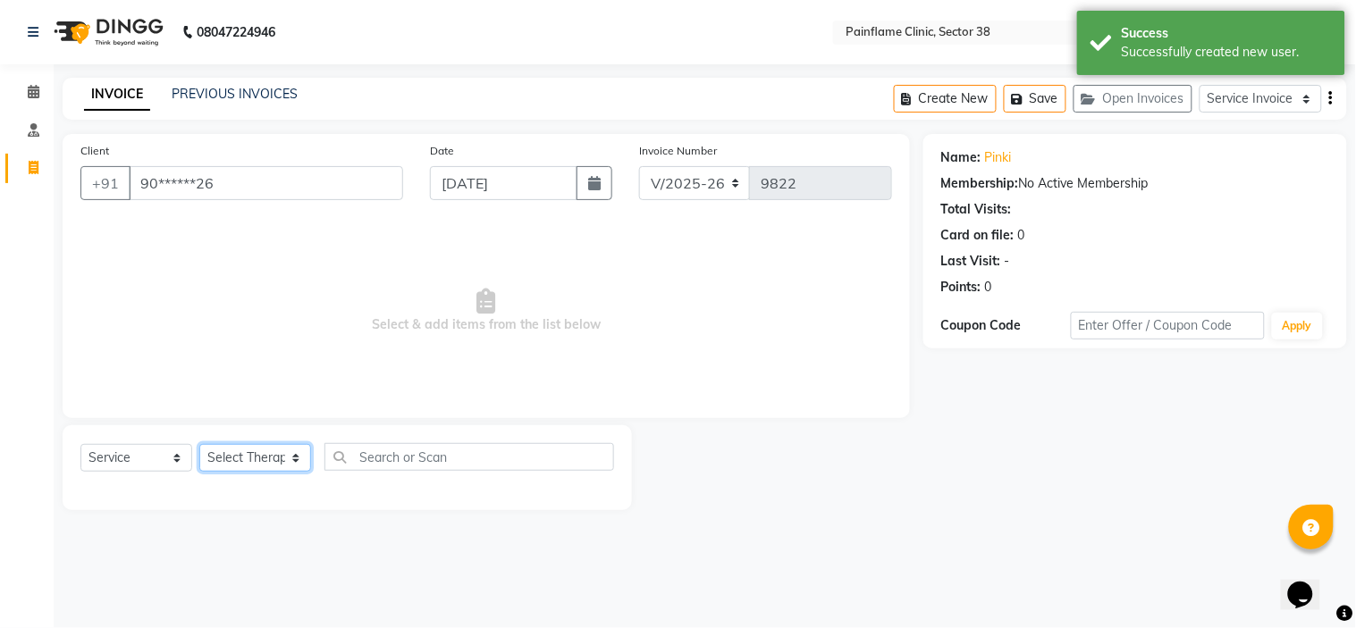
click at [280, 460] on select "Select Therapist Dr Durgesh Dr Harish Dr Ranjana Dr Saurabh Dr. Suraj Dr. Tejpa…" at bounding box center [255, 458] width 112 height 28
click at [199, 445] on select "Select Therapist Dr Durgesh Dr Harish Dr Ranjana Dr Saurabh Dr. Suraj Dr. Tejpa…" at bounding box center [255, 458] width 112 height 28
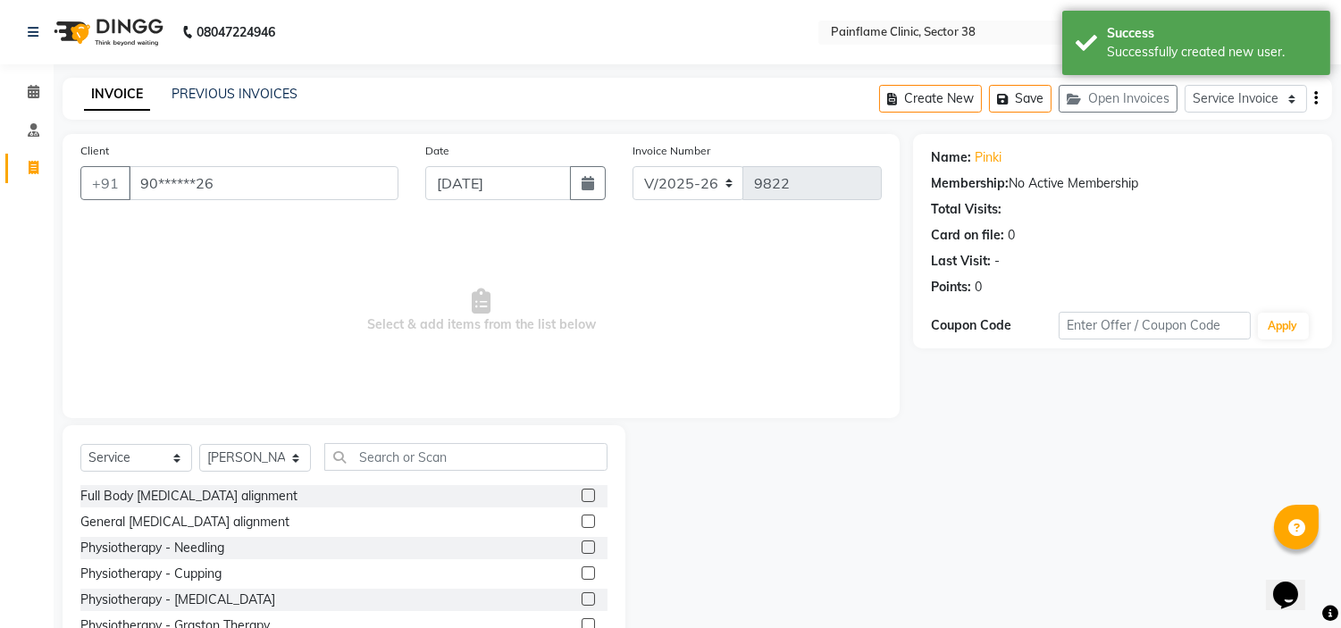
click at [582, 519] on label at bounding box center [588, 521] width 13 height 13
click at [582, 519] on input "checkbox" at bounding box center [588, 522] width 12 height 12
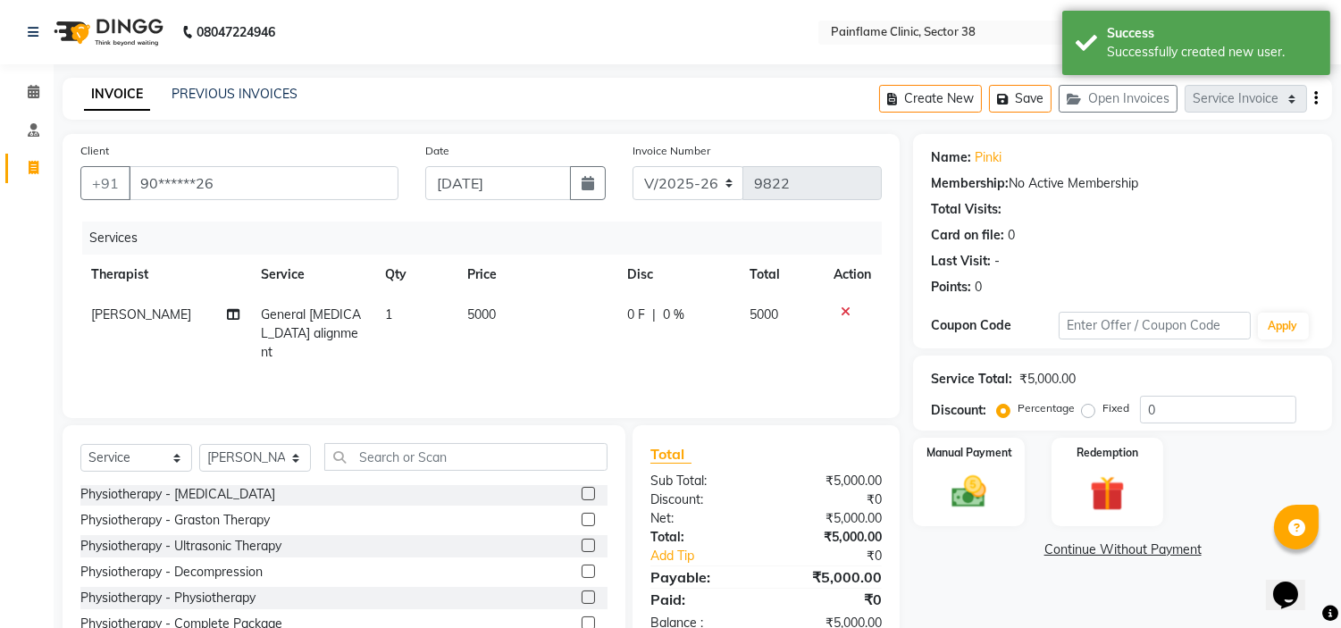
scroll to position [87, 0]
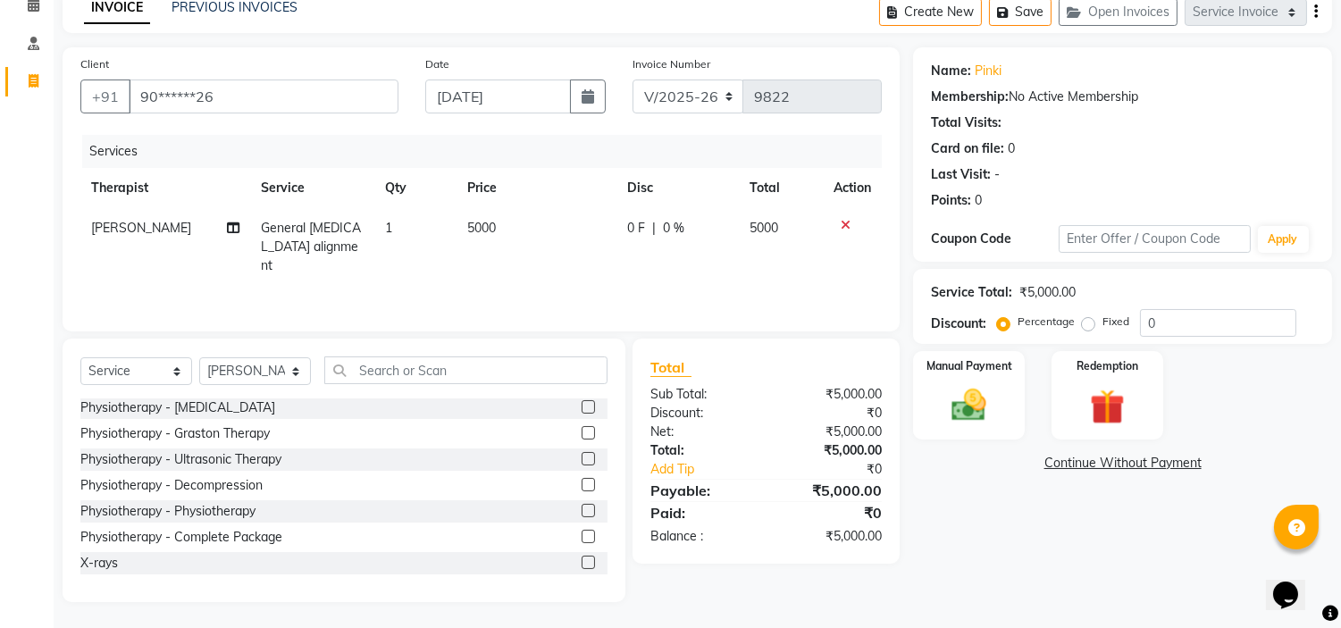
click at [582, 558] on label at bounding box center [588, 562] width 13 height 13
click at [582, 558] on input "checkbox" at bounding box center [588, 564] width 12 height 12
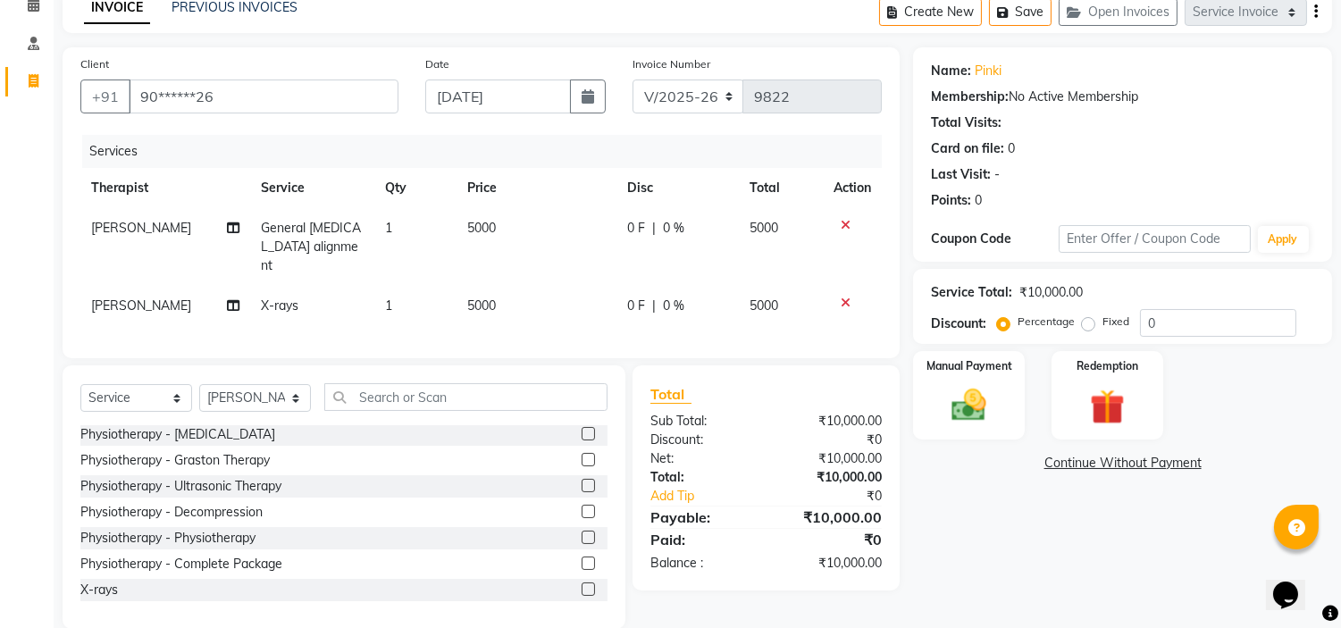
click at [475, 298] on span "5000" at bounding box center [481, 306] width 29 height 16
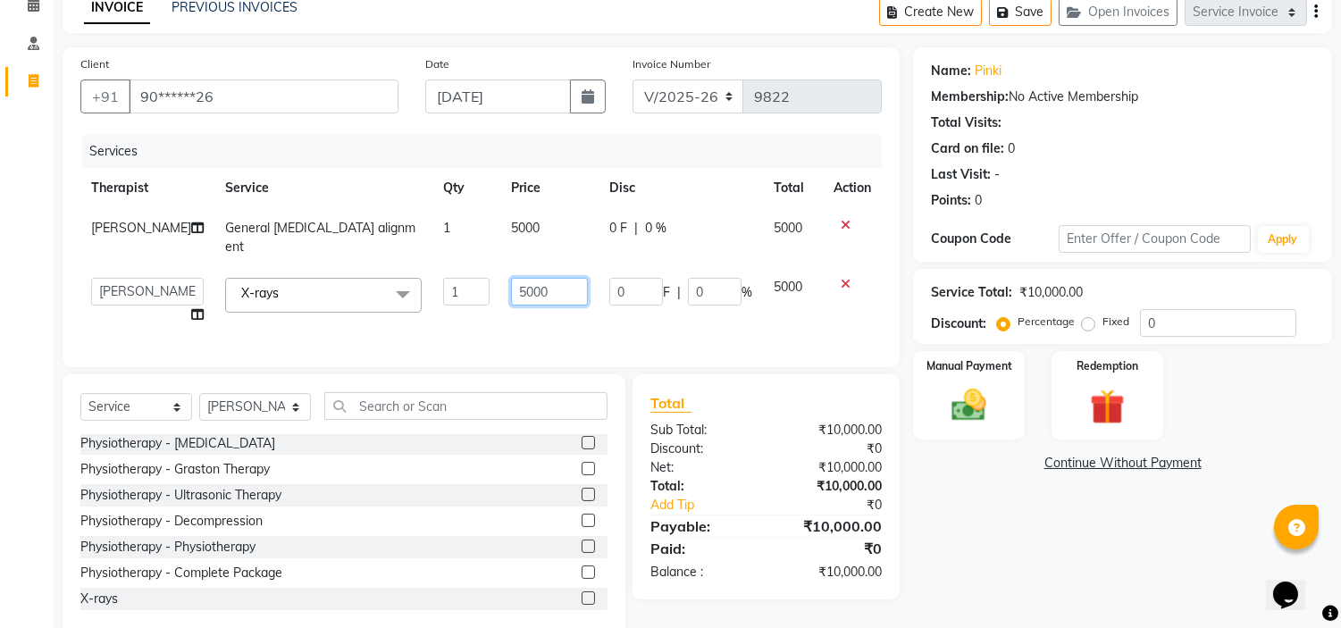
click at [511, 278] on input "5000" at bounding box center [549, 292] width 77 height 28
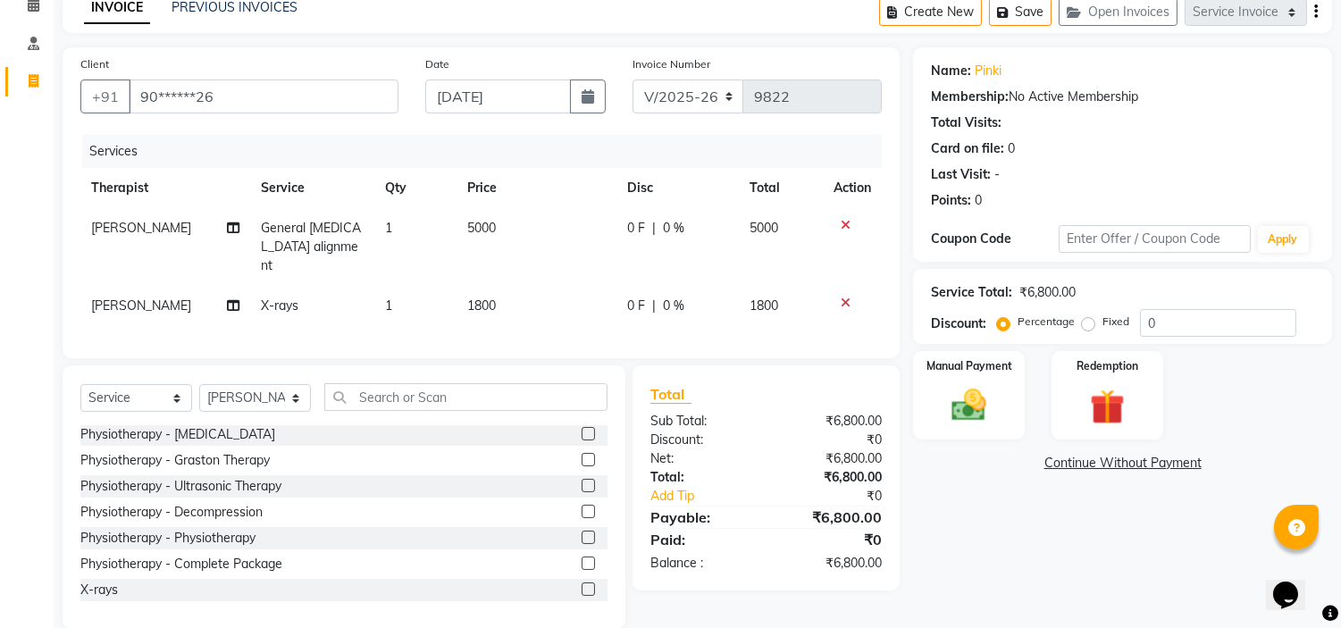
click at [1103, 319] on label "Fixed" at bounding box center [1116, 322] width 27 height 16
click at [1091, 319] on input "Fixed" at bounding box center [1092, 321] width 13 height 13
click at [989, 391] on img at bounding box center [969, 406] width 59 height 42
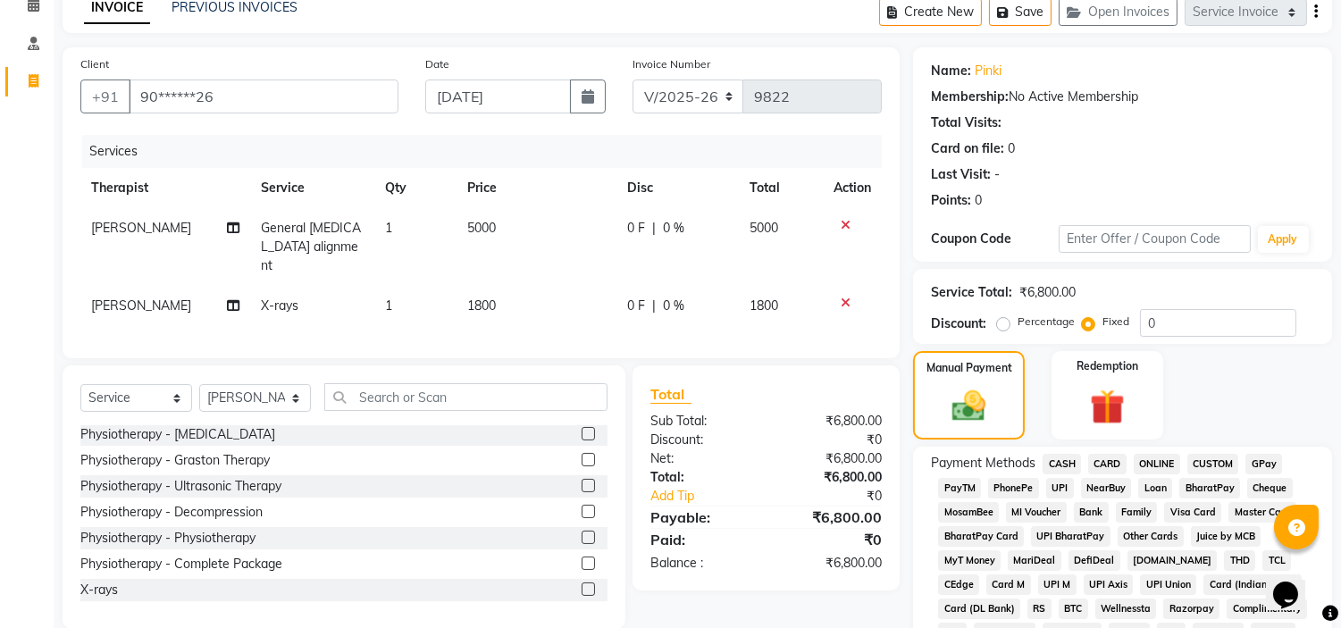
click at [1050, 488] on span "UPI" at bounding box center [1060, 488] width 28 height 21
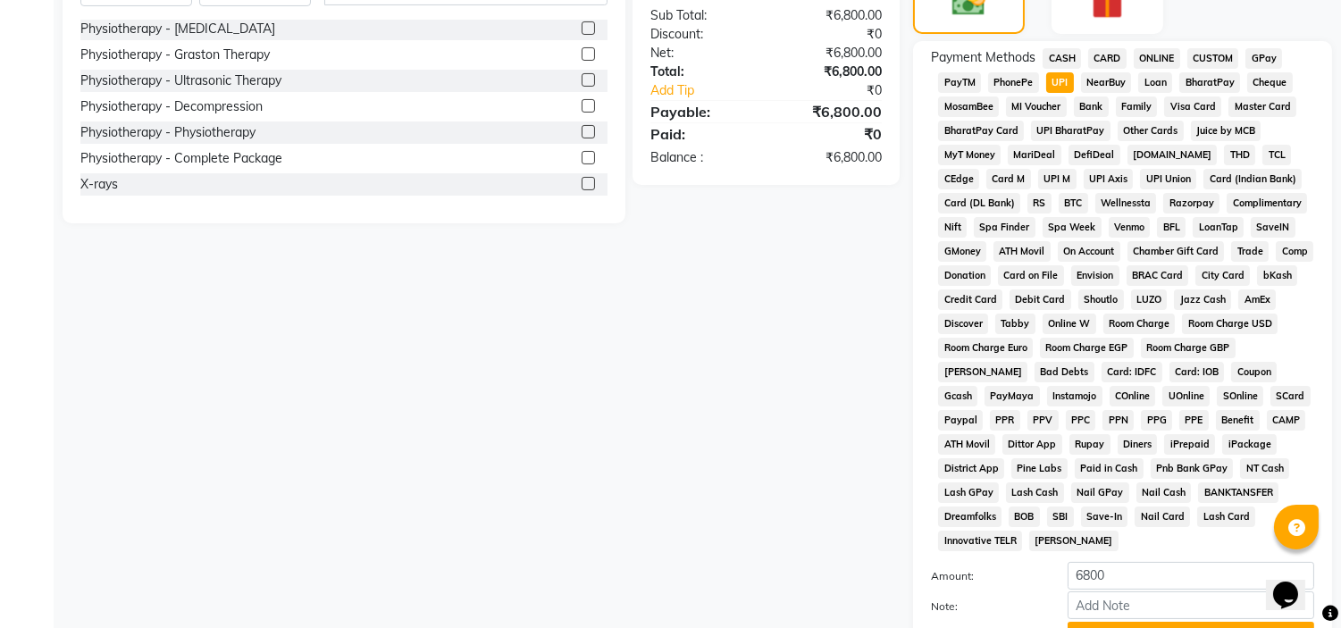
scroll to position [588, 0]
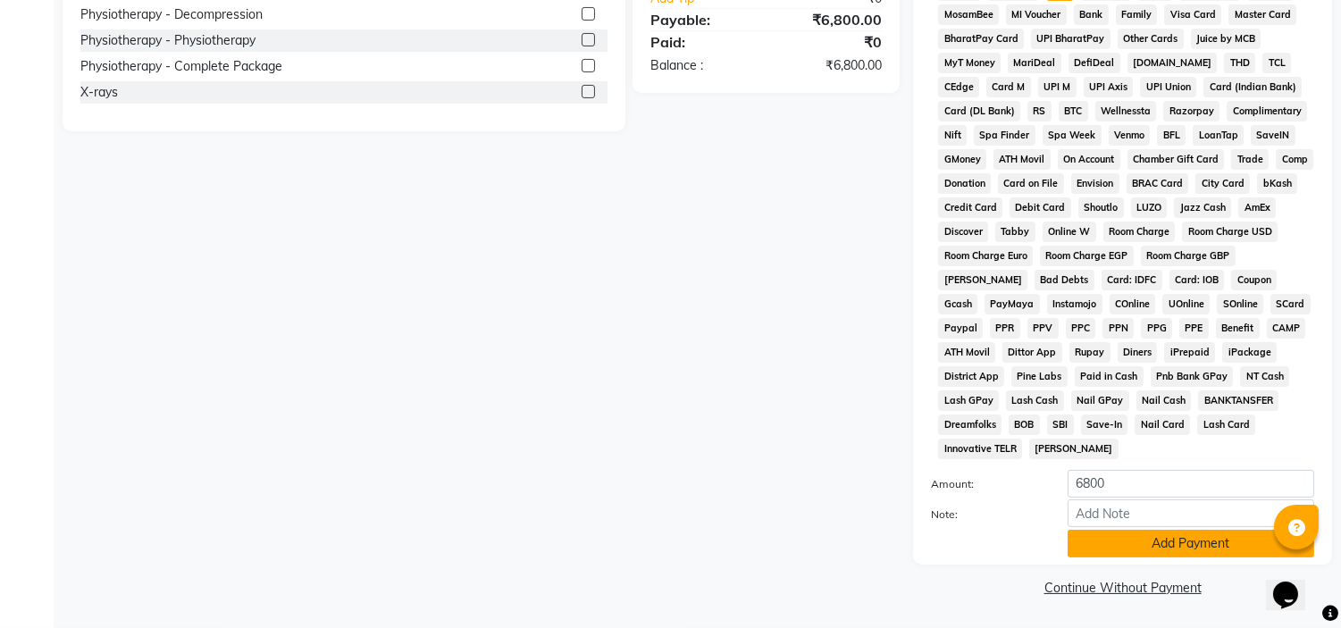
click at [1092, 546] on button "Add Payment" at bounding box center [1191, 544] width 247 height 28
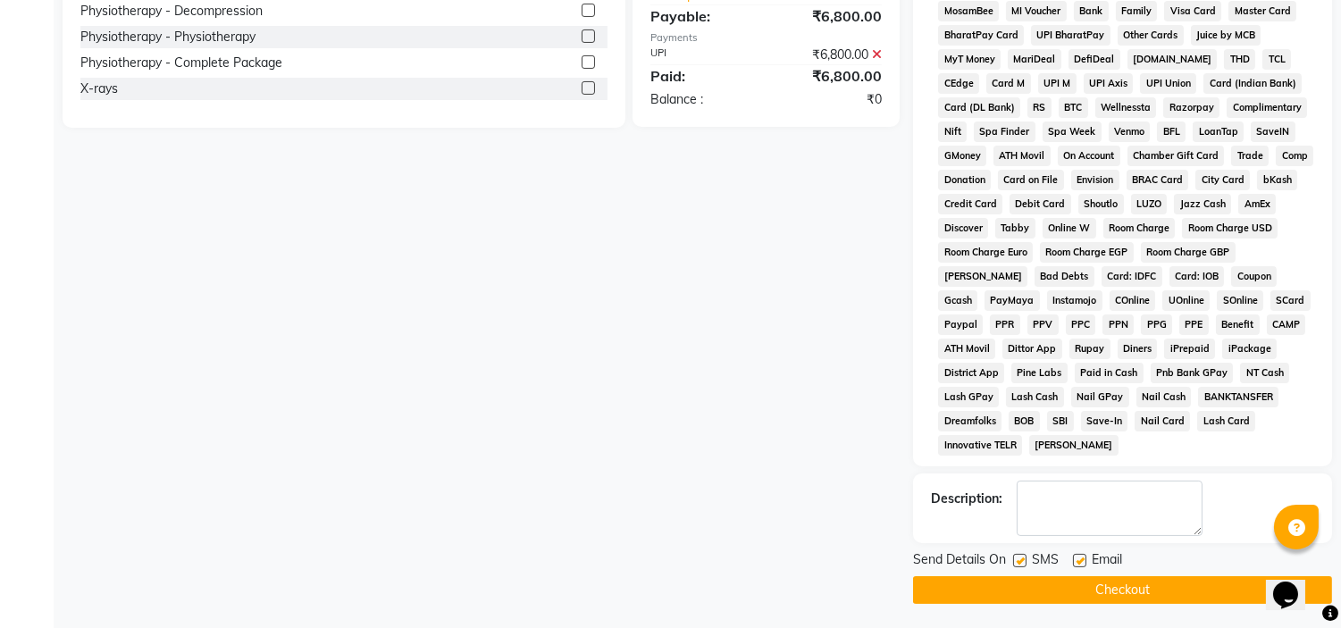
click at [1077, 567] on label at bounding box center [1079, 560] width 13 height 13
click at [1077, 567] on input "checkbox" at bounding box center [1079, 562] width 12 height 12
click at [1020, 567] on label at bounding box center [1019, 560] width 13 height 13
click at [1020, 567] on input "checkbox" at bounding box center [1019, 562] width 12 height 12
click at [1024, 599] on button "Checkout" at bounding box center [1122, 590] width 419 height 28
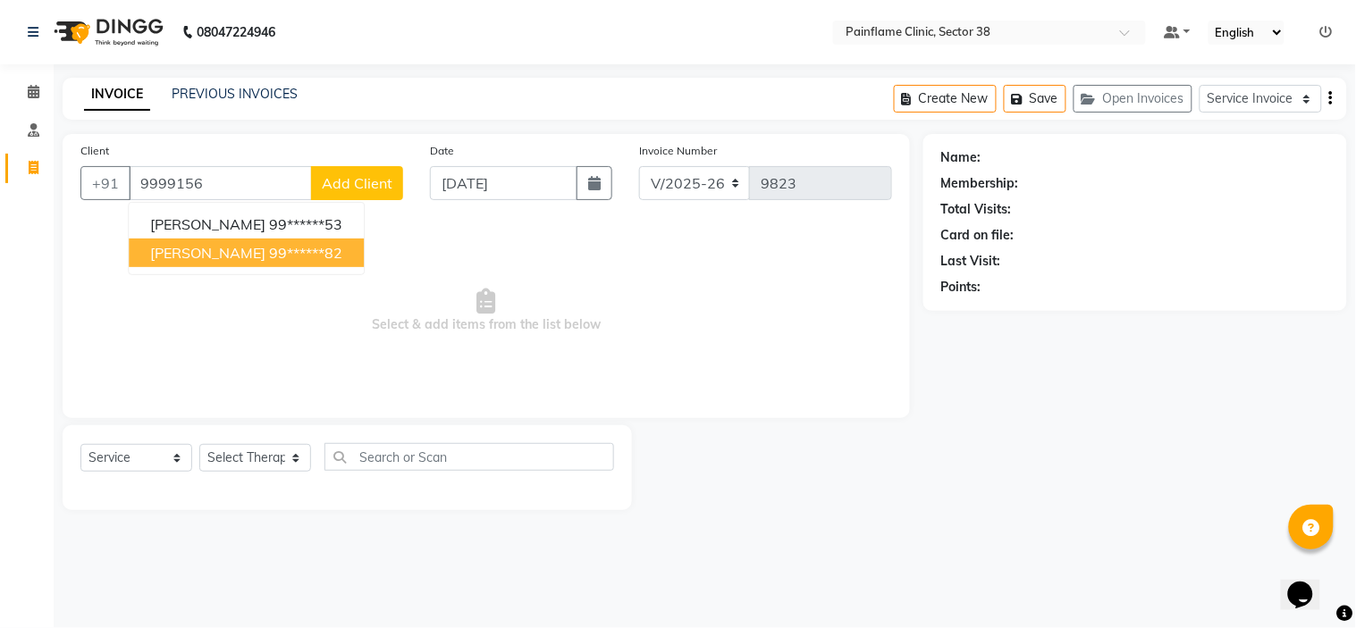
click at [236, 248] on button "Anita Rohilla 99******82" at bounding box center [246, 253] width 235 height 29
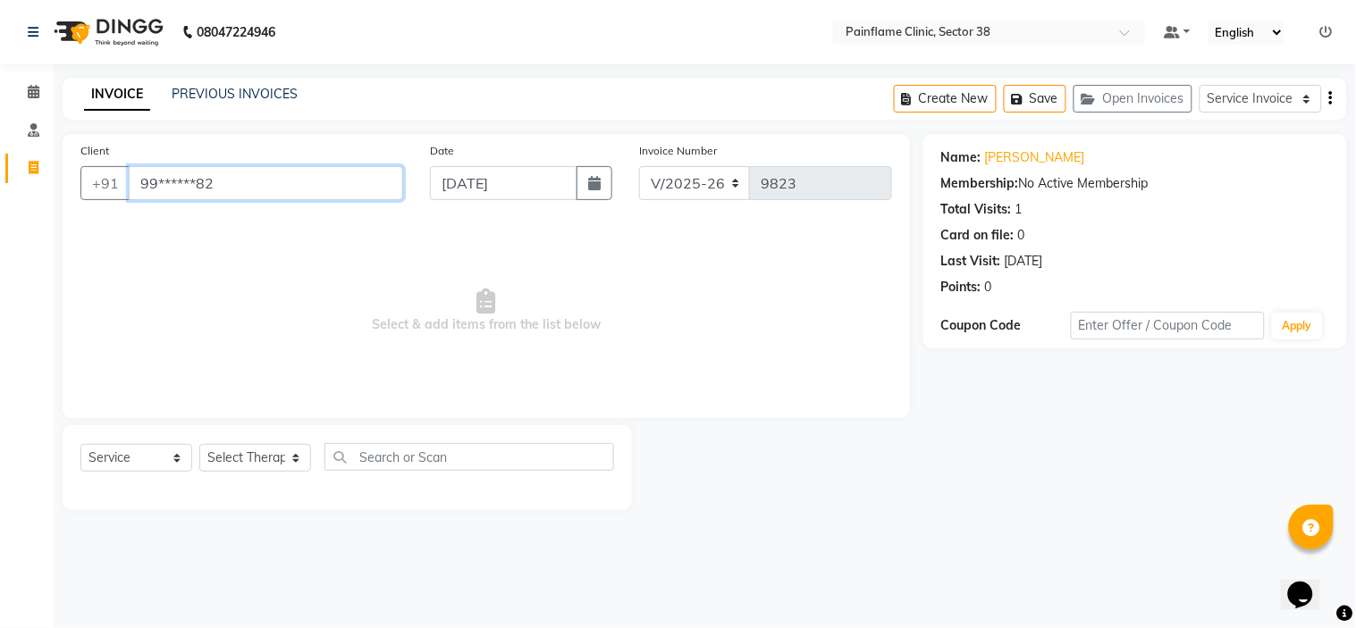
click at [266, 183] on input "99******82" at bounding box center [266, 183] width 274 height 34
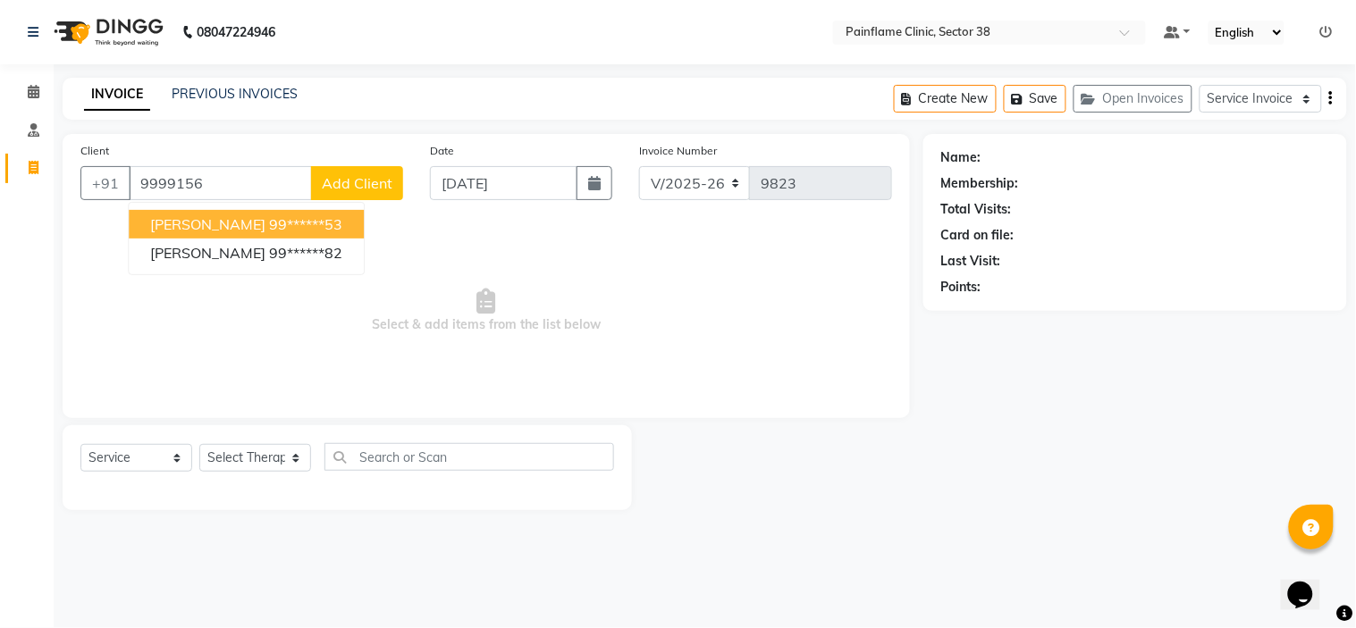
click at [382, 186] on span "Add Client" at bounding box center [357, 183] width 71 height 18
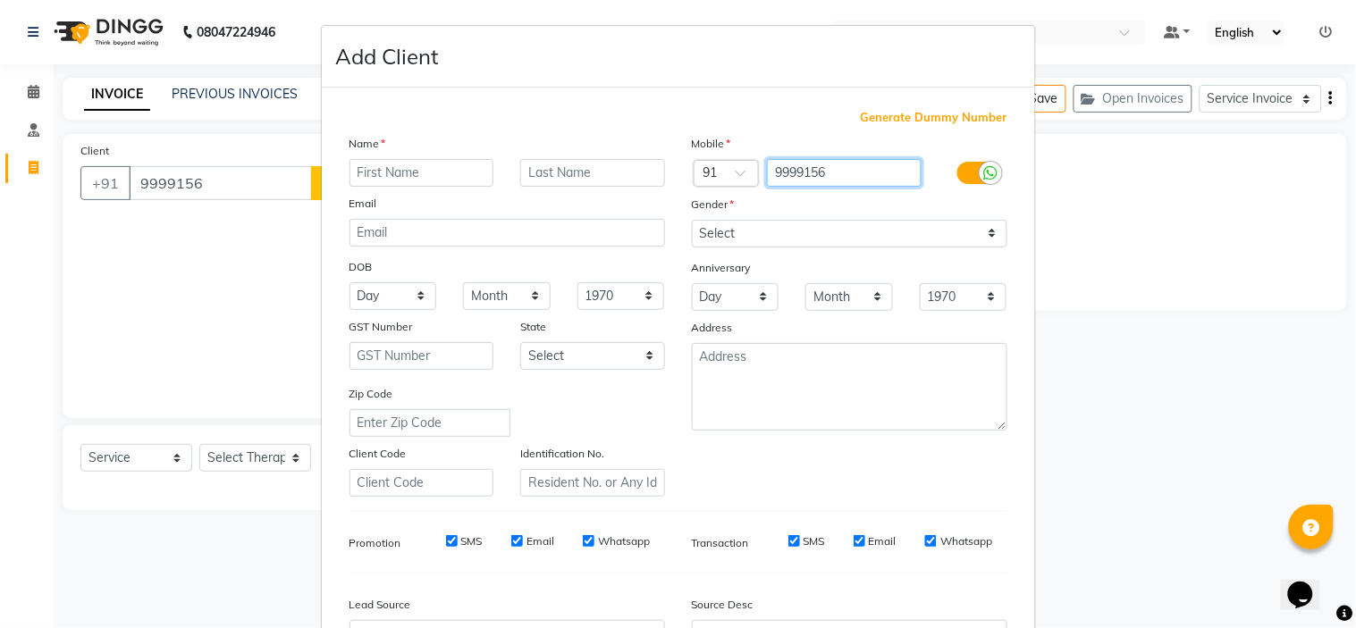
click at [837, 171] on input "9999156" at bounding box center [844, 173] width 155 height 28
click at [394, 164] on input "text" at bounding box center [421, 173] width 145 height 28
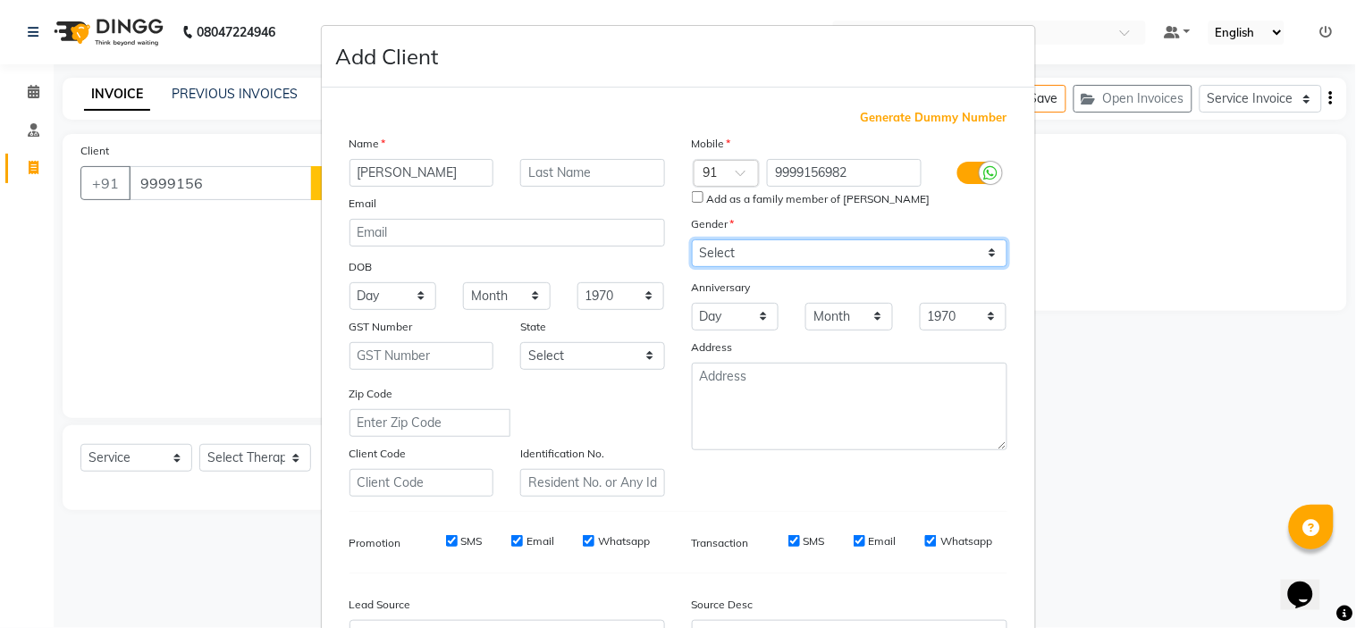
drag, startPoint x: 809, startPoint y: 243, endPoint x: 768, endPoint y: 313, distance: 80.5
click at [768, 313] on div "Mobile Country Code × 91 9999156982 Add as a family member of Anita Rohilla Gen…" at bounding box center [849, 315] width 342 height 363
click at [692, 239] on select "Select Male Female Other Prefer Not To Say" at bounding box center [849, 253] width 315 height 28
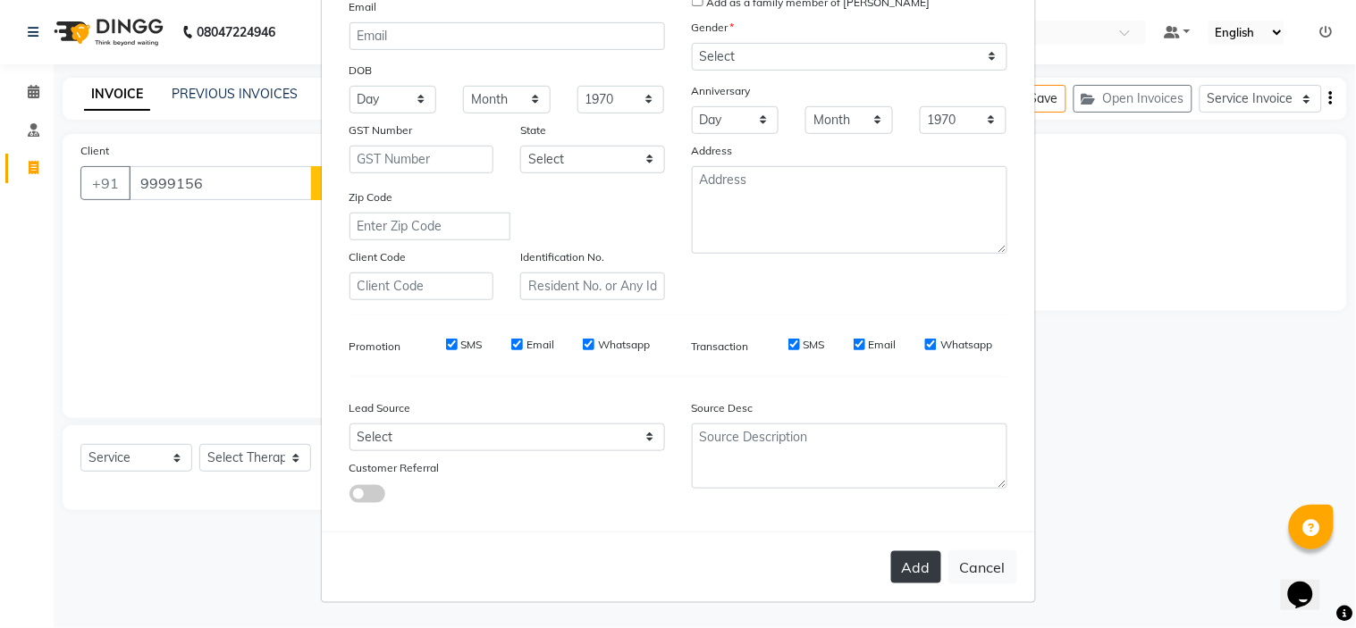
click at [912, 575] on button "Add" at bounding box center [916, 567] width 50 height 32
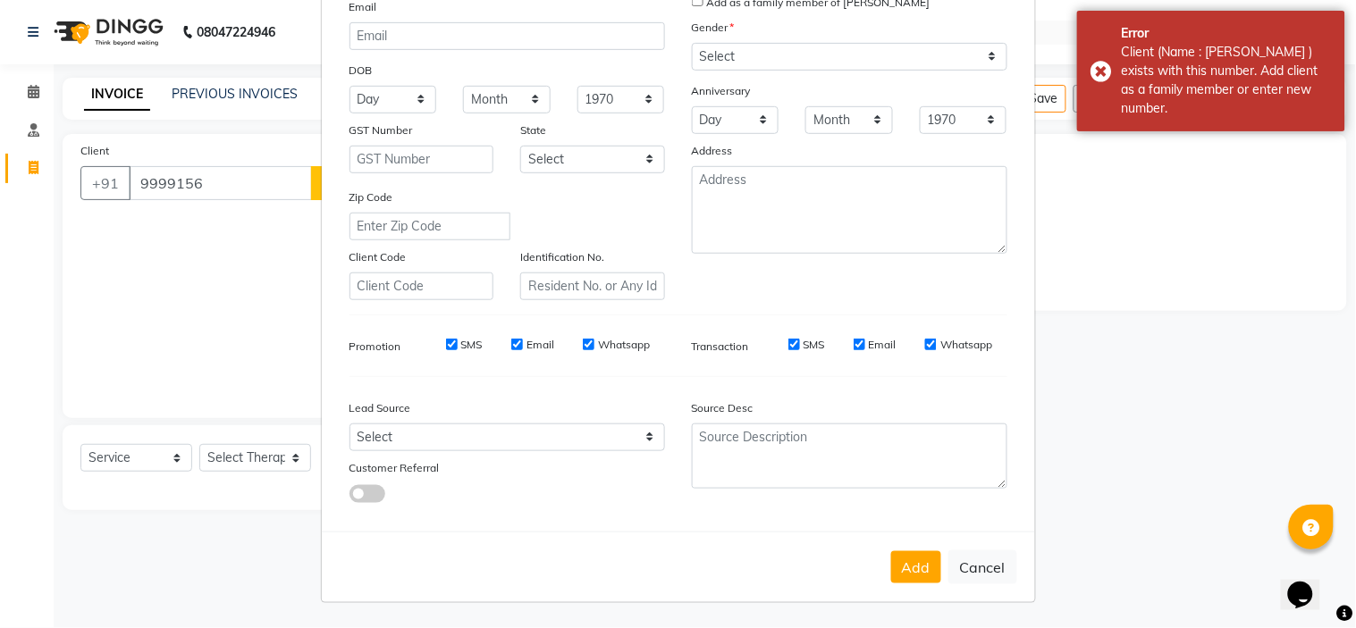
scroll to position [0, 0]
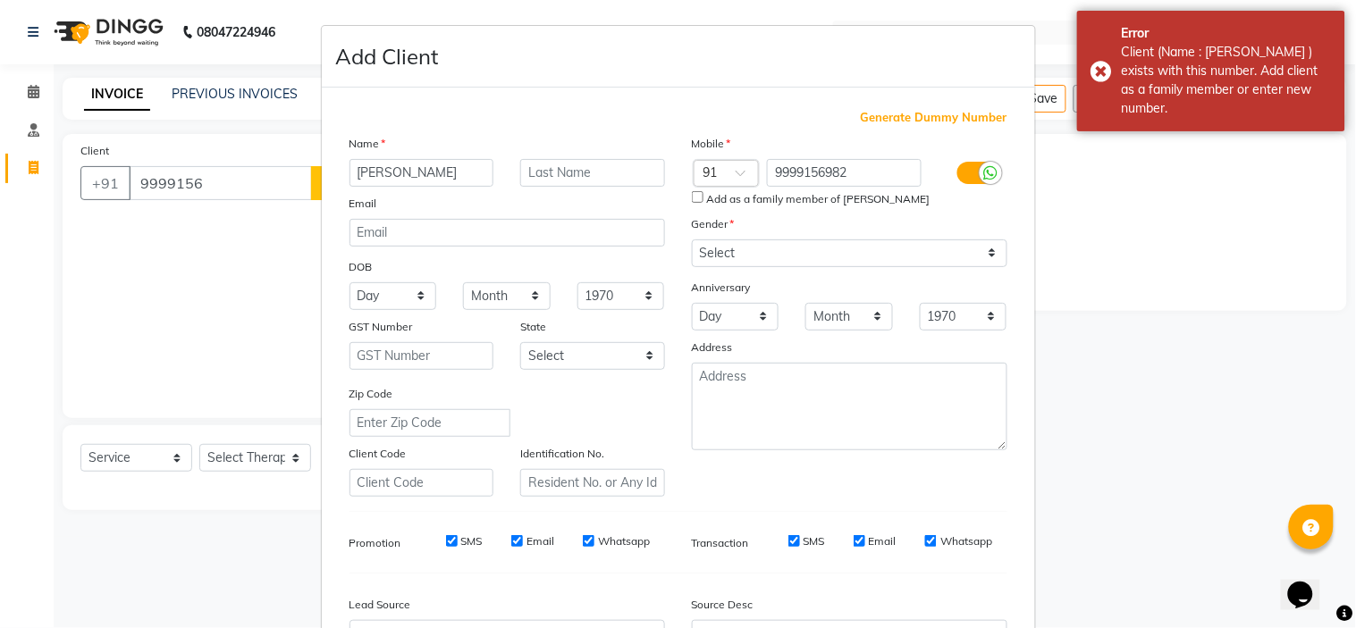
click at [693, 194] on input "Add as a family member of Anita Rohilla" at bounding box center [698, 197] width 12 height 12
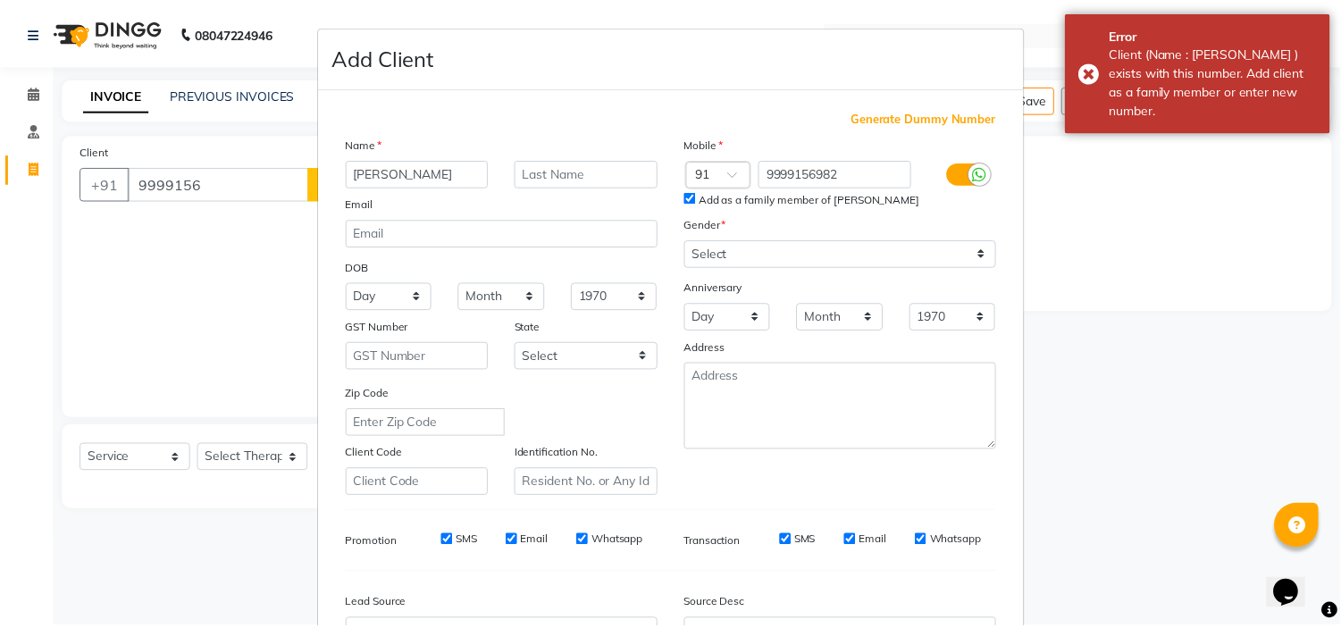
scroll to position [197, 0]
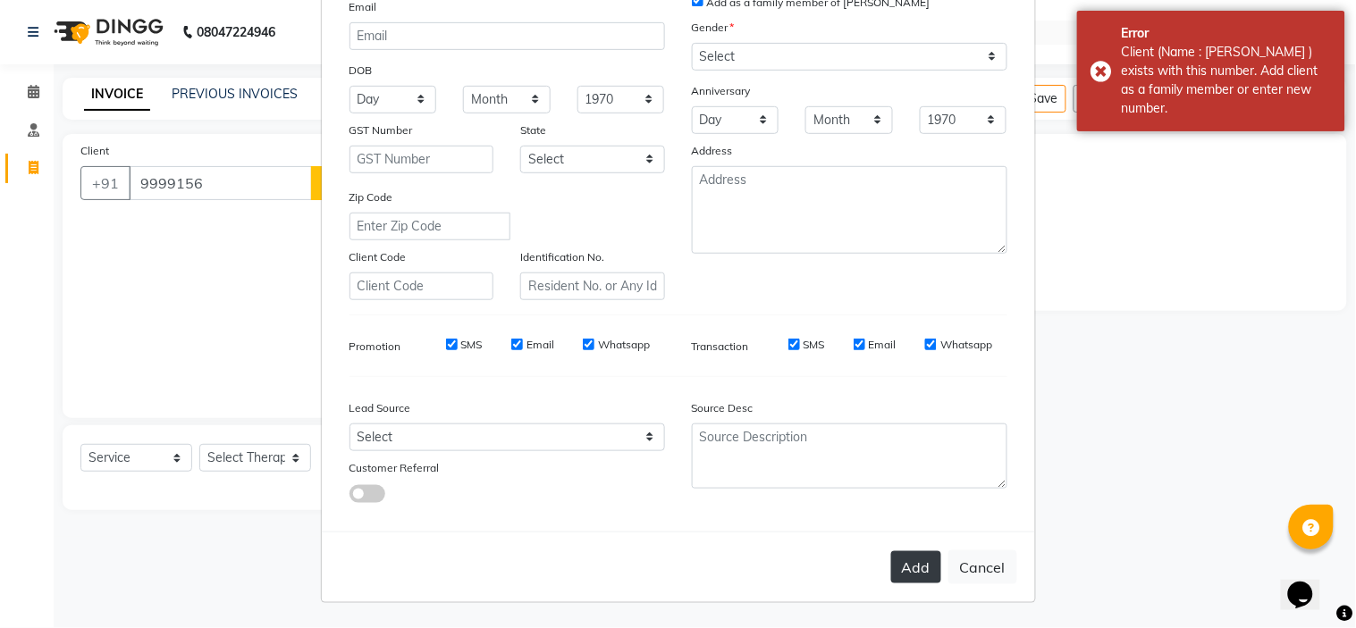
click at [901, 573] on button "Add" at bounding box center [916, 567] width 50 height 32
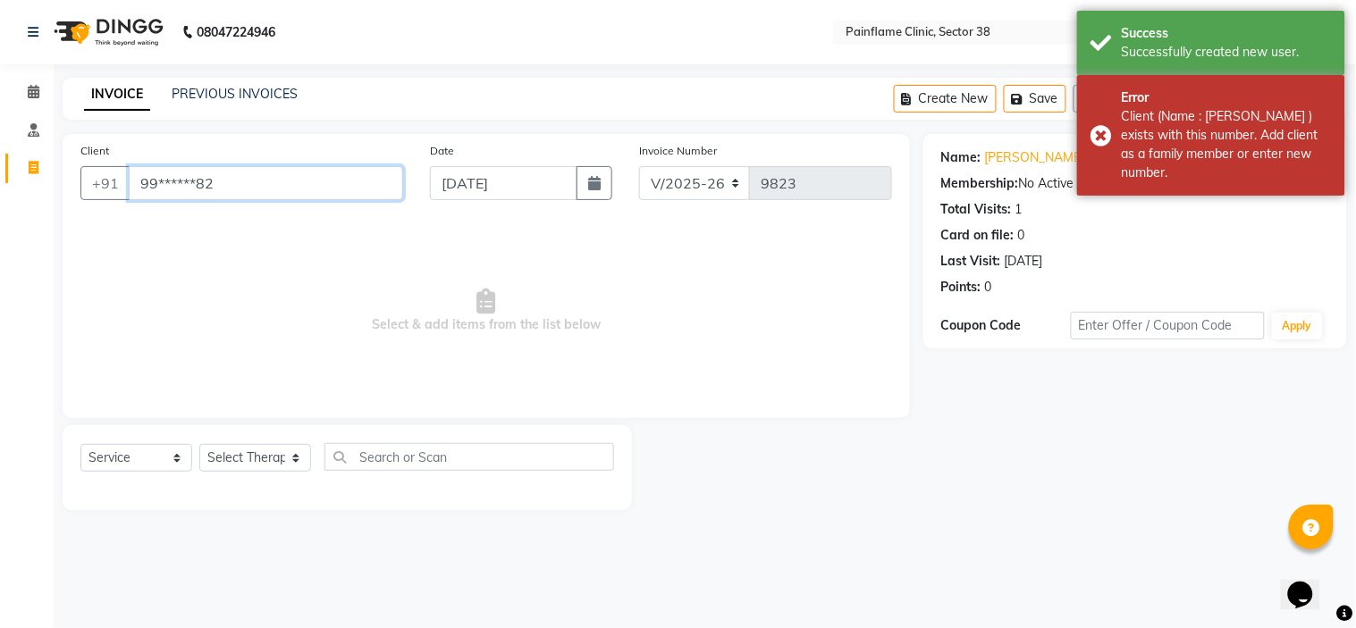
click at [251, 181] on input "99******82" at bounding box center [266, 183] width 274 height 34
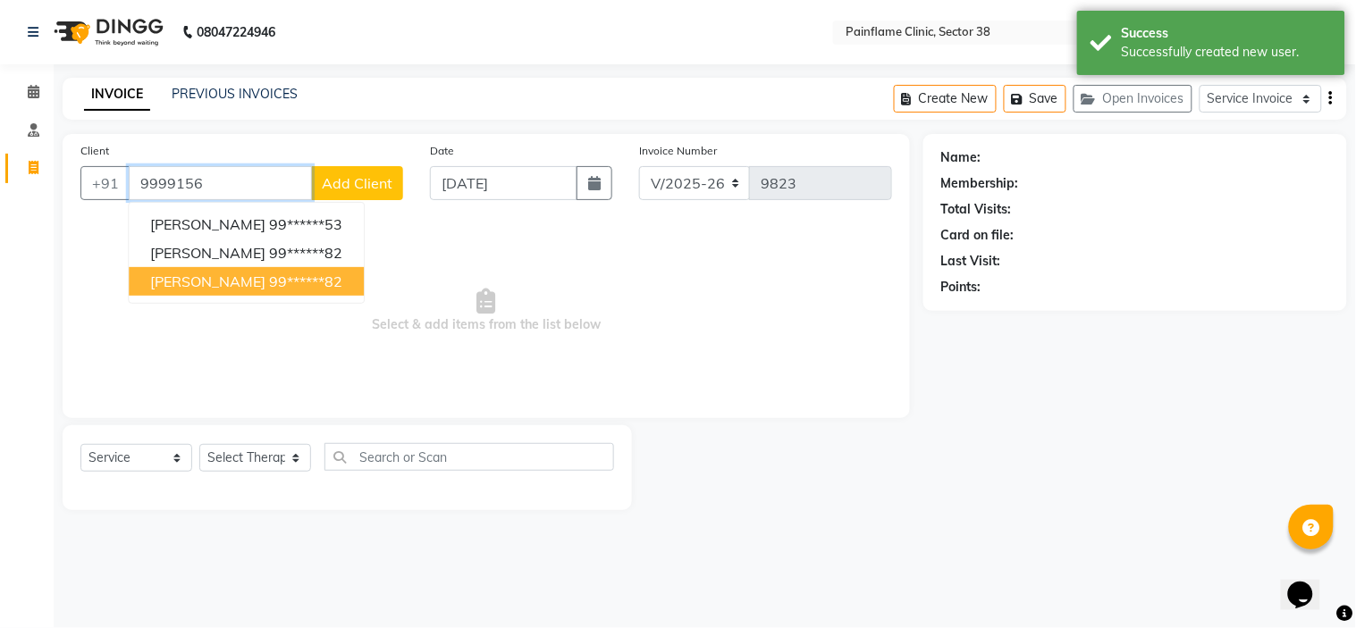
click at [234, 273] on span "Suresh Rohilla" at bounding box center [207, 282] width 115 height 18
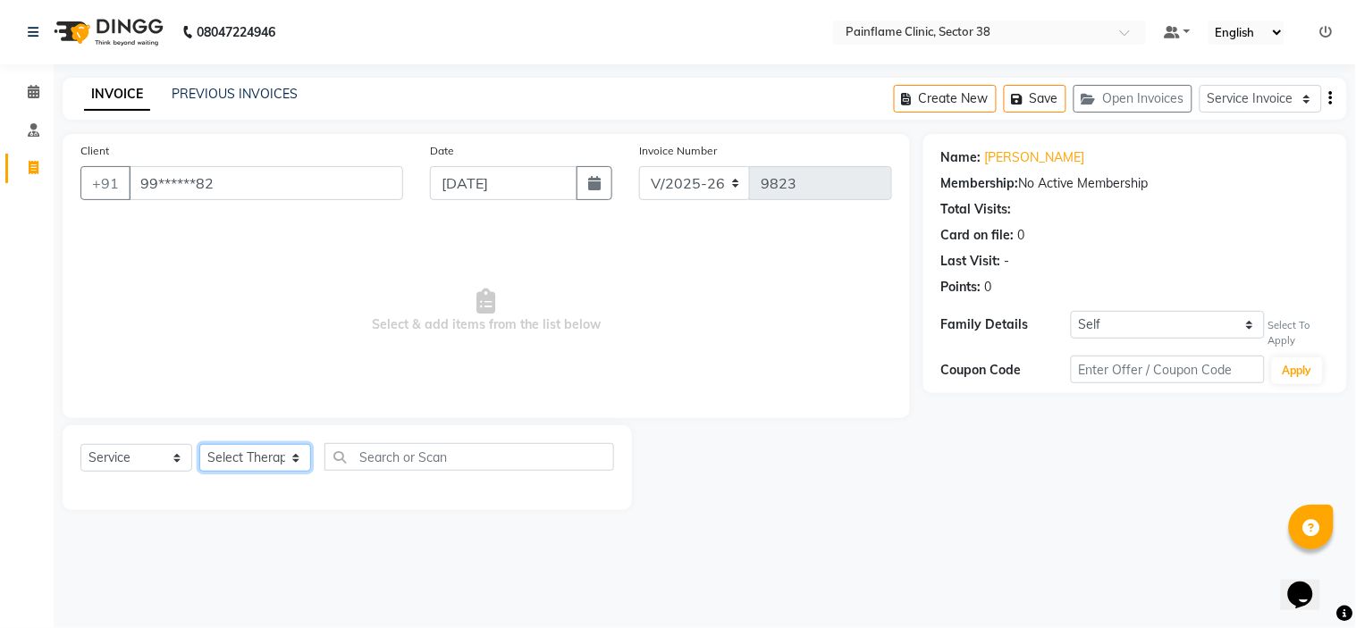
click at [265, 466] on select "Select Therapist Dr Durgesh Dr Harish Dr Ranjana Dr Saurabh Dr. Suraj Dr. Tejpa…" at bounding box center [255, 458] width 112 height 28
click at [199, 445] on select "Select Therapist Dr Durgesh Dr Harish Dr Ranjana Dr Saurabh Dr. Suraj Dr. Tejpa…" at bounding box center [255, 458] width 112 height 28
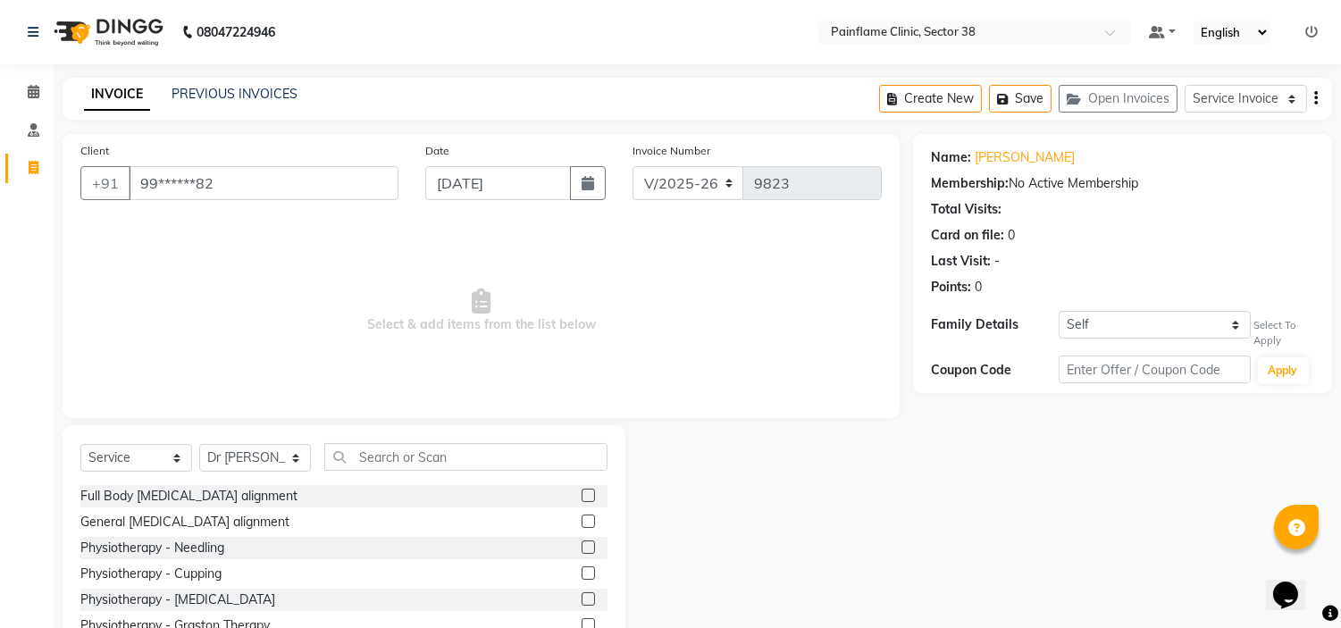
click at [582, 491] on label at bounding box center [588, 495] width 13 height 13
click at [582, 491] on input "checkbox" at bounding box center [588, 497] width 12 height 12
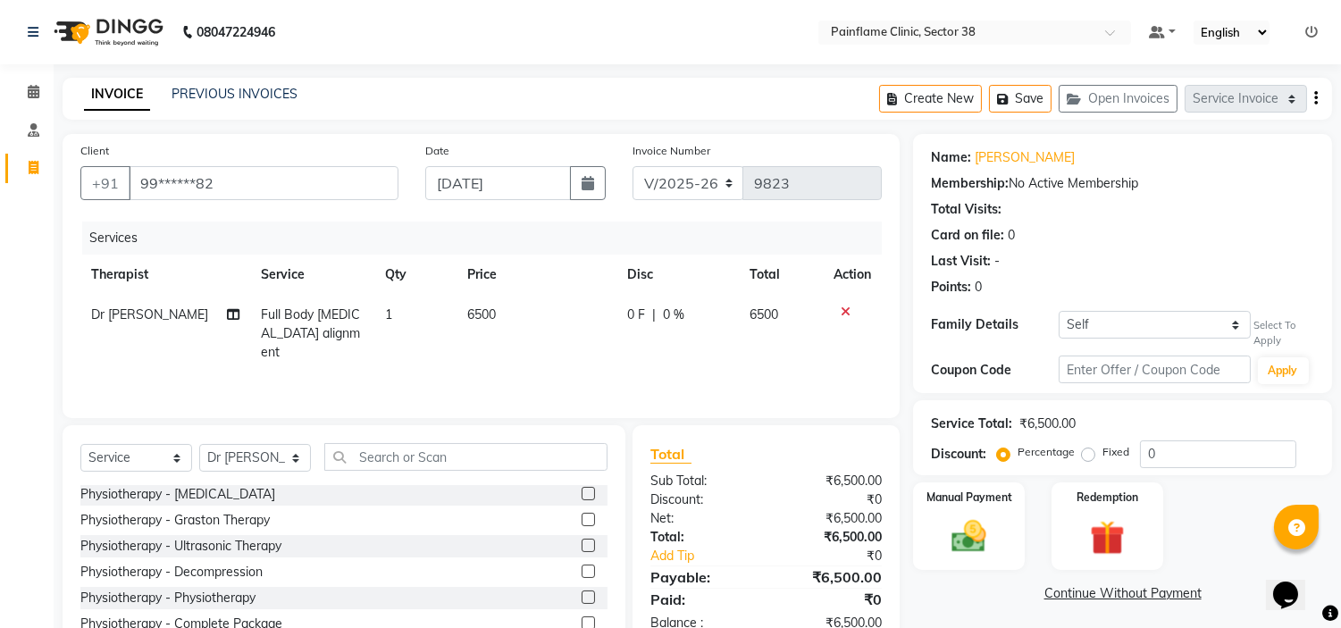
scroll to position [87, 0]
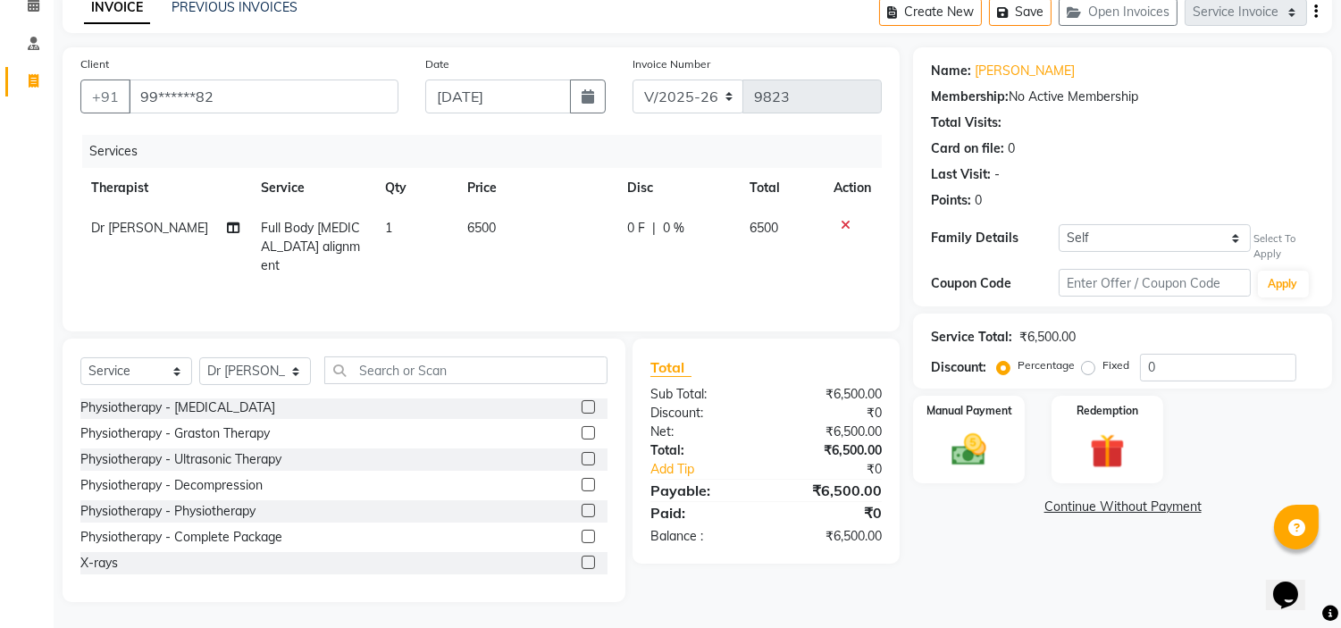
click at [582, 556] on label at bounding box center [588, 562] width 13 height 13
click at [582, 558] on input "checkbox" at bounding box center [588, 564] width 12 height 12
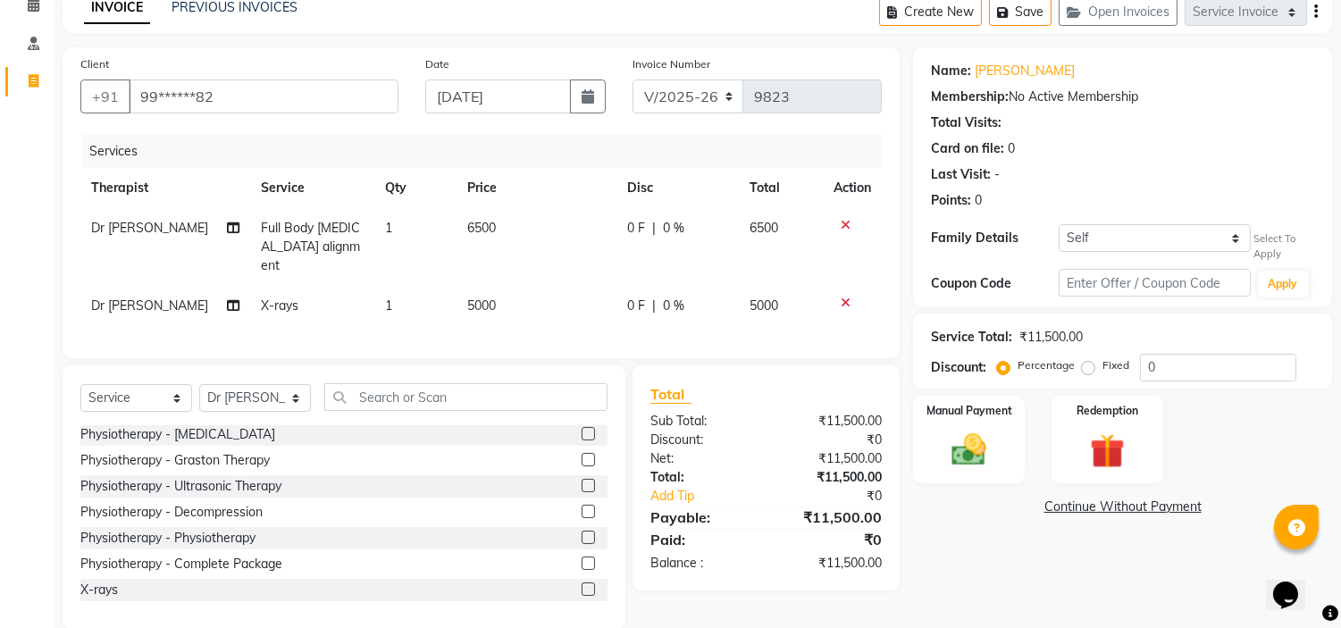
click at [472, 298] on span "5000" at bounding box center [481, 306] width 29 height 16
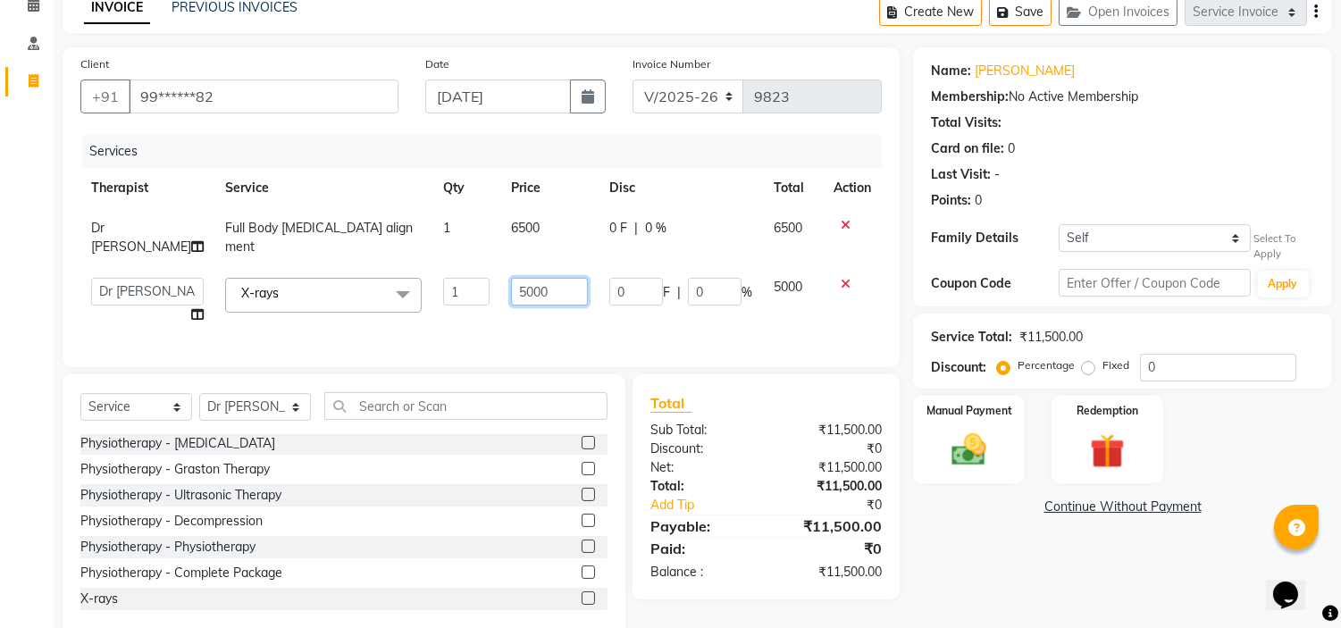
click at [511, 283] on input "5000" at bounding box center [549, 292] width 77 height 28
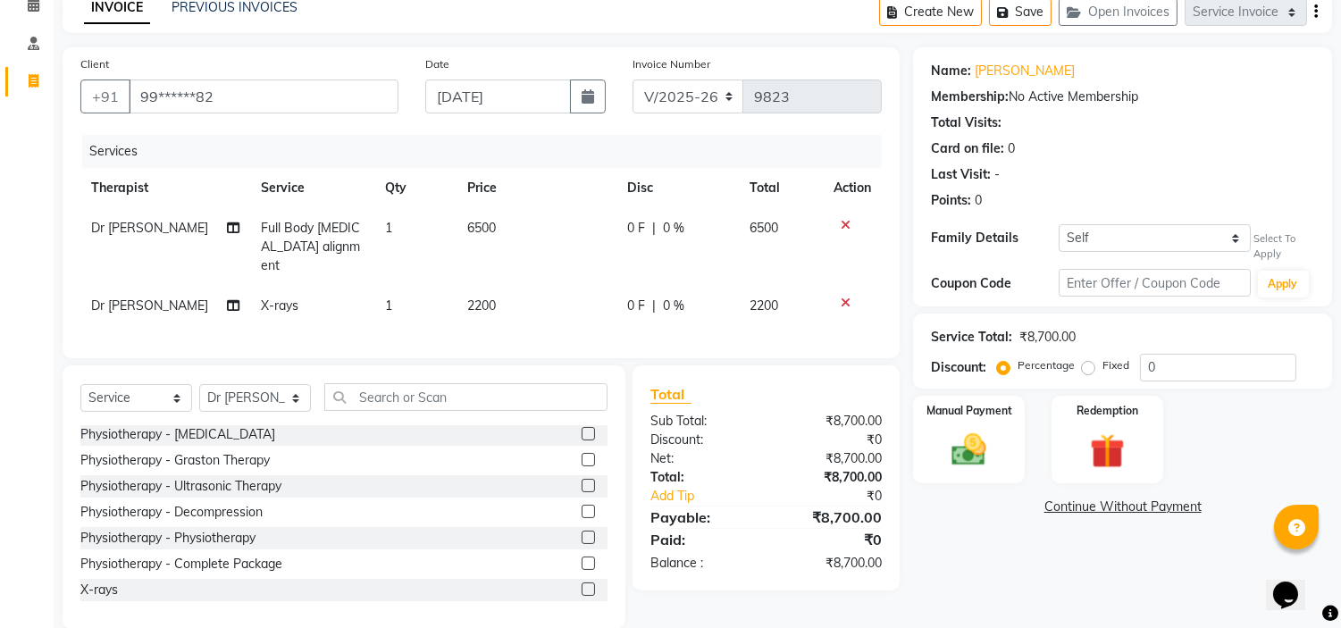
click at [1103, 370] on label "Fixed" at bounding box center [1116, 365] width 27 height 16
click at [1093, 370] on input "Fixed" at bounding box center [1092, 365] width 13 height 13
click at [920, 443] on div "Manual Payment" at bounding box center [969, 439] width 116 height 91
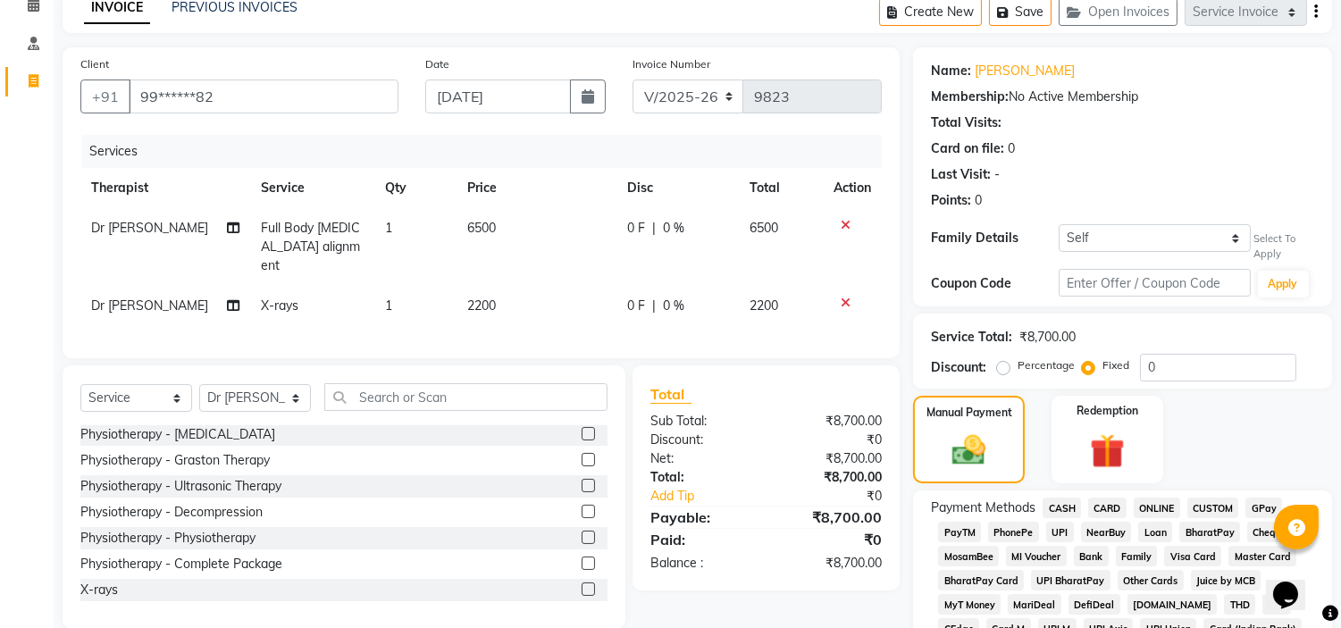
click at [1112, 505] on span "CARD" at bounding box center [1107, 508] width 38 height 21
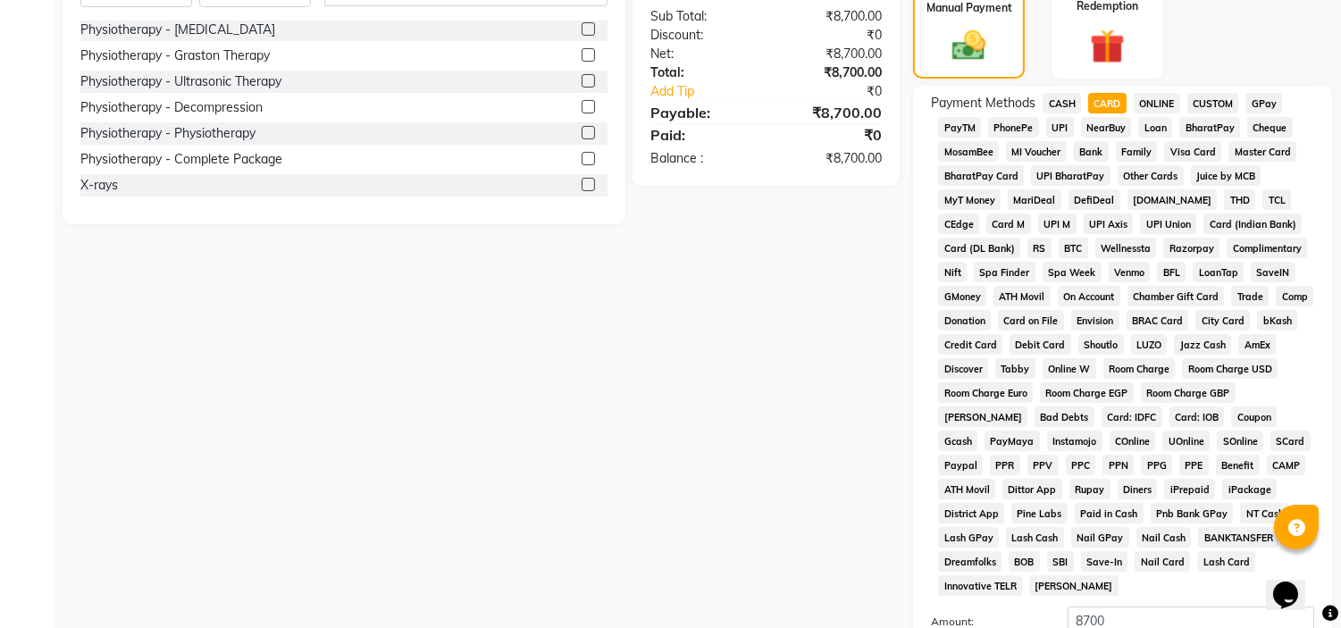
scroll to position [633, 0]
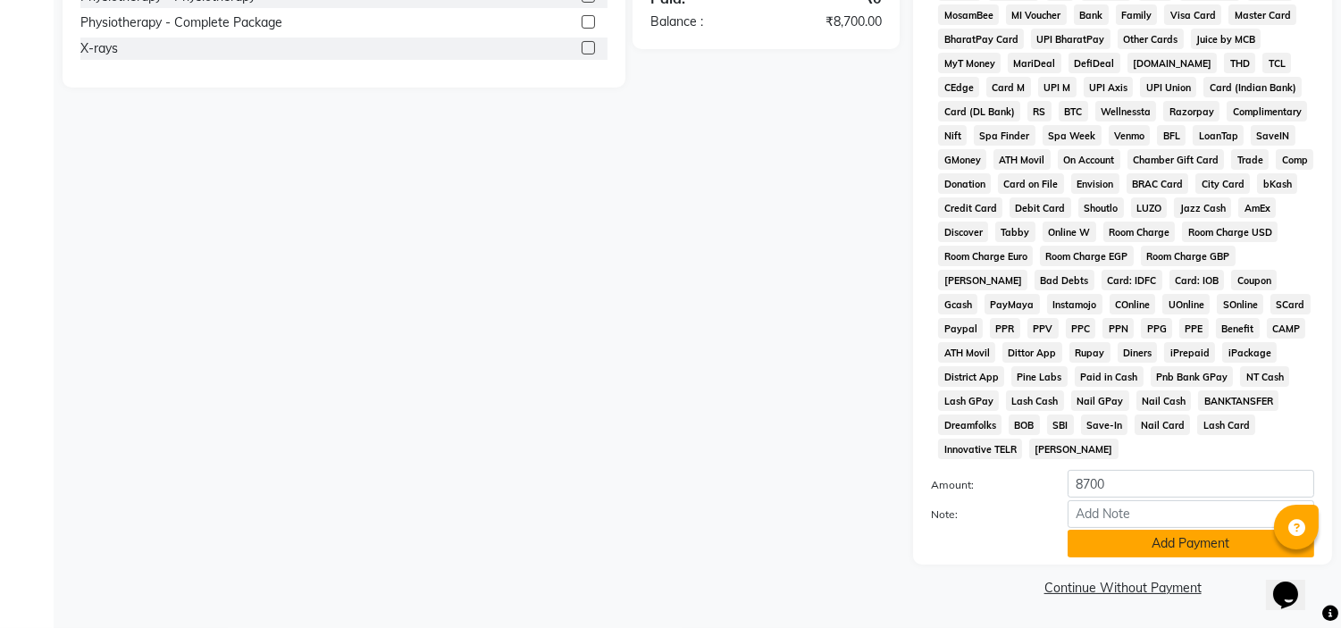
click at [1148, 547] on button "Add Payment" at bounding box center [1191, 544] width 247 height 28
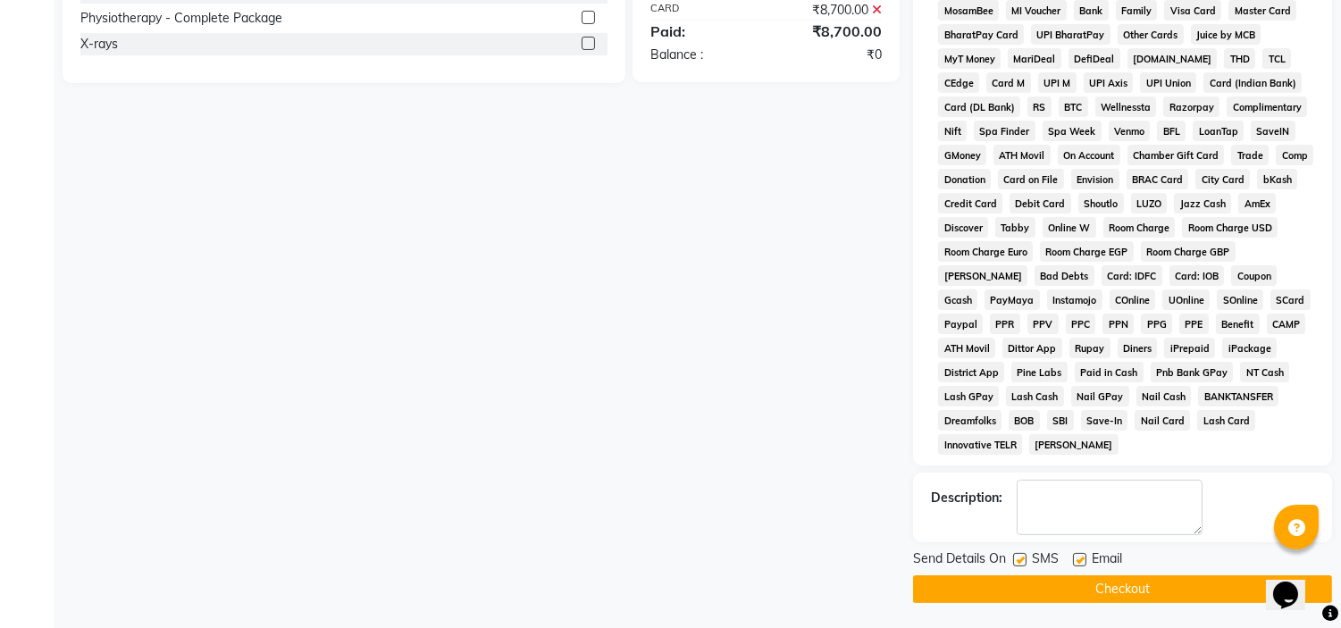
click at [1082, 565] on label at bounding box center [1079, 559] width 13 height 13
click at [1082, 565] on input "checkbox" at bounding box center [1079, 561] width 12 height 12
click at [1017, 565] on label at bounding box center [1019, 559] width 13 height 13
click at [1017, 565] on input "checkbox" at bounding box center [1019, 561] width 12 height 12
click at [1008, 591] on button "Checkout" at bounding box center [1122, 589] width 419 height 28
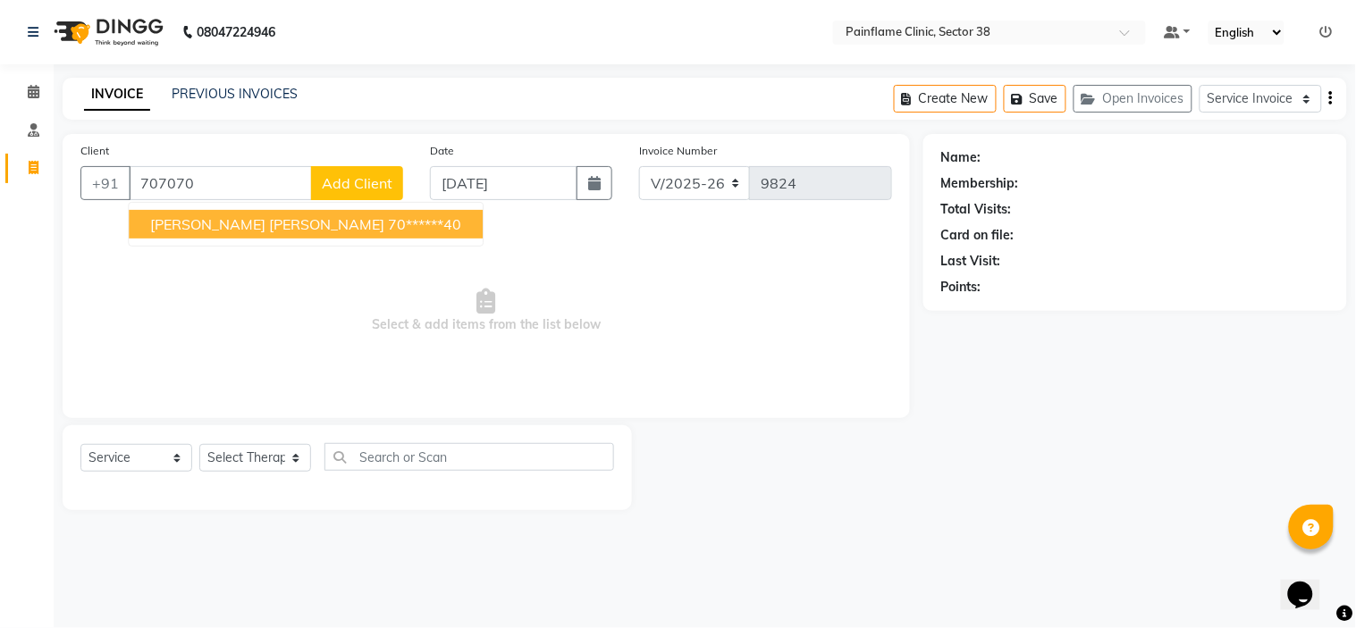
click at [388, 229] on ngb-highlight "70******40" at bounding box center [424, 224] width 73 height 18
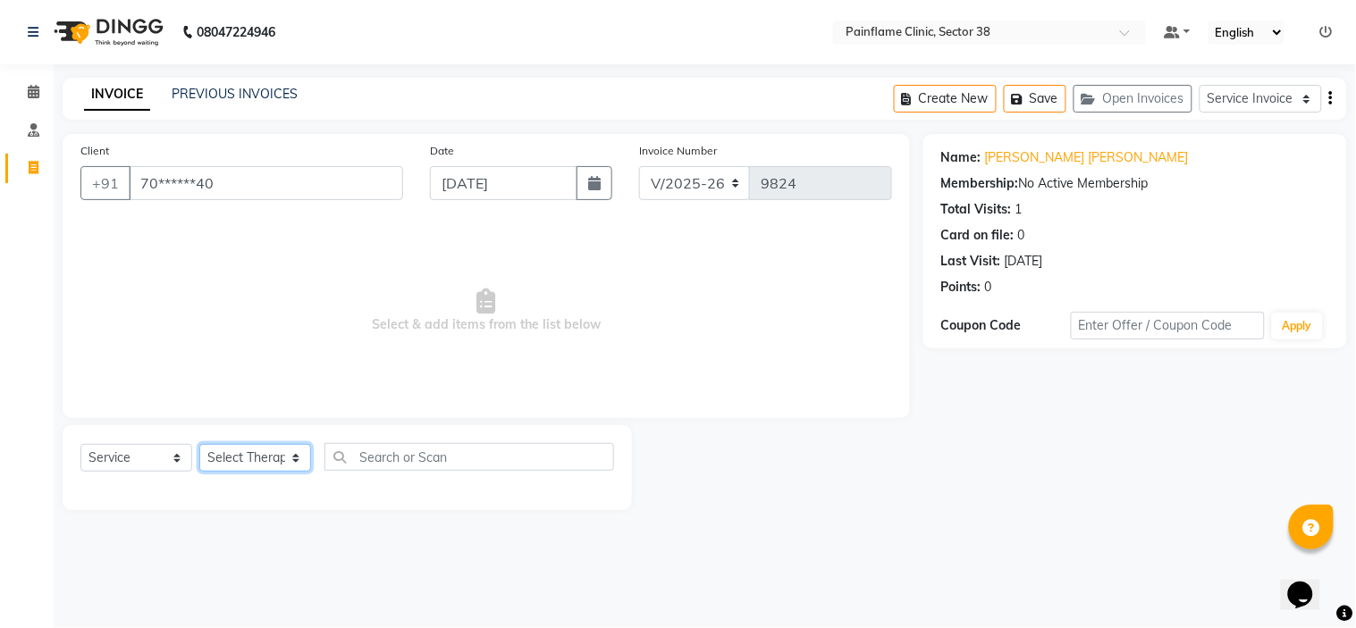
click at [227, 462] on select "Select Therapist Dr Durgesh Dr Harish Dr Ranjana Dr Saurabh Dr. Suraj Dr. Tejpa…" at bounding box center [255, 458] width 112 height 28
click at [199, 445] on select "Select Therapist Dr Durgesh Dr Harish Dr Ranjana Dr Saurabh Dr. Suraj Dr. Tejpa…" at bounding box center [255, 458] width 112 height 28
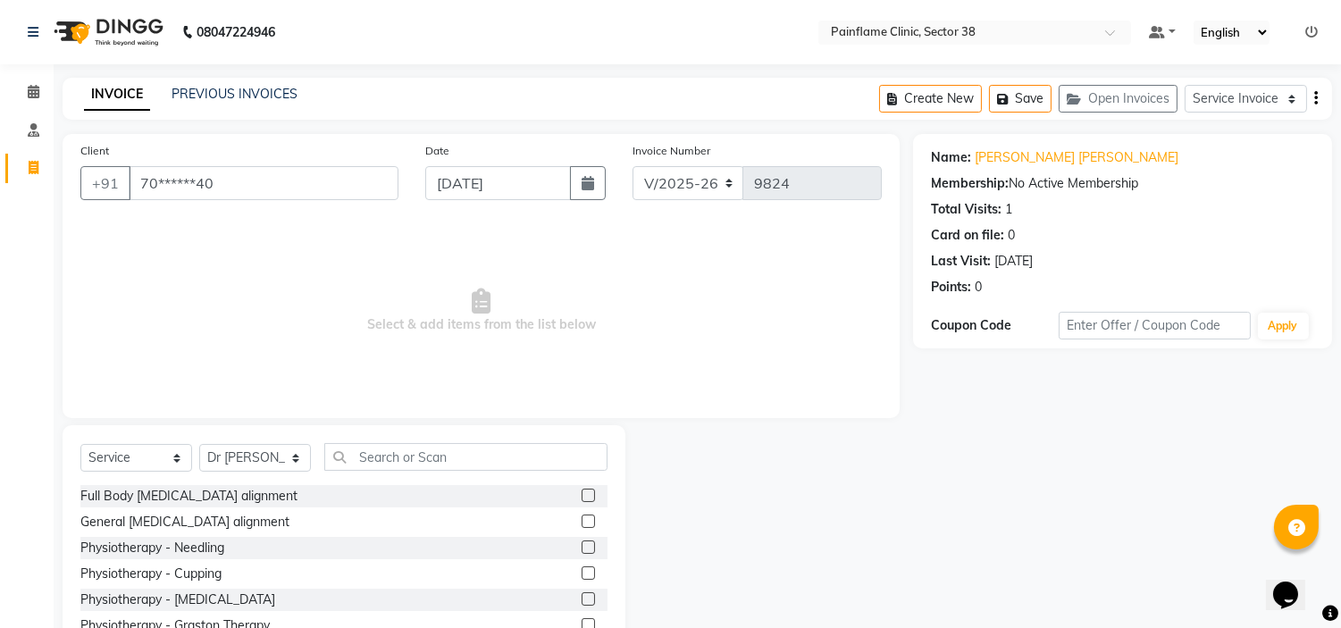
click at [582, 498] on label at bounding box center [588, 495] width 13 height 13
click at [582, 498] on input "checkbox" at bounding box center [588, 497] width 12 height 12
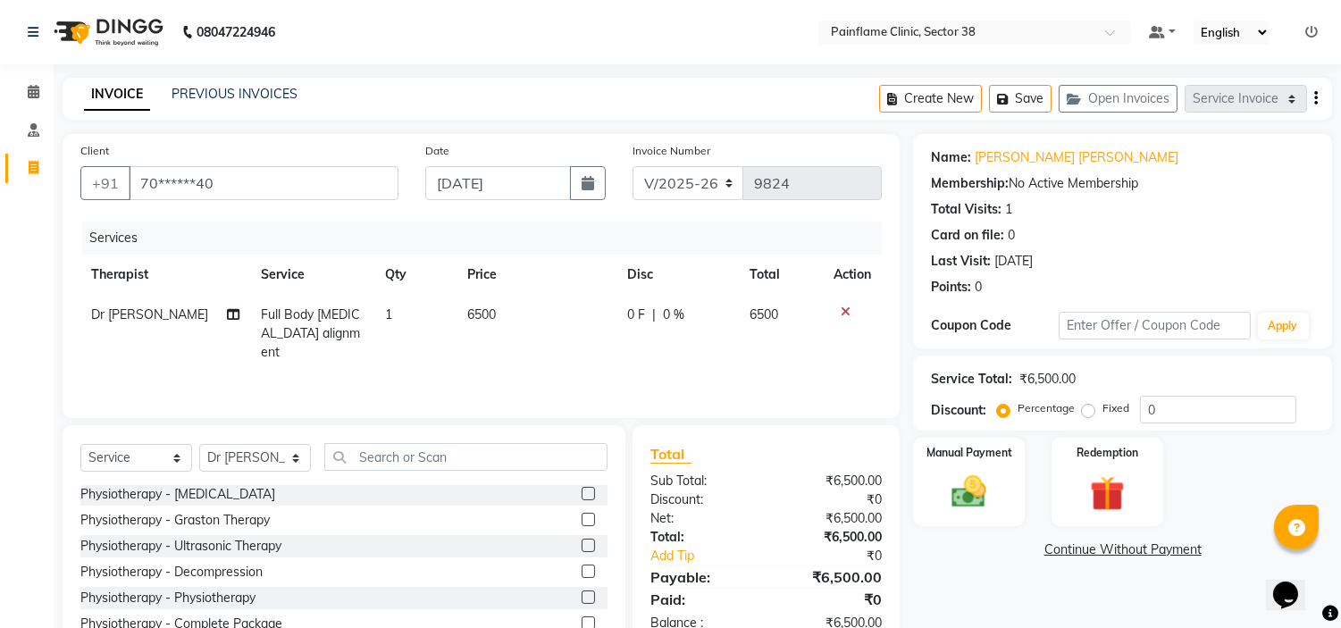
scroll to position [87, 0]
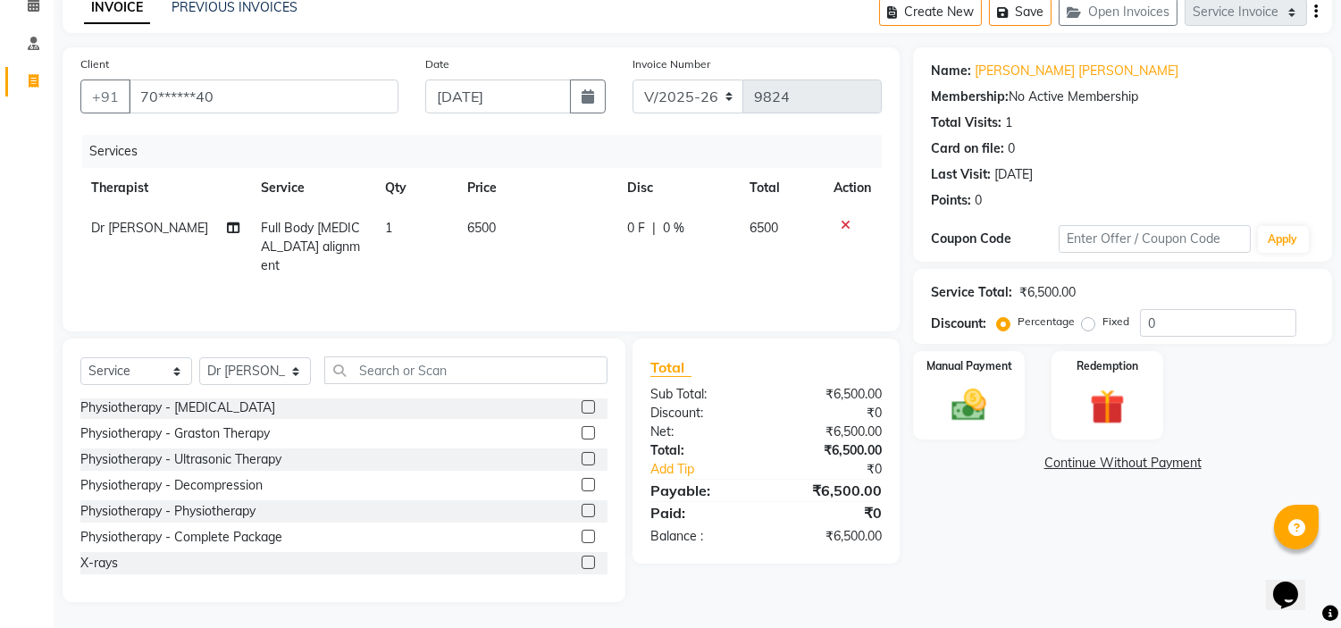
click at [582, 559] on label at bounding box center [588, 562] width 13 height 13
click at [582, 559] on input "checkbox" at bounding box center [588, 564] width 12 height 12
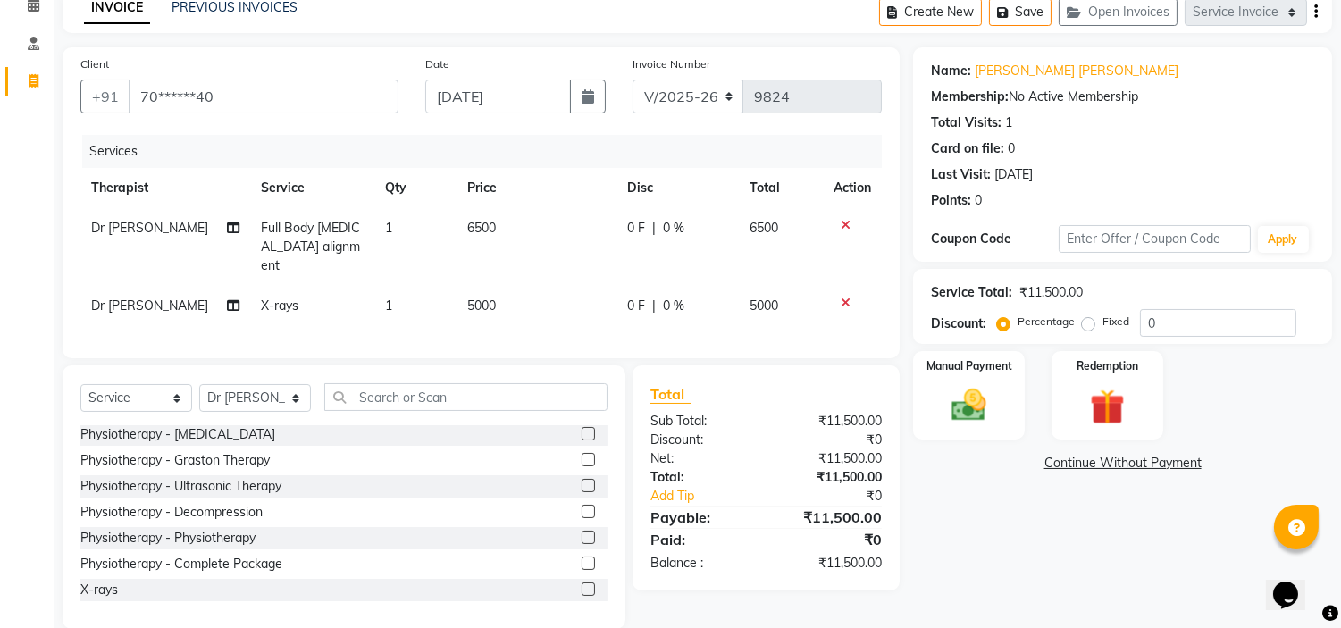
click at [477, 298] on span "5000" at bounding box center [481, 306] width 29 height 16
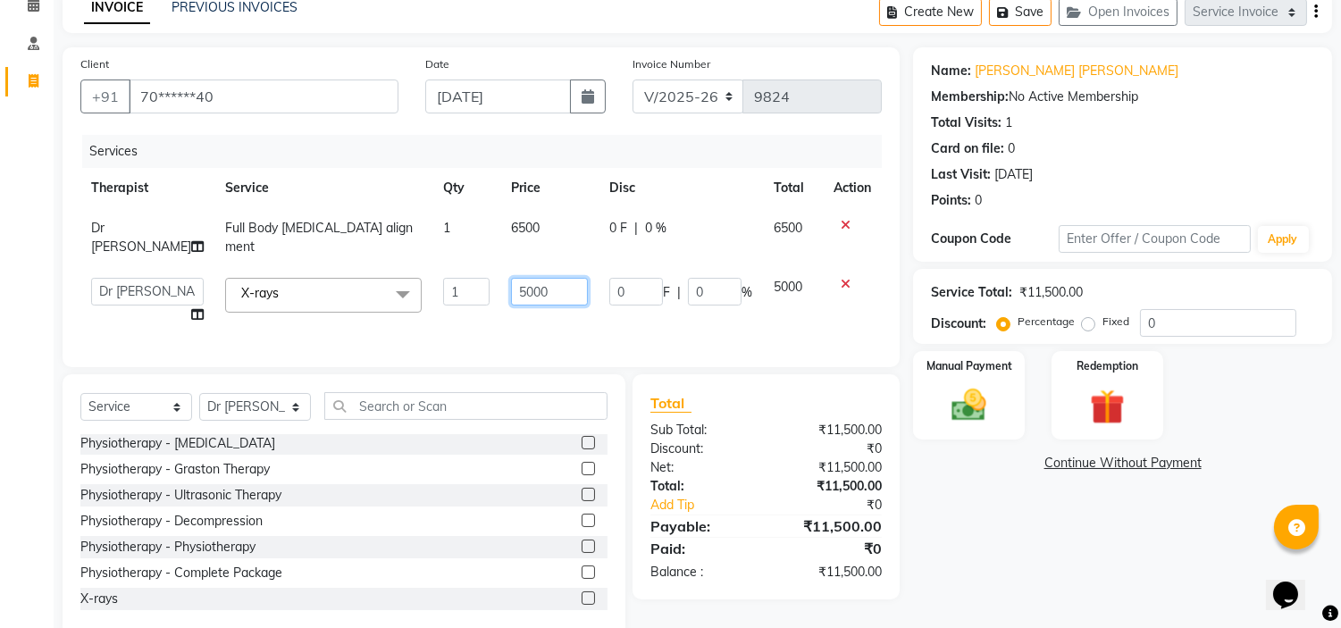
click at [511, 278] on input "5000" at bounding box center [549, 292] width 77 height 28
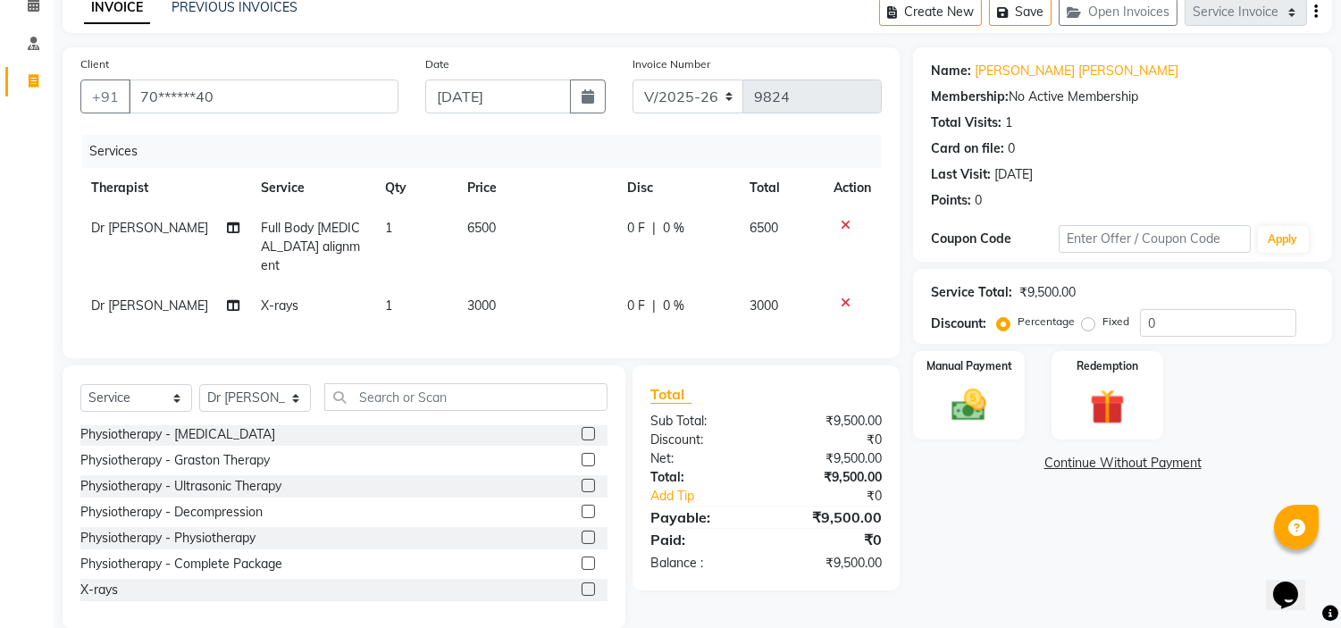
click at [1103, 320] on label "Fixed" at bounding box center [1116, 322] width 27 height 16
click at [1088, 320] on input "Fixed" at bounding box center [1092, 321] width 13 height 13
click at [984, 390] on img at bounding box center [969, 406] width 59 height 42
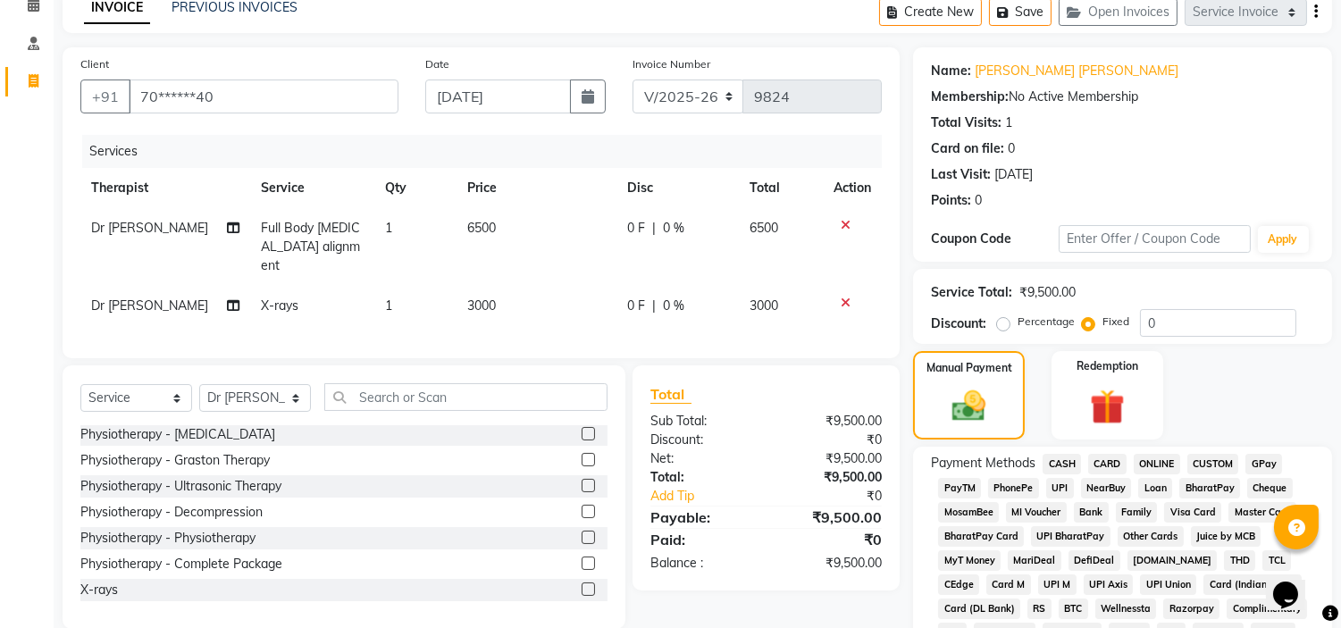
click at [1058, 481] on span "UPI" at bounding box center [1060, 488] width 28 height 21
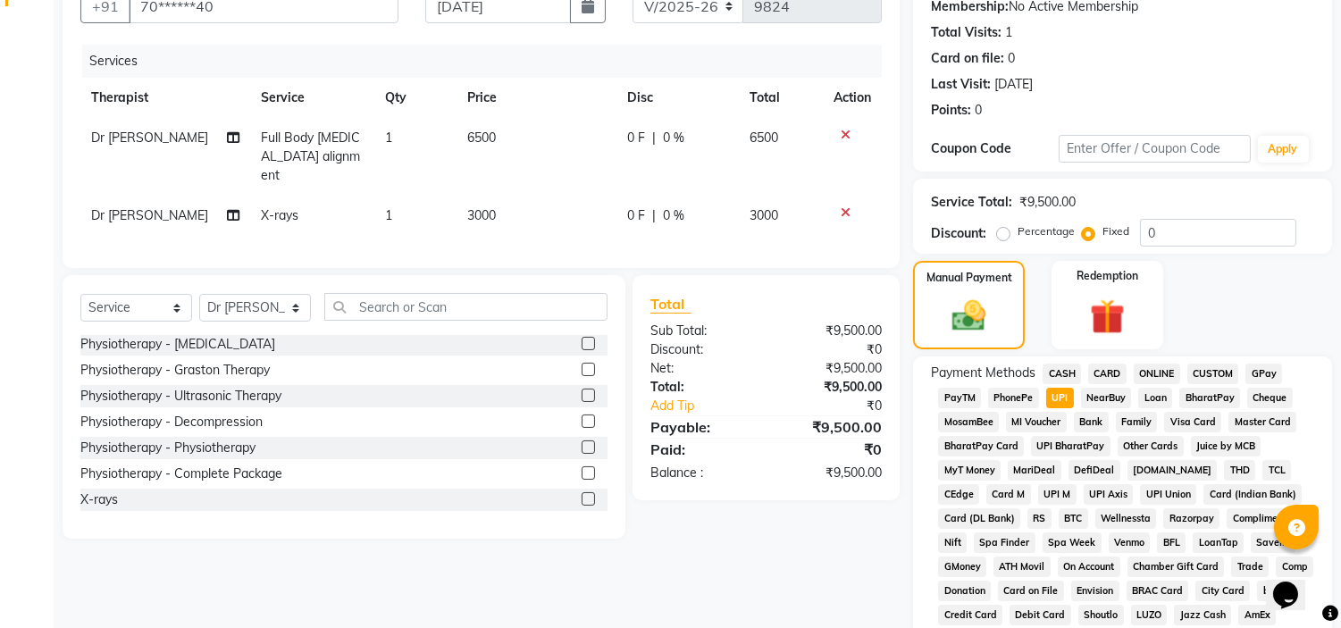
scroll to position [0, 0]
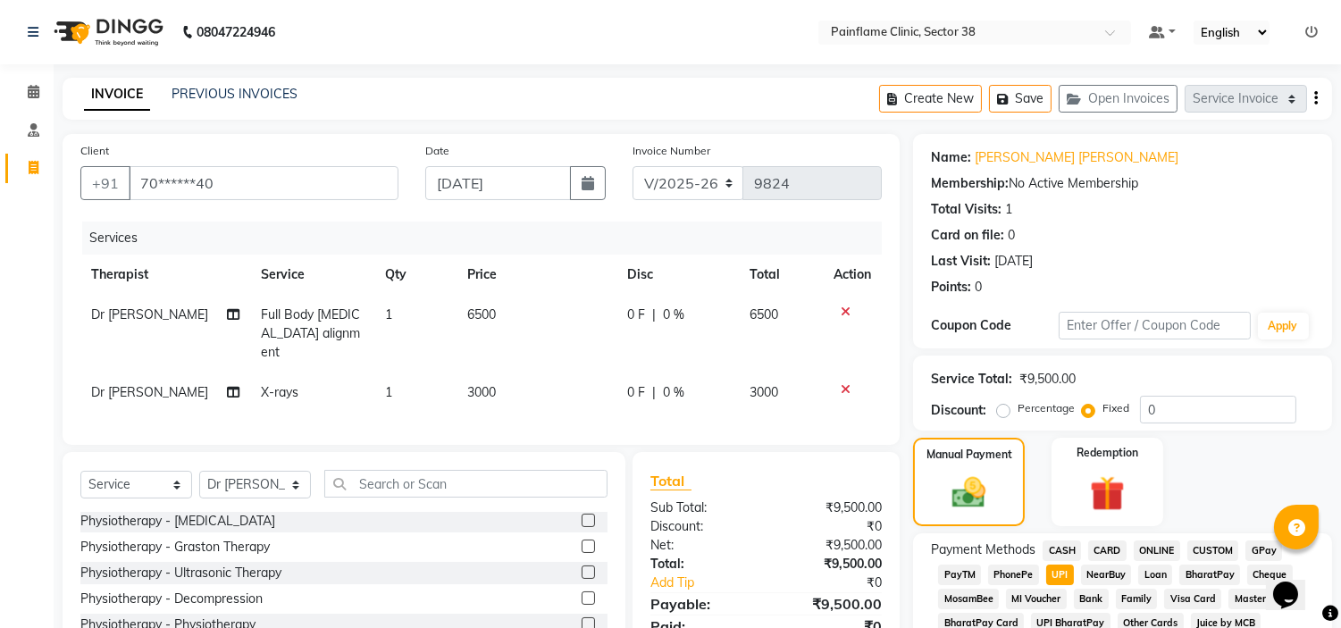
click at [1113, 548] on span "CARD" at bounding box center [1107, 551] width 38 height 21
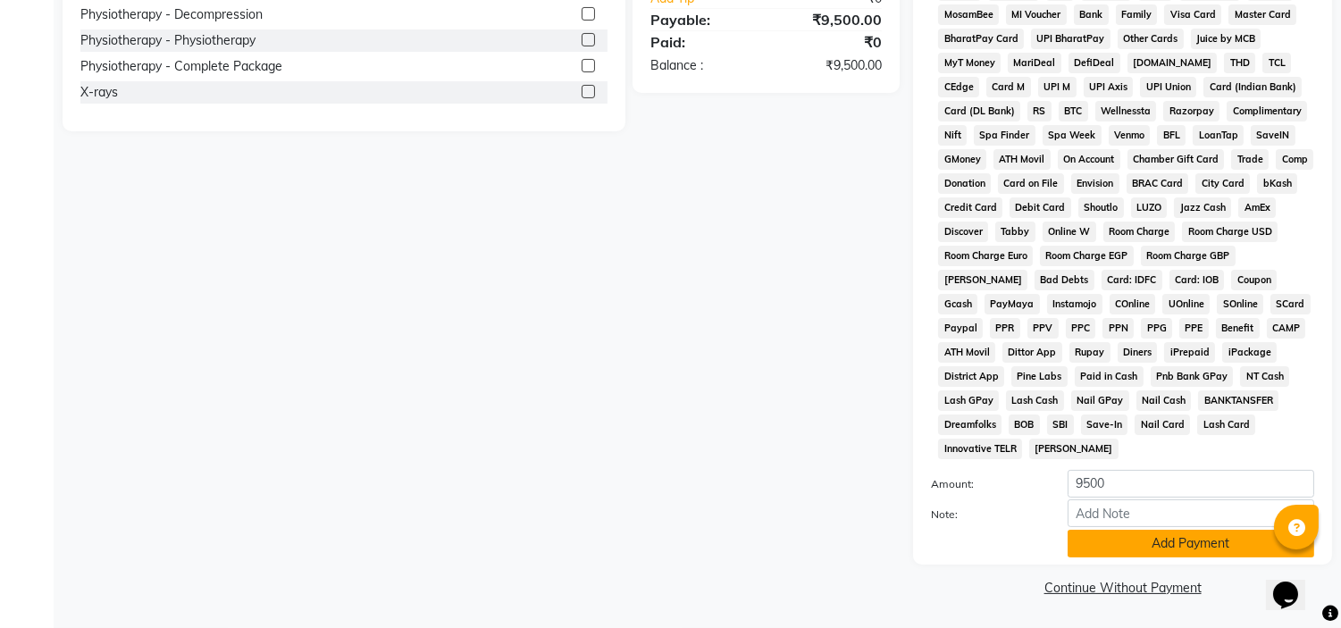
click at [1118, 546] on button "Add Payment" at bounding box center [1191, 544] width 247 height 28
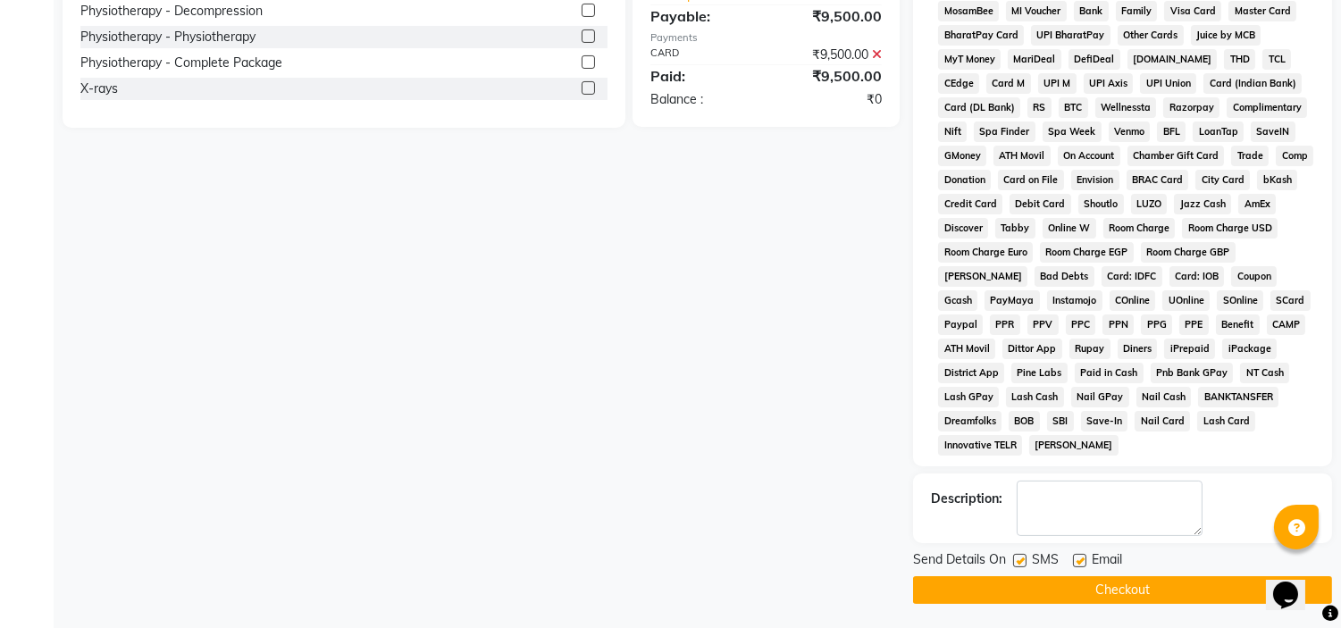
click at [1083, 564] on label at bounding box center [1079, 560] width 13 height 13
click at [1083, 564] on input "checkbox" at bounding box center [1079, 562] width 12 height 12
click at [1019, 559] on label at bounding box center [1019, 560] width 13 height 13
click at [1019, 559] on input "checkbox" at bounding box center [1019, 562] width 12 height 12
click at [1019, 592] on button "Checkout" at bounding box center [1122, 590] width 419 height 28
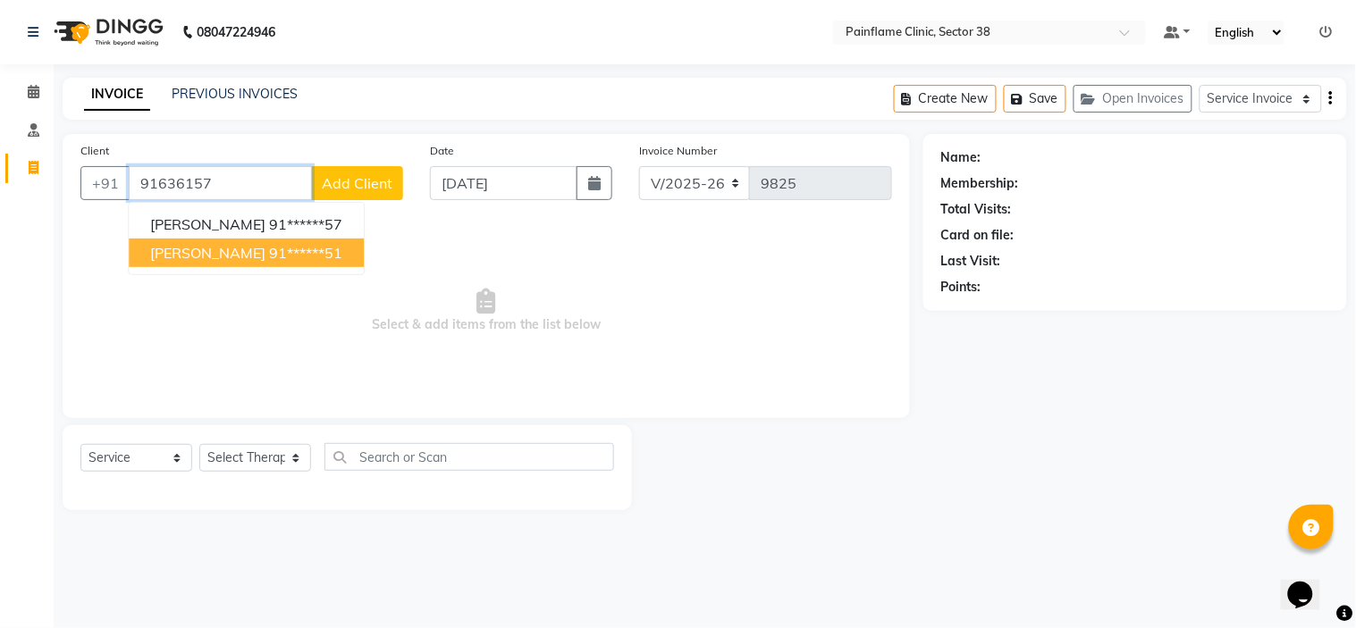
click at [212, 262] on button "Sunita Jha 91******51" at bounding box center [246, 253] width 235 height 29
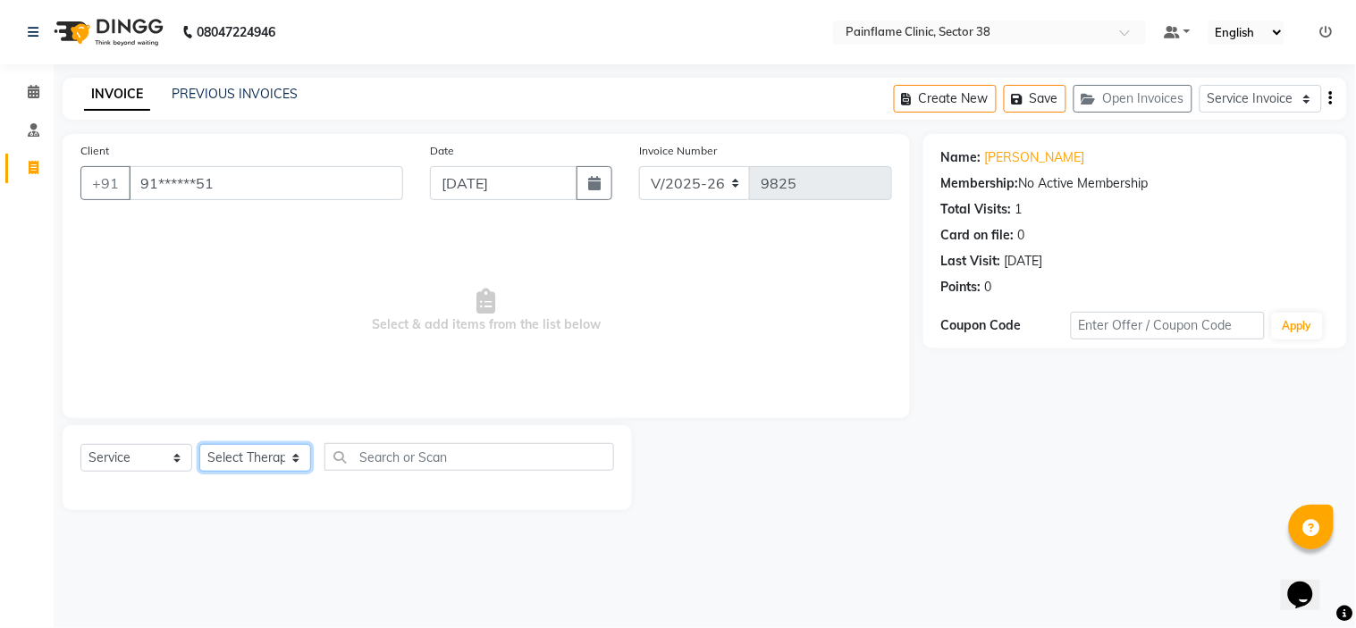
click at [243, 468] on select "Select Therapist Dr Durgesh Dr Harish Dr Ranjana Dr Saurabh Dr. Suraj Dr. Tejpa…" at bounding box center [255, 458] width 112 height 28
click at [199, 445] on select "Select Therapist Dr Durgesh Dr Harish Dr Ranjana Dr Saurabh Dr. Suraj Dr. Tejpa…" at bounding box center [255, 458] width 112 height 28
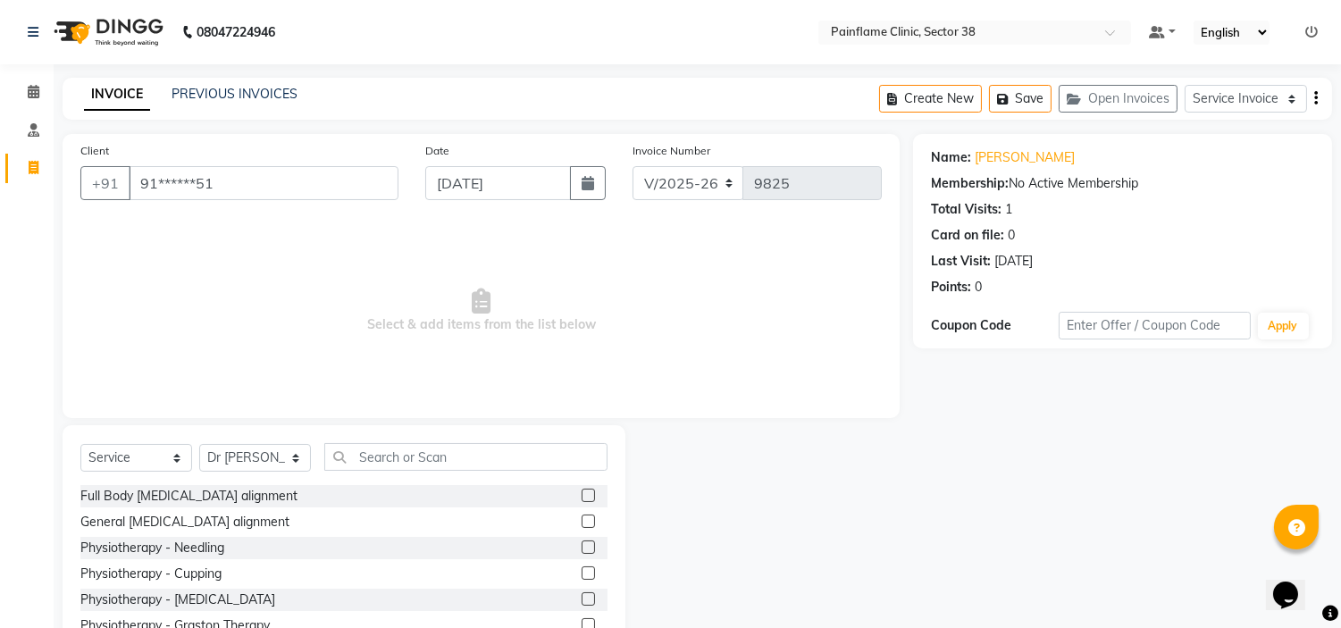
click at [582, 518] on label at bounding box center [588, 521] width 13 height 13
click at [582, 518] on input "checkbox" at bounding box center [588, 522] width 12 height 12
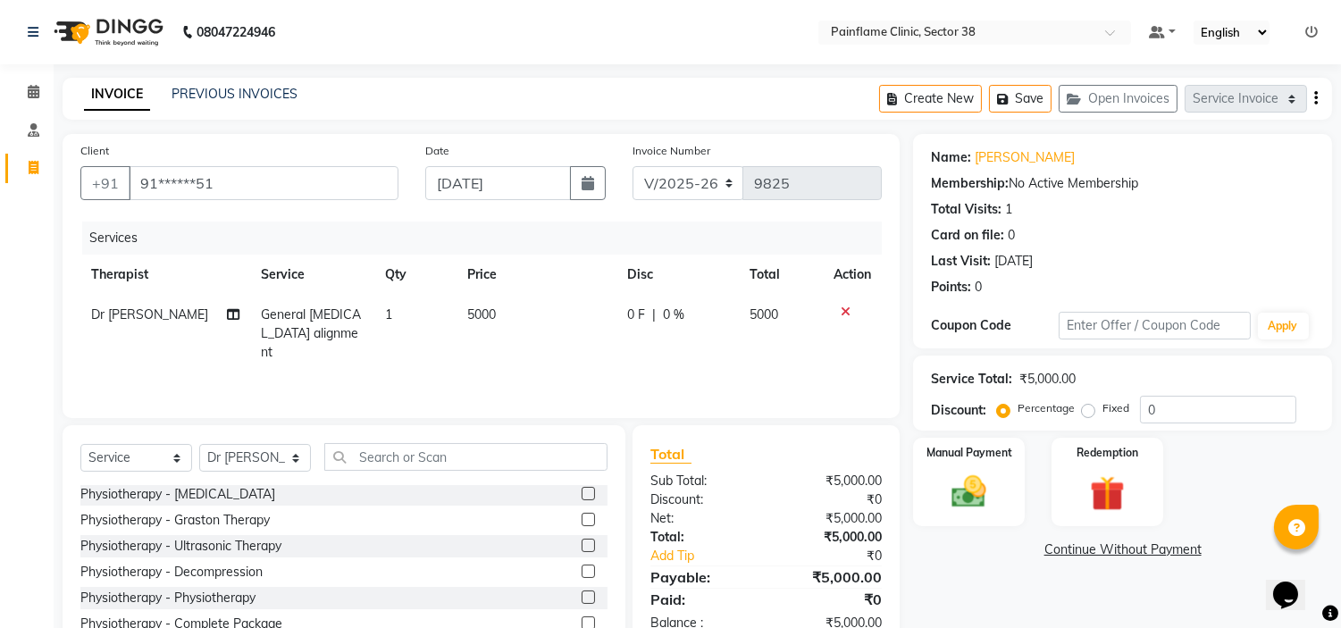
scroll to position [87, 0]
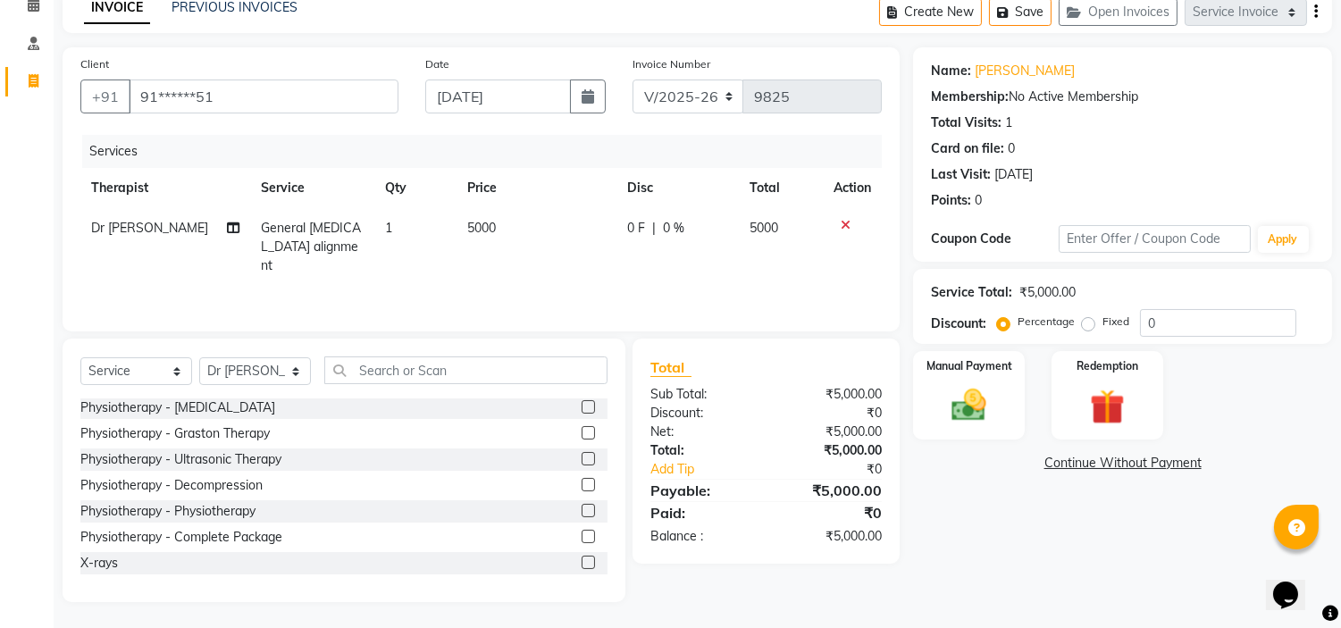
click at [582, 563] on label at bounding box center [588, 562] width 13 height 13
click at [582, 563] on input "checkbox" at bounding box center [588, 564] width 12 height 12
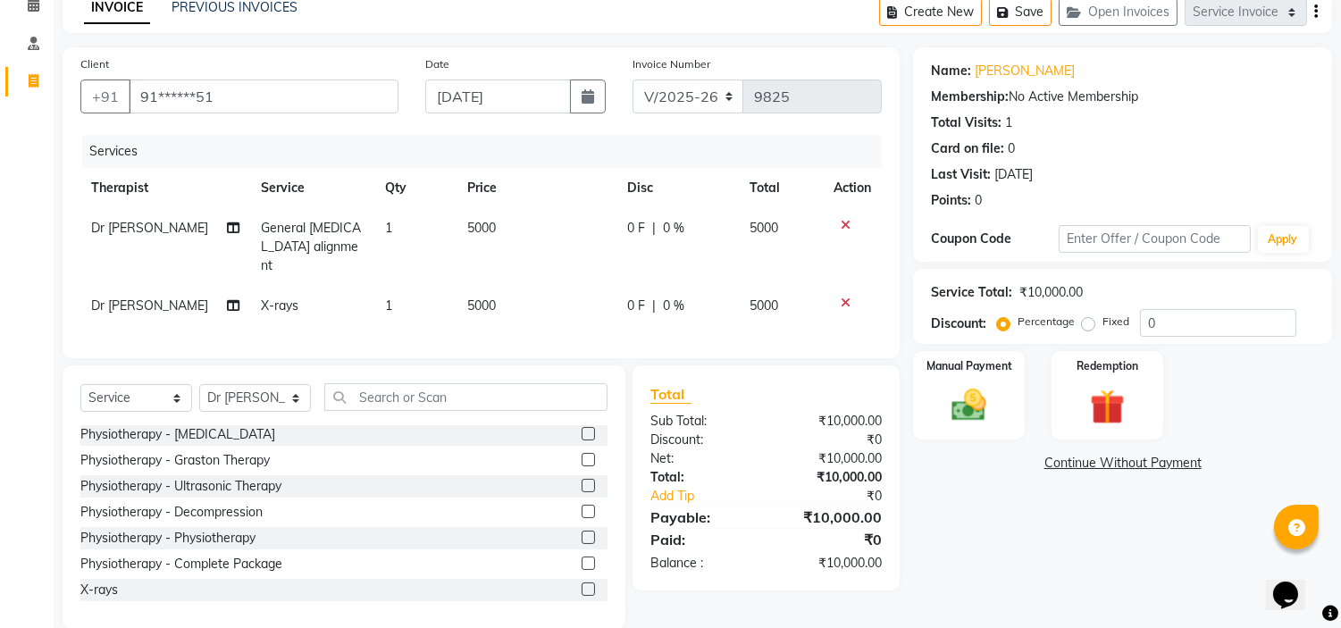
click at [472, 298] on span "5000" at bounding box center [481, 306] width 29 height 16
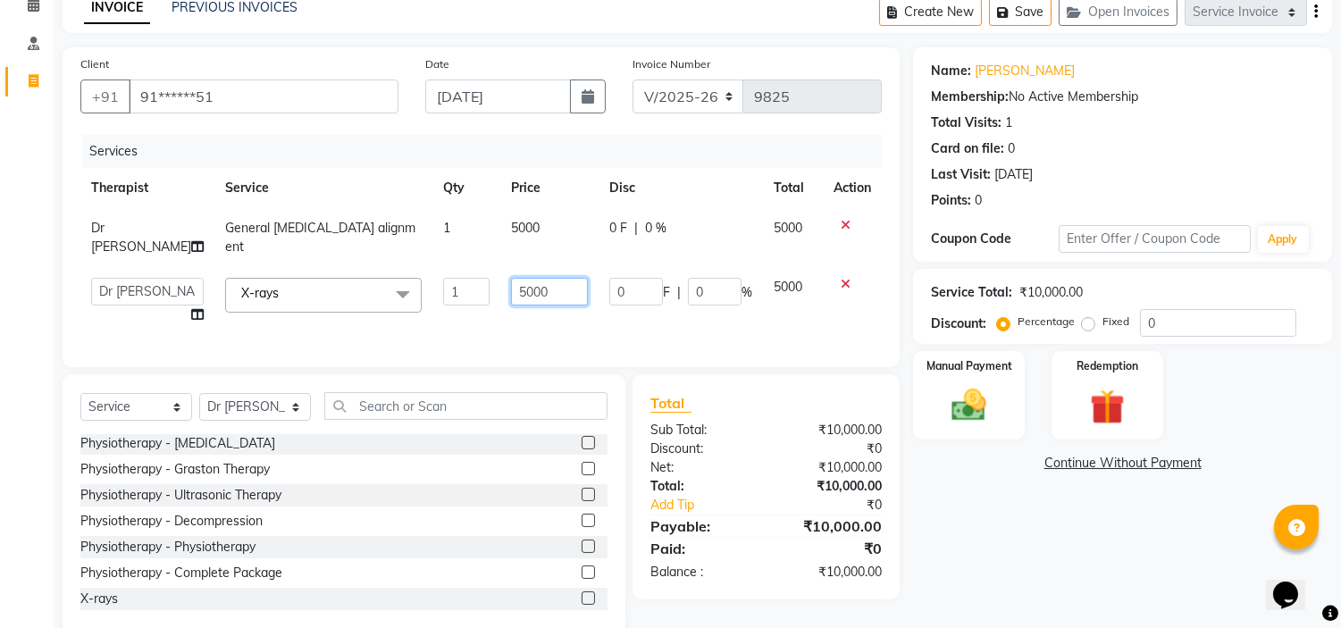
click at [511, 278] on input "5000" at bounding box center [549, 292] width 77 height 28
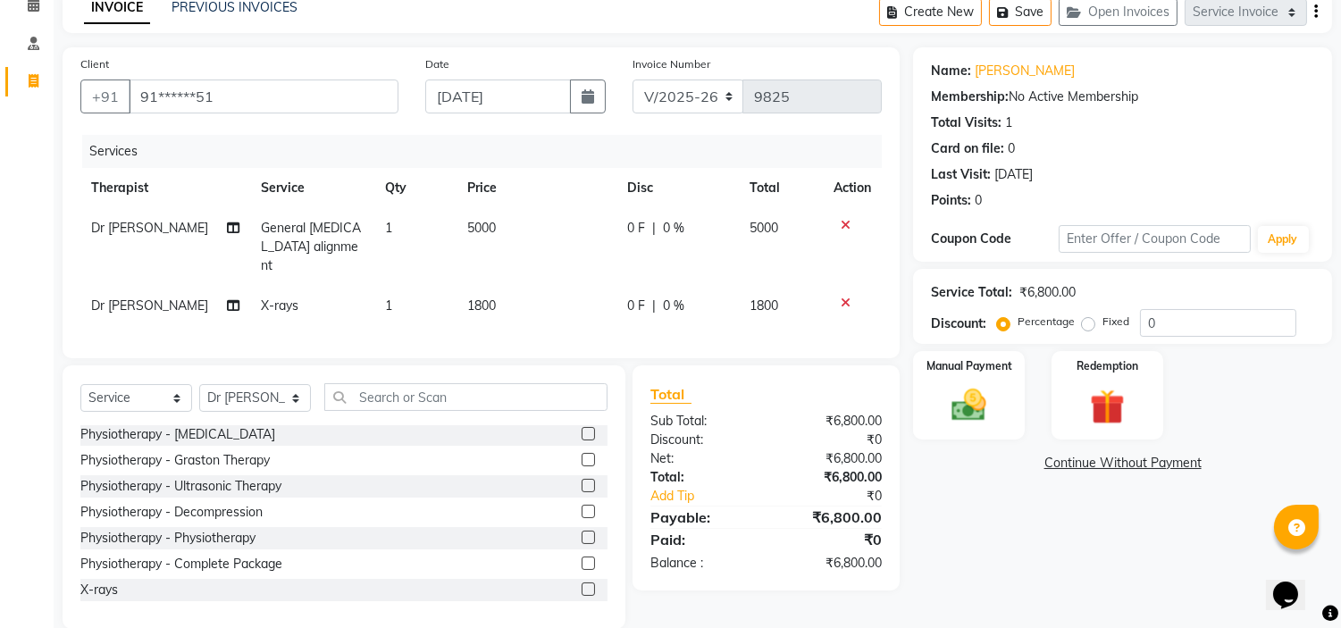
click at [1103, 322] on label "Fixed" at bounding box center [1116, 322] width 27 height 16
click at [1092, 322] on input "Fixed" at bounding box center [1092, 321] width 13 height 13
click at [957, 403] on img at bounding box center [969, 406] width 59 height 42
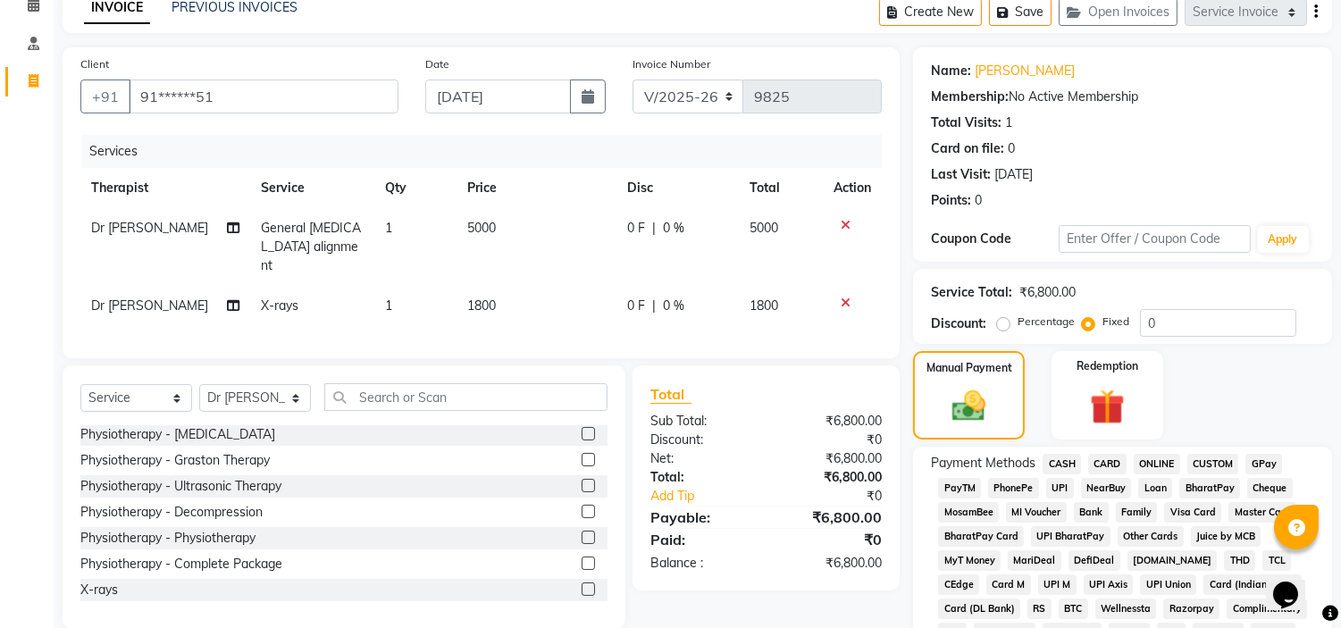
click at [1059, 481] on span "UPI" at bounding box center [1060, 488] width 28 height 21
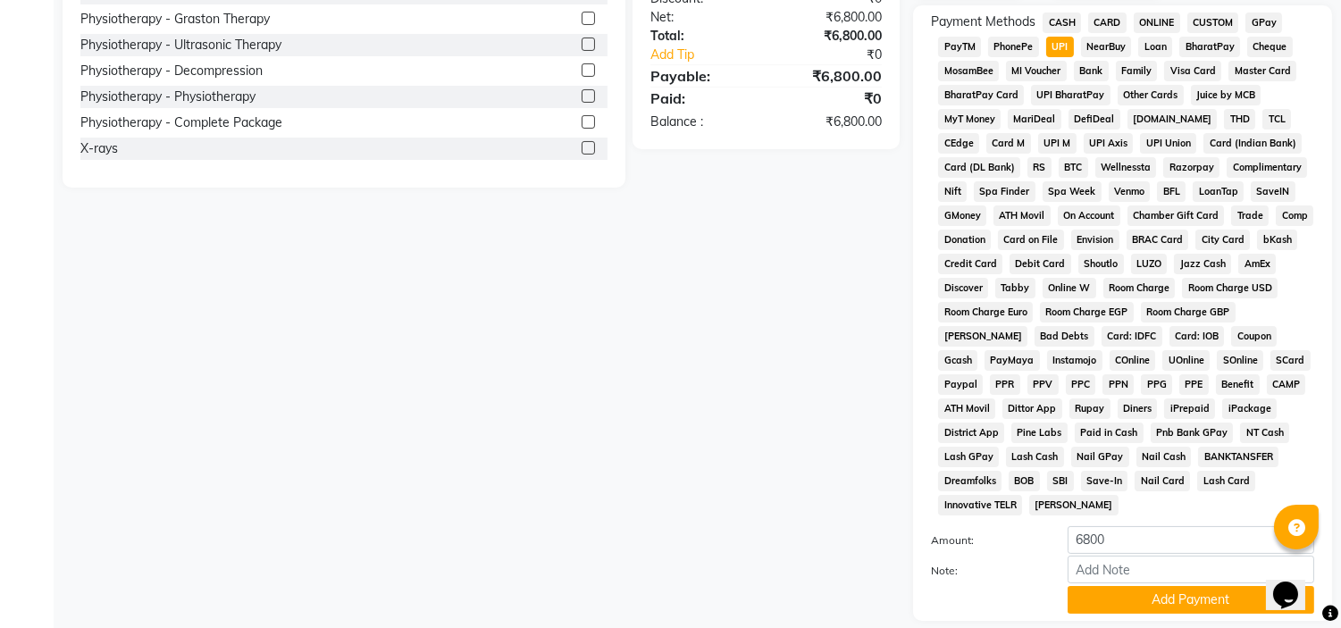
scroll to position [588, 0]
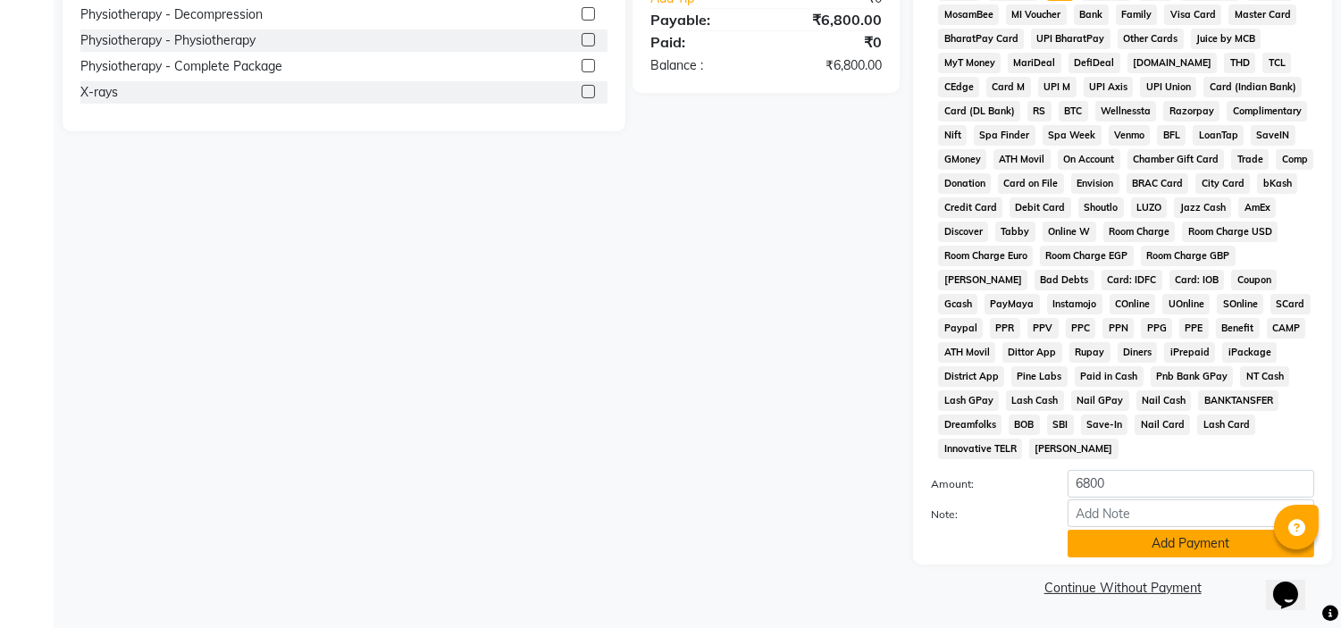
click at [1114, 540] on button "Add Payment" at bounding box center [1191, 544] width 247 height 28
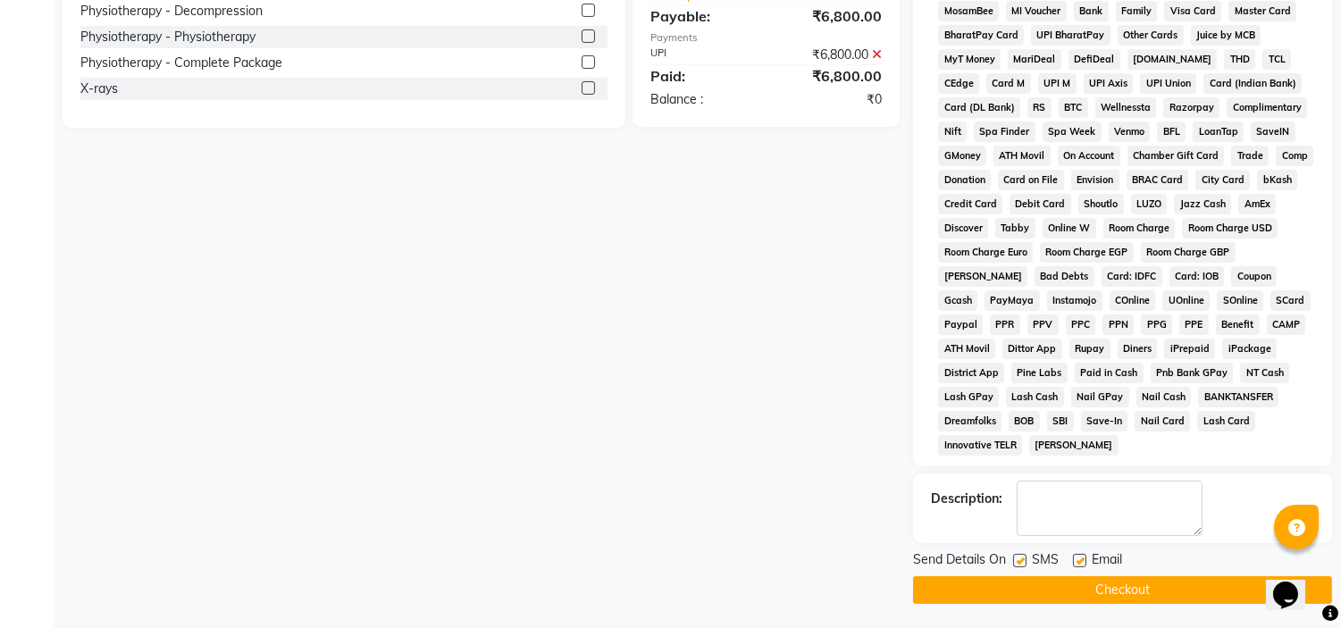
click at [1083, 558] on label at bounding box center [1079, 560] width 13 height 13
click at [1083, 558] on input "checkbox" at bounding box center [1079, 562] width 12 height 12
click at [1019, 561] on label at bounding box center [1019, 560] width 13 height 13
click at [1019, 561] on input "checkbox" at bounding box center [1019, 562] width 12 height 12
click at [1020, 591] on button "Checkout" at bounding box center [1122, 590] width 419 height 28
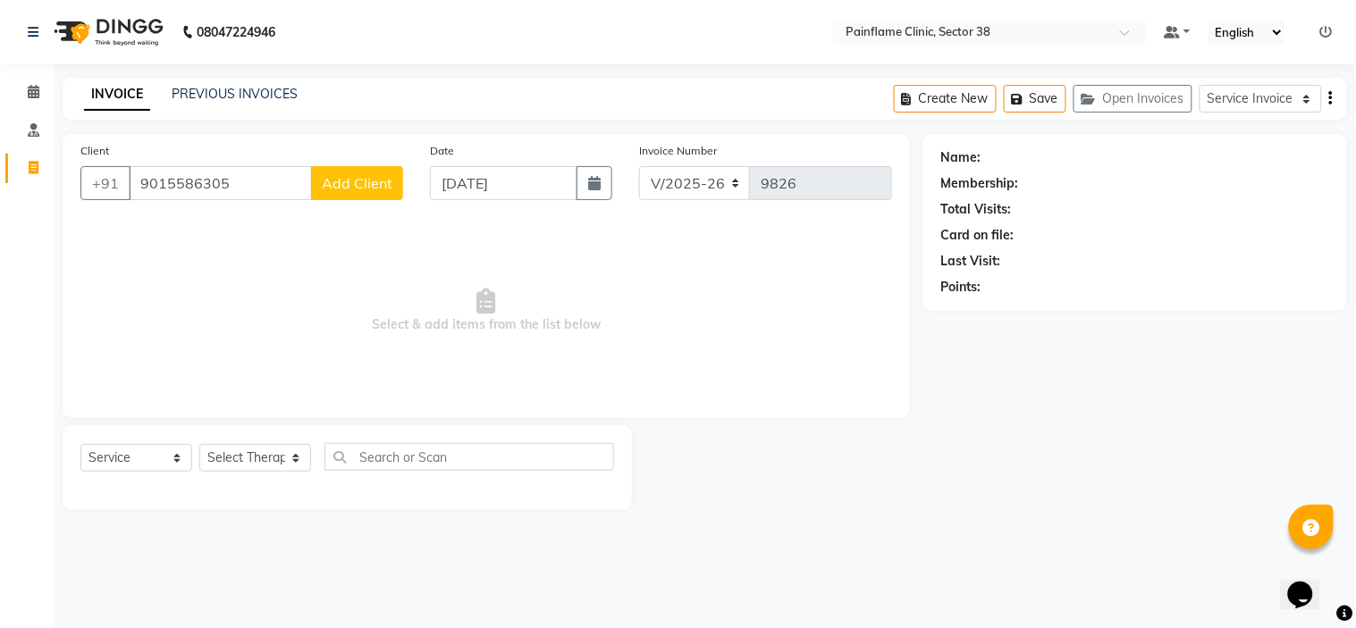
click at [349, 182] on span "Add Client" at bounding box center [357, 183] width 71 height 18
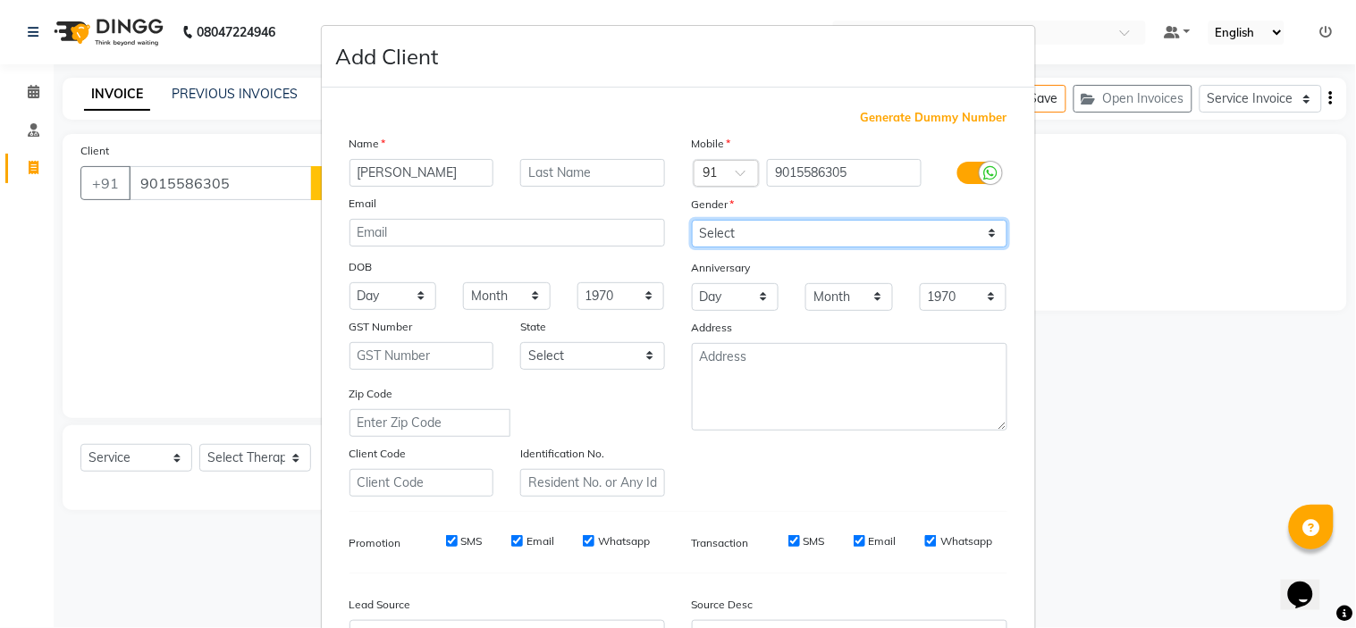
click at [746, 234] on select "Select Male Female Other Prefer Not To Say" at bounding box center [849, 234] width 315 height 28
click at [692, 220] on select "Select Male Female Other Prefer Not To Say" at bounding box center [849, 234] width 315 height 28
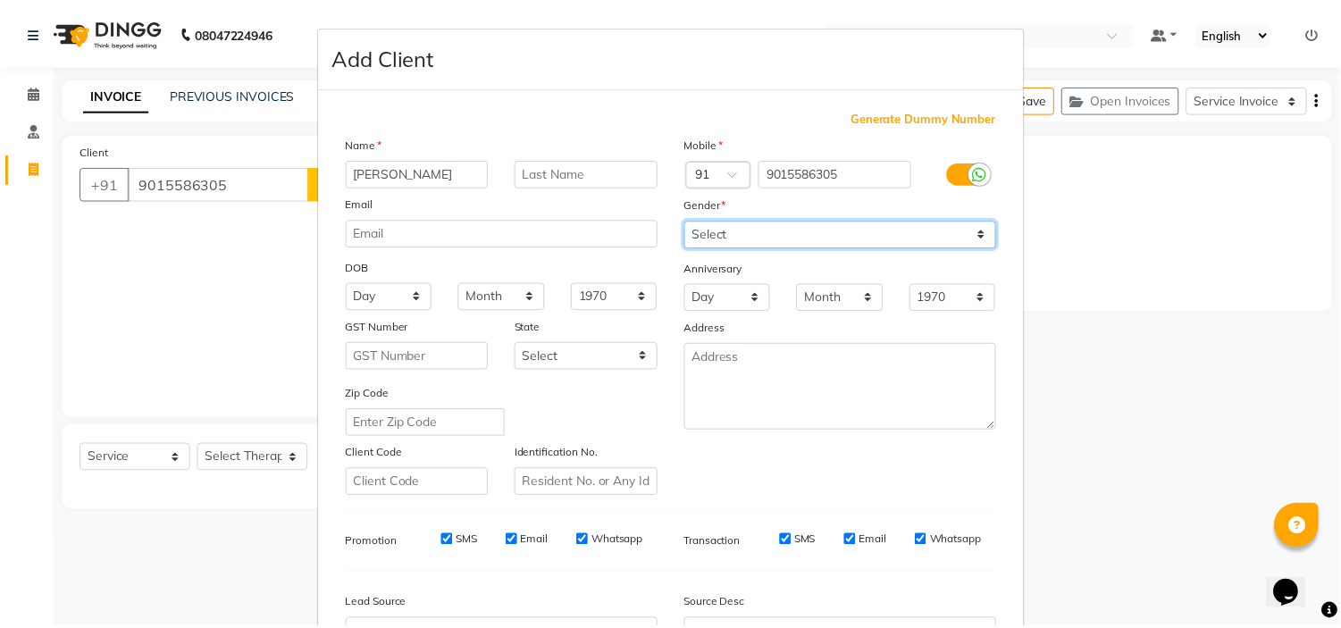
scroll to position [197, 0]
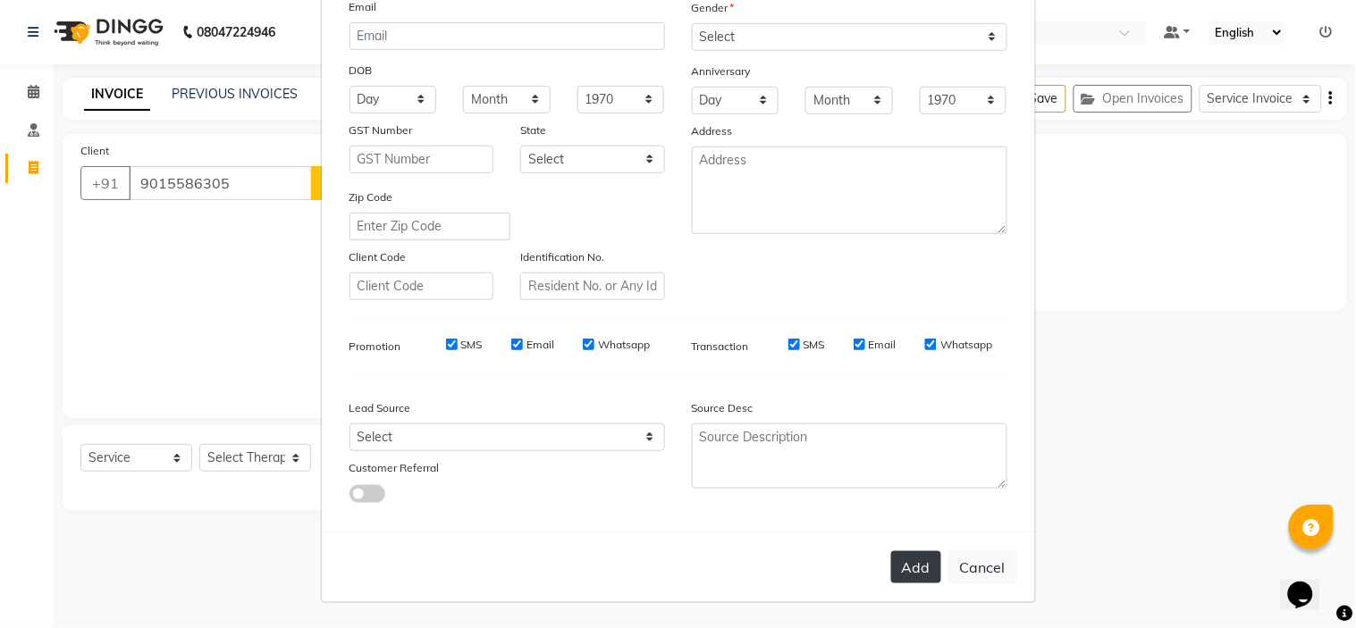
click at [907, 569] on button "Add" at bounding box center [916, 567] width 50 height 32
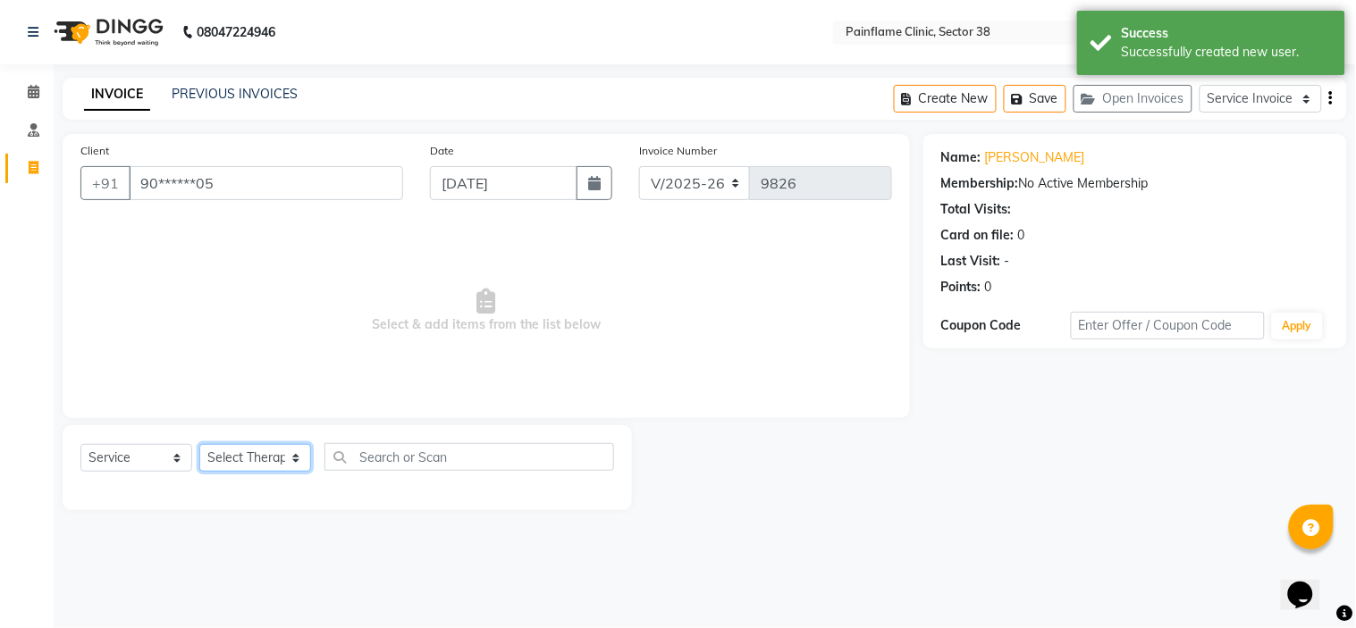
click at [211, 465] on select "Select Therapist Dr Durgesh Dr Harish Dr Ranjana Dr Saurabh Dr. Suraj Dr. Tejpa…" at bounding box center [255, 458] width 112 height 28
click at [199, 445] on select "Select Therapist Dr Durgesh Dr Harish Dr Ranjana Dr Saurabh Dr. Suraj Dr. Tejpa…" at bounding box center [255, 458] width 112 height 28
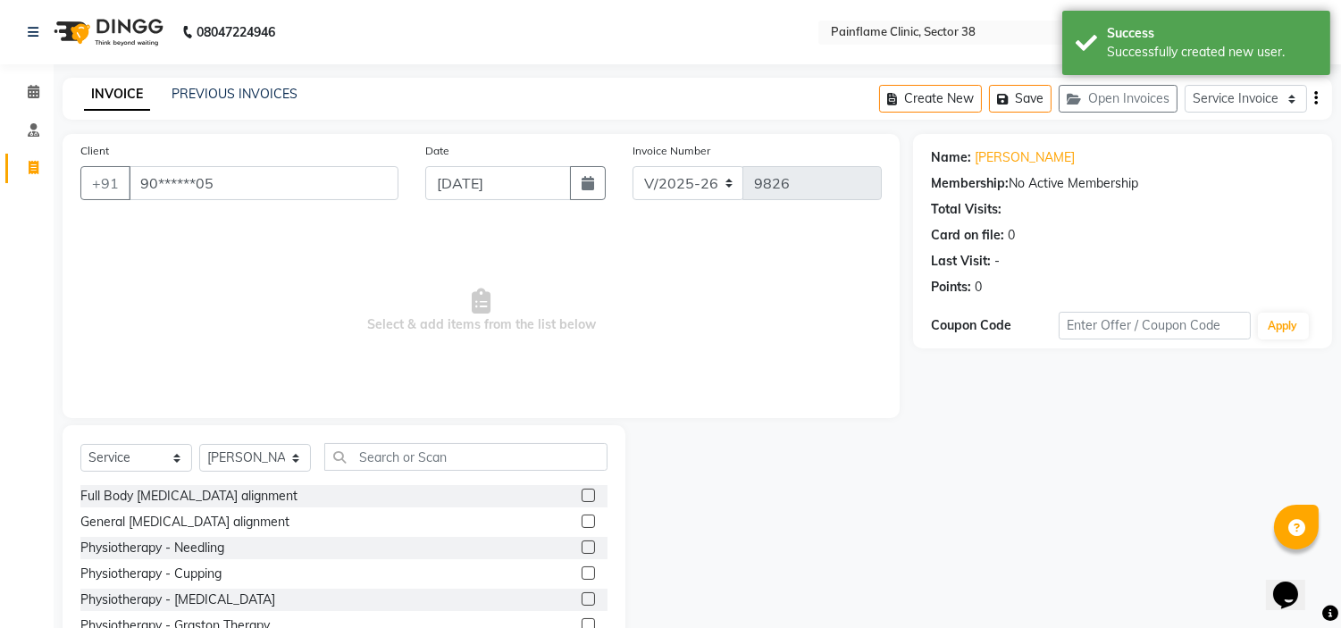
click at [582, 523] on label at bounding box center [588, 521] width 13 height 13
click at [582, 523] on input "checkbox" at bounding box center [588, 522] width 12 height 12
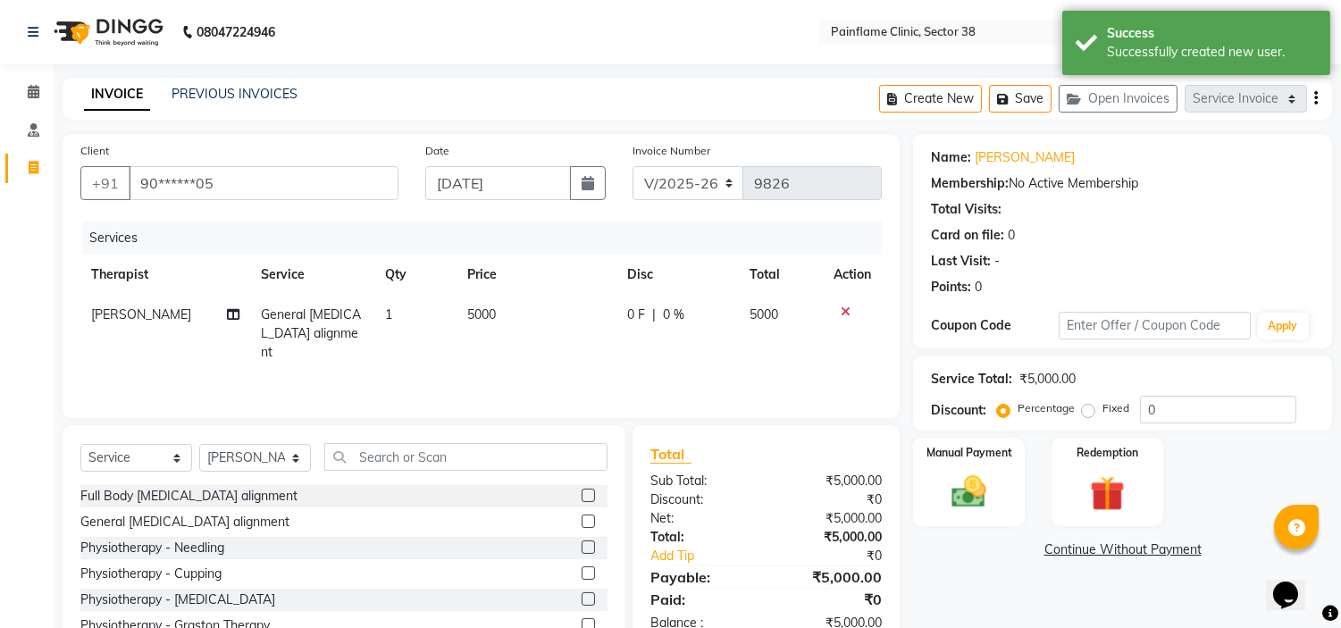
click at [470, 307] on span "5000" at bounding box center [481, 315] width 29 height 16
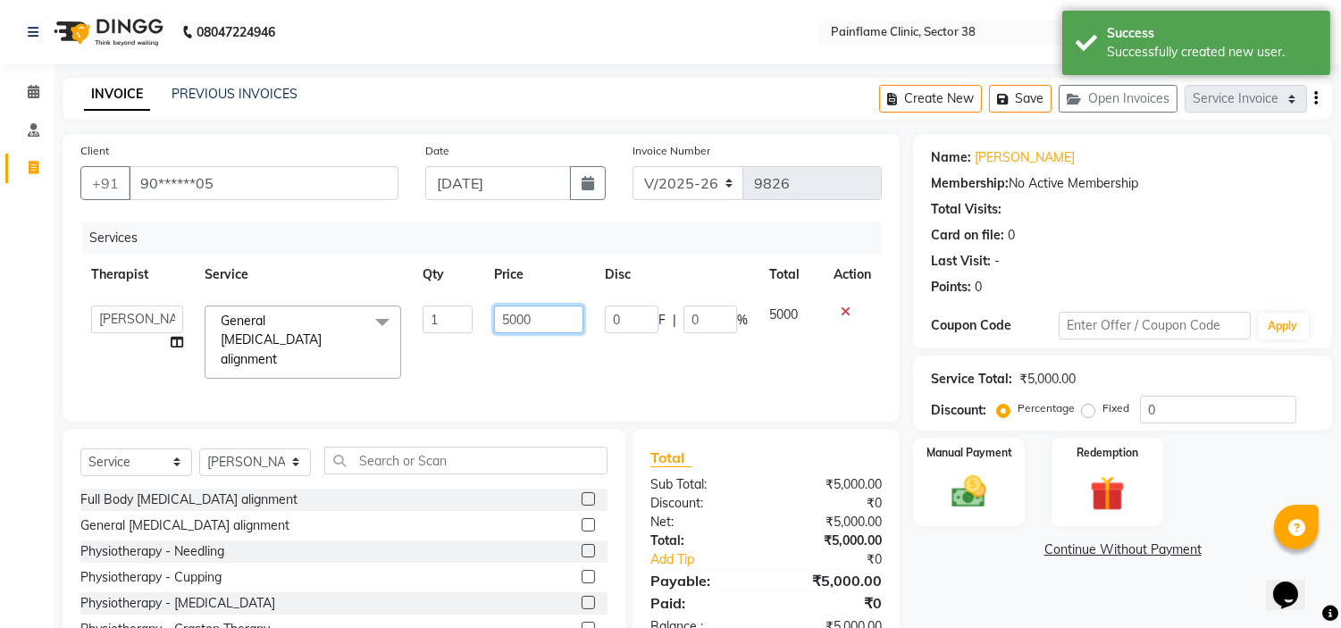
click at [512, 315] on input "5000" at bounding box center [538, 320] width 89 height 28
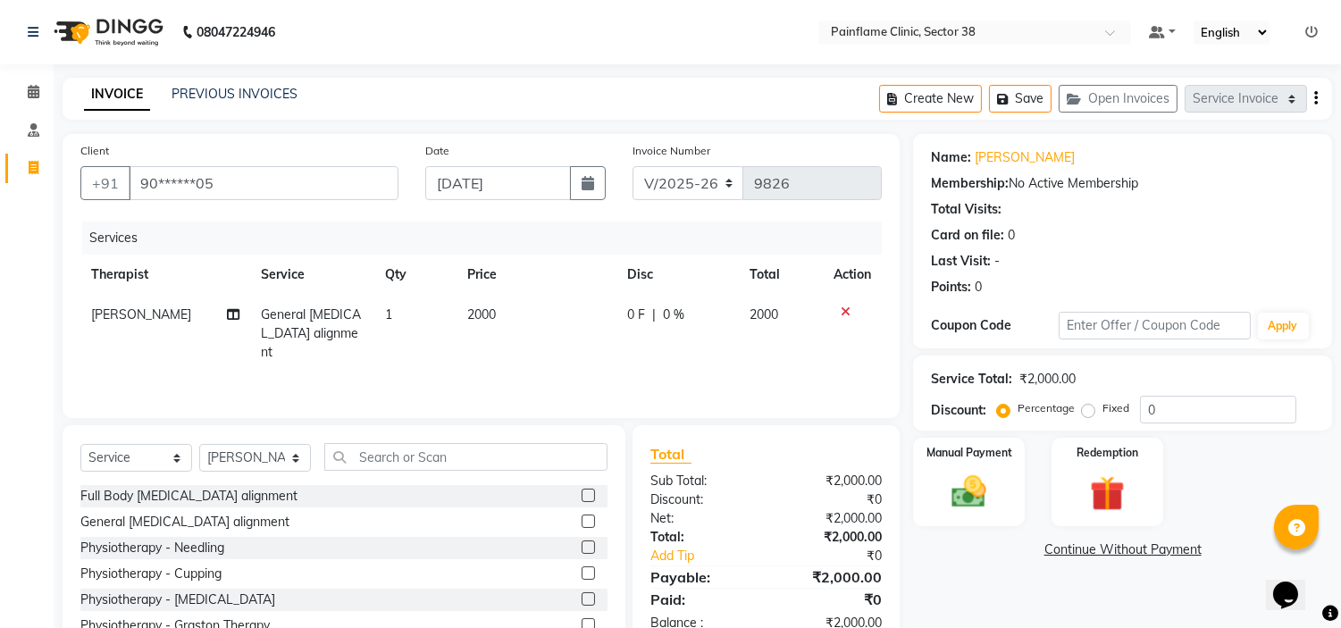
click at [1103, 413] on label "Fixed" at bounding box center [1116, 408] width 27 height 16
click at [1086, 413] on input "Fixed" at bounding box center [1092, 408] width 13 height 13
click at [935, 485] on div "Manual Payment" at bounding box center [969, 481] width 116 height 91
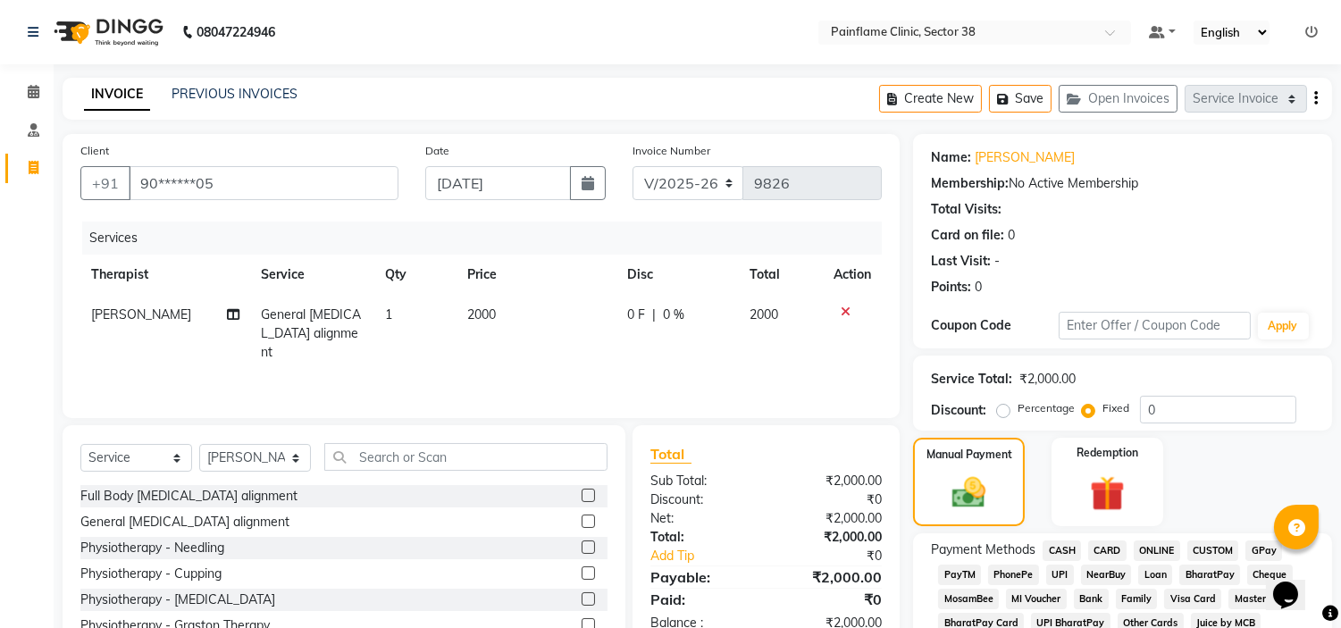
click at [1052, 569] on span "UPI" at bounding box center [1060, 575] width 28 height 21
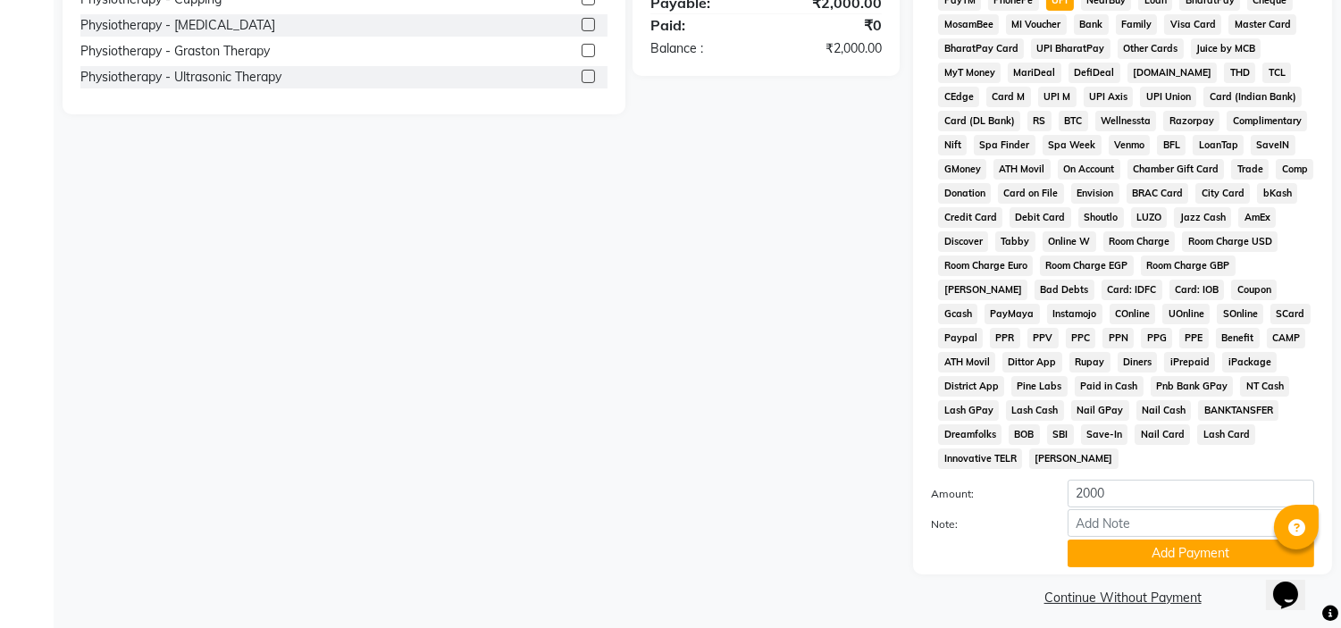
scroll to position [588, 0]
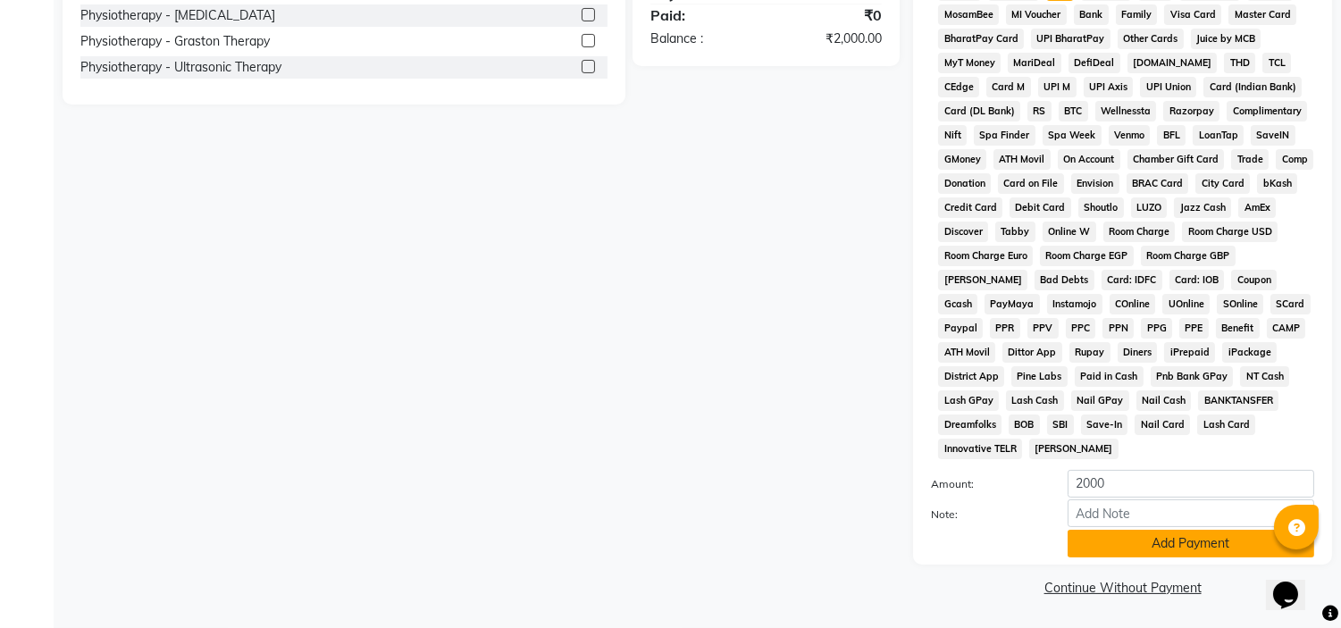
click at [1085, 545] on button "Add Payment" at bounding box center [1191, 544] width 247 height 28
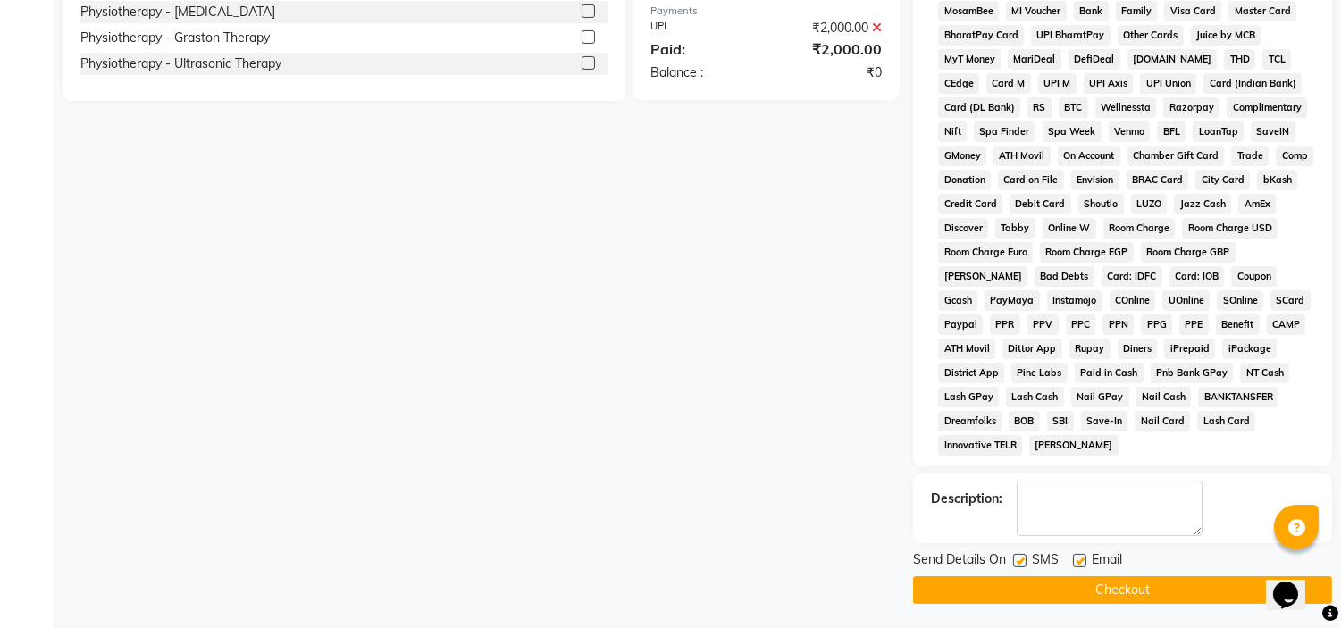
click at [1074, 561] on label at bounding box center [1079, 560] width 13 height 13
click at [1074, 561] on input "checkbox" at bounding box center [1079, 562] width 12 height 12
click at [1013, 561] on label at bounding box center [1019, 560] width 13 height 13
click at [1013, 561] on input "checkbox" at bounding box center [1019, 562] width 12 height 12
click at [1004, 587] on button "Checkout" at bounding box center [1122, 590] width 419 height 28
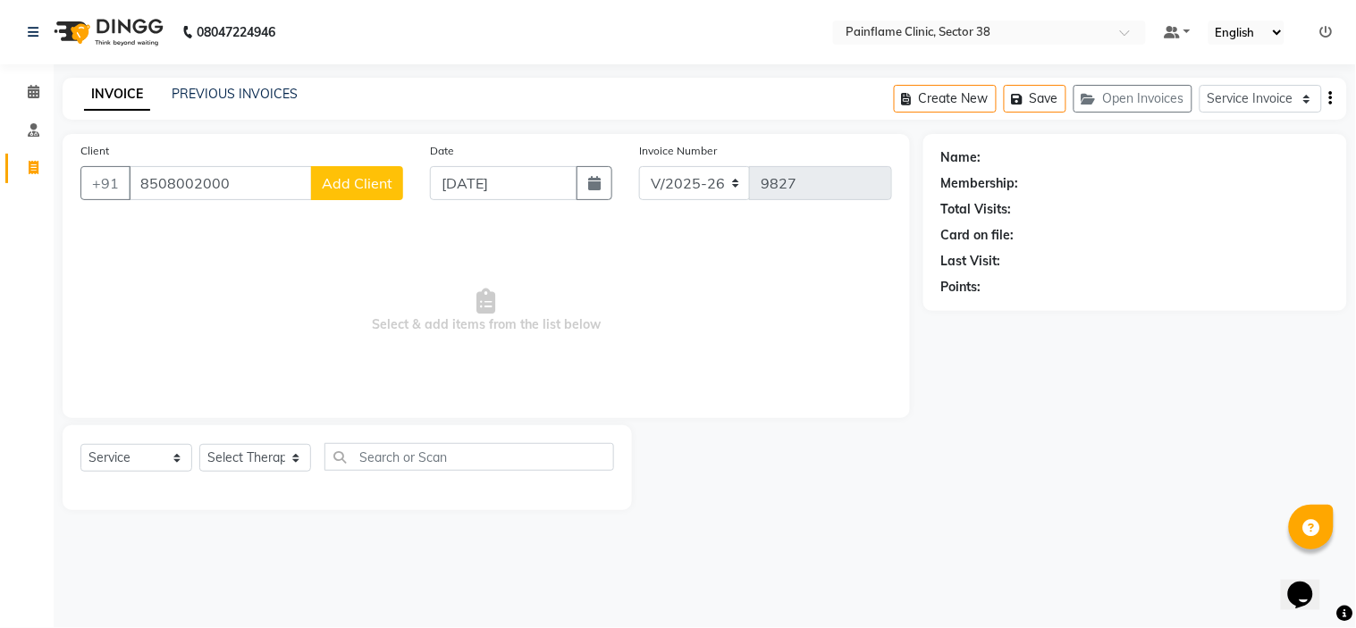
click at [362, 176] on span "Add Client" at bounding box center [357, 183] width 71 height 18
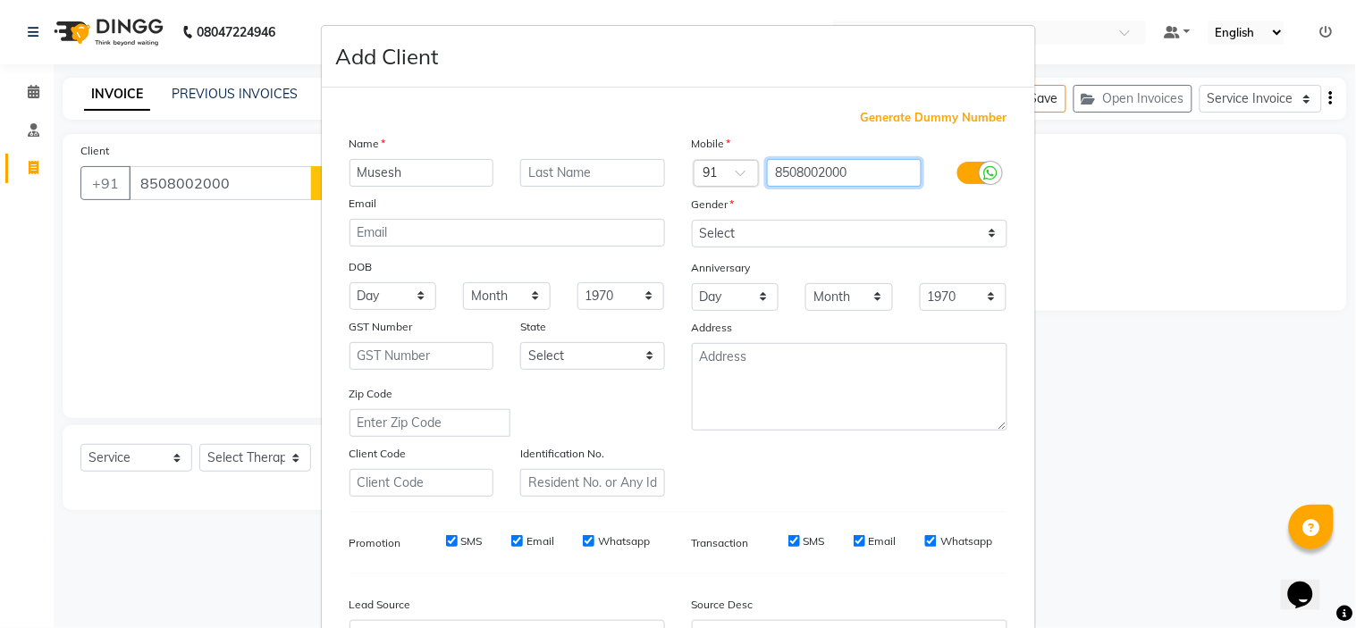
click at [808, 172] on input "8508002000" at bounding box center [844, 173] width 155 height 28
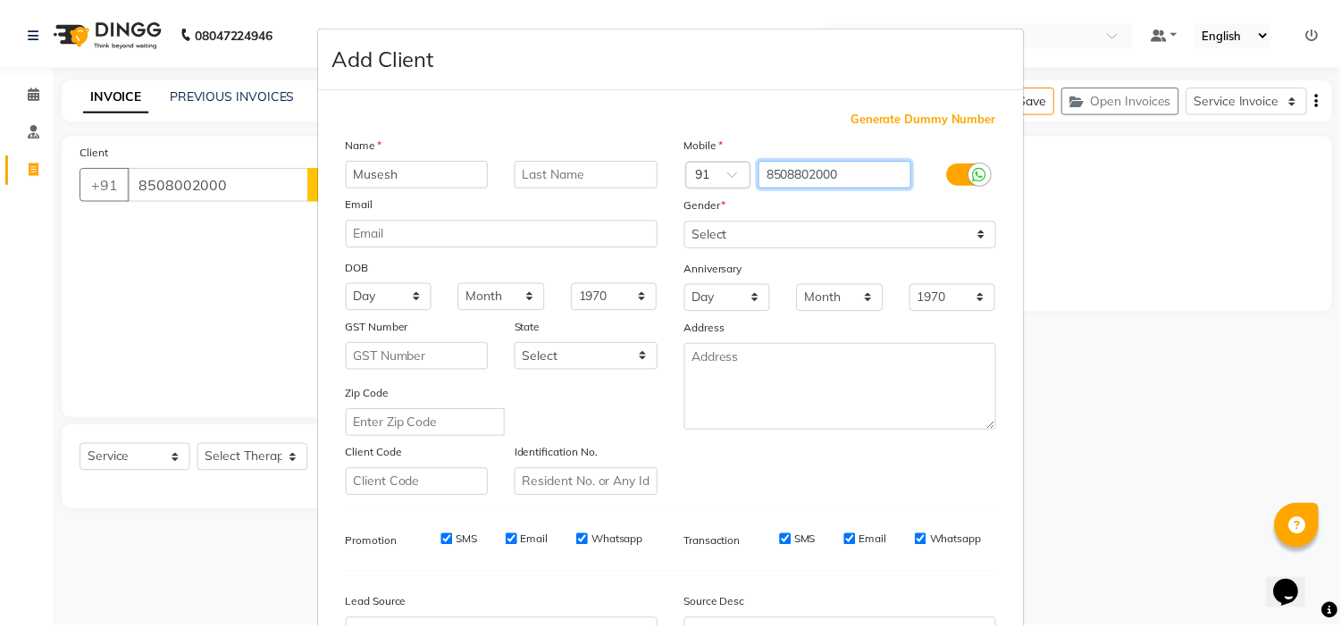
scroll to position [197, 0]
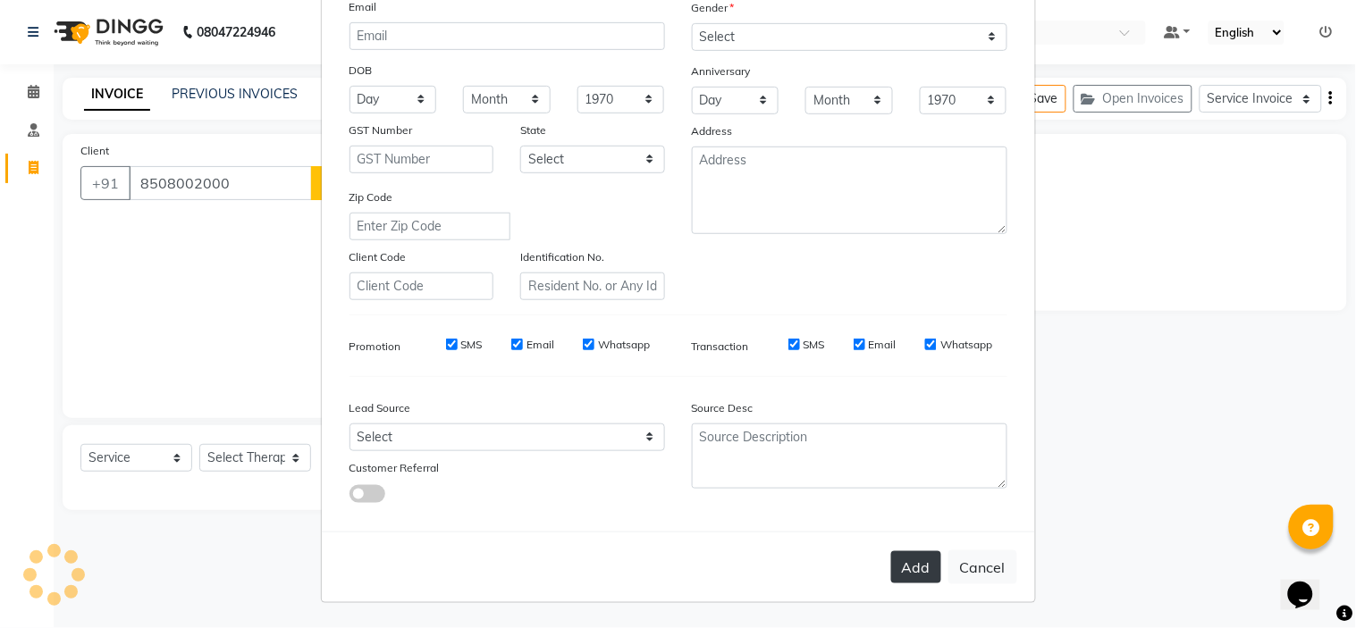
click at [905, 572] on button "Add" at bounding box center [916, 567] width 50 height 32
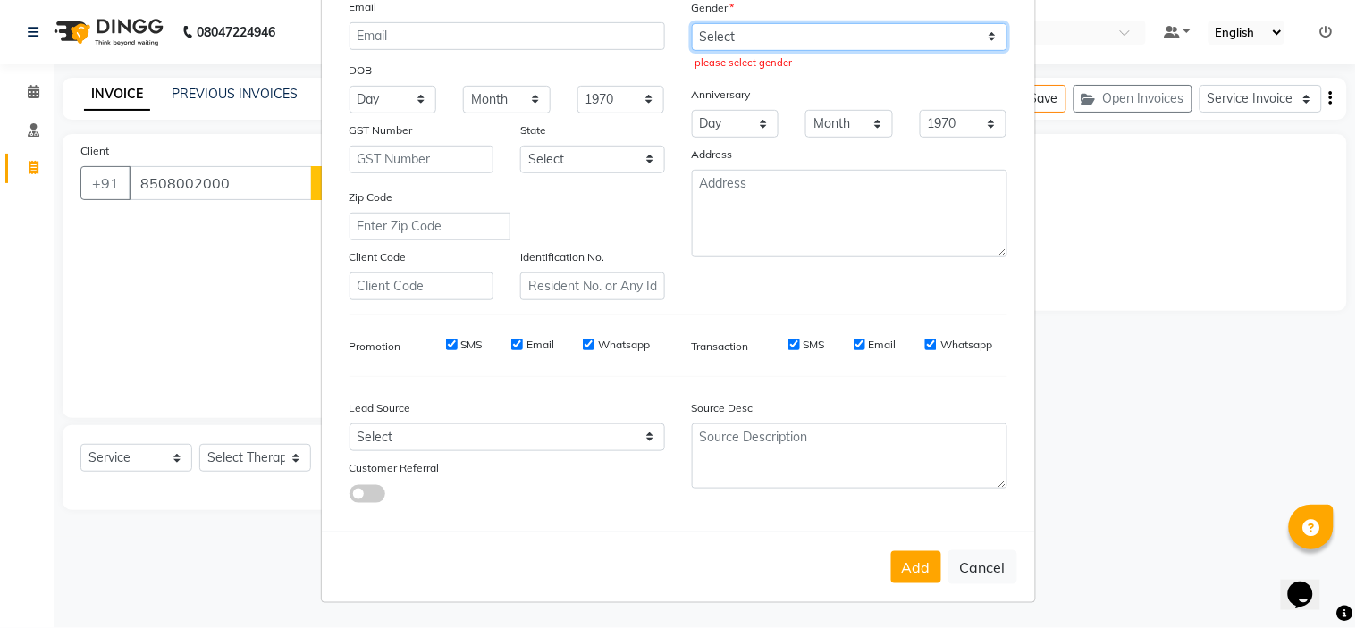
click at [797, 29] on select "Select Male Female Other Prefer Not To Say" at bounding box center [849, 37] width 315 height 28
click at [692, 23] on select "Select Male Female Other Prefer Not To Say" at bounding box center [849, 37] width 315 height 28
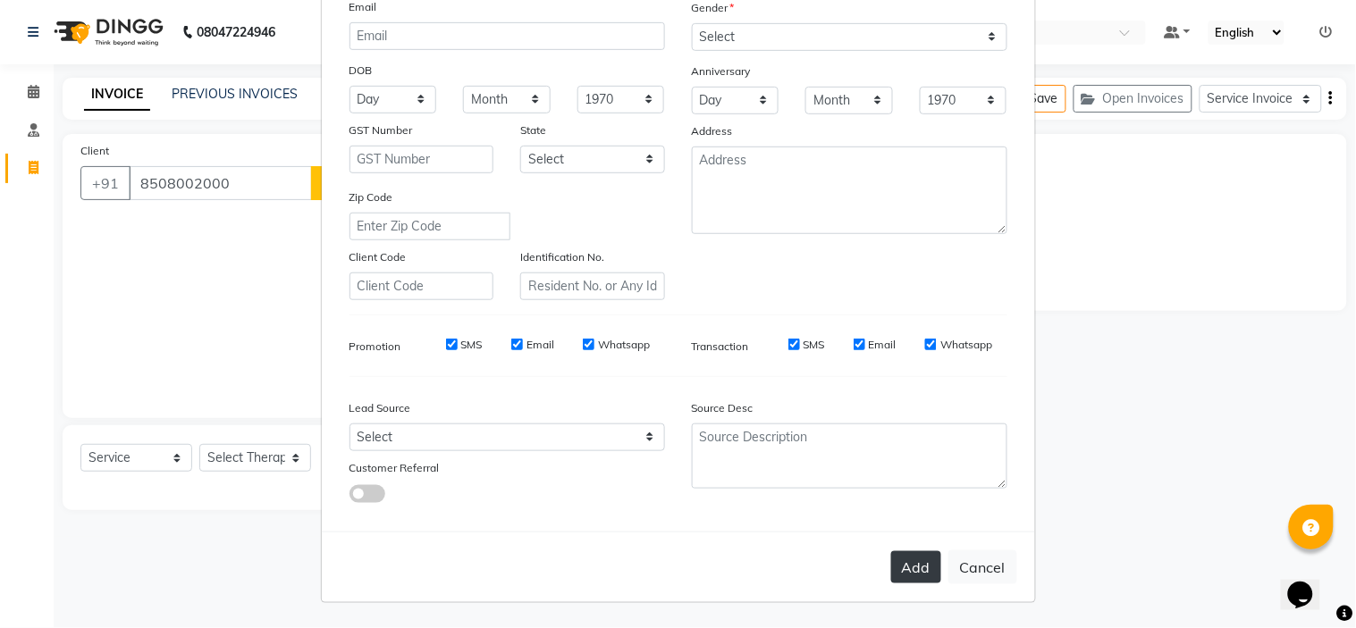
click at [915, 561] on button "Add" at bounding box center [916, 567] width 50 height 32
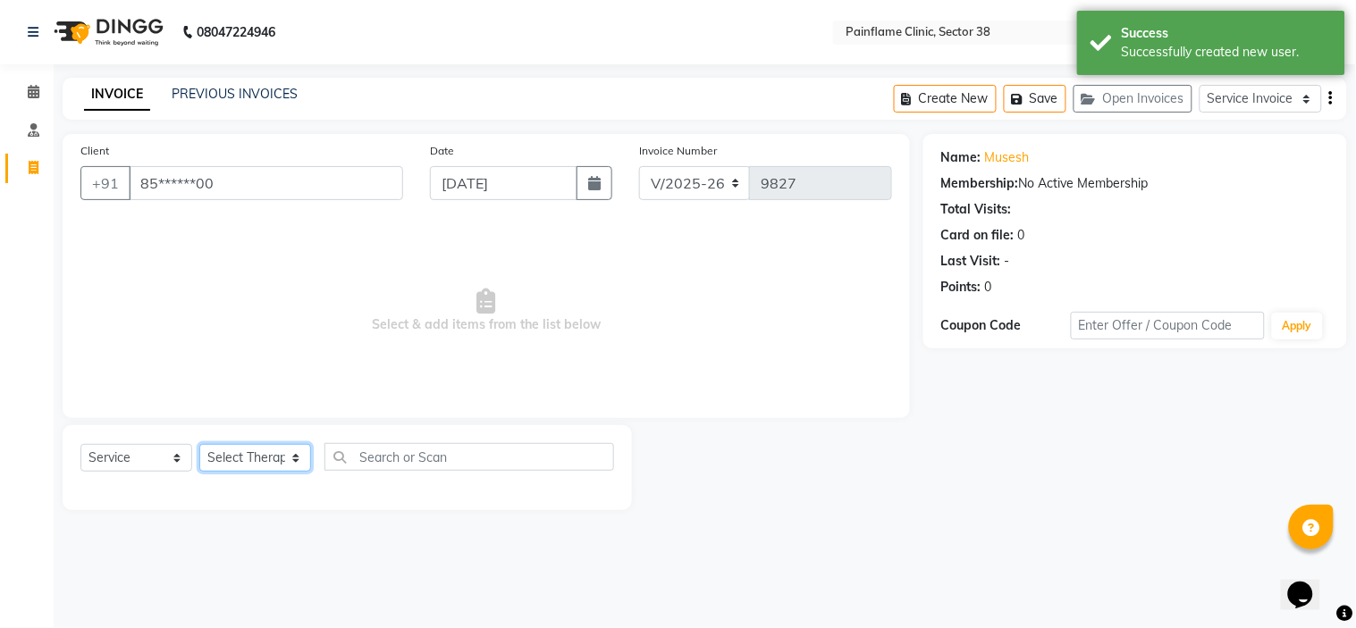
click at [248, 459] on select "Select Therapist Dr Durgesh Dr Harish Dr Ranjana Dr Saurabh Dr. Suraj Dr. Tejpa…" at bounding box center [255, 458] width 112 height 28
click at [199, 445] on select "Select Therapist Dr Durgesh Dr Harish Dr Ranjana Dr Saurabh Dr. Suraj Dr. Tejpa…" at bounding box center [255, 458] width 112 height 28
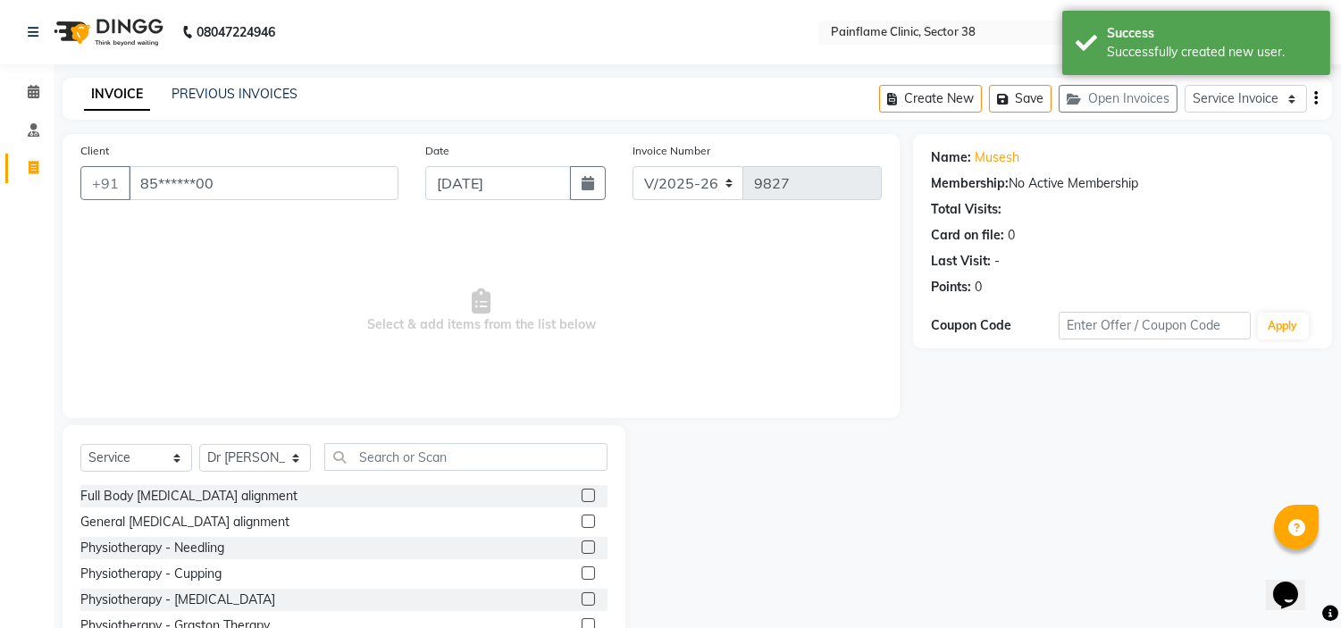
click at [582, 520] on label at bounding box center [588, 521] width 13 height 13
click at [582, 520] on input "checkbox" at bounding box center [588, 522] width 12 height 12
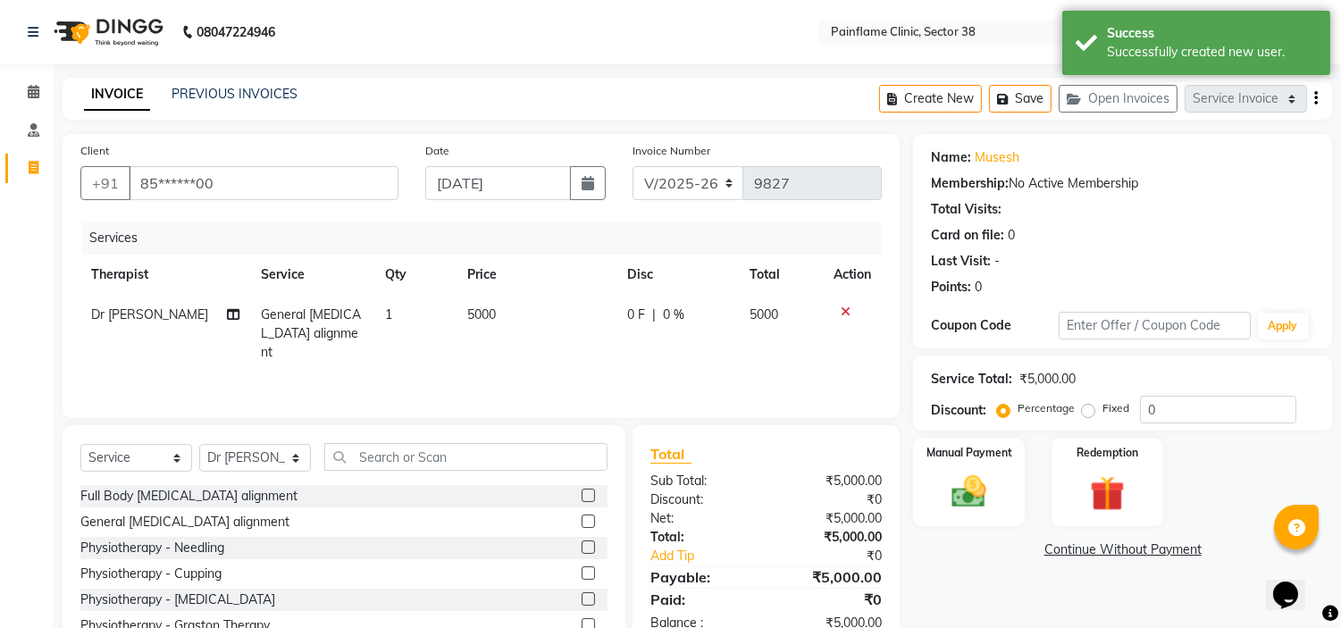
click at [477, 307] on span "5000" at bounding box center [481, 315] width 29 height 16
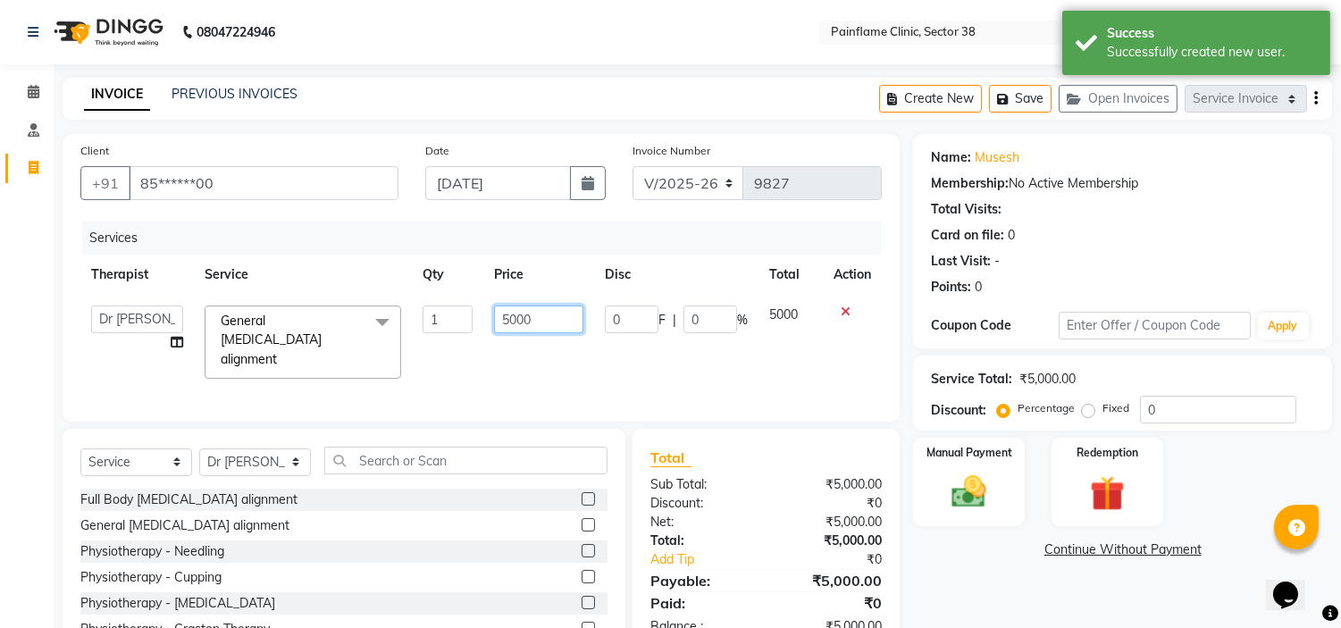
click at [512, 313] on input "5000" at bounding box center [538, 320] width 89 height 28
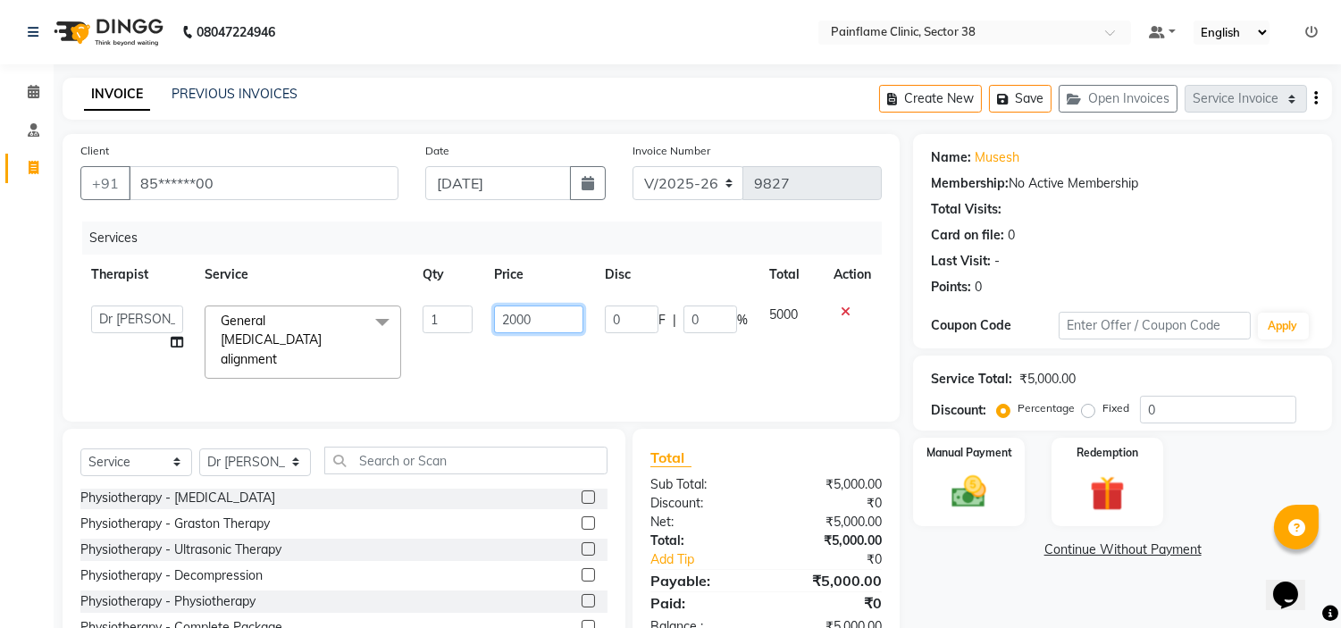
scroll to position [87, 0]
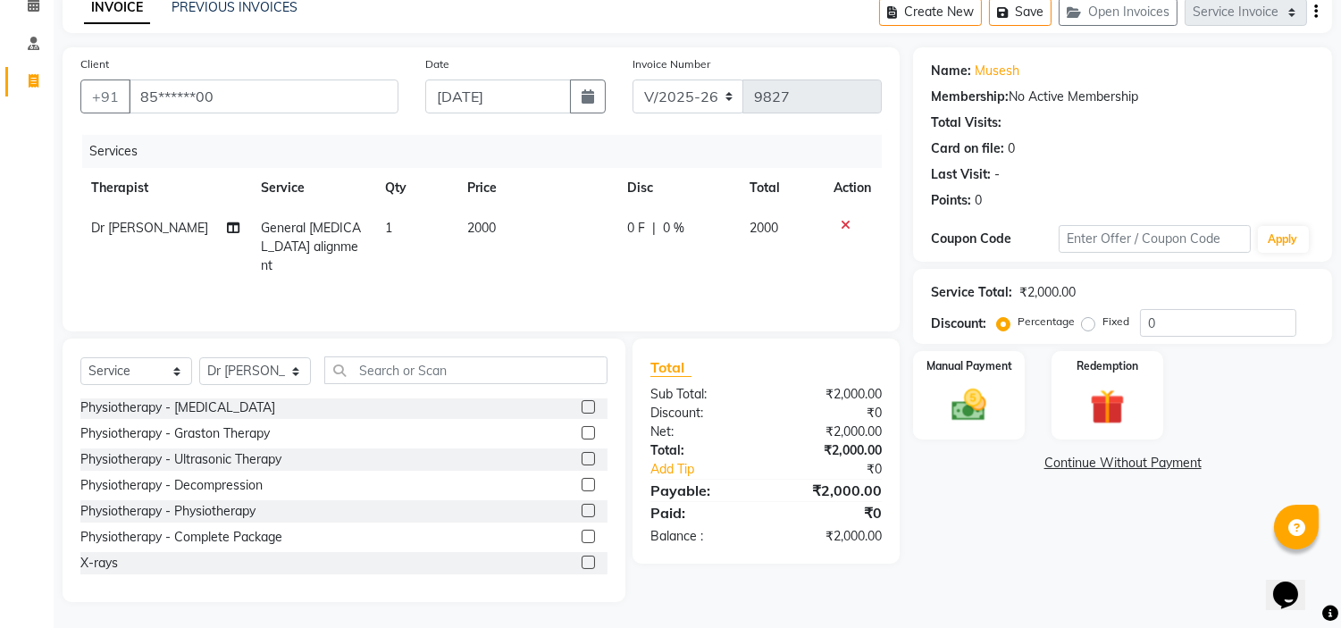
click at [582, 560] on label at bounding box center [588, 562] width 13 height 13
click at [582, 560] on input "checkbox" at bounding box center [588, 564] width 12 height 12
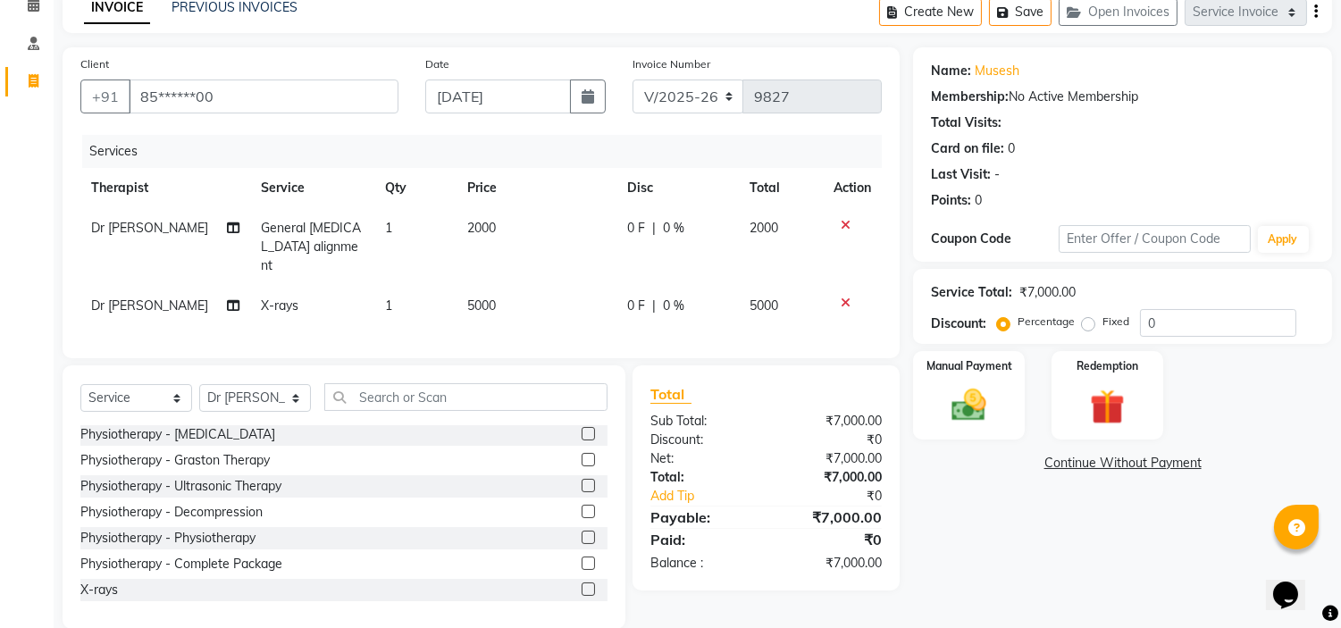
click at [469, 286] on td "5000" at bounding box center [537, 306] width 160 height 40
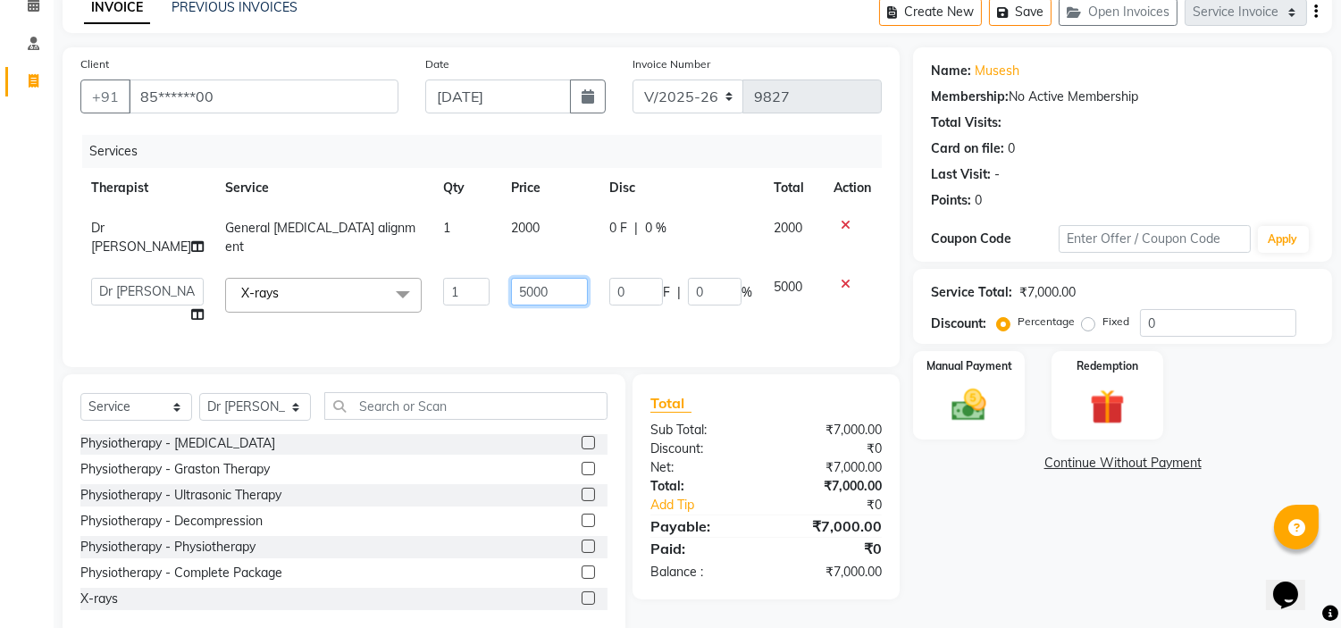
click at [515, 278] on input "5000" at bounding box center [549, 292] width 77 height 28
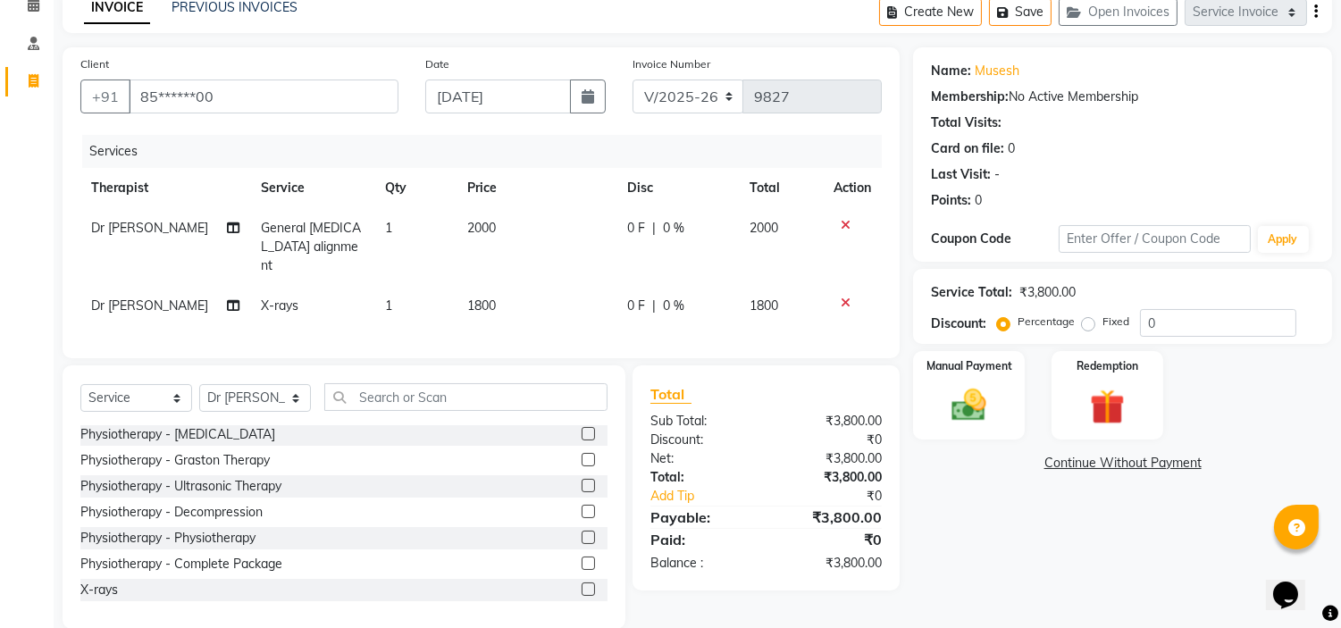
click at [1103, 326] on label "Fixed" at bounding box center [1116, 322] width 27 height 16
click at [1086, 326] on input "Fixed" at bounding box center [1092, 321] width 13 height 13
click at [996, 378] on div "Manual Payment" at bounding box center [969, 394] width 116 height 91
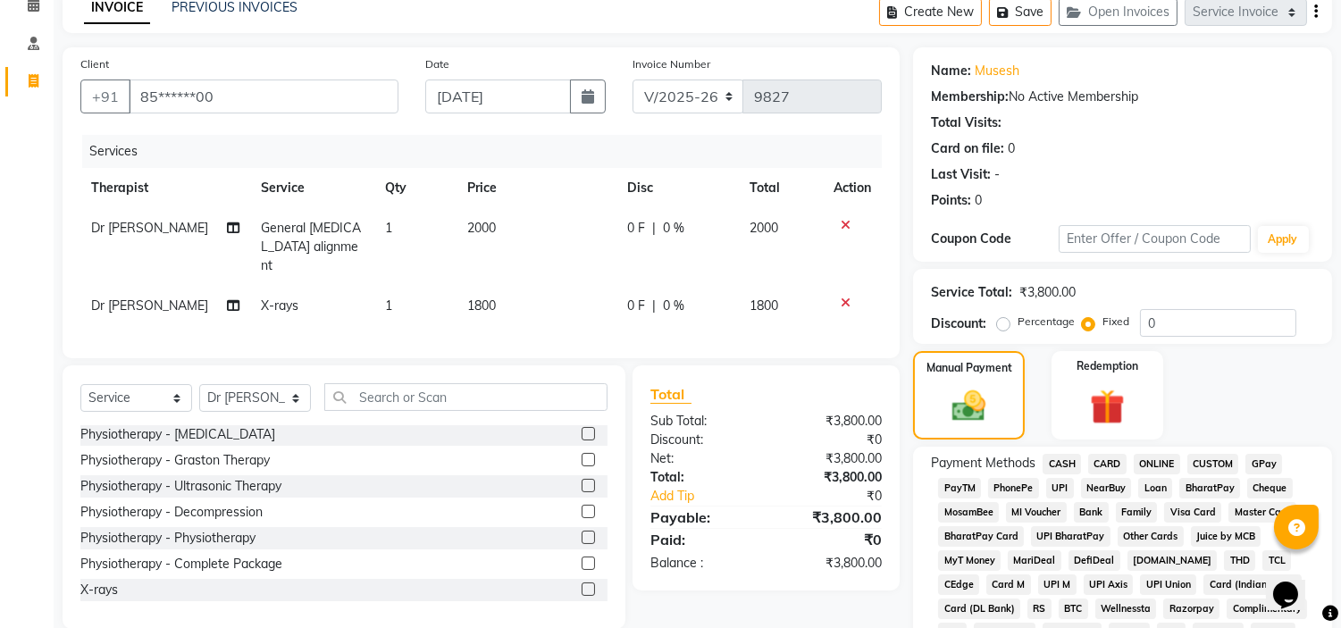
click at [1064, 489] on span "UPI" at bounding box center [1060, 488] width 28 height 21
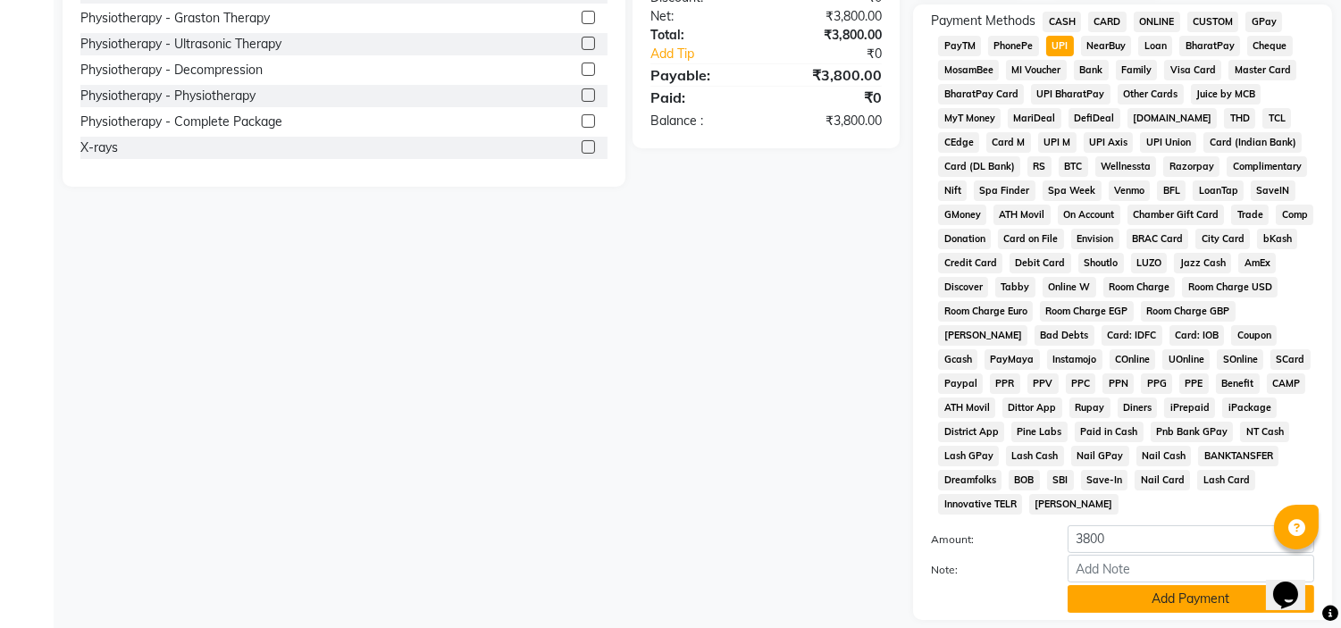
scroll to position [588, 0]
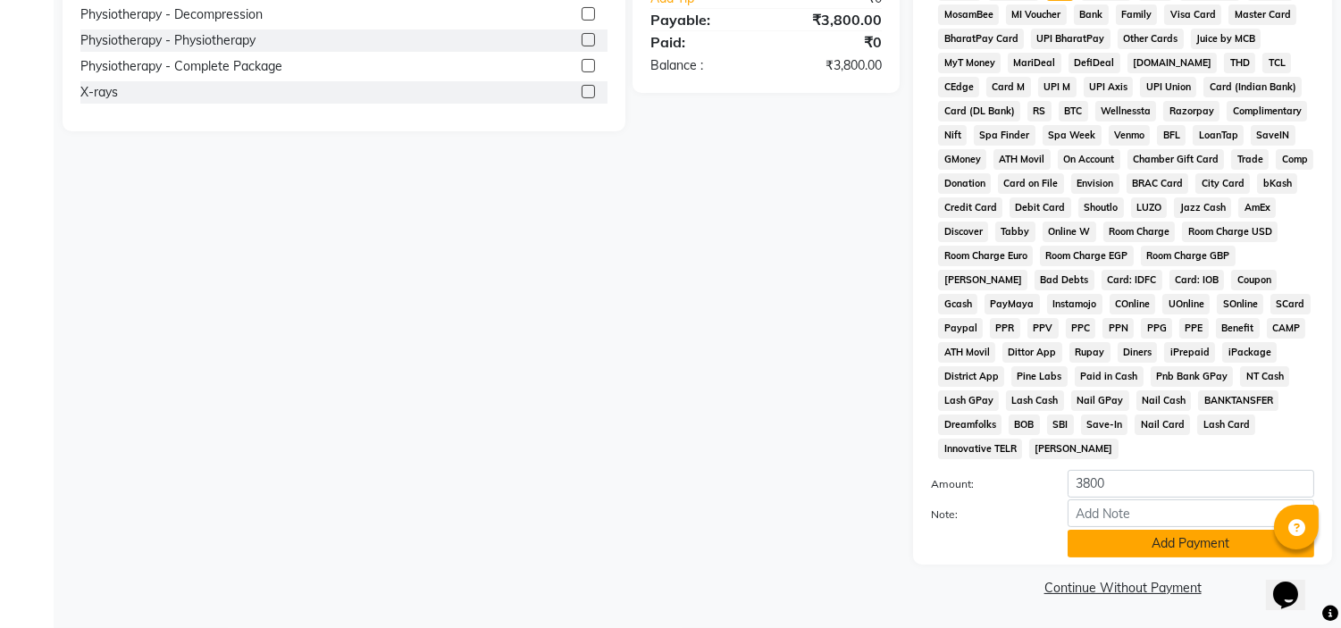
click at [1092, 557] on button "Add Payment" at bounding box center [1191, 544] width 247 height 28
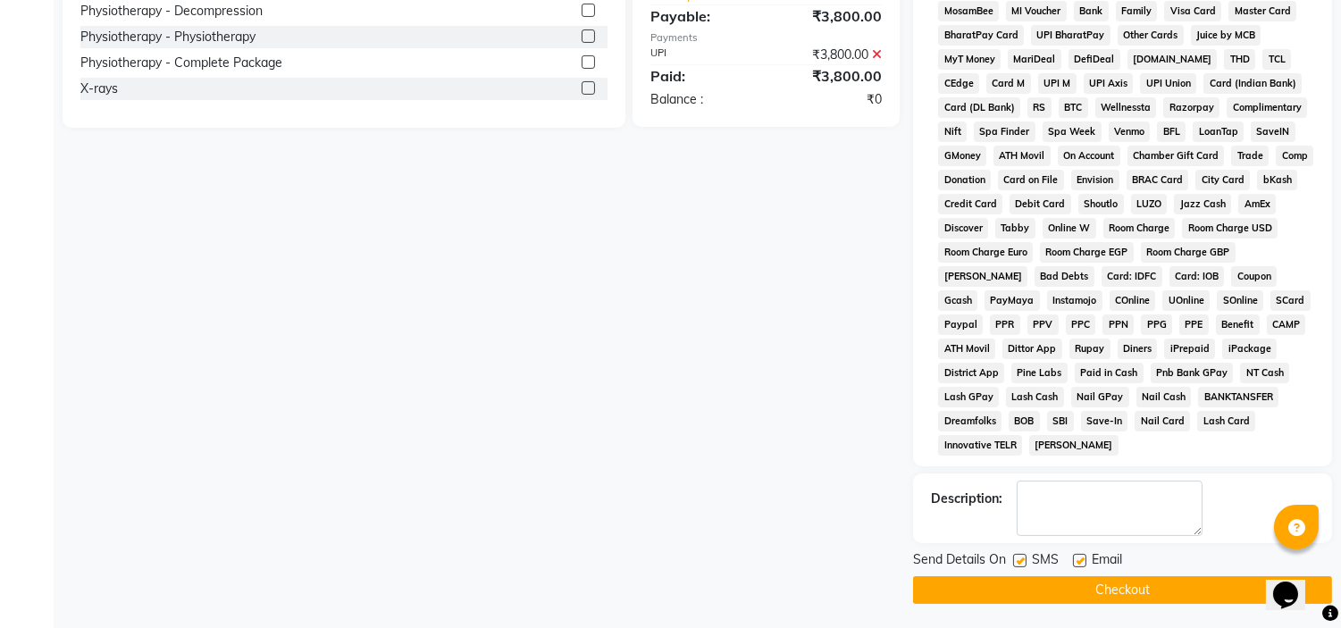
click at [1079, 559] on label at bounding box center [1079, 560] width 13 height 13
click at [1079, 559] on input "checkbox" at bounding box center [1079, 562] width 12 height 12
click at [1016, 567] on label at bounding box center [1019, 560] width 13 height 13
click at [1016, 567] on input "checkbox" at bounding box center [1019, 562] width 12 height 12
click at [1010, 585] on button "Checkout" at bounding box center [1122, 590] width 419 height 28
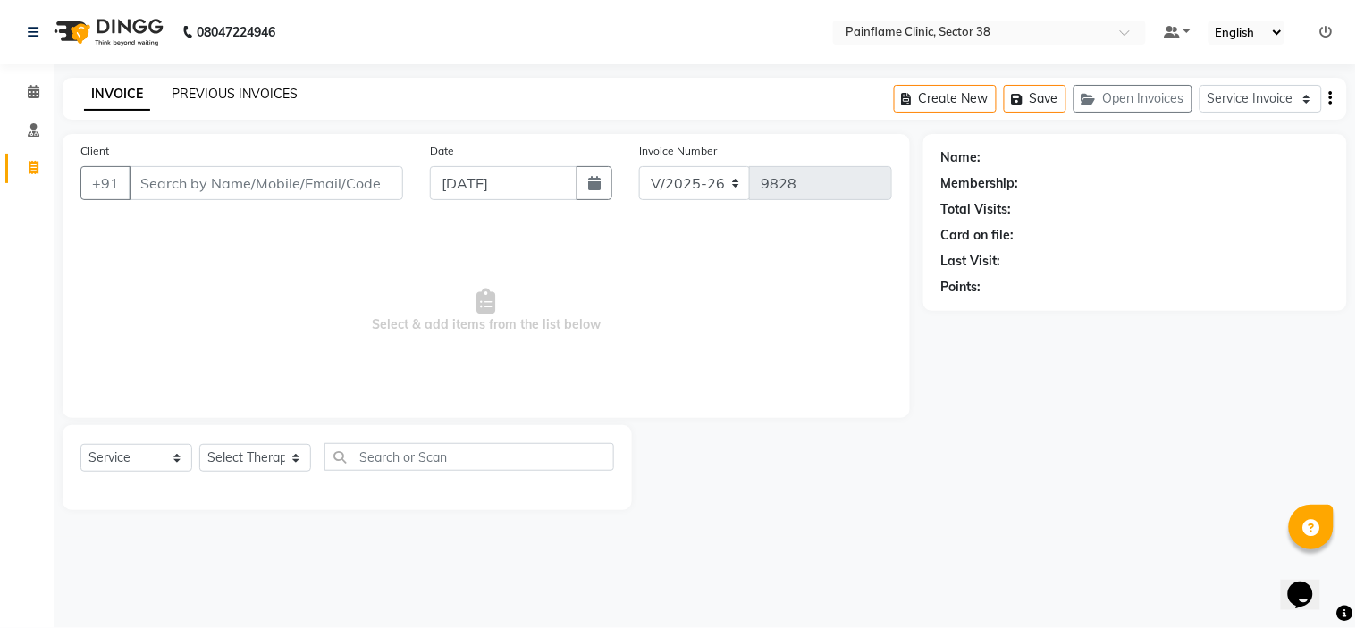
click at [235, 99] on link "PREVIOUS INVOICES" at bounding box center [235, 94] width 126 height 16
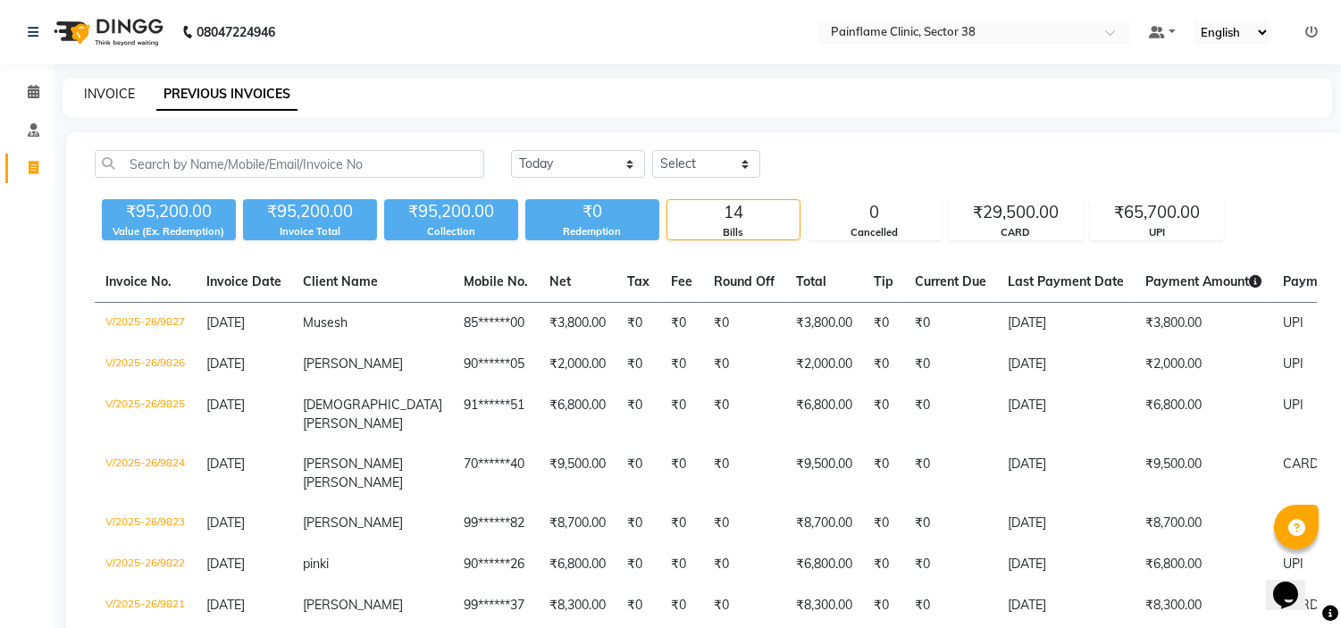
click at [96, 99] on link "INVOICE" at bounding box center [109, 94] width 51 height 16
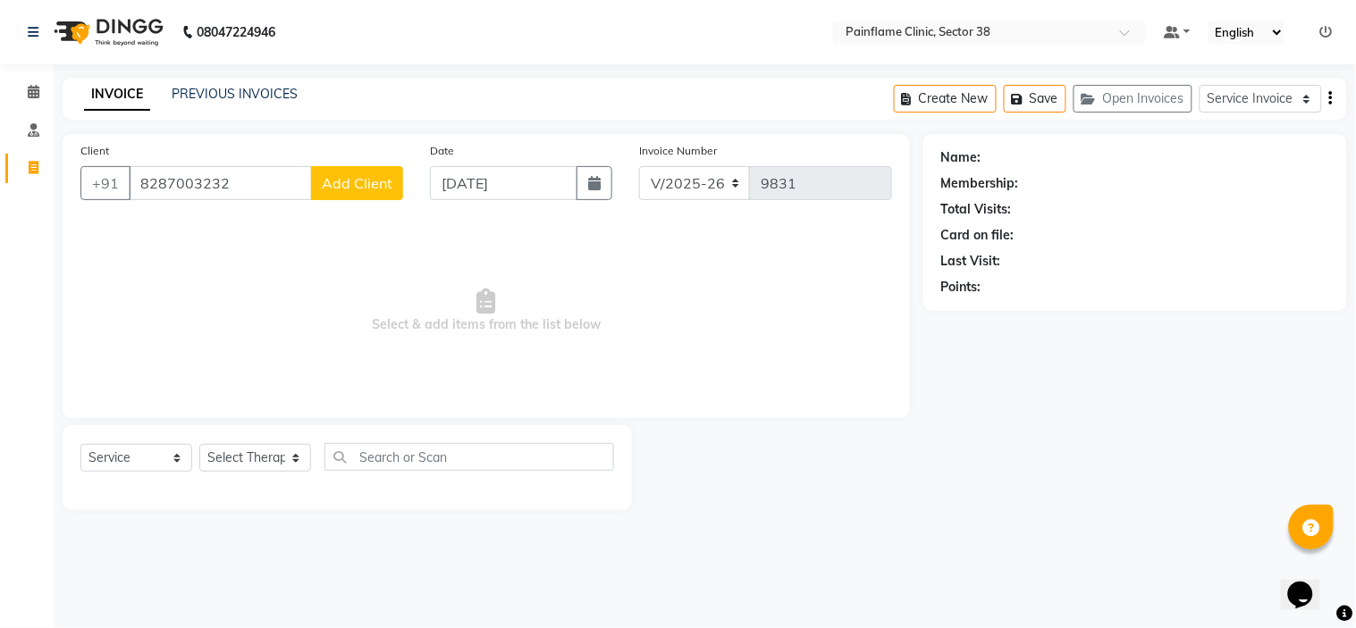
click at [340, 166] on button "Add Client" at bounding box center [357, 183] width 92 height 34
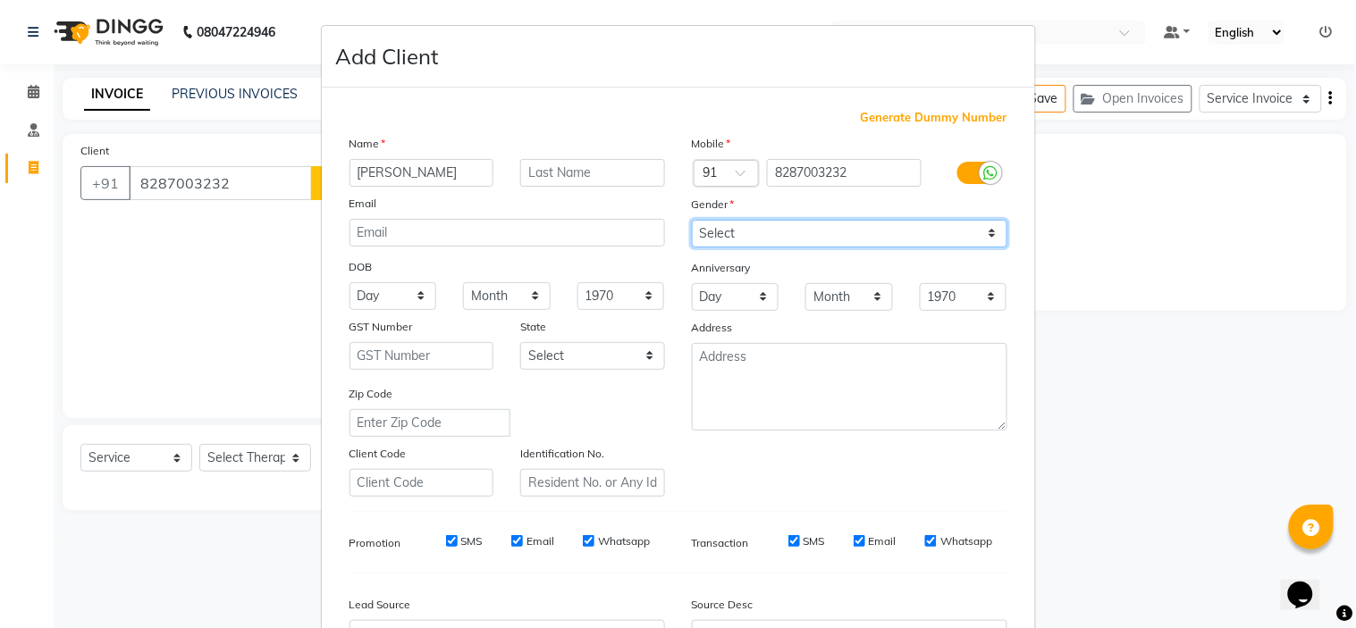
click at [758, 233] on select "Select Male Female Other Prefer Not To Say" at bounding box center [849, 234] width 315 height 28
click at [692, 220] on select "Select Male Female Other Prefer Not To Say" at bounding box center [849, 234] width 315 height 28
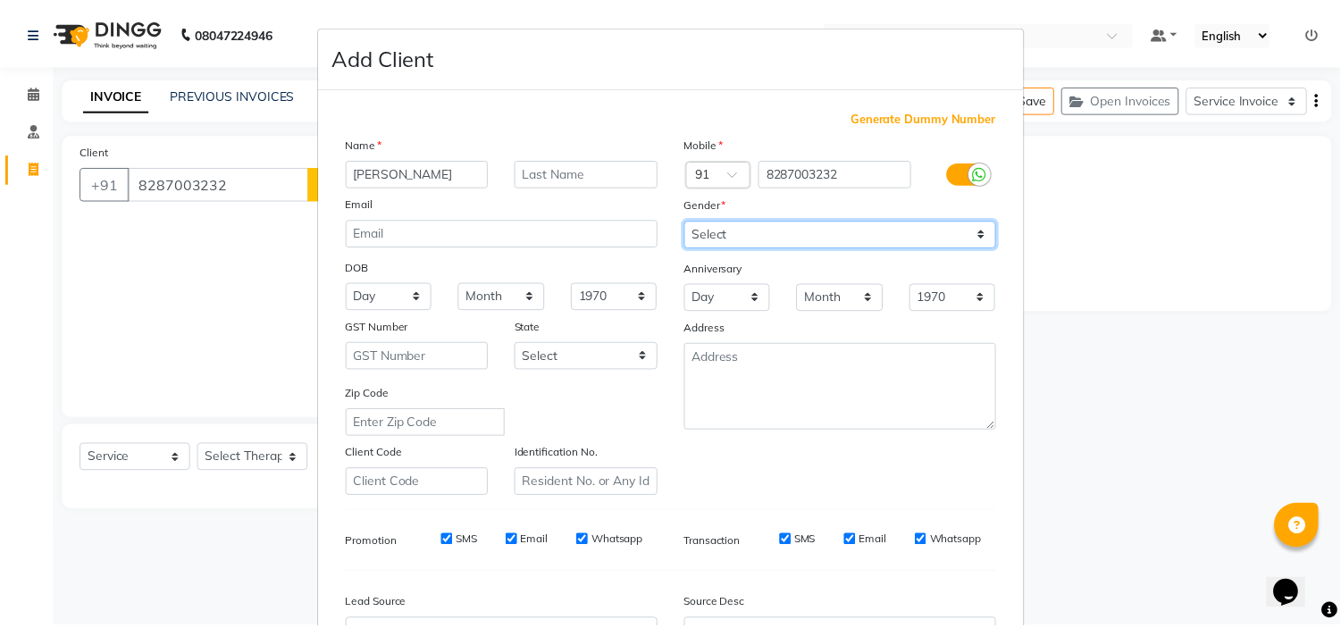
scroll to position [197, 0]
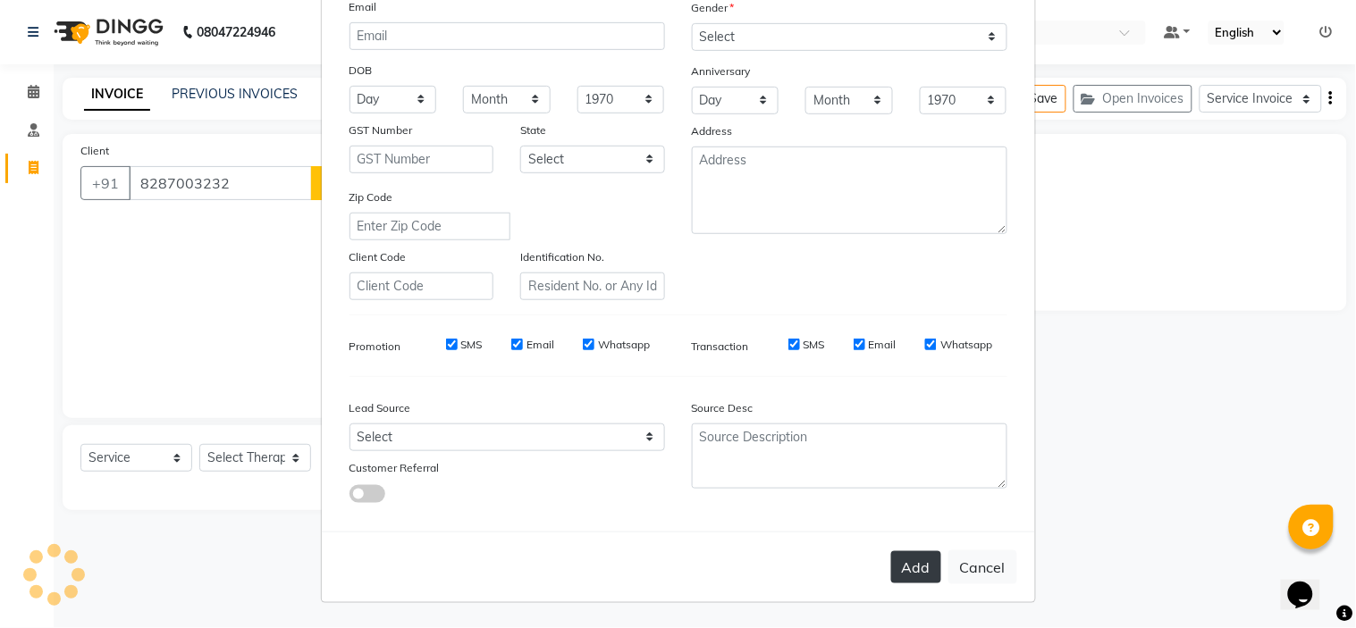
click at [914, 576] on button "Add" at bounding box center [916, 567] width 50 height 32
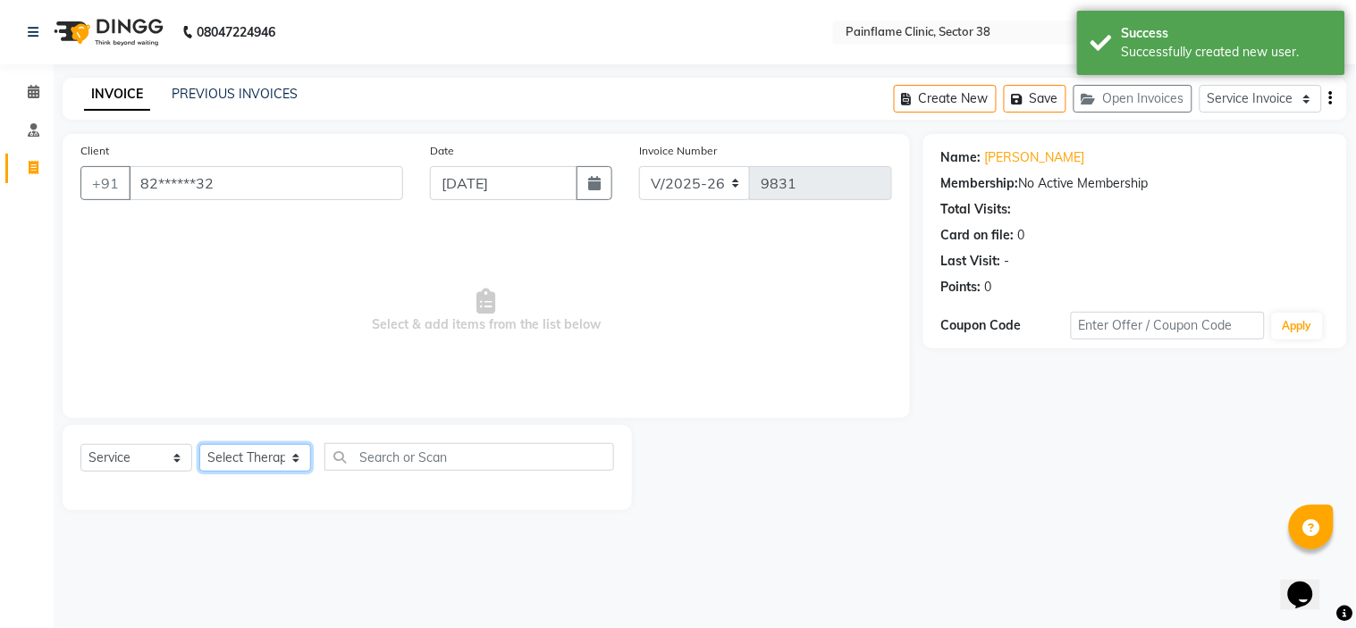
click at [265, 447] on select "Select Therapist Dr Durgesh Dr Harish Dr Ranjana Dr Saurabh Dr. Suraj Dr. Tejpa…" at bounding box center [255, 458] width 112 height 28
click at [199, 445] on select "Select Therapist Dr Durgesh Dr Harish Dr Ranjana Dr Saurabh Dr. Suraj Dr. Tejpa…" at bounding box center [255, 458] width 112 height 28
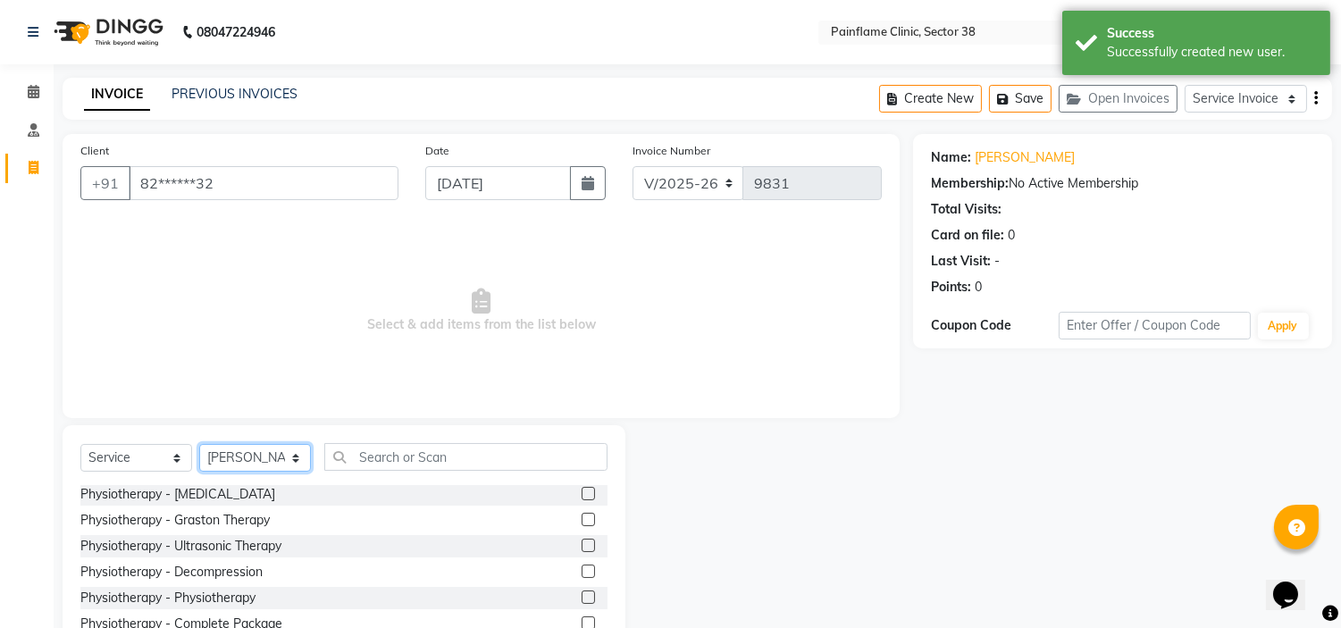
scroll to position [87, 0]
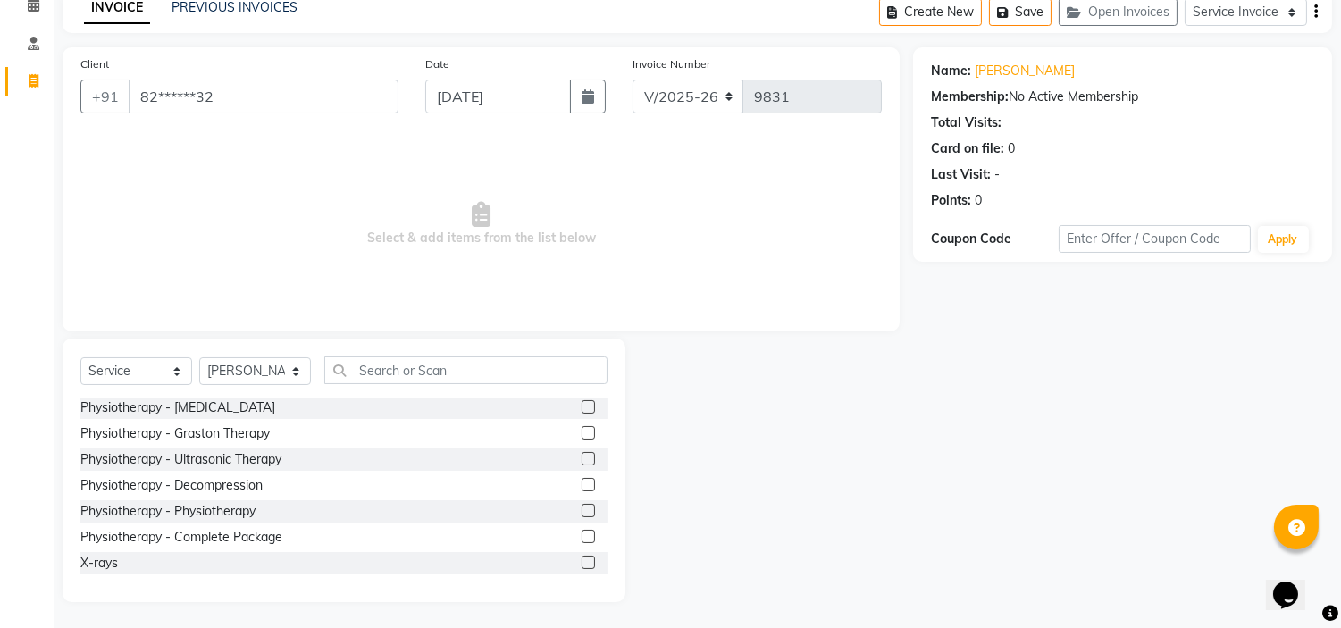
click at [582, 558] on label at bounding box center [588, 562] width 13 height 13
click at [582, 558] on input "checkbox" at bounding box center [588, 564] width 12 height 12
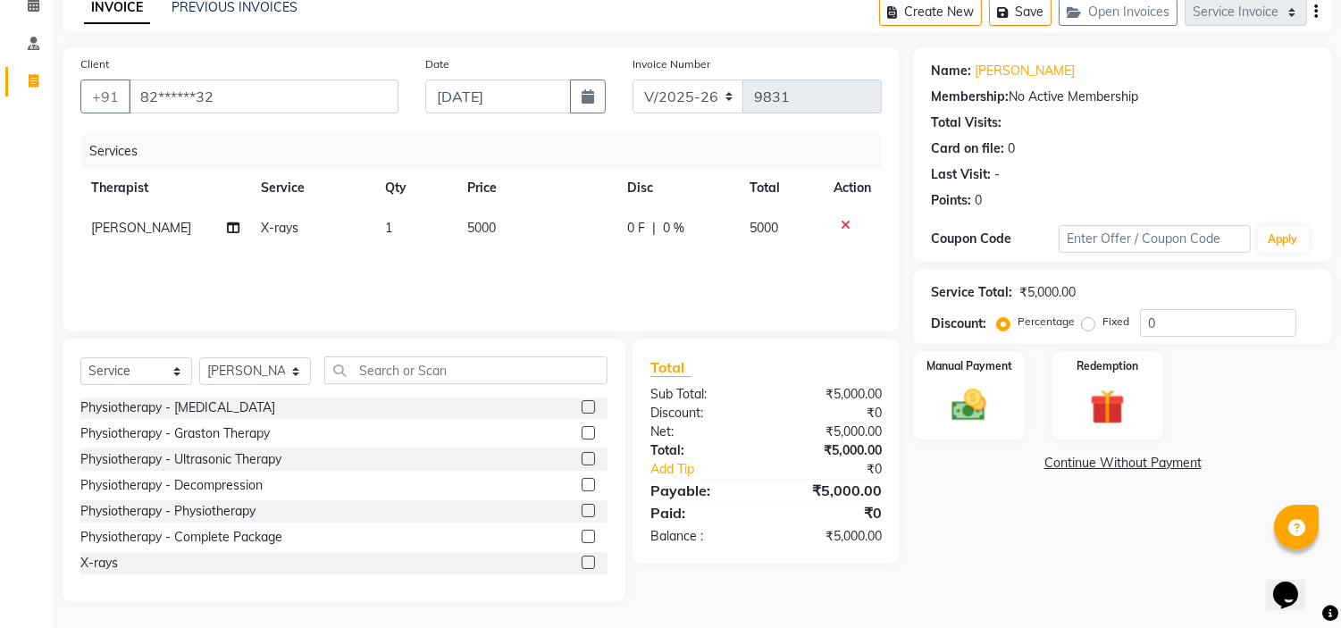
click at [479, 220] on span "5000" at bounding box center [481, 228] width 29 height 16
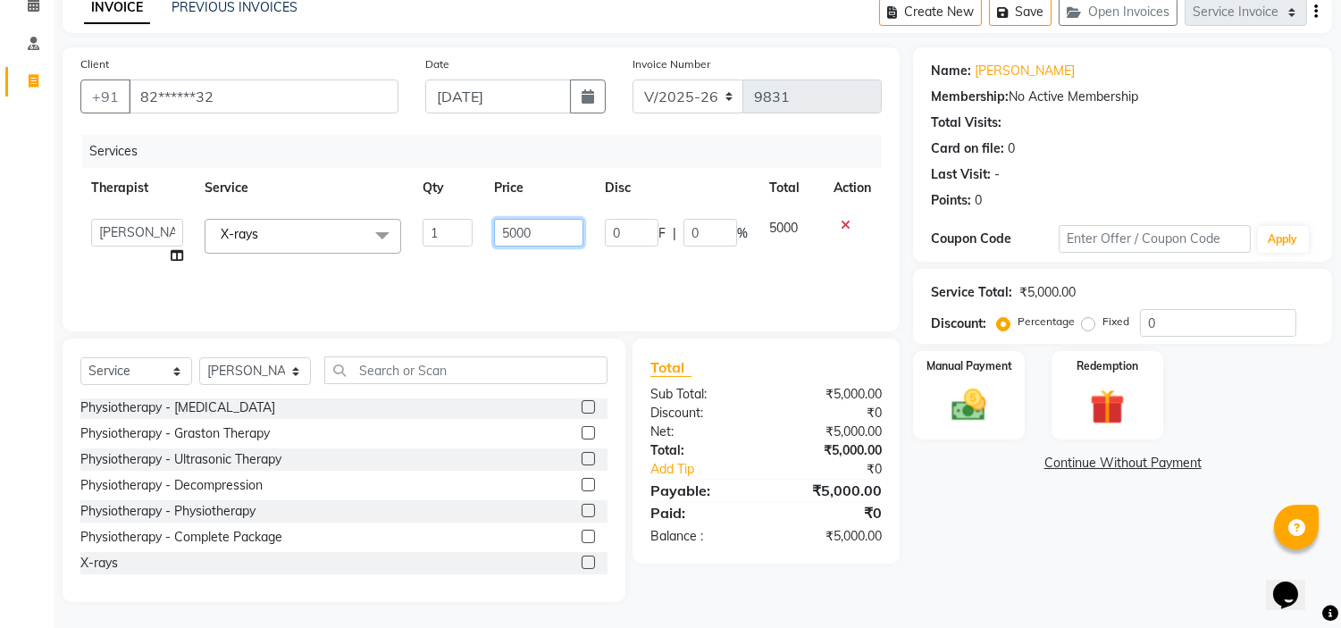
click at [494, 228] on input "5000" at bounding box center [538, 233] width 89 height 28
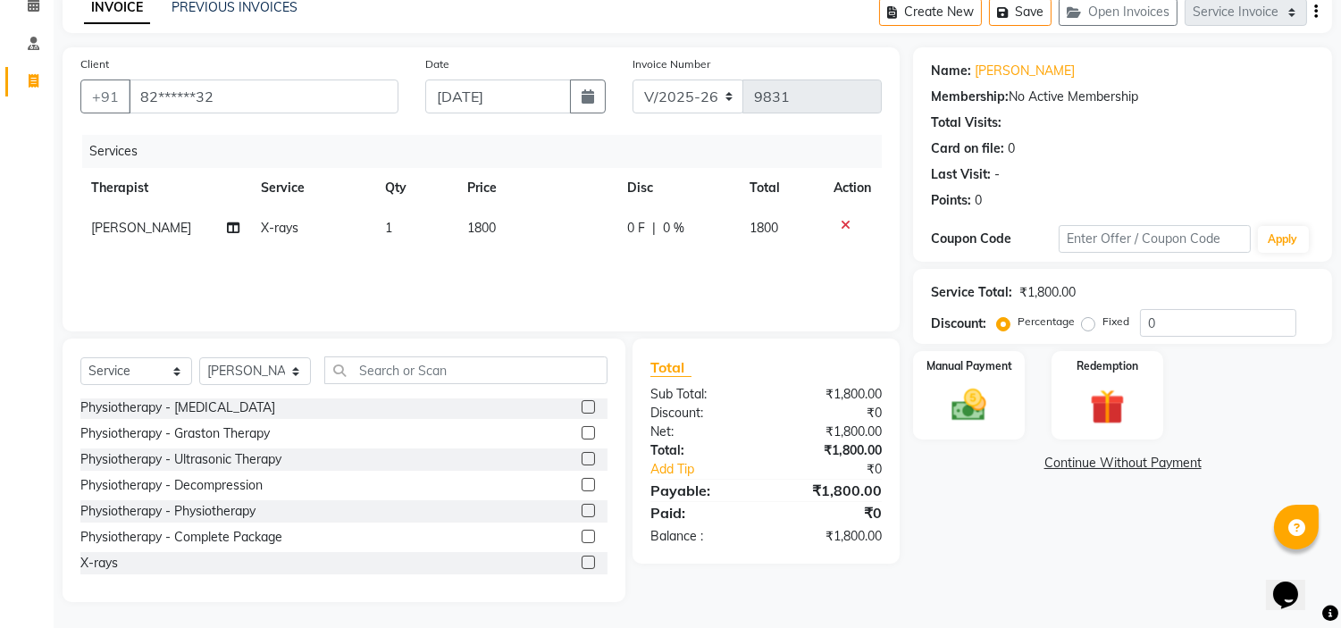
click at [1103, 325] on label "Fixed" at bounding box center [1116, 322] width 27 height 16
click at [1088, 325] on input "Fixed" at bounding box center [1092, 321] width 13 height 13
click at [926, 429] on div "Manual Payment" at bounding box center [969, 394] width 116 height 91
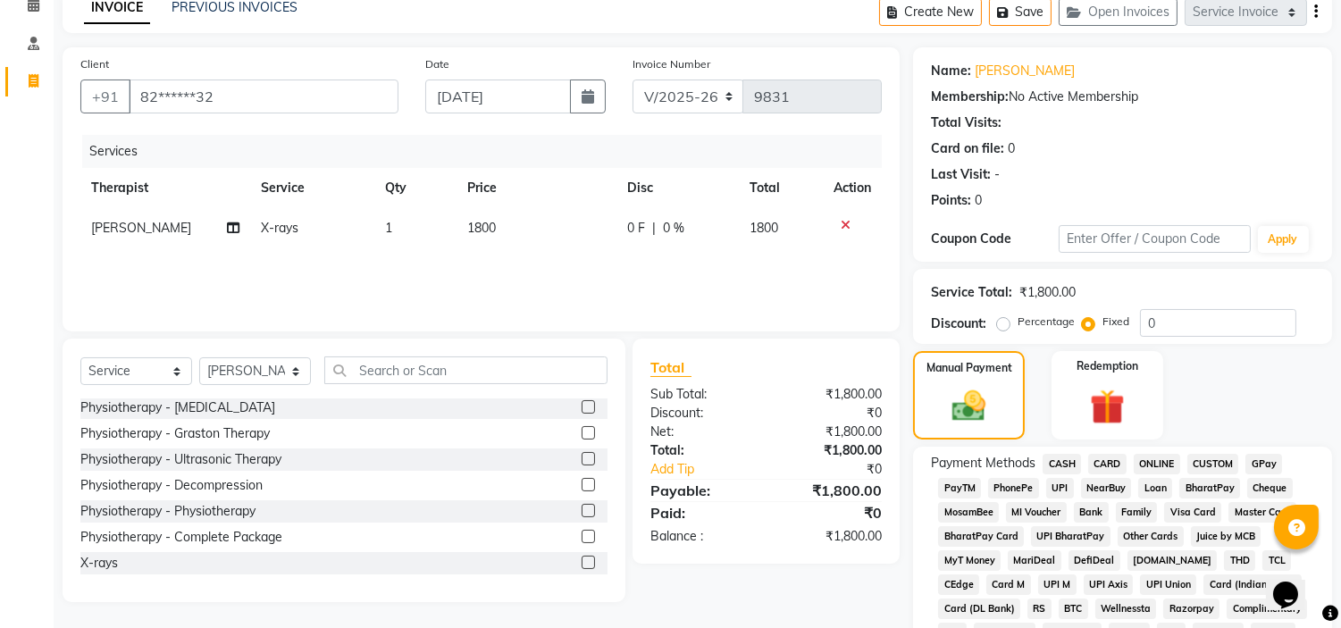
click at [1060, 485] on span "UPI" at bounding box center [1060, 488] width 28 height 21
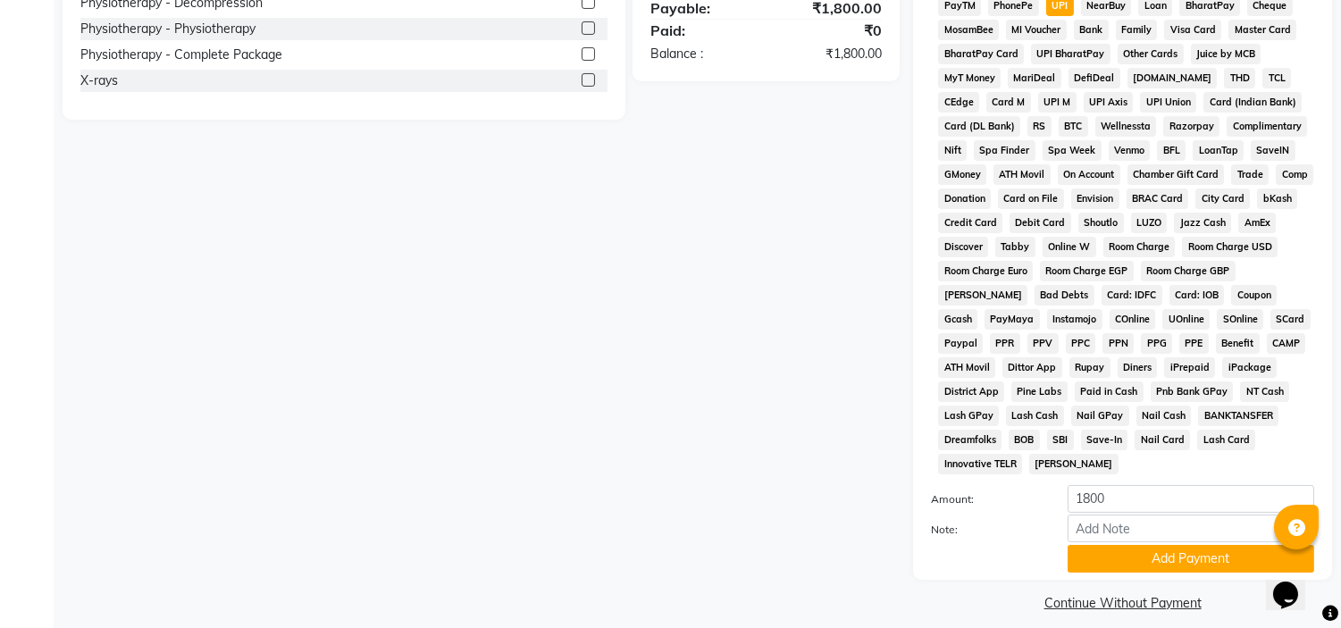
scroll to position [588, 0]
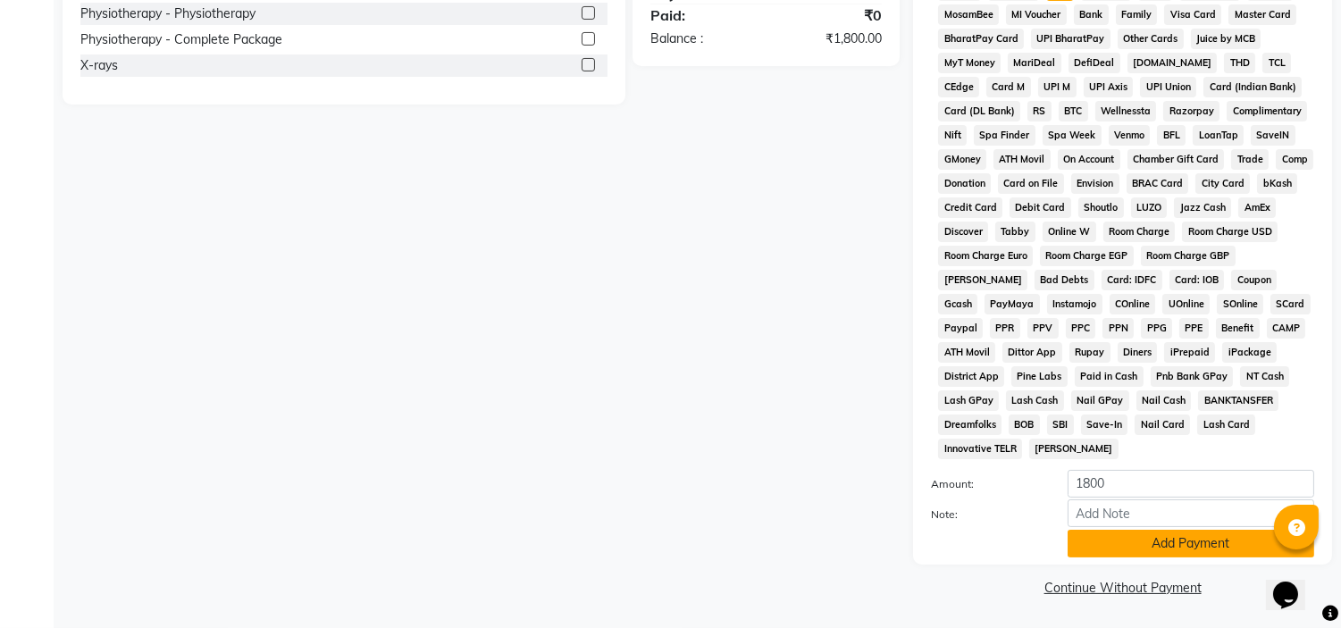
click at [1083, 546] on button "Add Payment" at bounding box center [1191, 544] width 247 height 28
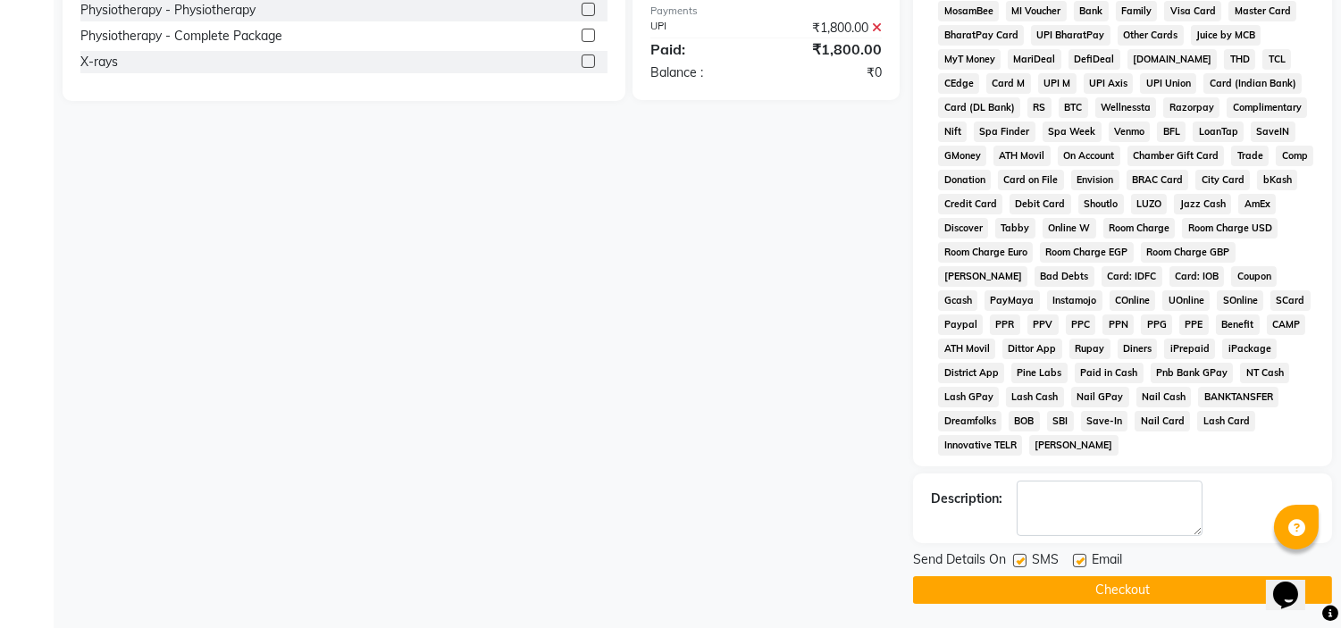
click at [1081, 558] on label at bounding box center [1079, 560] width 13 height 13
click at [1081, 558] on input "checkbox" at bounding box center [1079, 562] width 12 height 12
click at [1024, 567] on label at bounding box center [1019, 560] width 13 height 13
click at [1024, 567] on input "checkbox" at bounding box center [1019, 562] width 12 height 12
click at [1020, 587] on button "Checkout" at bounding box center [1122, 590] width 419 height 28
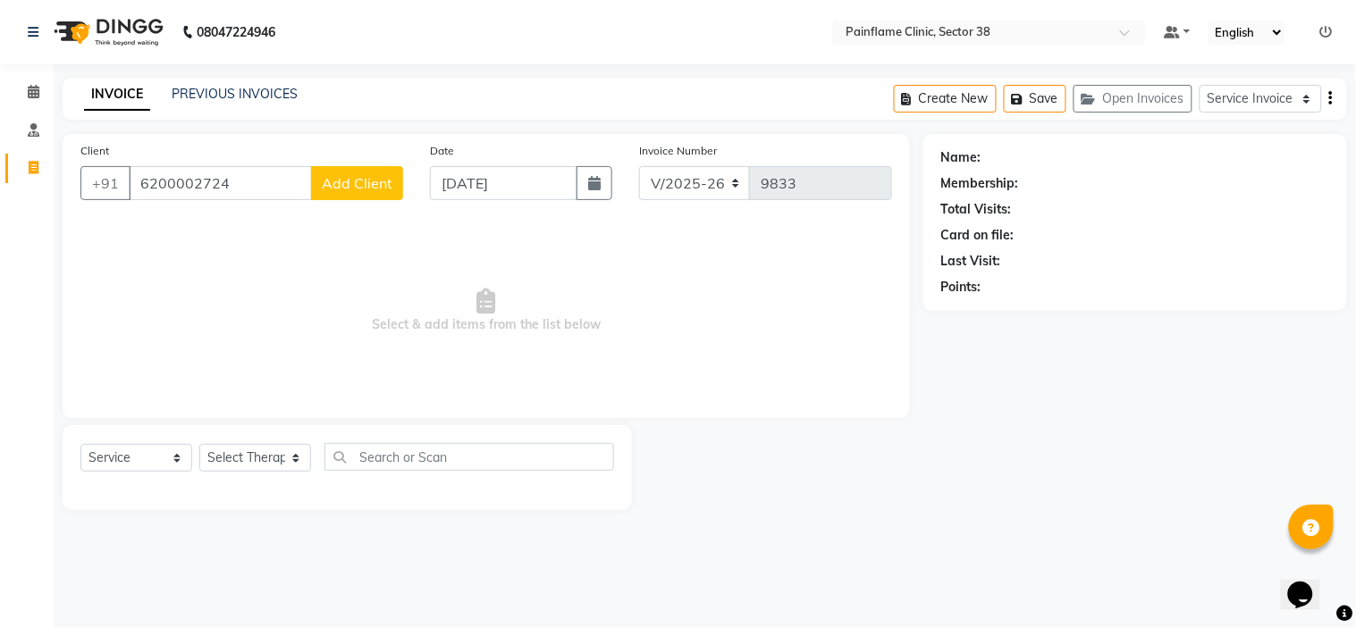
click at [361, 189] on span "Add Client" at bounding box center [357, 183] width 71 height 18
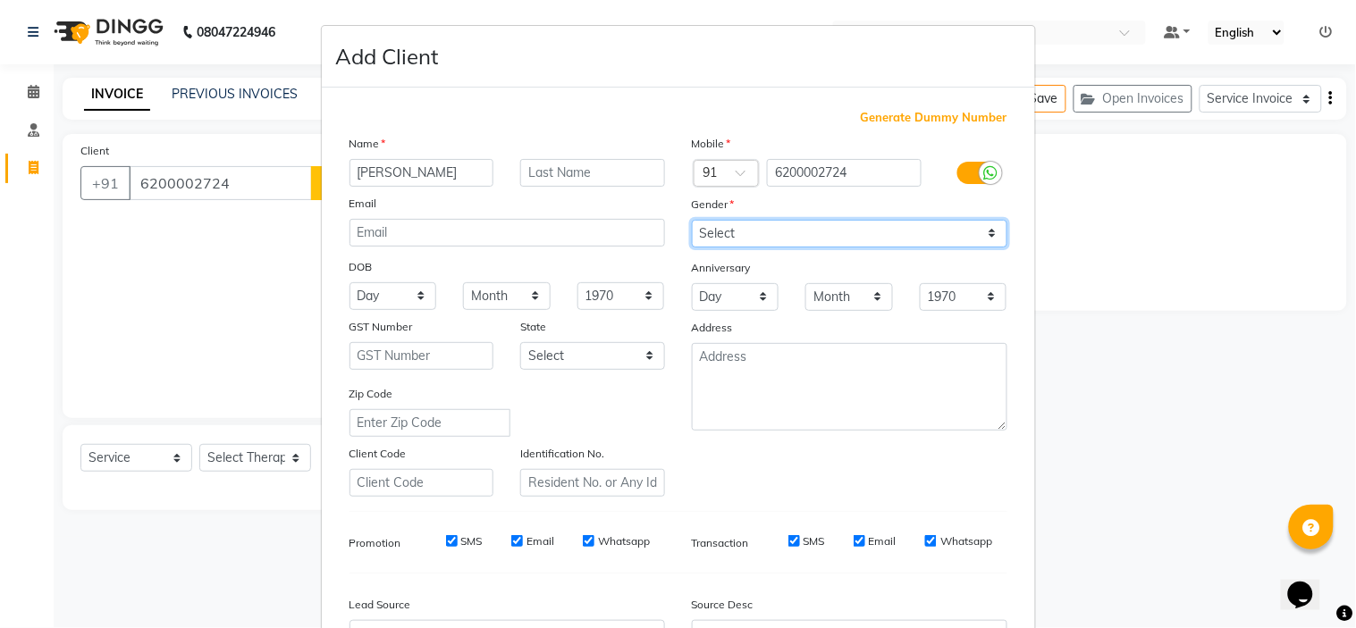
click at [842, 237] on select "Select Male Female Other Prefer Not To Say" at bounding box center [849, 234] width 315 height 28
click at [692, 220] on select "Select Male Female Other Prefer Not To Say" at bounding box center [849, 234] width 315 height 28
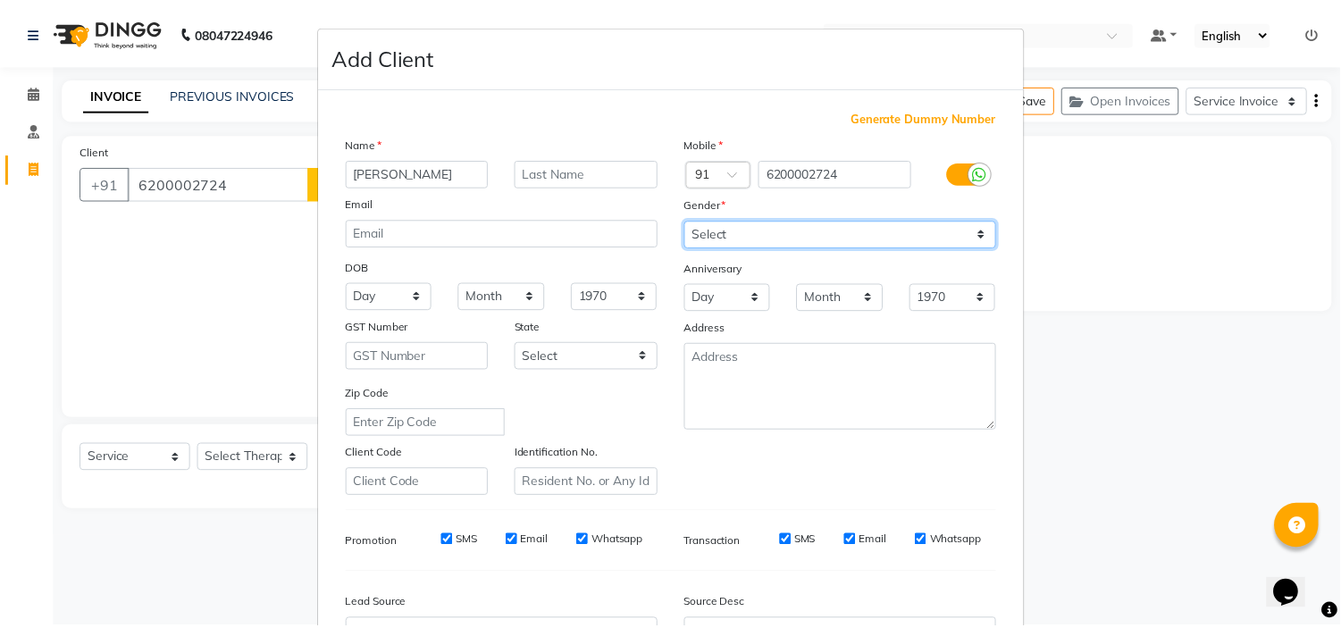
scroll to position [197, 0]
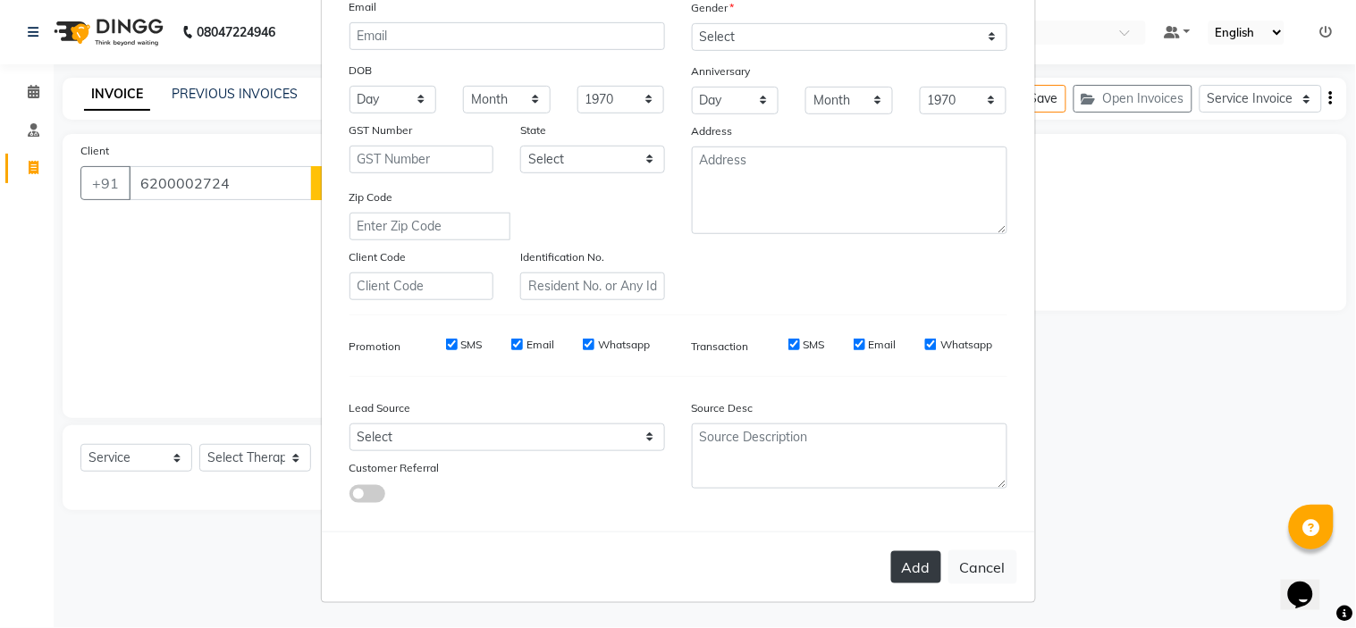
click at [905, 559] on button "Add" at bounding box center [916, 567] width 50 height 32
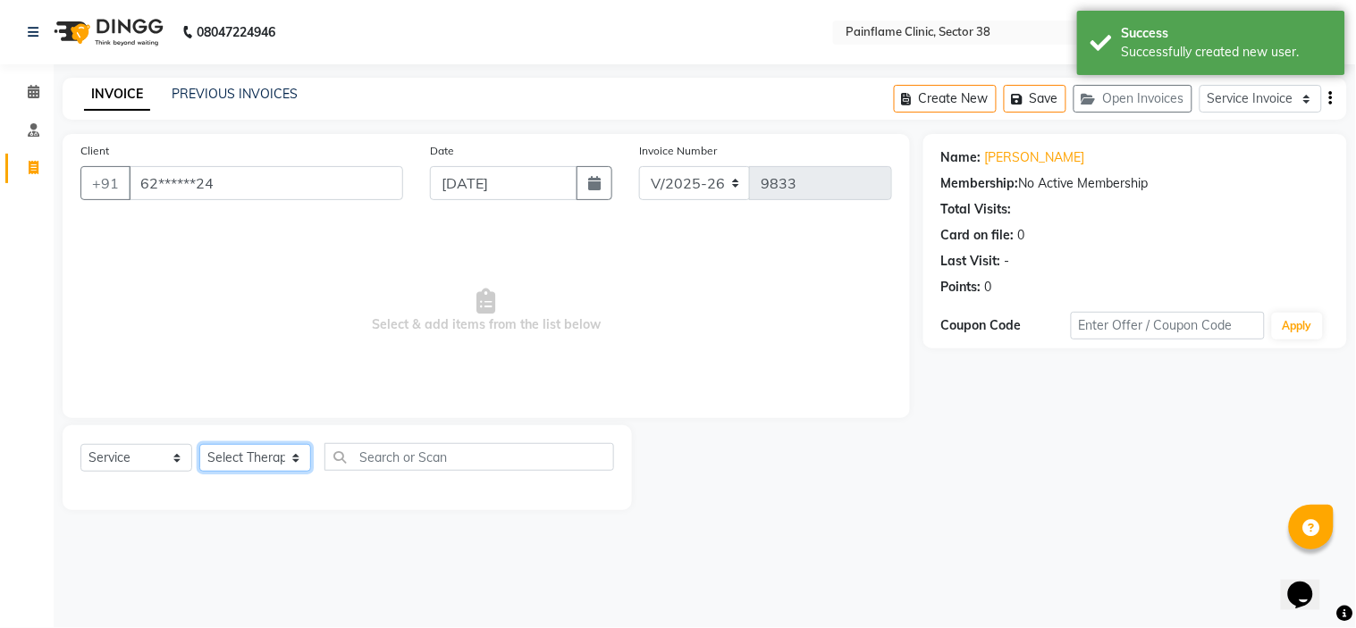
click at [237, 458] on select "Select Therapist Dr Durgesh Dr Harish Dr Ranjana Dr Saurabh Dr. Suraj Dr. Tejpa…" at bounding box center [255, 458] width 112 height 28
click at [199, 445] on select "Select Therapist Dr Durgesh Dr Harish Dr Ranjana Dr Saurabh Dr. Suraj Dr. Tejpa…" at bounding box center [255, 458] width 112 height 28
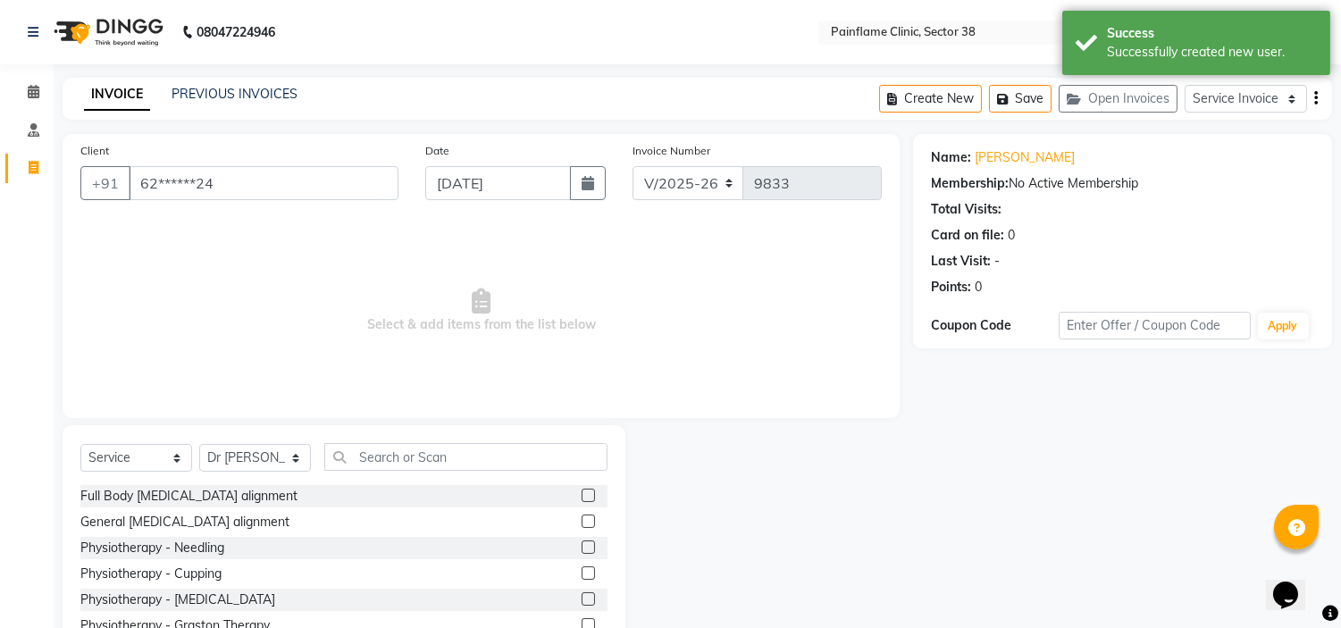
click at [582, 522] on label at bounding box center [588, 521] width 13 height 13
click at [582, 522] on input "checkbox" at bounding box center [588, 522] width 12 height 12
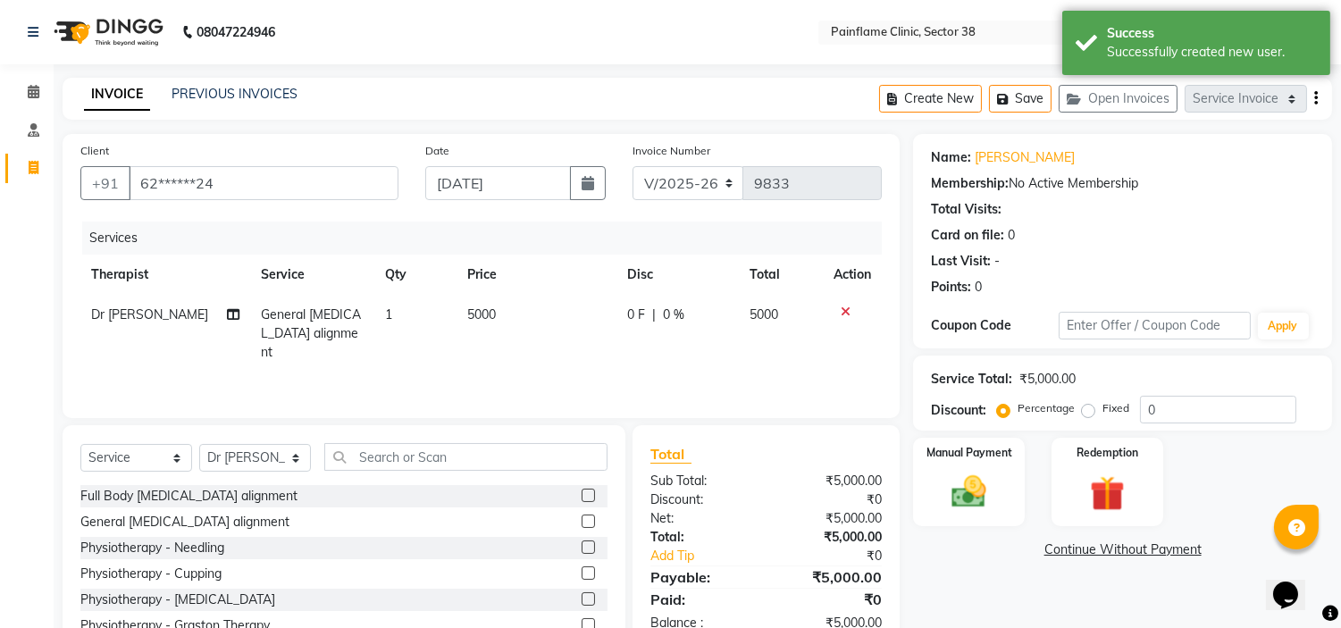
click at [484, 315] on span "5000" at bounding box center [481, 315] width 29 height 16
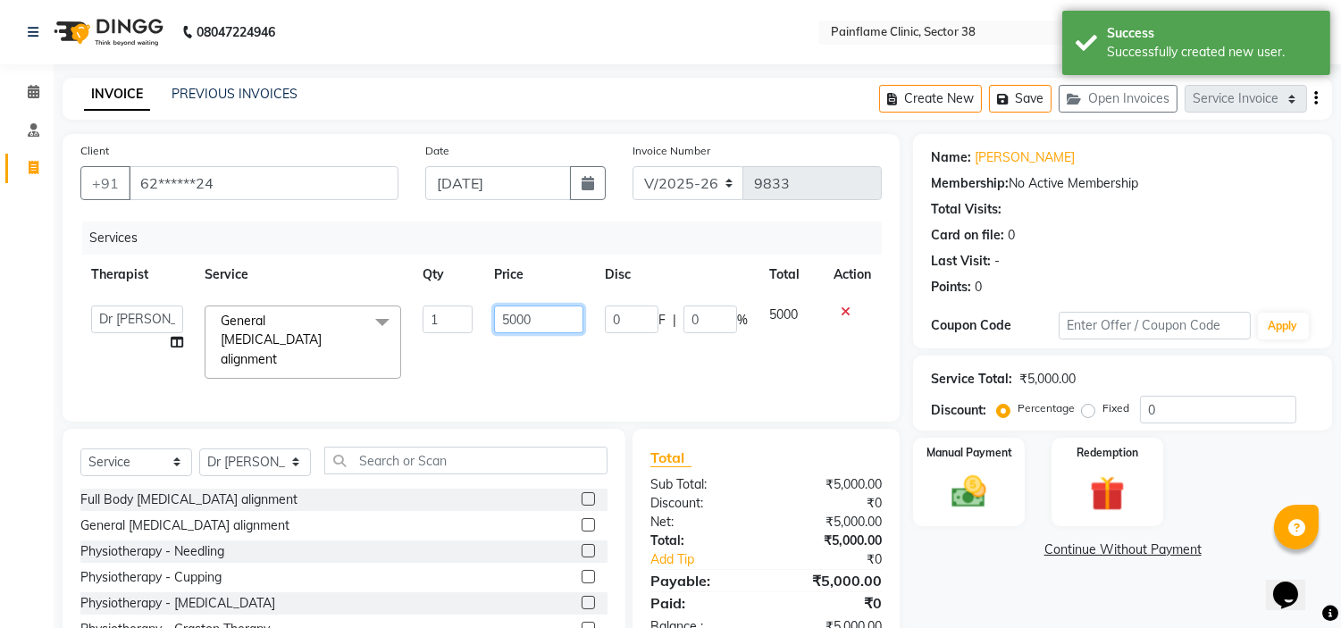
click at [504, 310] on input "5000" at bounding box center [538, 320] width 89 height 28
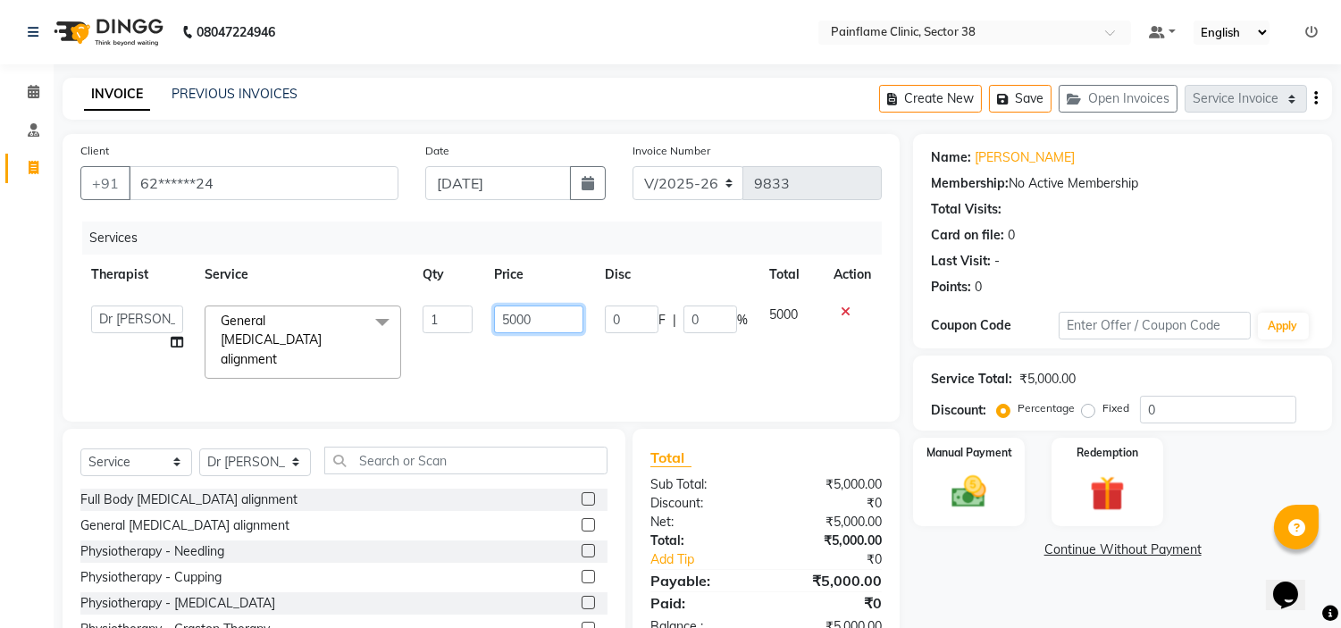
click at [504, 310] on input "5000" at bounding box center [538, 320] width 89 height 28
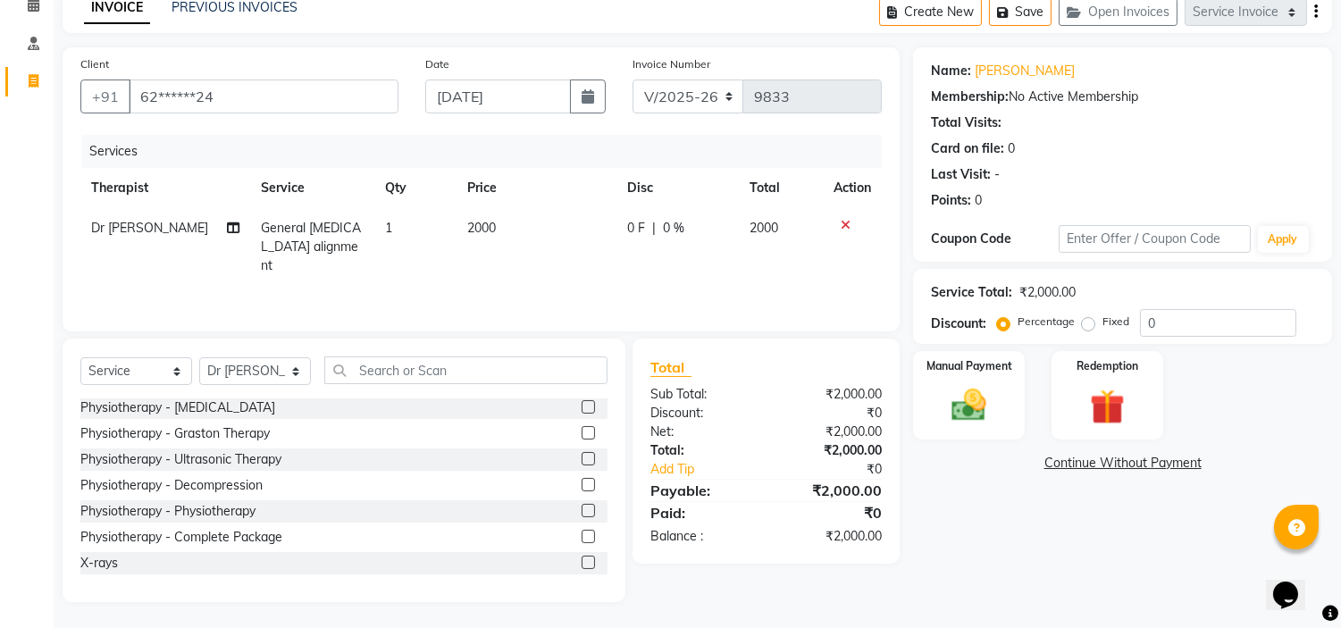
click at [582, 557] on label at bounding box center [588, 562] width 13 height 13
click at [582, 558] on input "checkbox" at bounding box center [588, 564] width 12 height 12
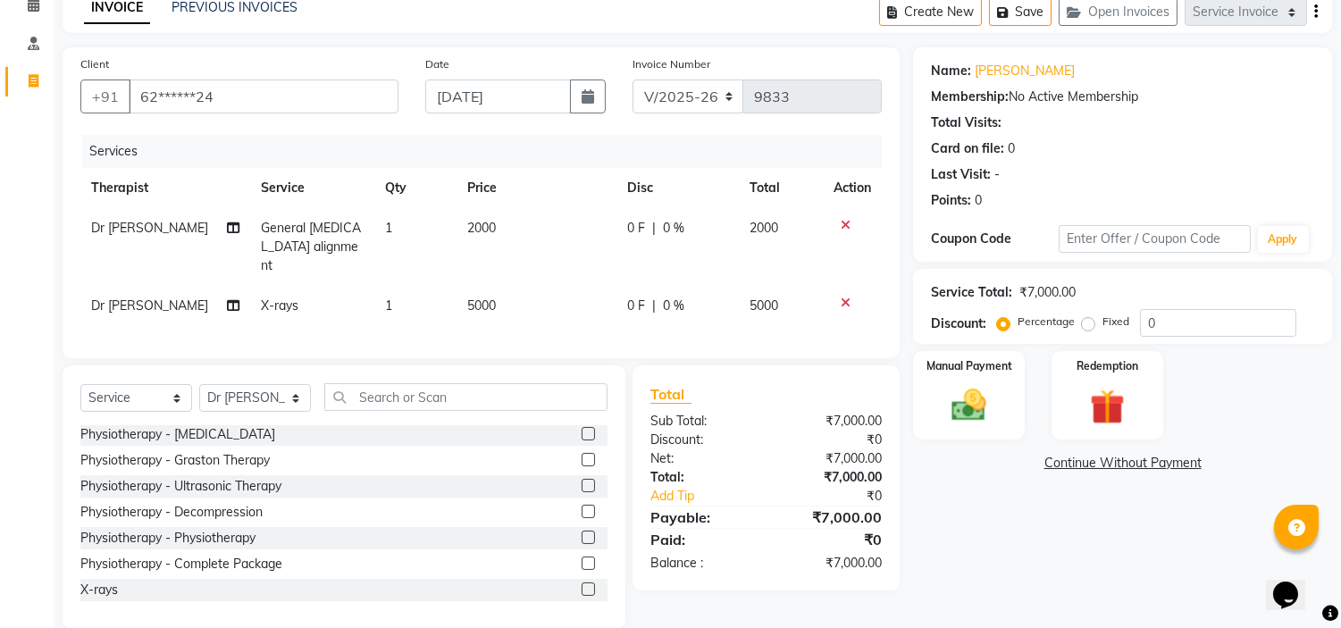
click at [487, 298] on span "5000" at bounding box center [481, 306] width 29 height 16
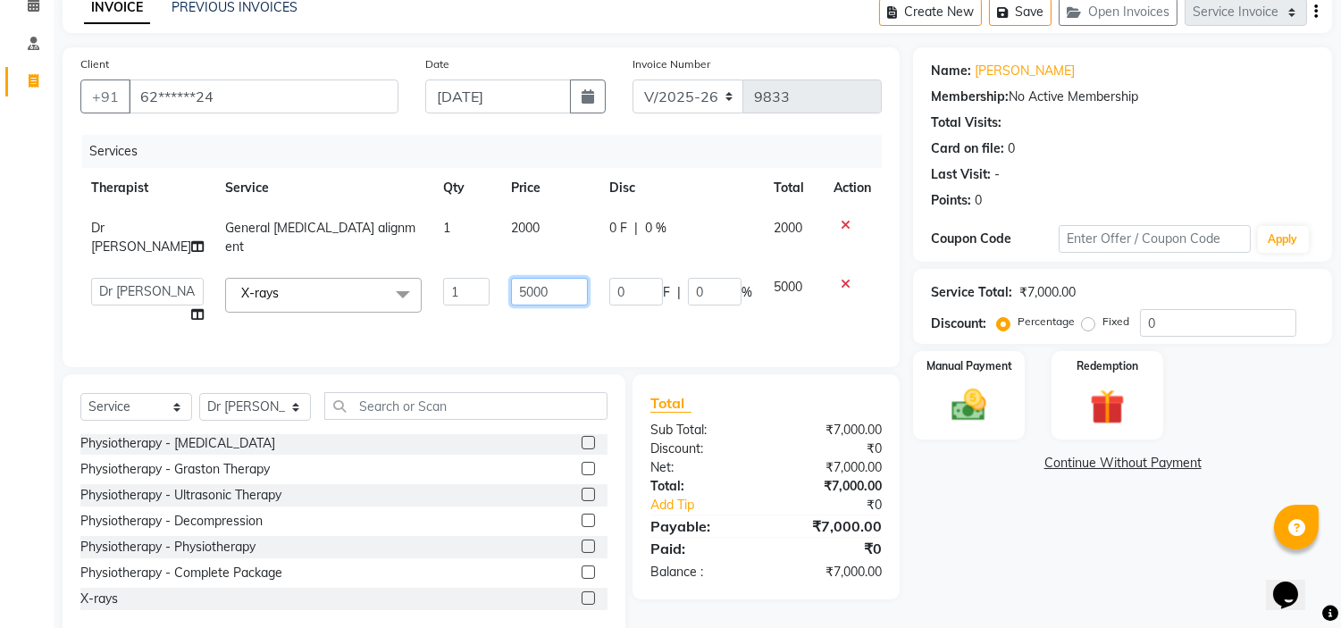
click at [516, 284] on input "5000" at bounding box center [549, 292] width 77 height 28
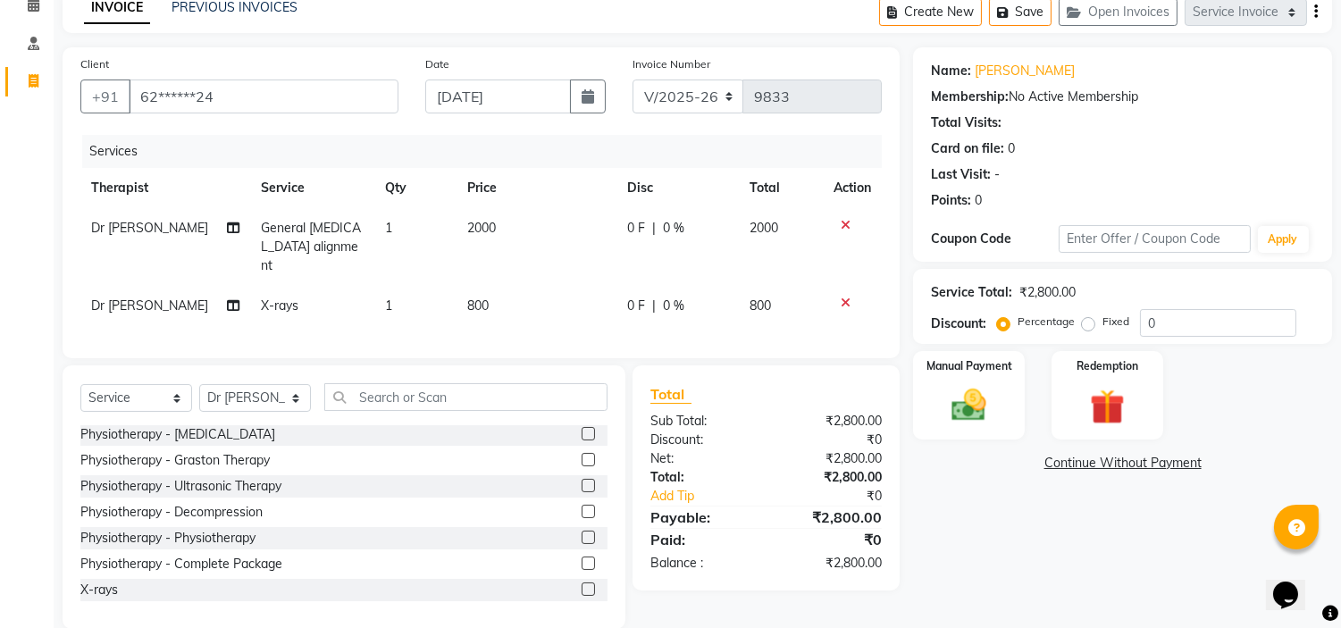
click at [1103, 322] on label "Fixed" at bounding box center [1116, 322] width 27 height 16
click at [1090, 322] on input "Fixed" at bounding box center [1092, 321] width 13 height 13
click at [1004, 397] on div "Manual Payment" at bounding box center [969, 394] width 116 height 91
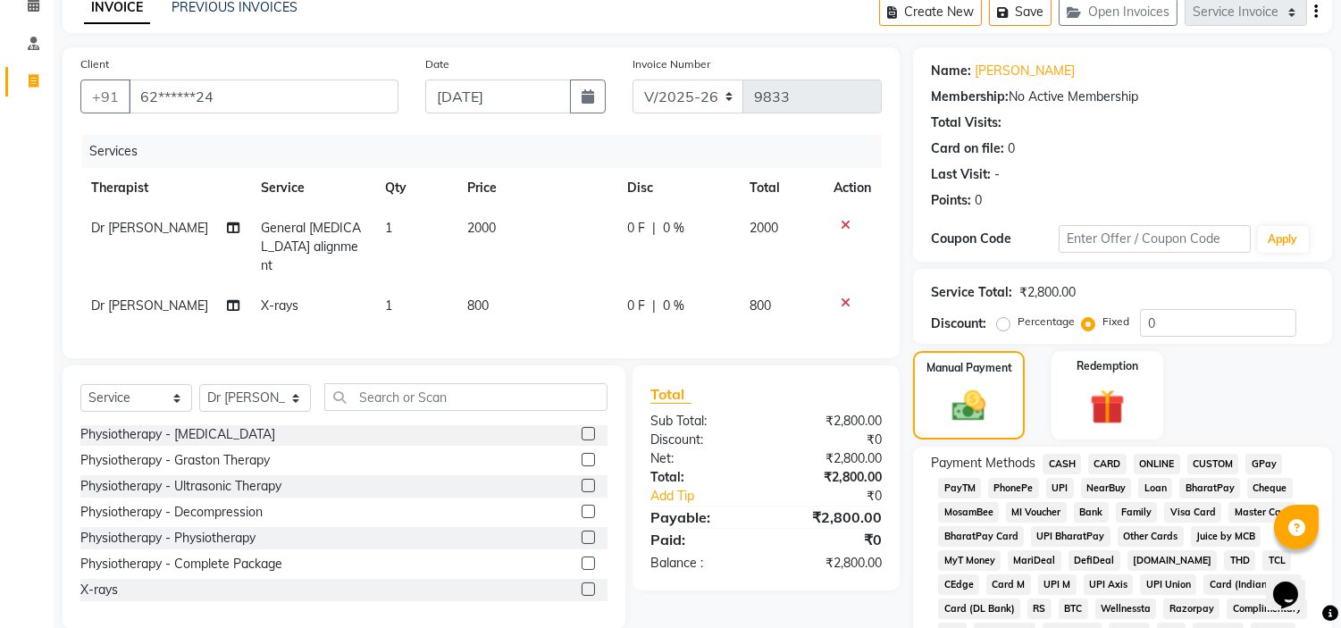
click at [1052, 489] on span "UPI" at bounding box center [1060, 488] width 28 height 21
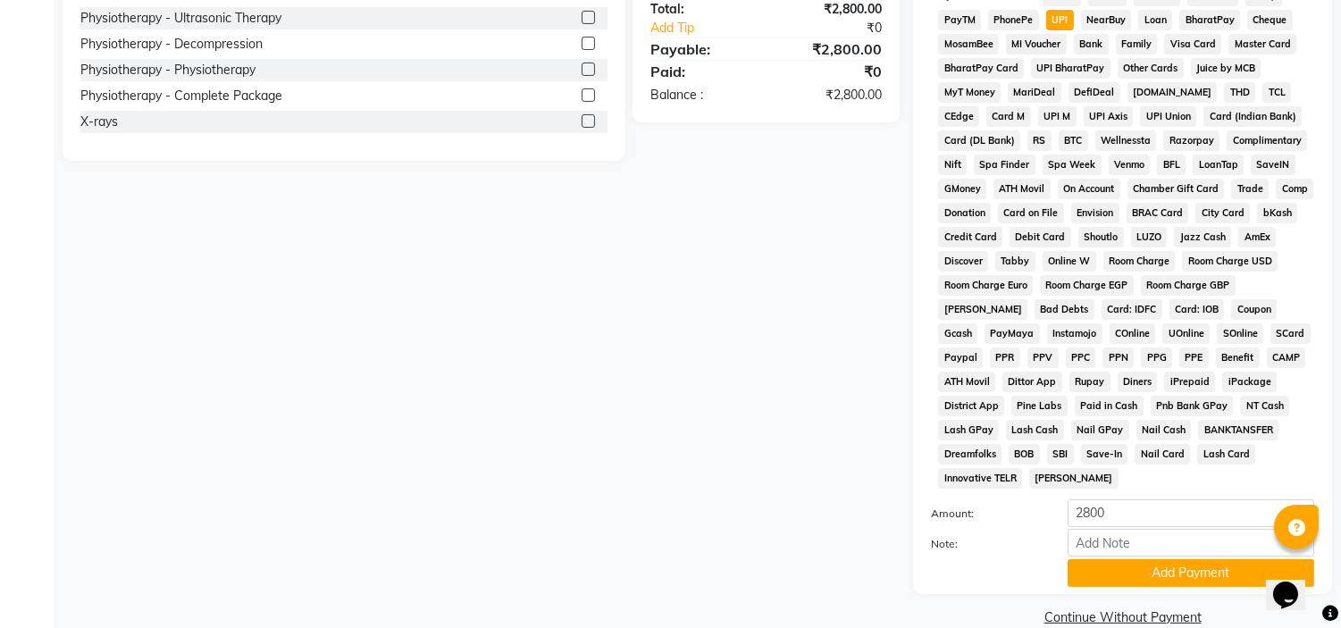
scroll to position [588, 0]
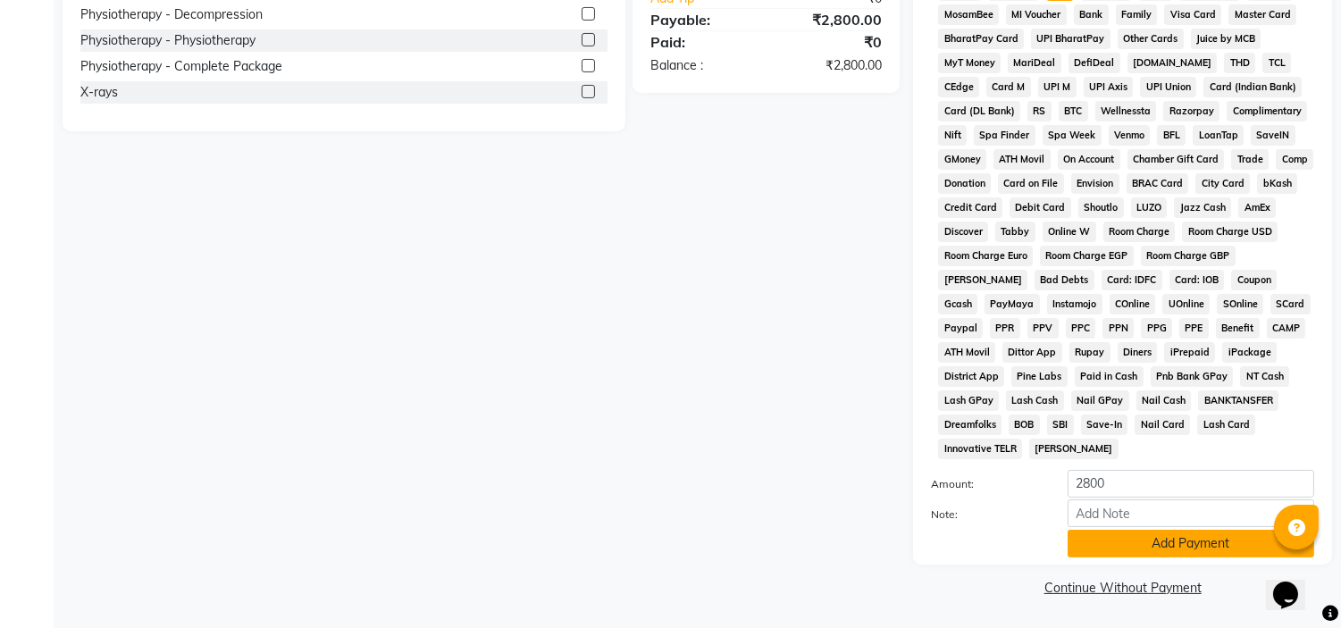
click at [1074, 542] on button "Add Payment" at bounding box center [1191, 544] width 247 height 28
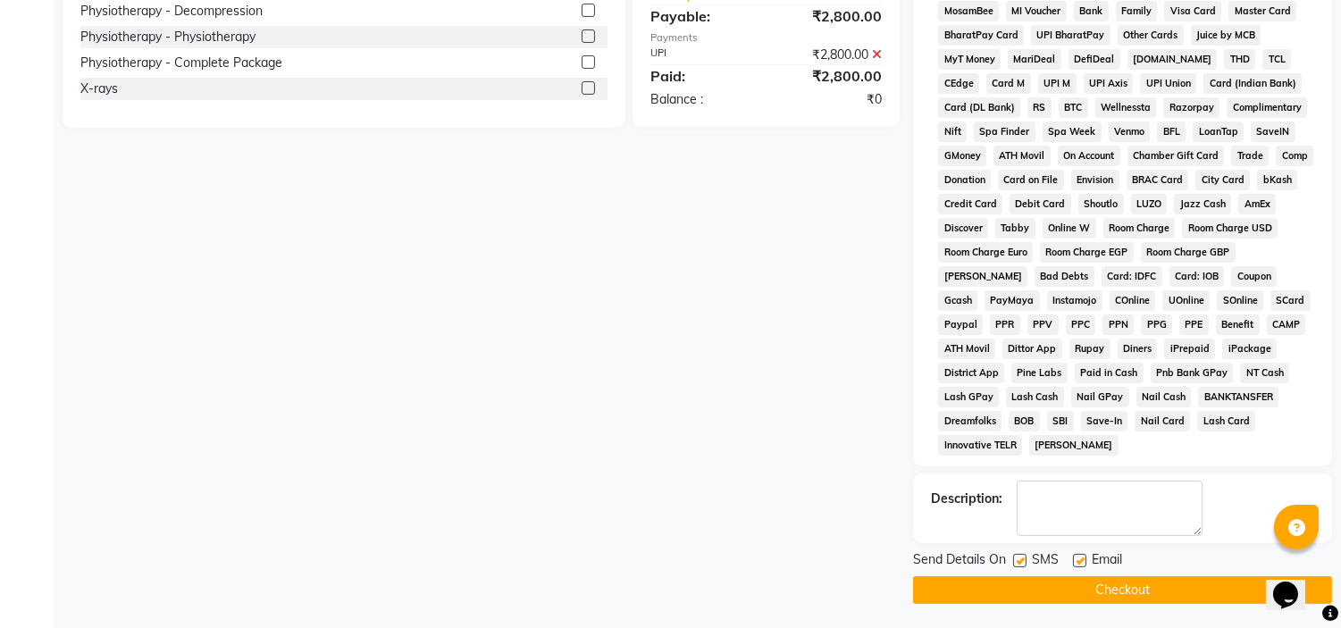
click at [1074, 563] on label at bounding box center [1079, 560] width 13 height 13
click at [1074, 563] on input "checkbox" at bounding box center [1079, 562] width 12 height 12
click at [1017, 561] on label at bounding box center [1019, 560] width 13 height 13
click at [1017, 561] on input "checkbox" at bounding box center [1019, 562] width 12 height 12
click at [1008, 602] on button "Checkout" at bounding box center [1122, 590] width 419 height 28
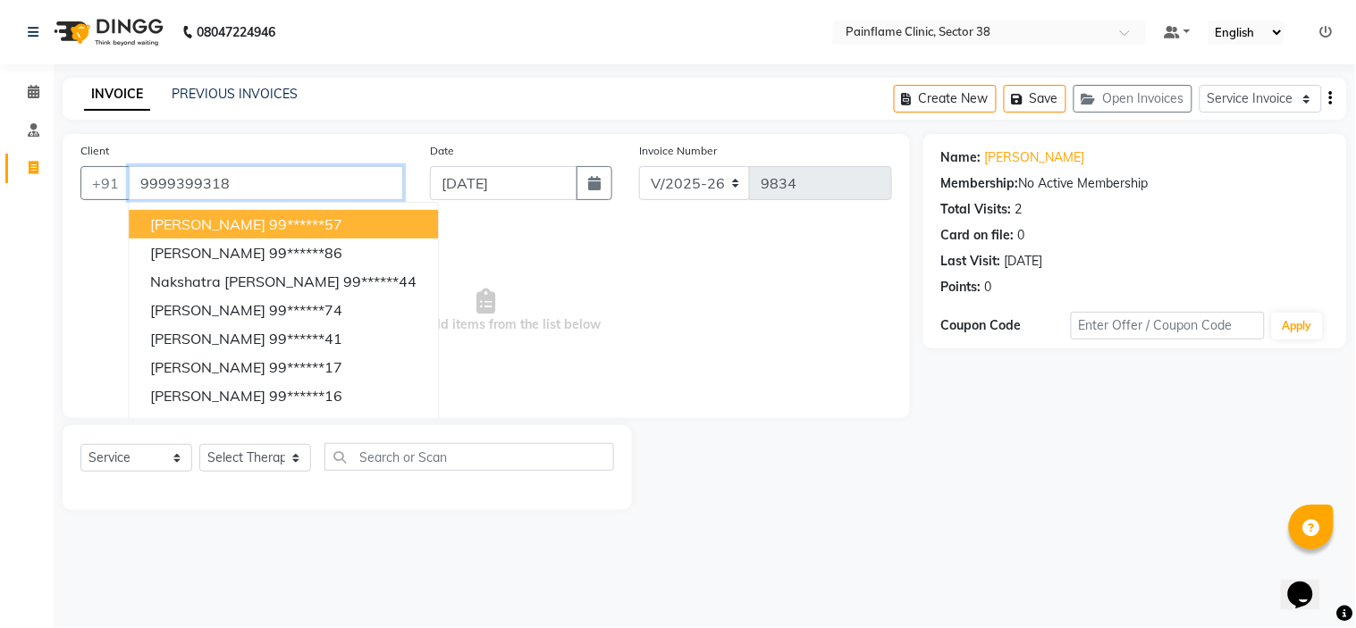
click at [287, 173] on input "9999399318" at bounding box center [266, 183] width 274 height 34
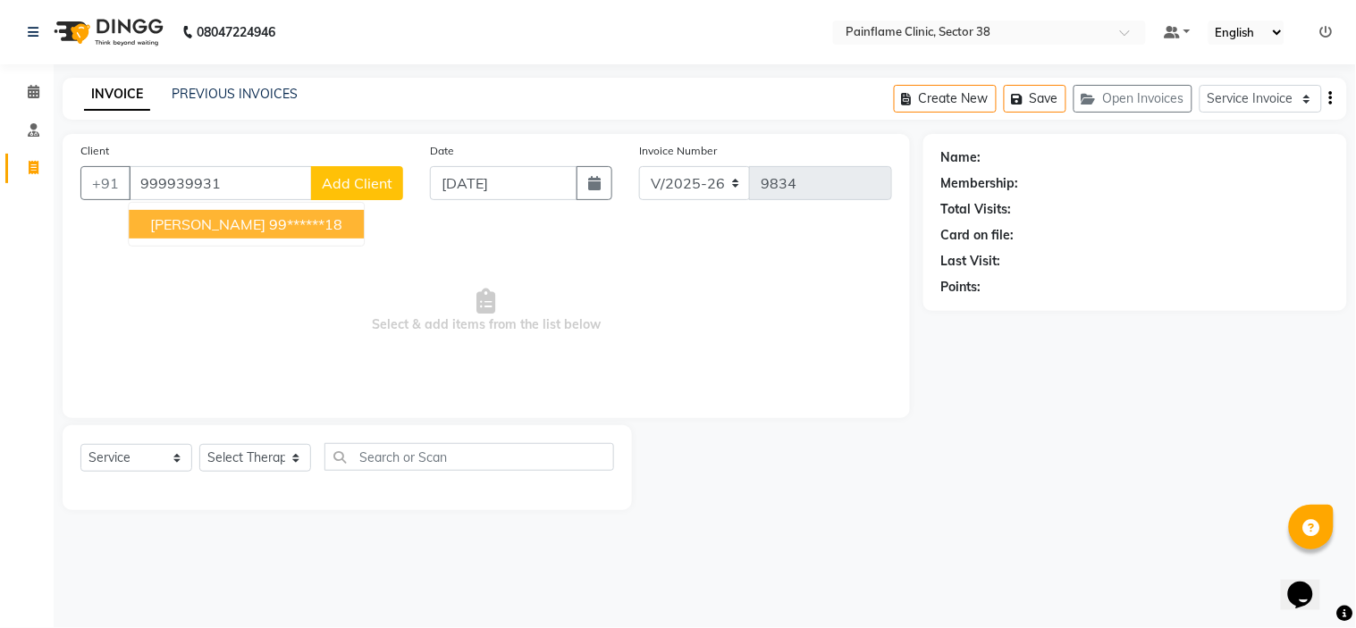
click at [370, 161] on div "Client +91 999939931 Ashish Yadav 99******18 Add Client" at bounding box center [241, 177] width 349 height 73
click at [369, 181] on span "Add Client" at bounding box center [357, 183] width 71 height 18
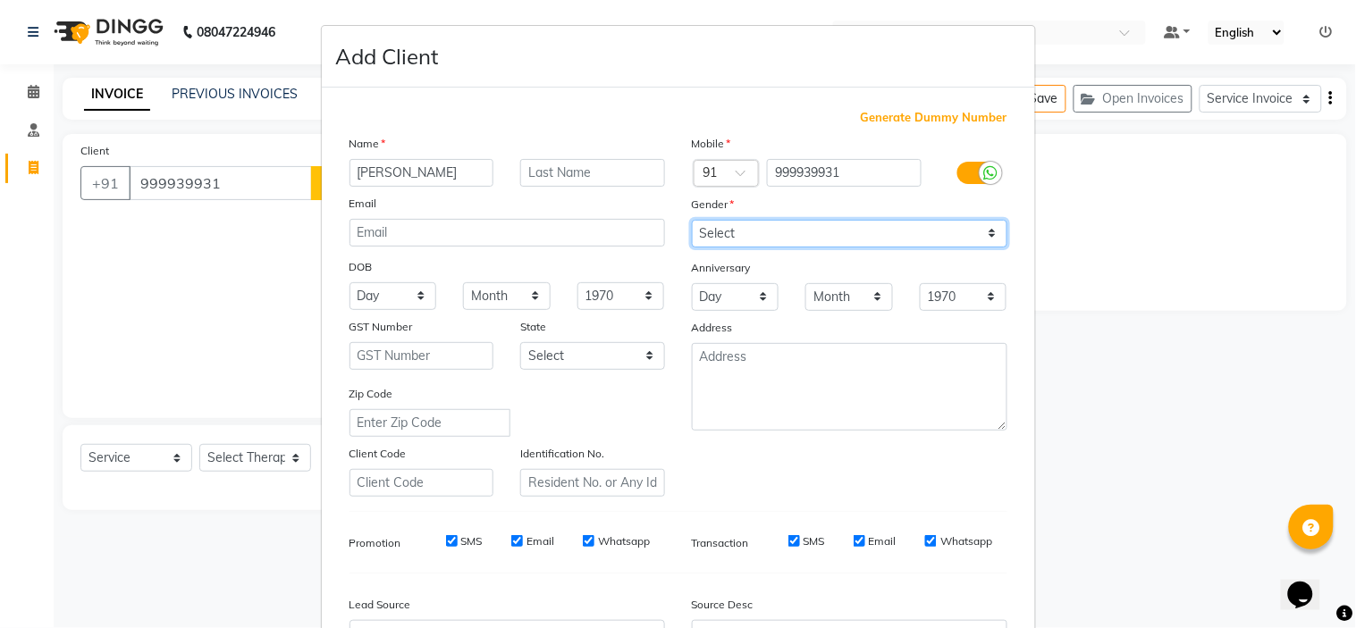
click at [717, 223] on select "Select Male Female Other Prefer Not To Say" at bounding box center [849, 234] width 315 height 28
click at [692, 220] on select "Select Male Female Other Prefer Not To Say" at bounding box center [849, 234] width 315 height 28
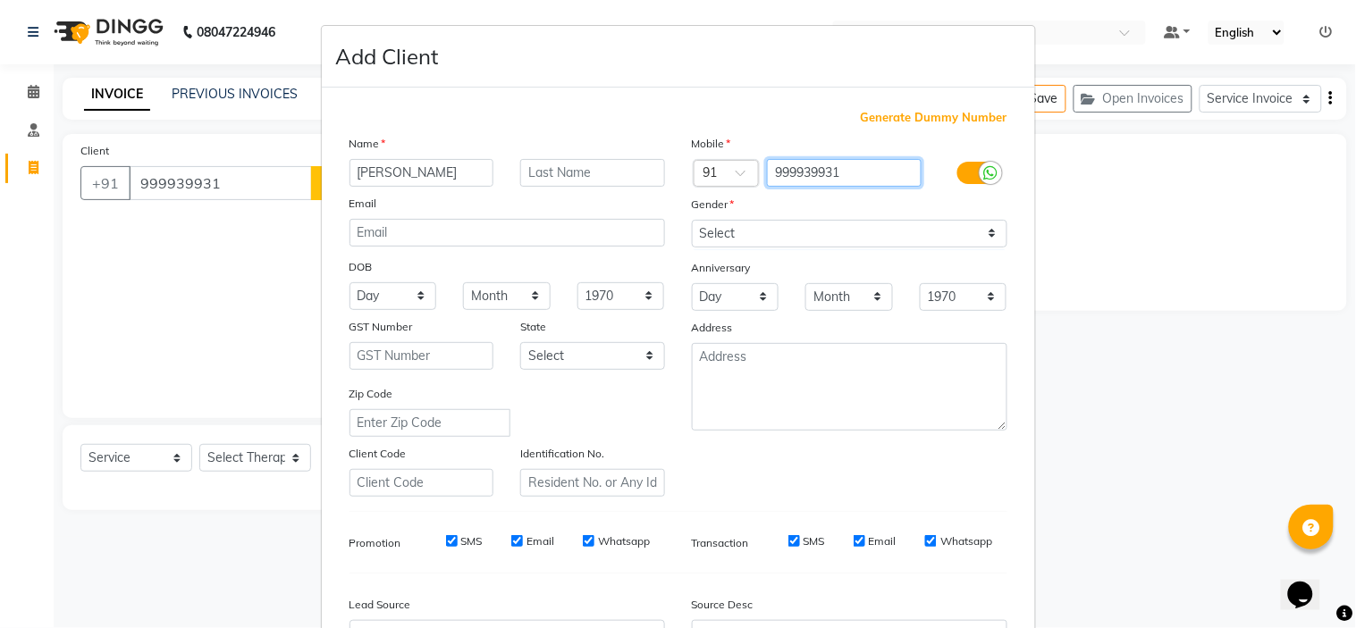
click at [849, 168] on input "999939931" at bounding box center [844, 173] width 155 height 28
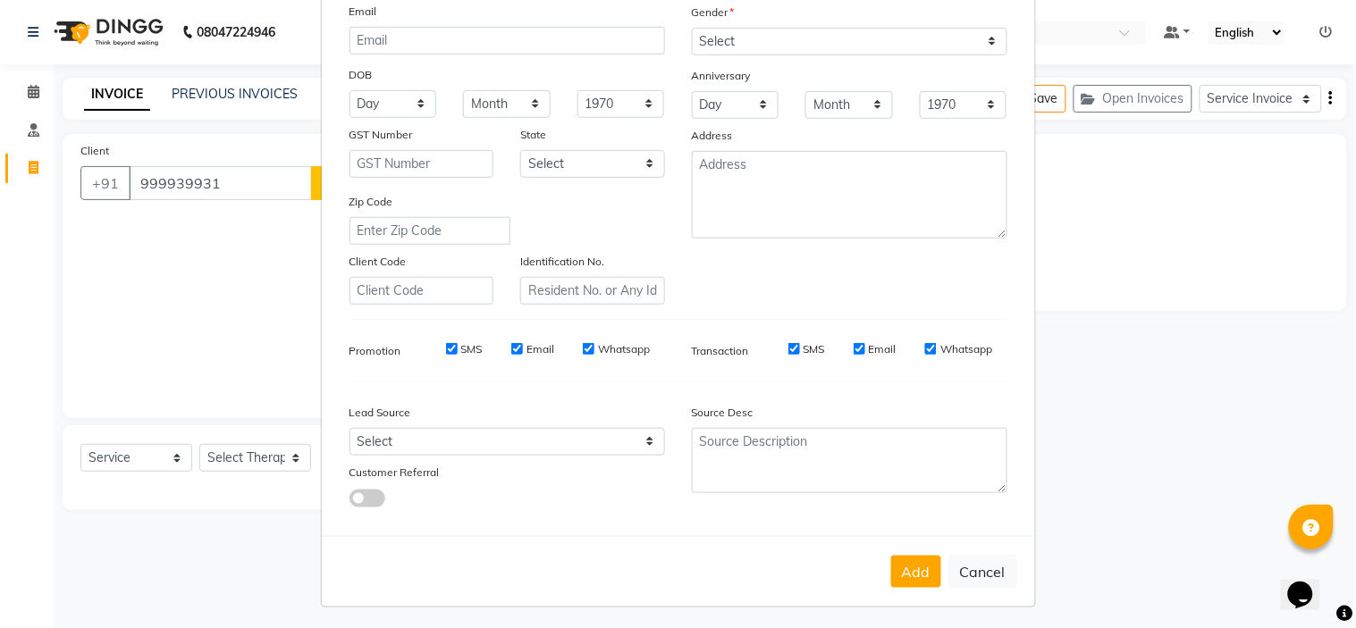
scroll to position [197, 0]
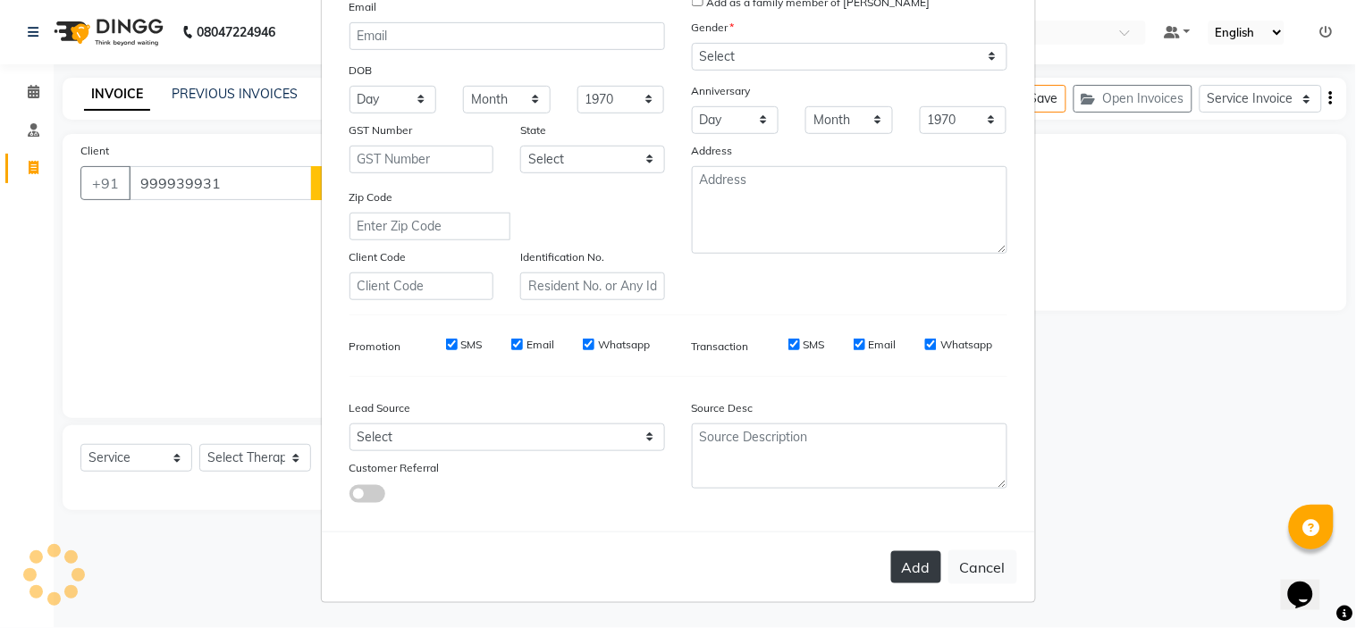
click at [895, 565] on button "Add" at bounding box center [916, 567] width 50 height 32
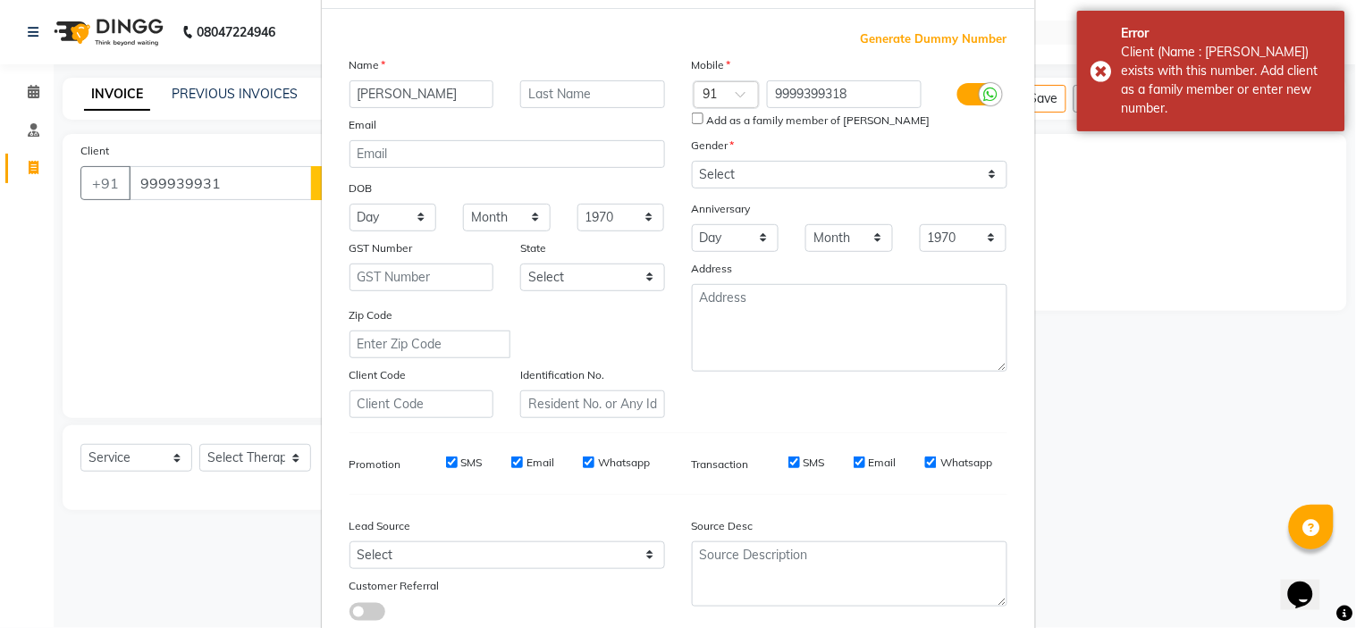
scroll to position [79, 0]
click at [693, 113] on input "Add as a family member of Ashish Yadav" at bounding box center [698, 119] width 12 height 12
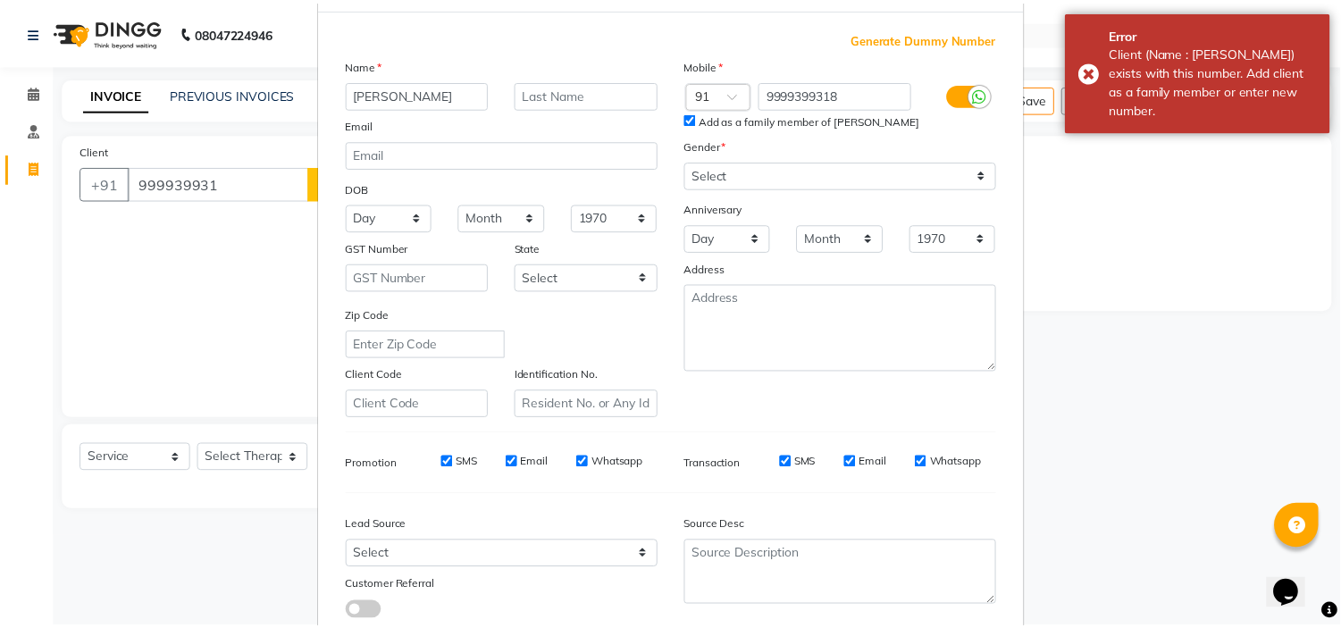
scroll to position [197, 0]
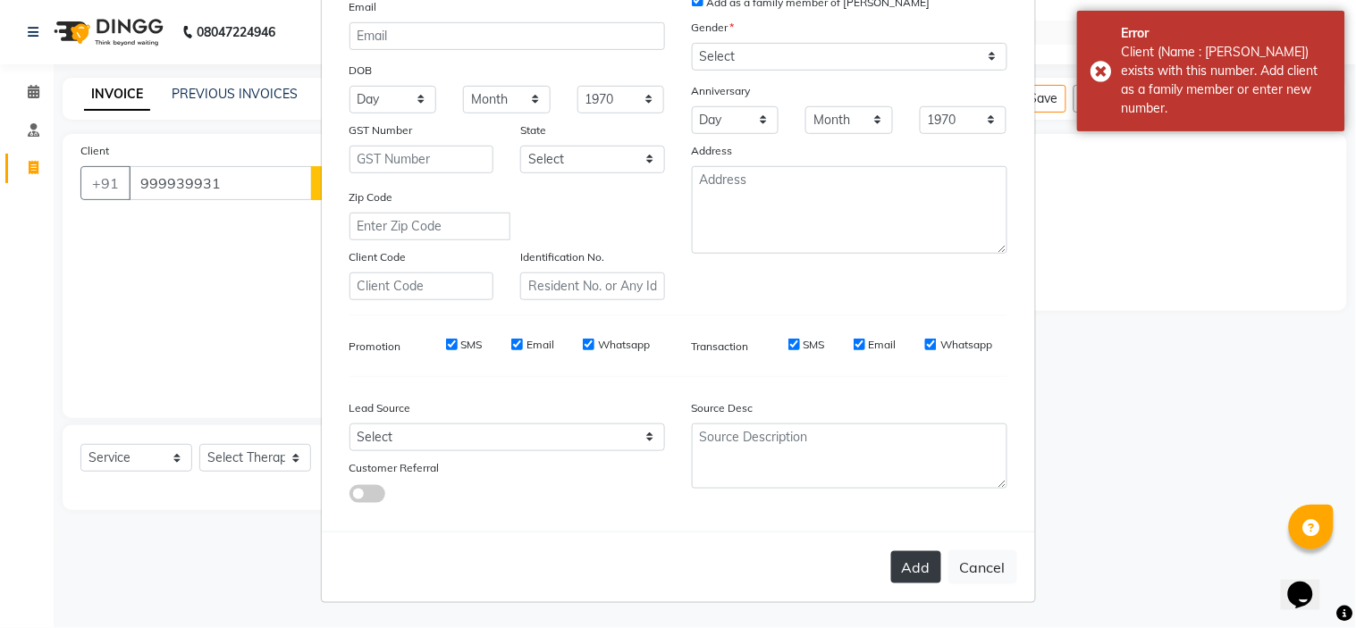
click at [904, 569] on button "Add" at bounding box center [916, 567] width 50 height 32
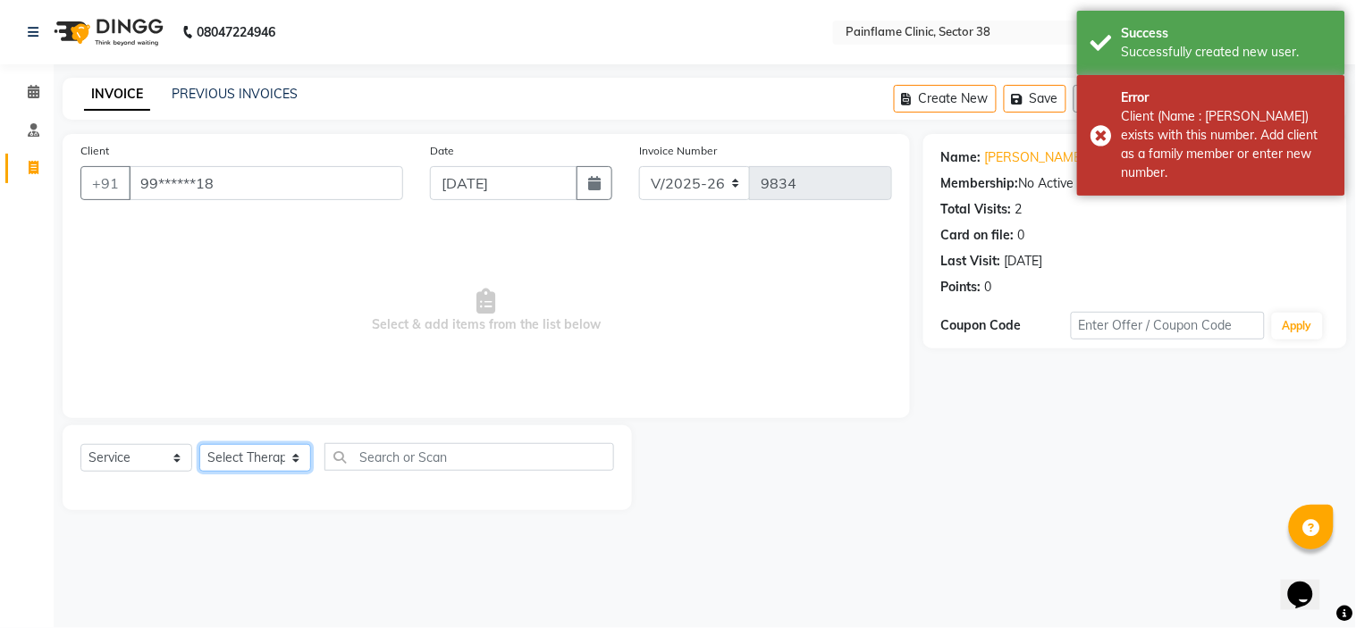
click at [237, 458] on select "Select Therapist Dr Durgesh Dr Harish Dr Ranjana Dr Saurabh Dr. Suraj Dr. Tejpa…" at bounding box center [255, 458] width 112 height 28
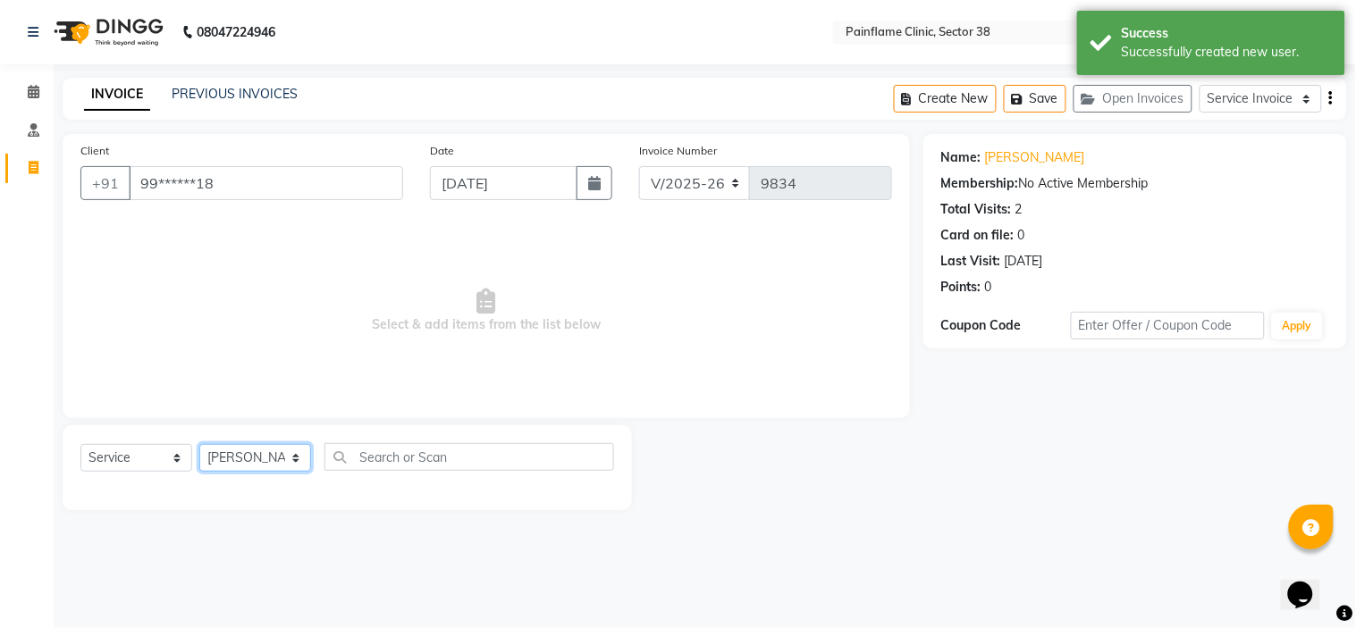
click at [199, 445] on select "Select Therapist Dr Durgesh Dr Harish Dr Ranjana Dr Saurabh Dr. Suraj Dr. Tejpa…" at bounding box center [255, 458] width 112 height 28
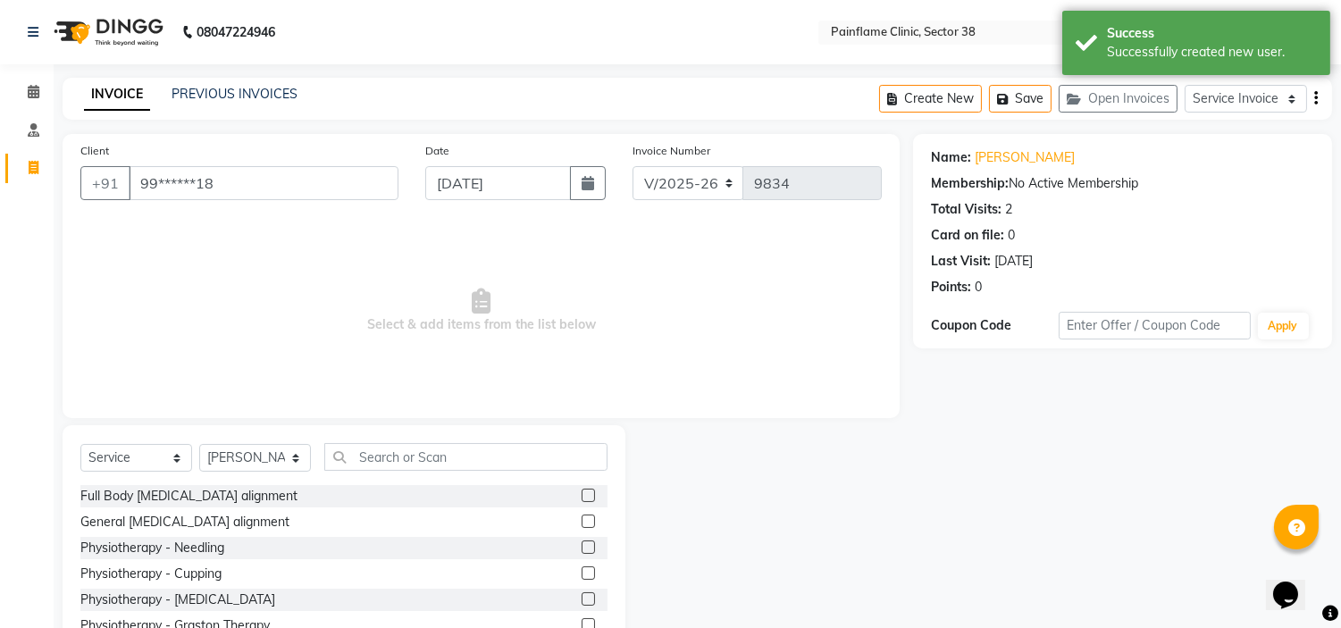
click at [582, 519] on label at bounding box center [588, 521] width 13 height 13
click at [582, 519] on input "checkbox" at bounding box center [588, 522] width 12 height 12
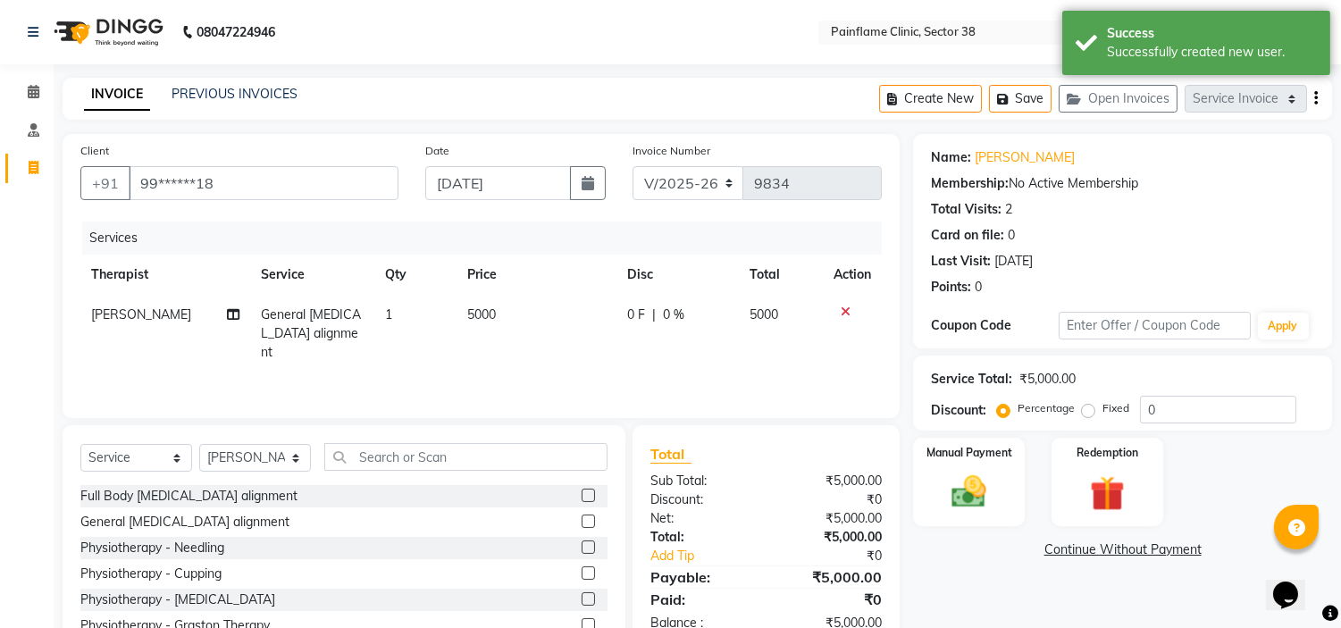
click at [476, 309] on span "5000" at bounding box center [481, 315] width 29 height 16
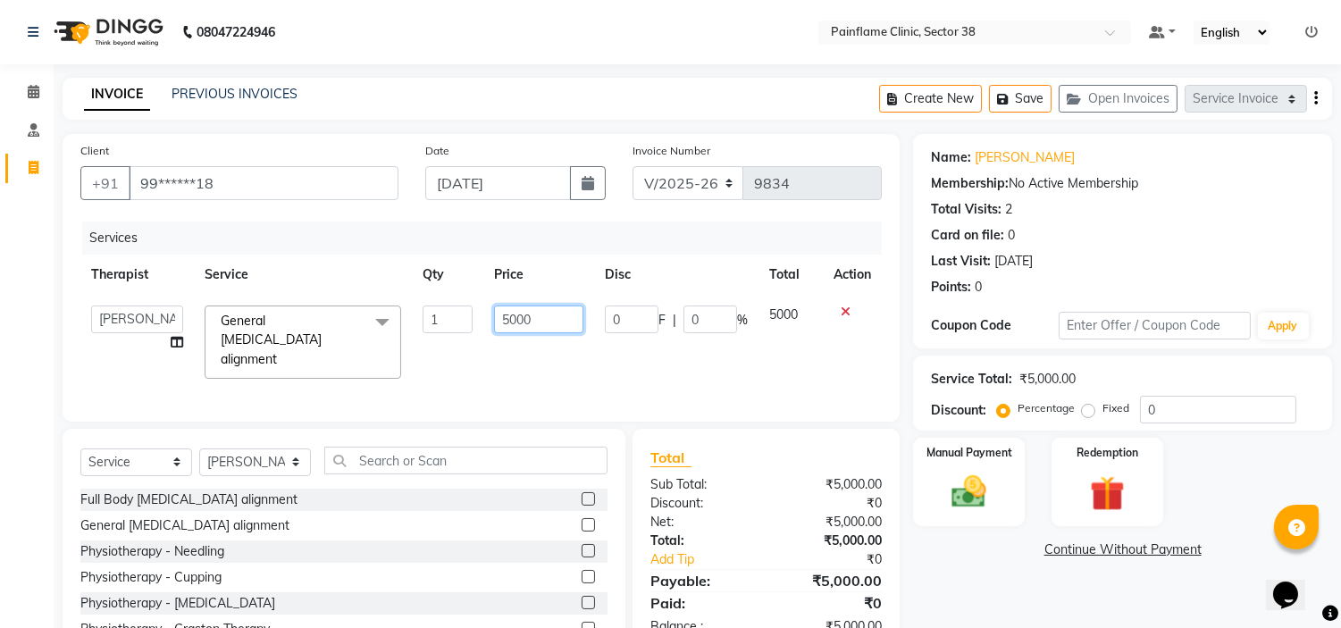
click at [511, 315] on input "5000" at bounding box center [538, 320] width 89 height 28
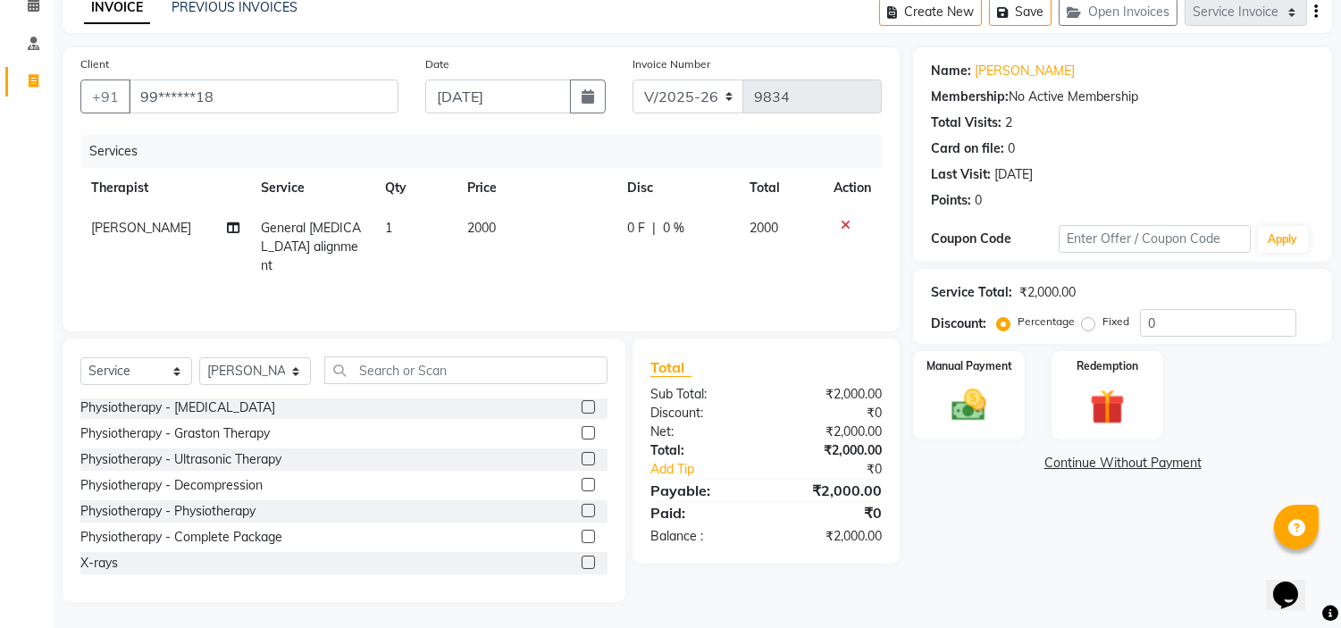
click at [582, 563] on label at bounding box center [588, 562] width 13 height 13
click at [582, 563] on input "checkbox" at bounding box center [588, 564] width 12 height 12
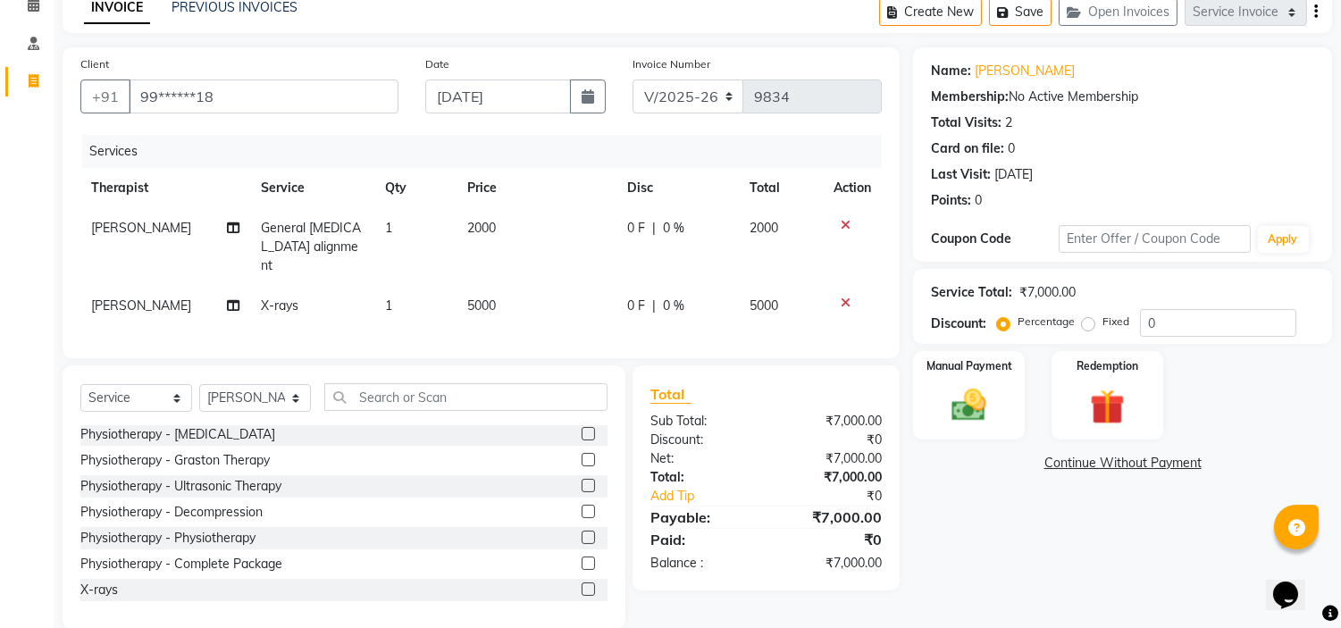
click at [478, 298] on span "5000" at bounding box center [481, 306] width 29 height 16
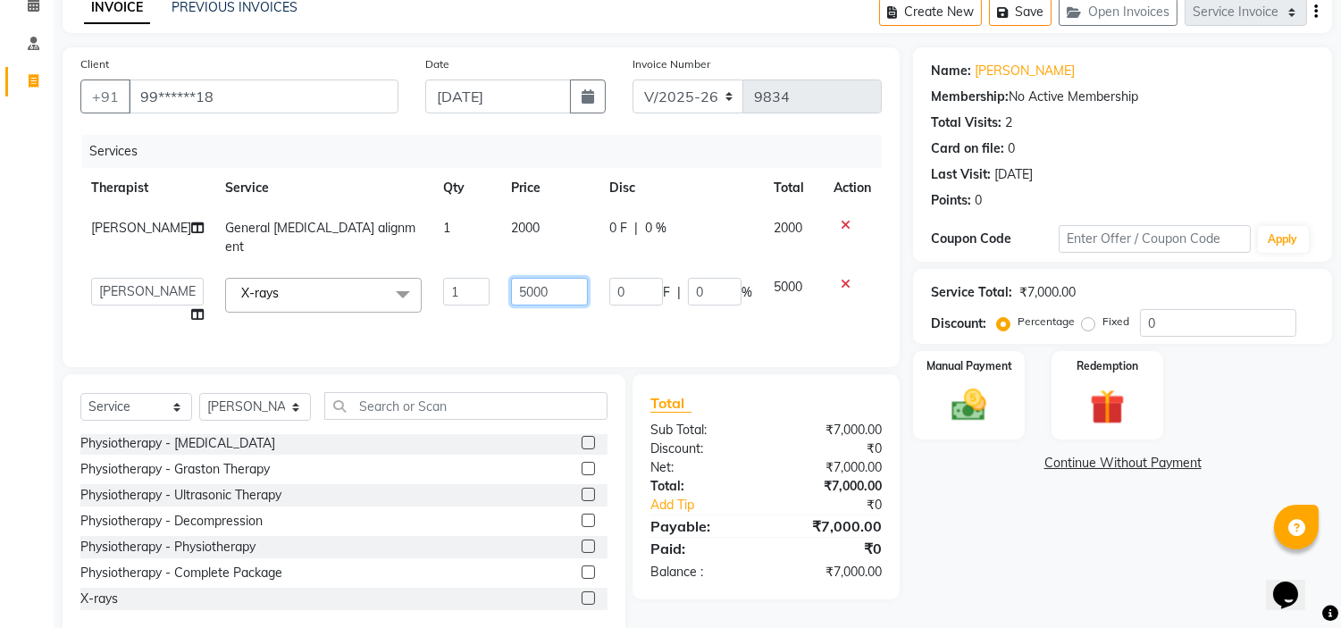
click at [511, 278] on input "5000" at bounding box center [549, 292] width 77 height 28
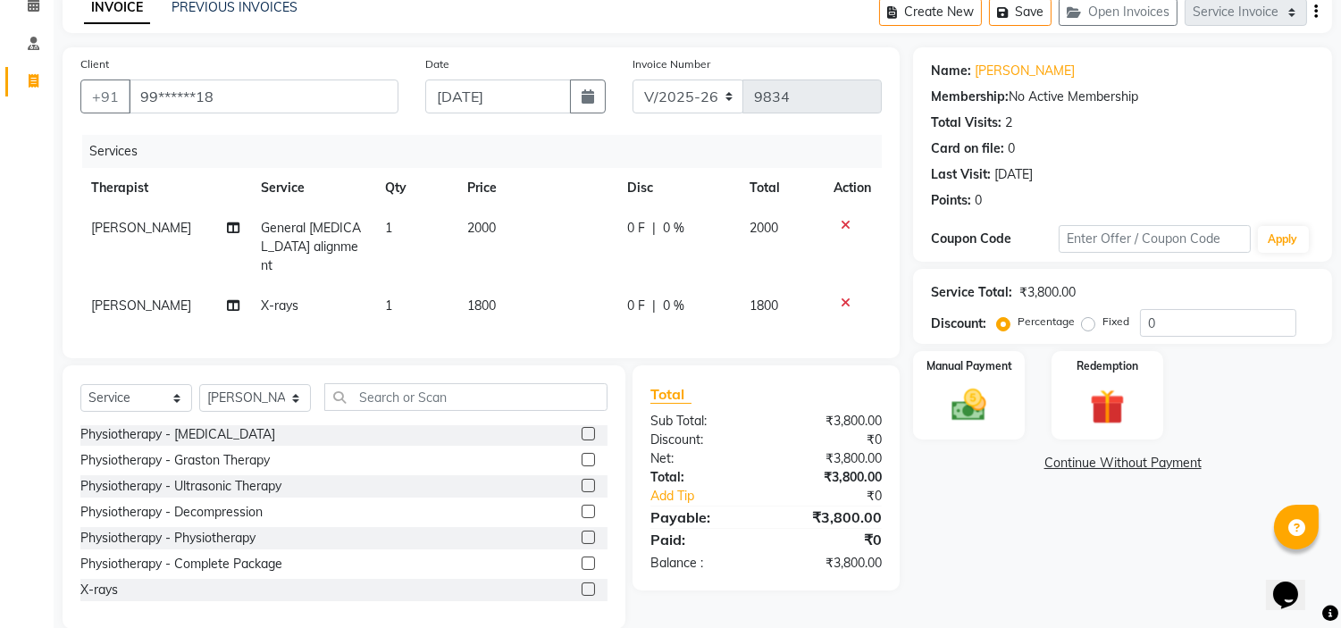
click at [1094, 315] on div "Fixed" at bounding box center [1108, 321] width 44 height 21
click at [993, 375] on div "Manual Payment" at bounding box center [969, 394] width 116 height 91
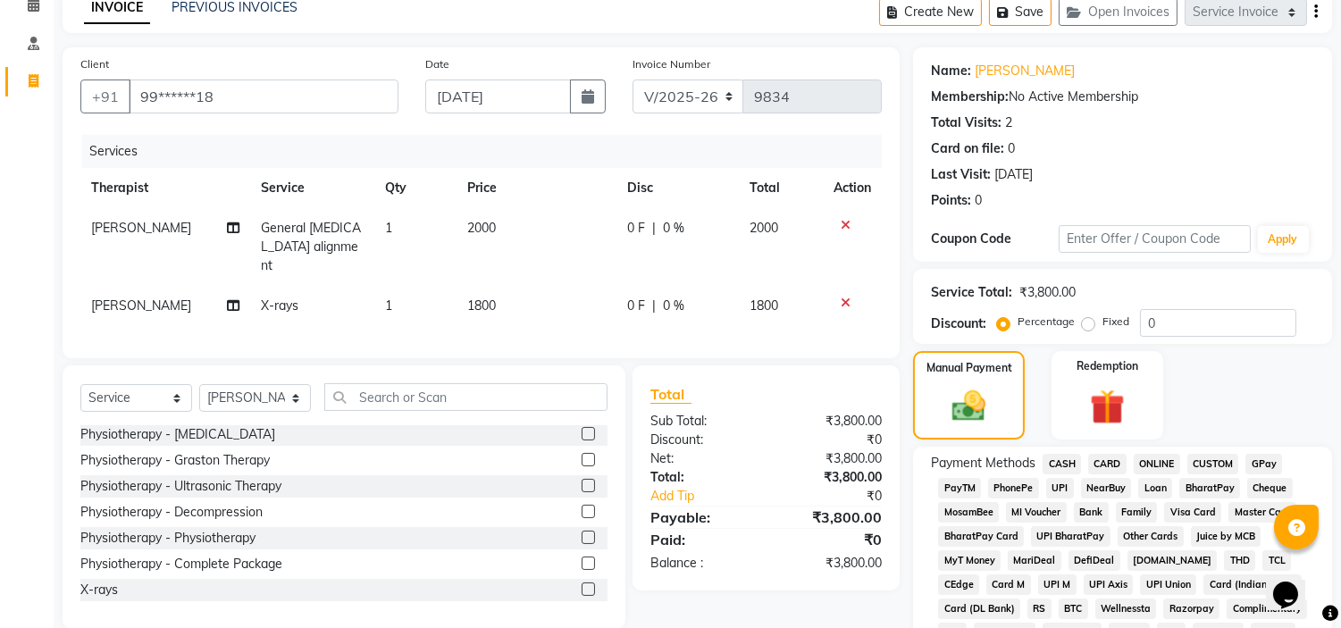
click at [1054, 480] on span "UPI" at bounding box center [1060, 488] width 28 height 21
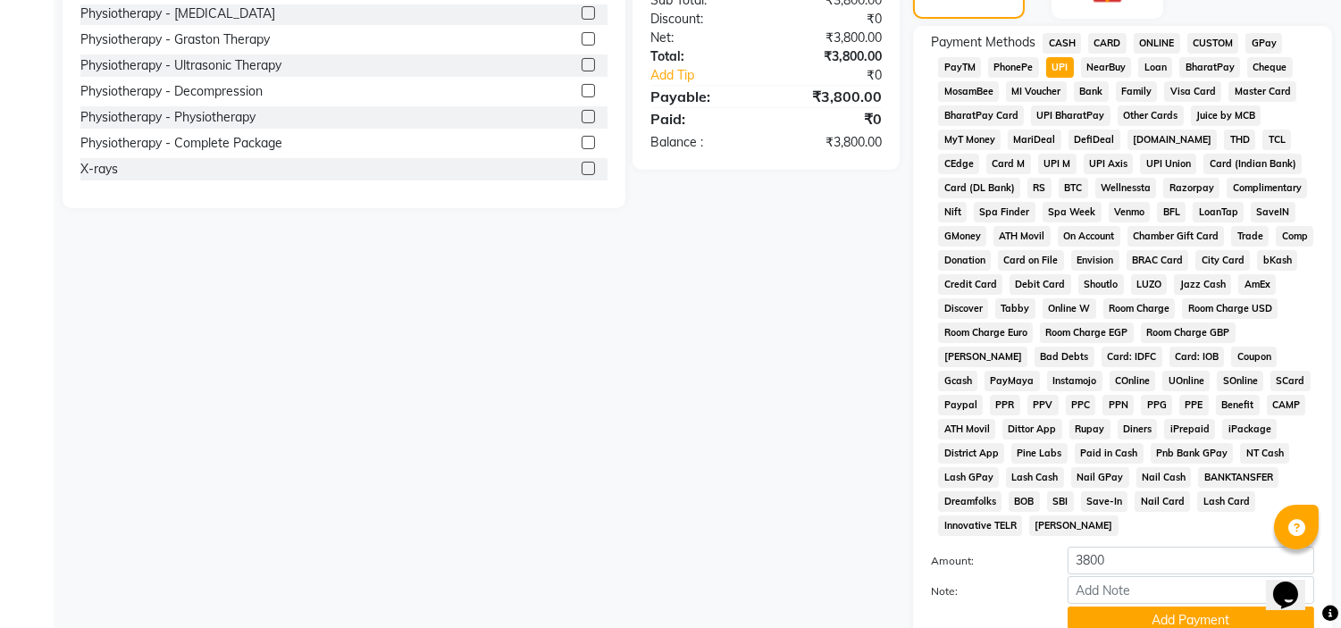
scroll to position [588, 0]
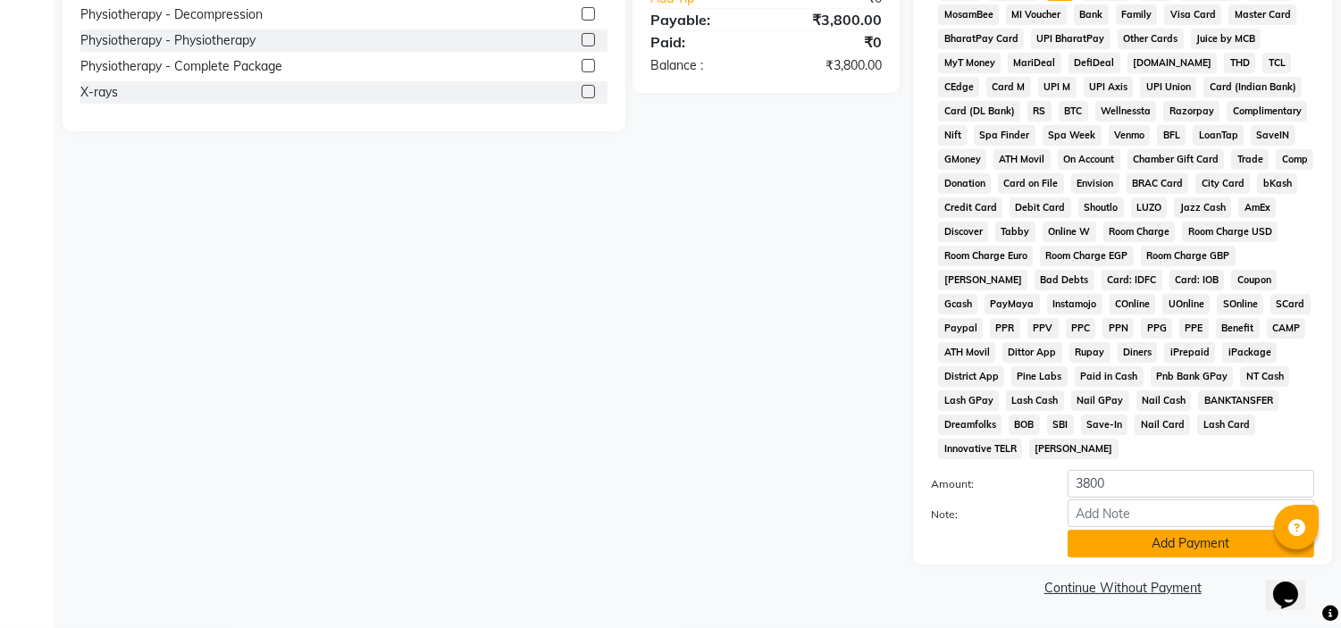
click at [1096, 545] on button "Add Payment" at bounding box center [1191, 544] width 247 height 28
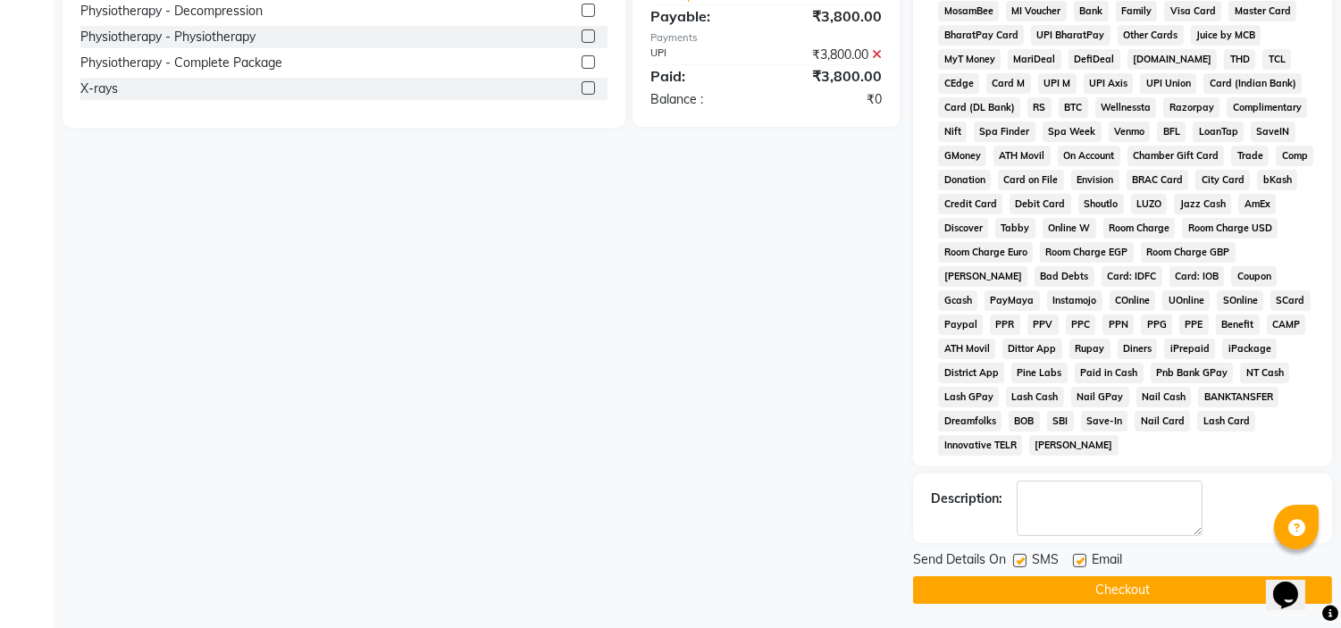
click at [1077, 561] on label at bounding box center [1079, 560] width 13 height 13
click at [1077, 561] on input "checkbox" at bounding box center [1079, 562] width 12 height 12
click at [1019, 563] on label at bounding box center [1019, 560] width 13 height 13
click at [1019, 563] on input "checkbox" at bounding box center [1019, 562] width 12 height 12
click at [1015, 602] on button "Checkout" at bounding box center [1122, 590] width 419 height 28
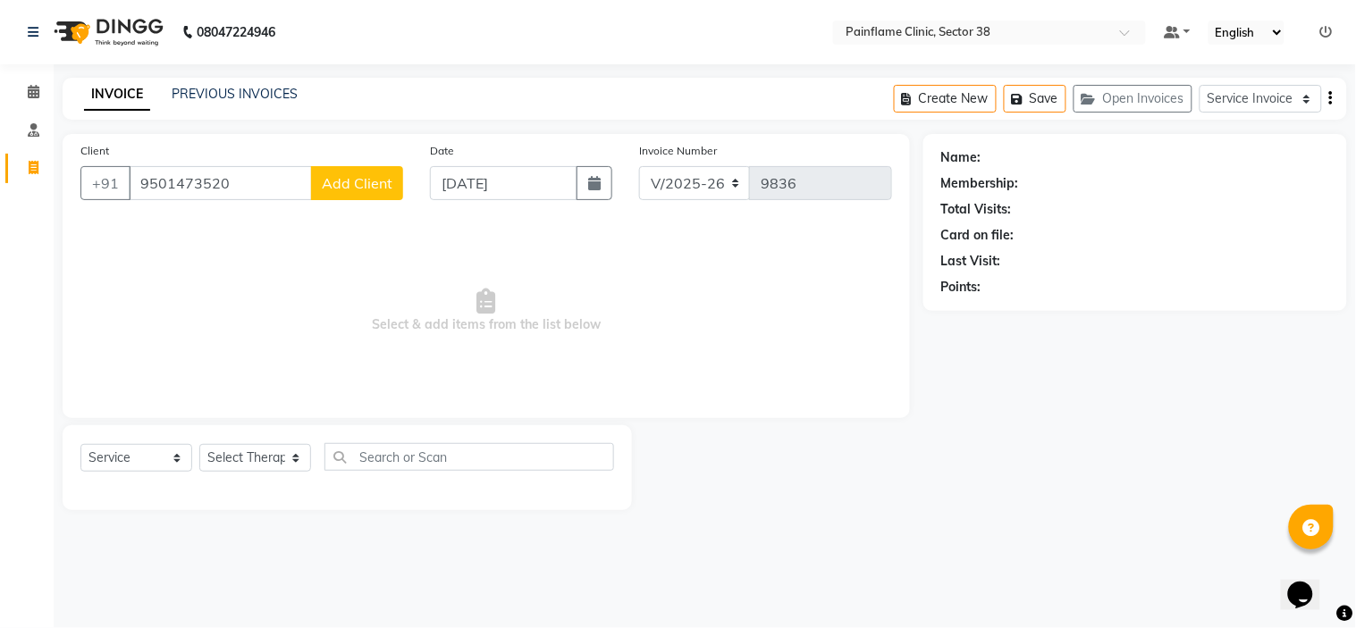
click at [337, 177] on span "Add Client" at bounding box center [357, 183] width 71 height 18
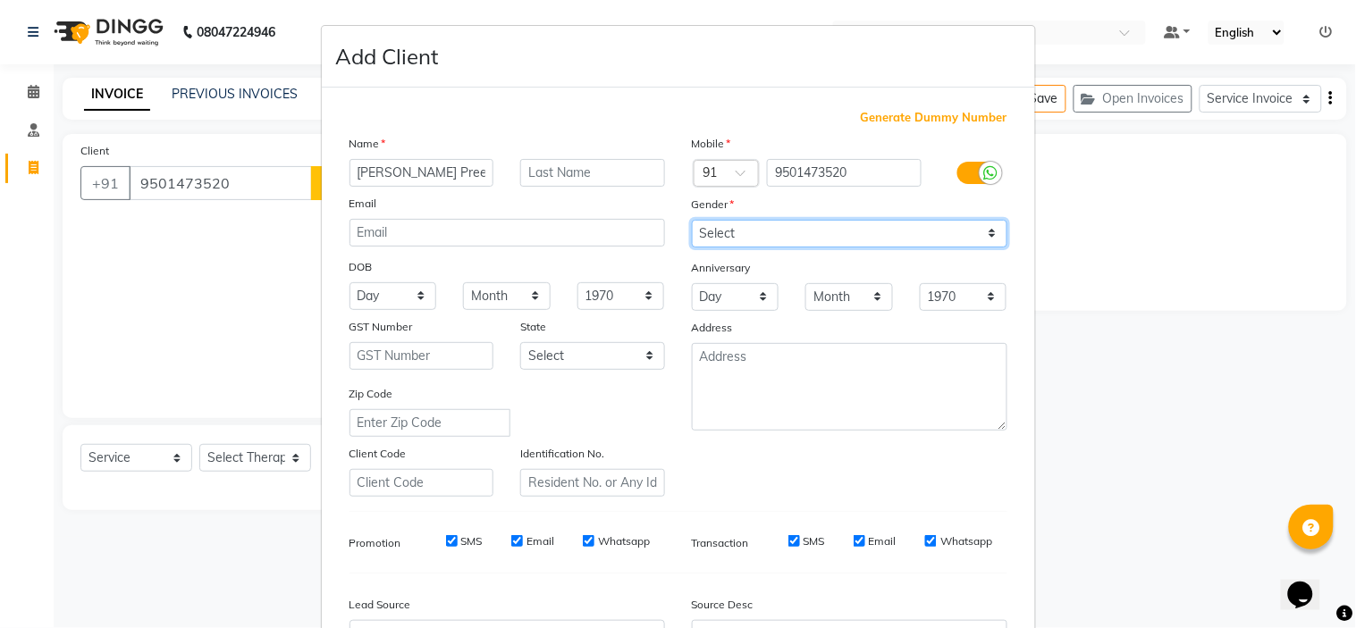
click at [736, 232] on select "Select Male Female Other Prefer Not To Say" at bounding box center [849, 234] width 315 height 28
click at [906, 224] on select "Select Male Female Other Prefer Not To Say" at bounding box center [849, 234] width 315 height 28
click at [692, 220] on select "Select Male Female Other Prefer Not To Say" at bounding box center [849, 234] width 315 height 28
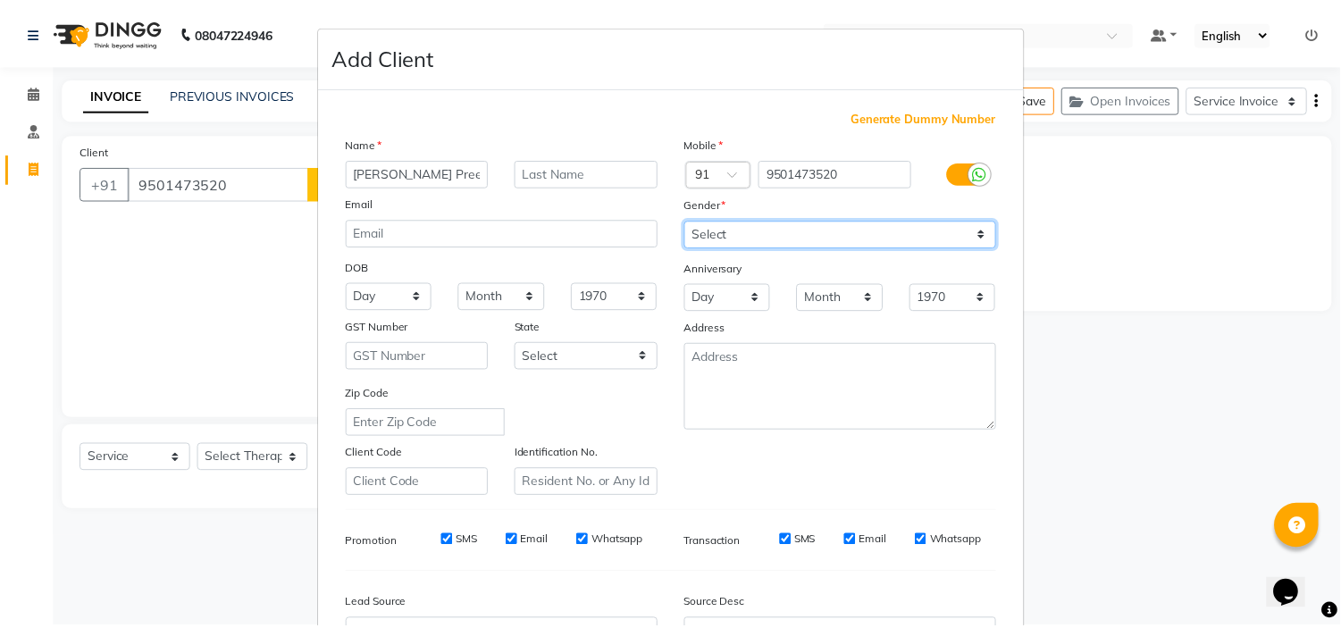
scroll to position [197, 0]
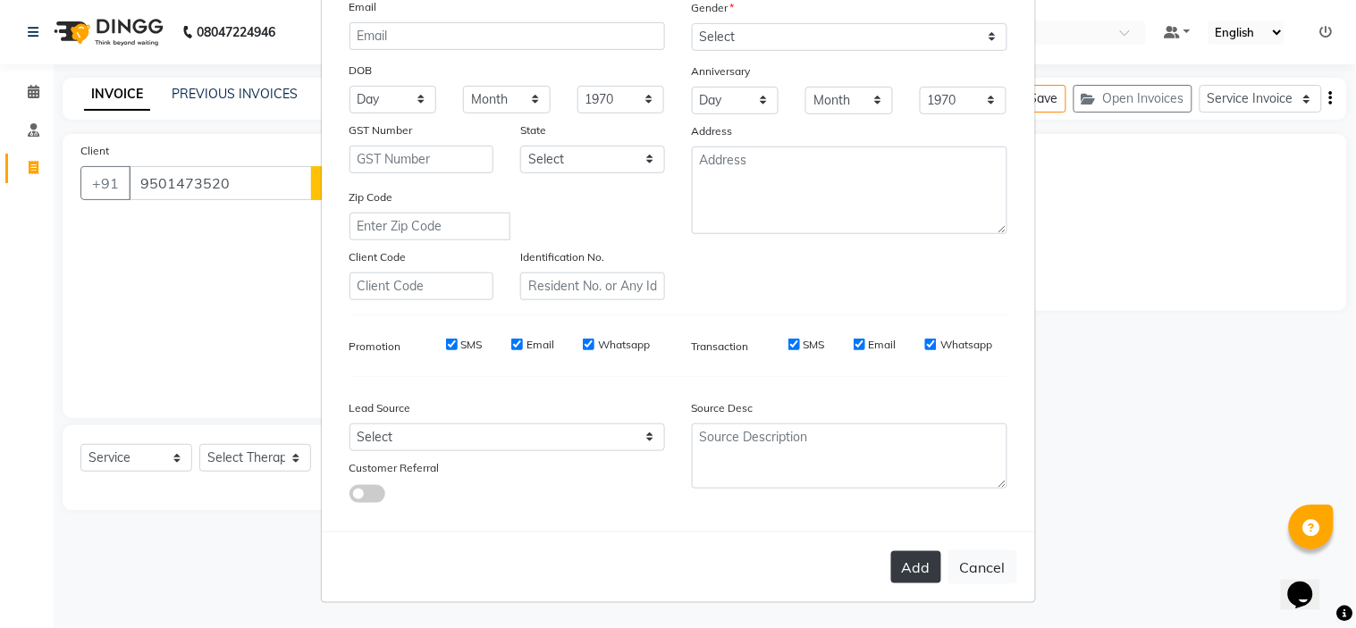
click at [908, 561] on button "Add" at bounding box center [916, 567] width 50 height 32
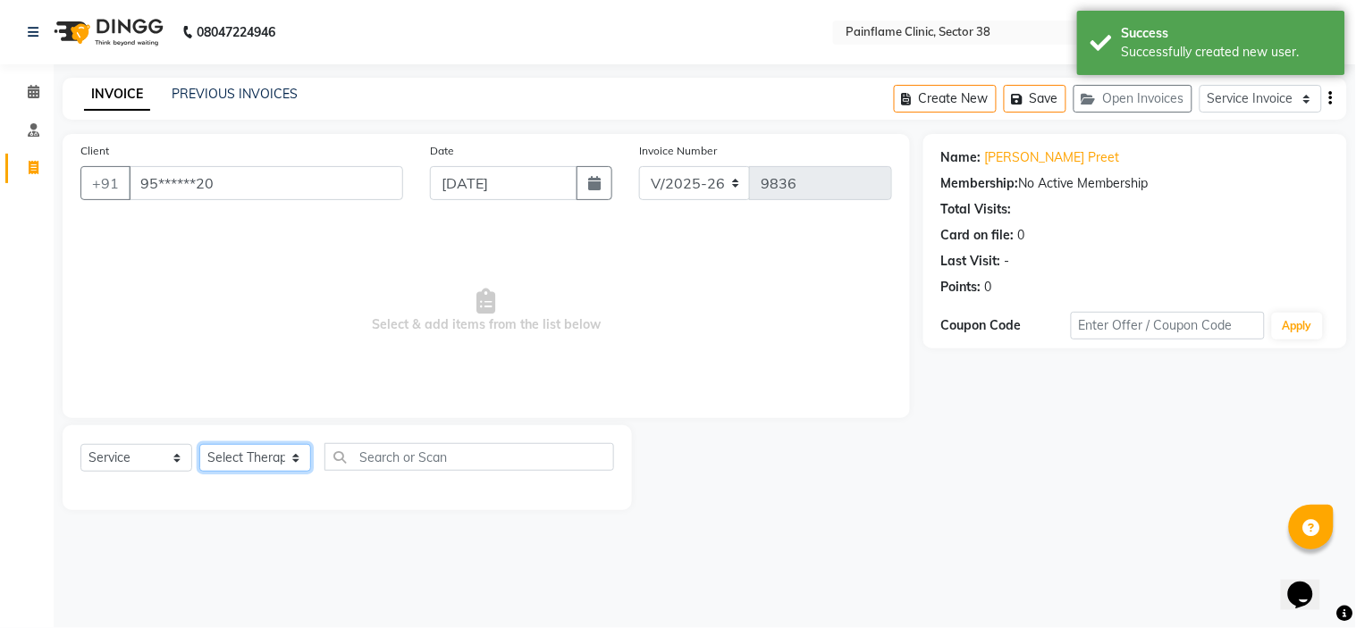
click at [270, 456] on select "Select Therapist Dr Durgesh Dr Harish Dr Ranjana Dr Saurabh Dr. Suraj Dr. Tejpa…" at bounding box center [255, 458] width 112 height 28
click at [199, 445] on select "Select Therapist Dr Durgesh Dr Harish Dr Ranjana Dr Saurabh Dr. Suraj Dr. Tejpa…" at bounding box center [255, 458] width 112 height 28
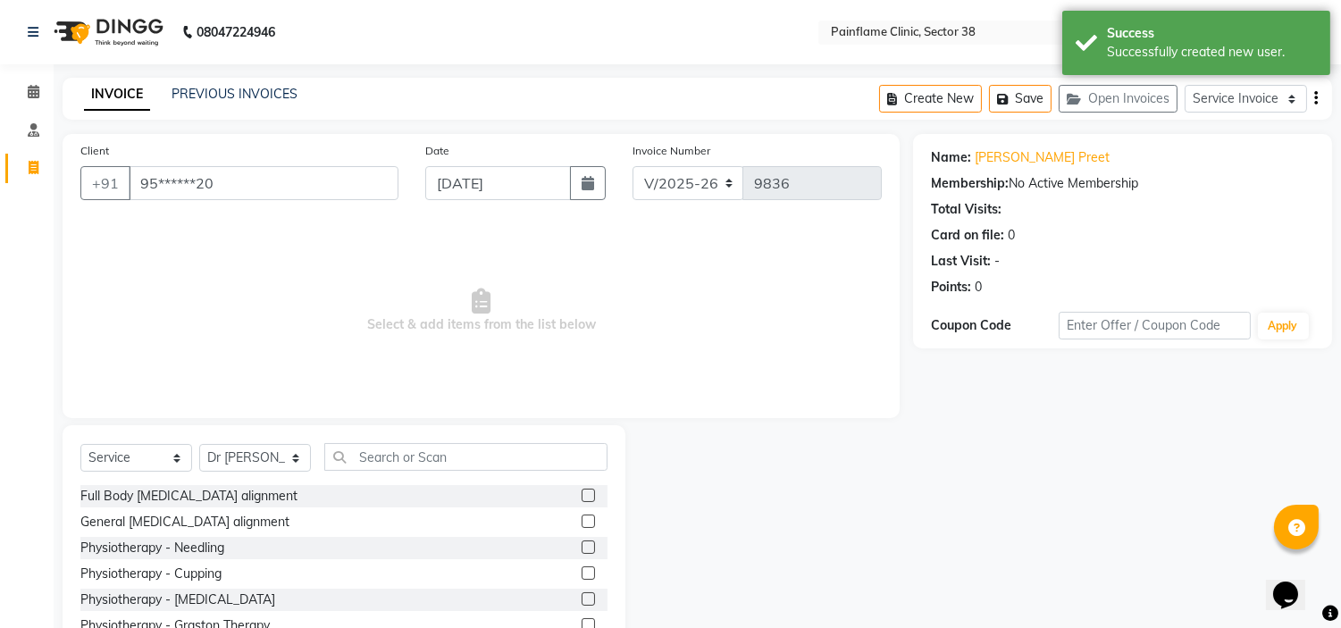
click at [582, 497] on label at bounding box center [588, 495] width 13 height 13
click at [582, 497] on input "checkbox" at bounding box center [588, 497] width 12 height 12
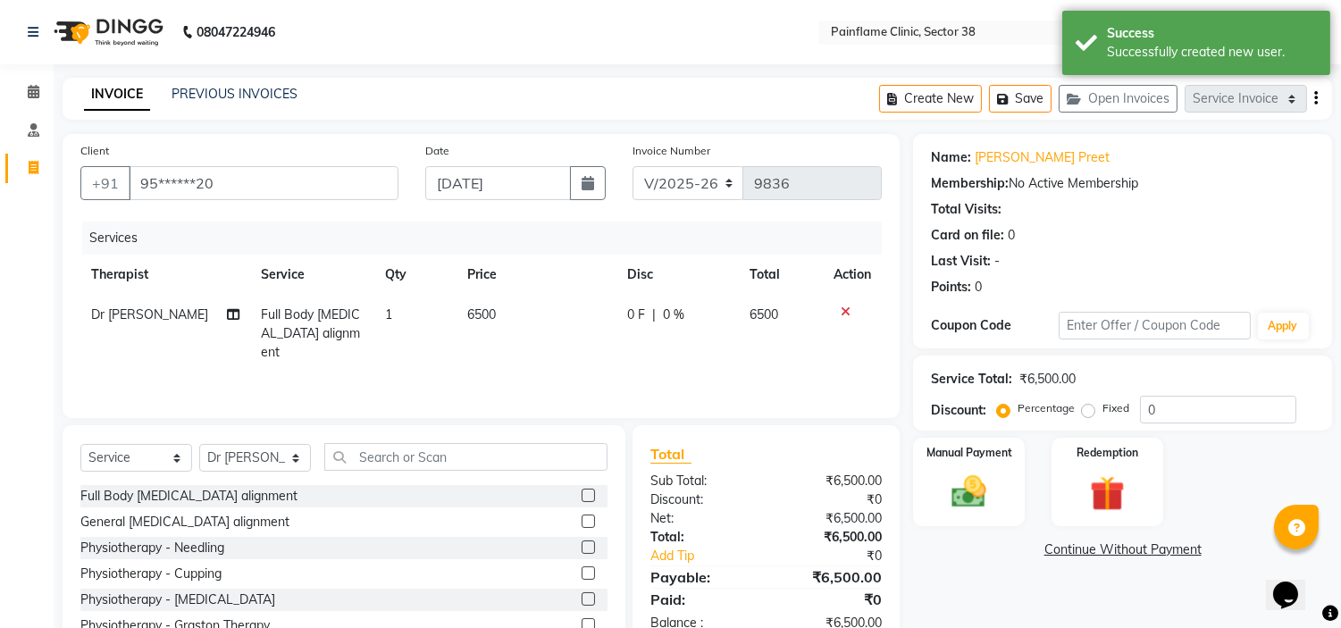
click at [478, 317] on span "6500" at bounding box center [481, 315] width 29 height 16
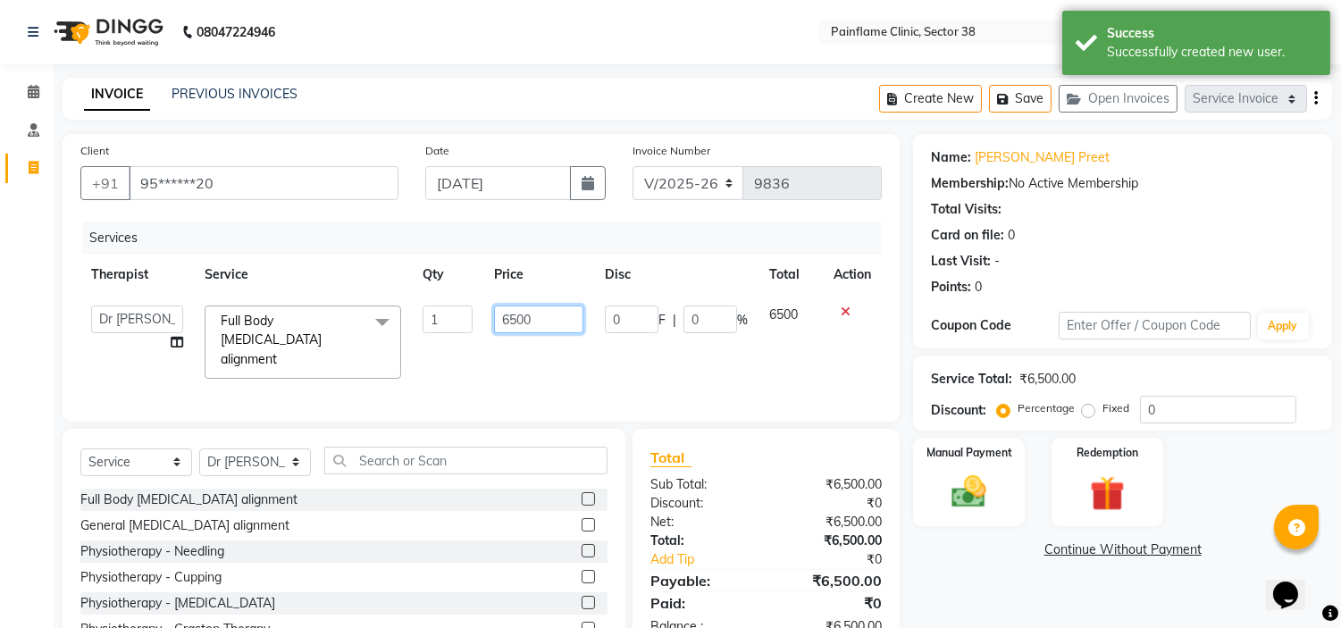
click at [501, 314] on input "6500" at bounding box center [538, 320] width 89 height 28
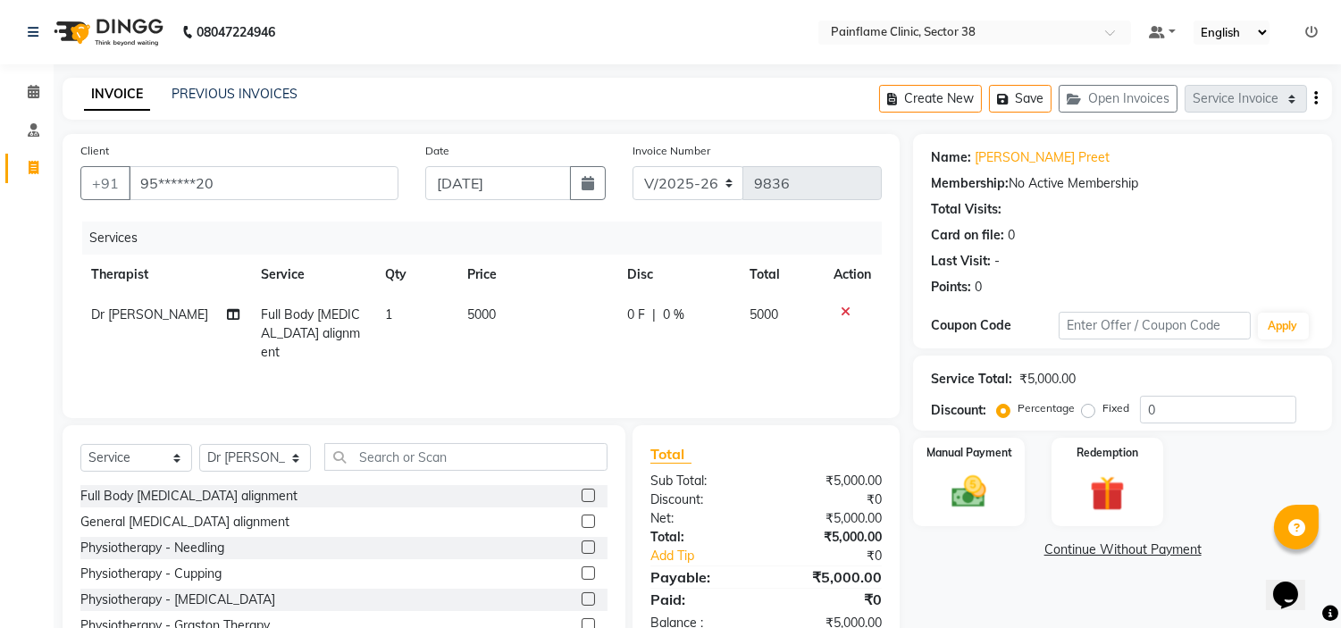
click at [1103, 408] on label "Fixed" at bounding box center [1116, 408] width 27 height 16
click at [1087, 408] on input "Fixed" at bounding box center [1092, 408] width 13 height 13
click at [967, 477] on img at bounding box center [969, 493] width 59 height 42
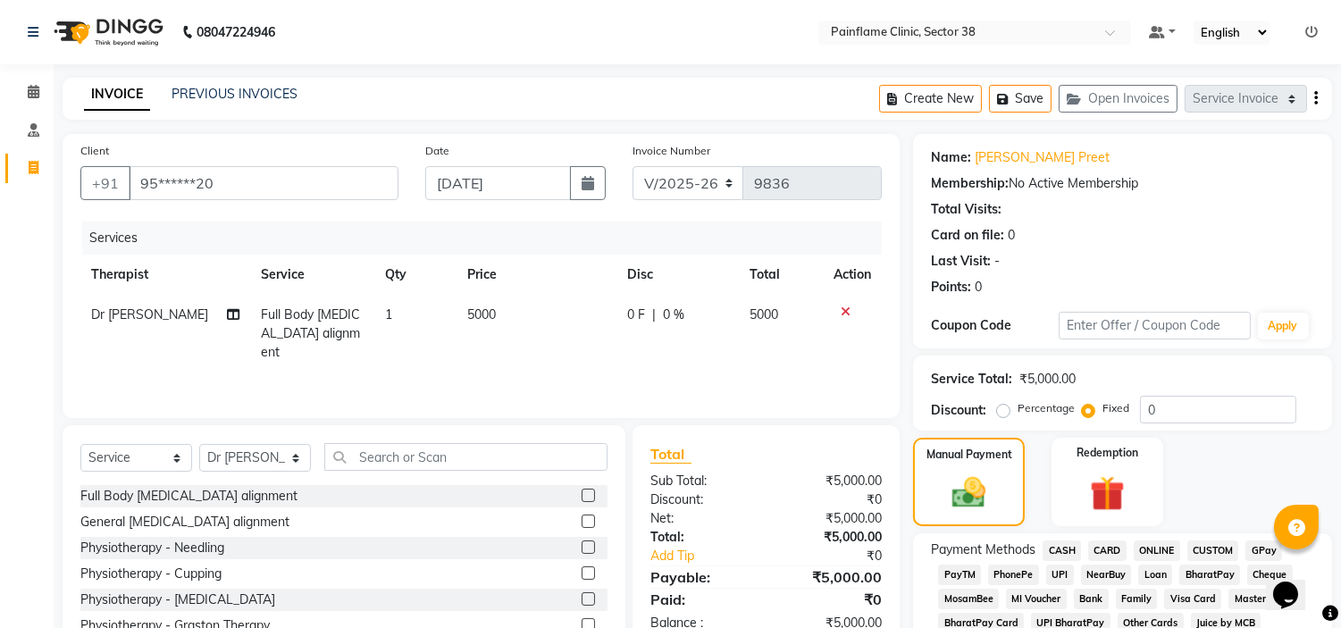
click at [1055, 573] on span "UPI" at bounding box center [1060, 575] width 28 height 21
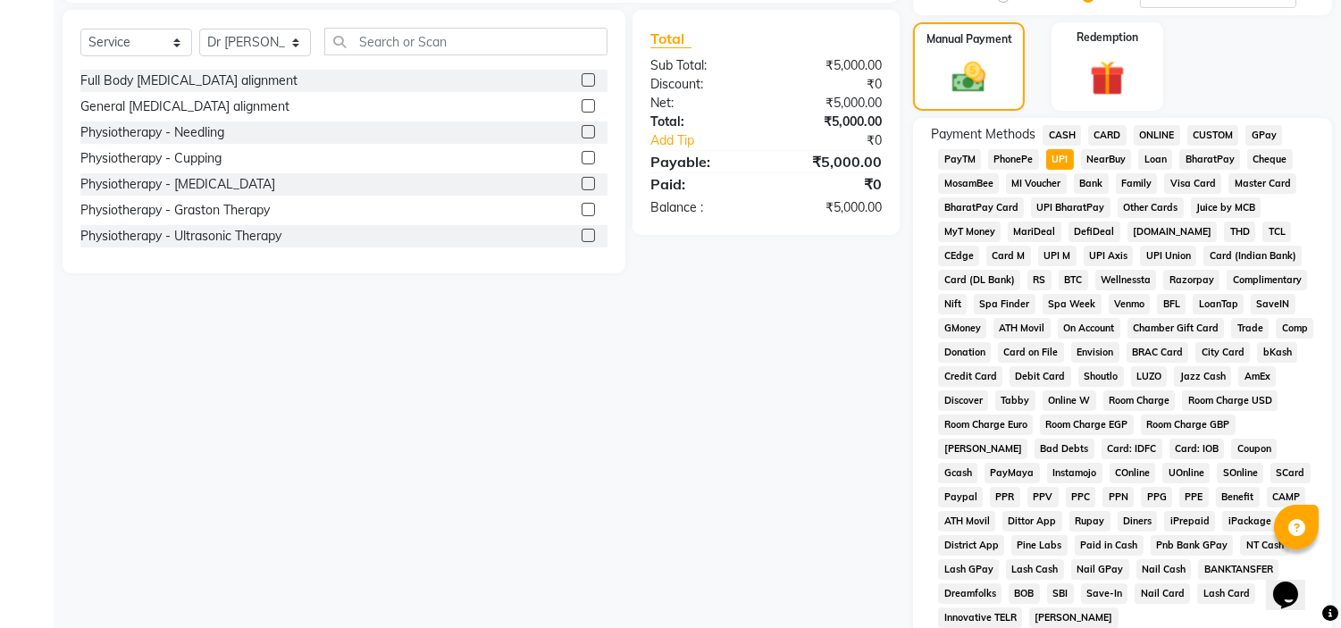
scroll to position [525, 0]
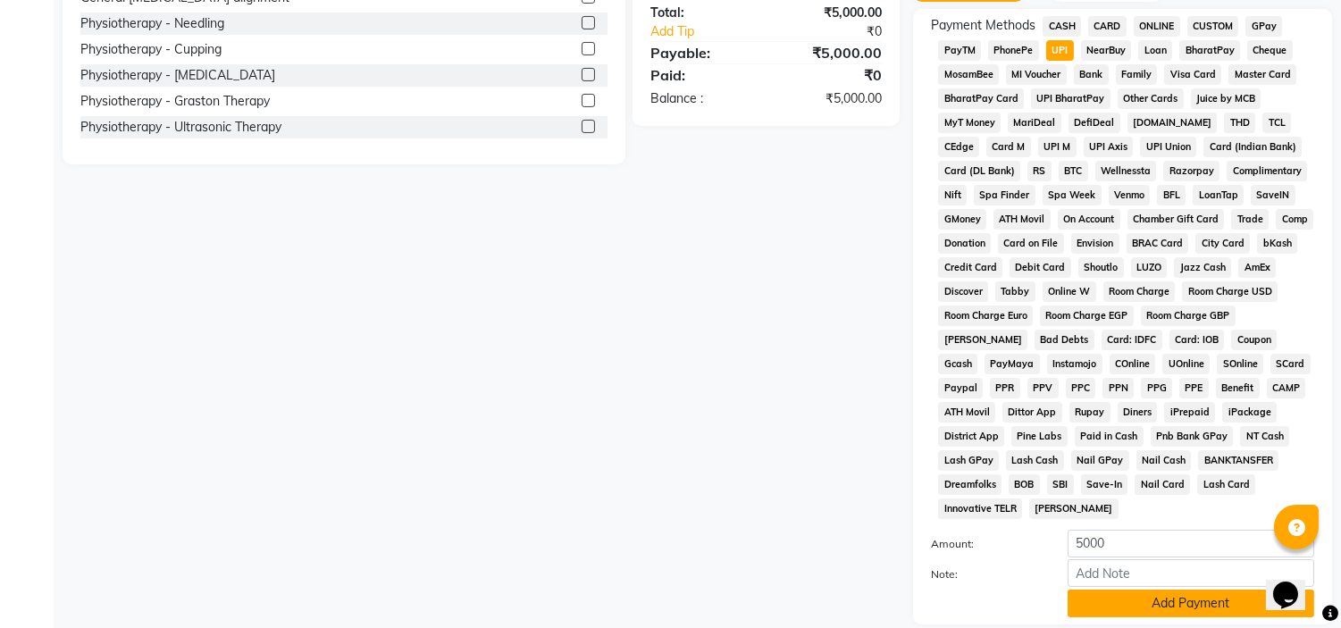
click at [1096, 613] on button "Add Payment" at bounding box center [1191, 604] width 247 height 28
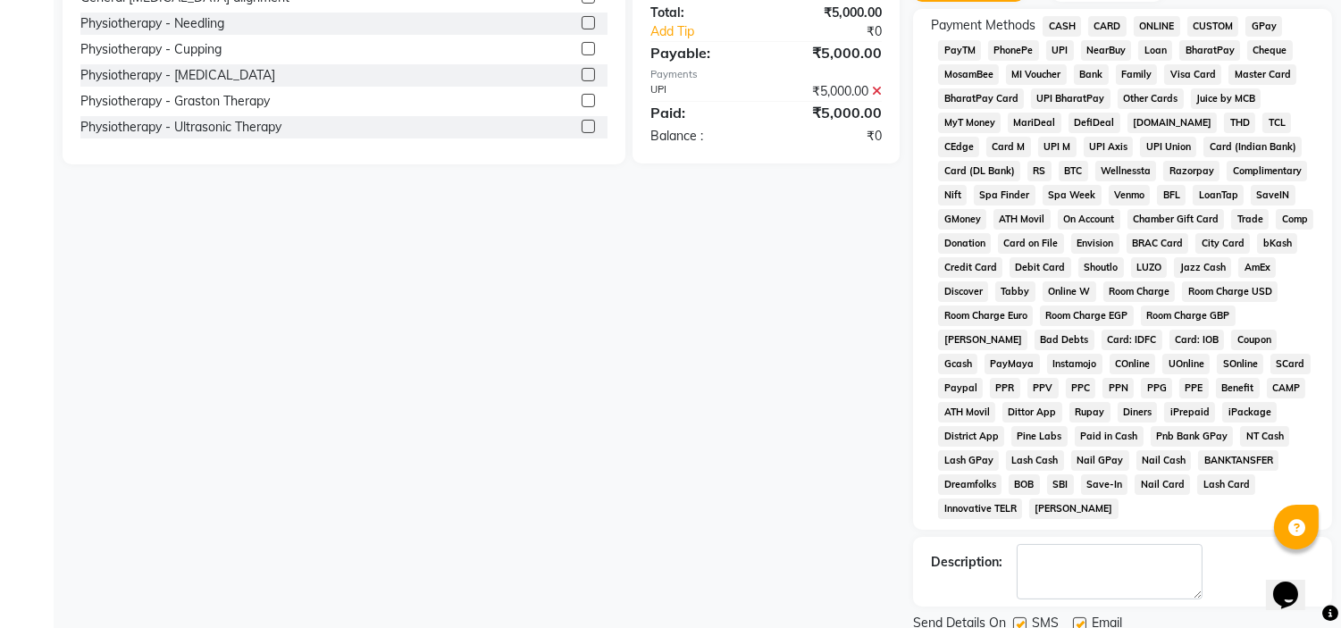
scroll to position [594, 0]
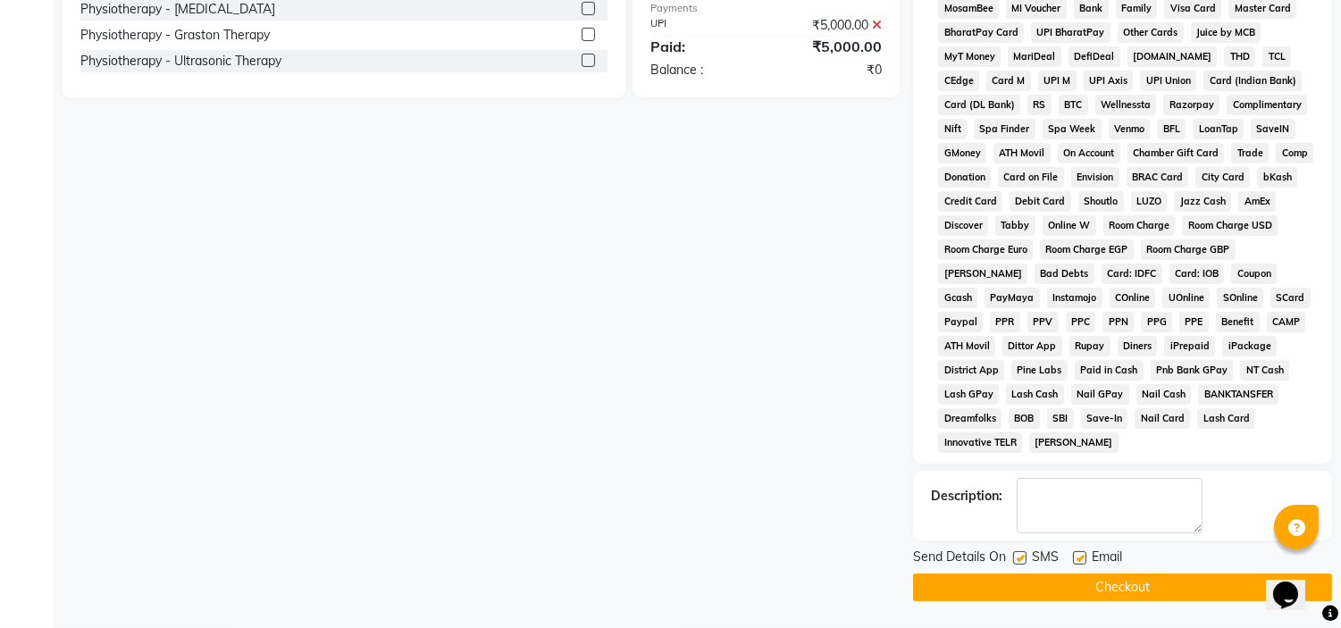
click at [1079, 559] on label at bounding box center [1079, 557] width 13 height 13
click at [1079, 559] on input "checkbox" at bounding box center [1079, 559] width 12 height 12
click at [1020, 560] on label at bounding box center [1019, 557] width 13 height 13
click at [1020, 560] on input "checkbox" at bounding box center [1019, 559] width 12 height 12
click at [1013, 583] on button "Checkout" at bounding box center [1122, 588] width 419 height 28
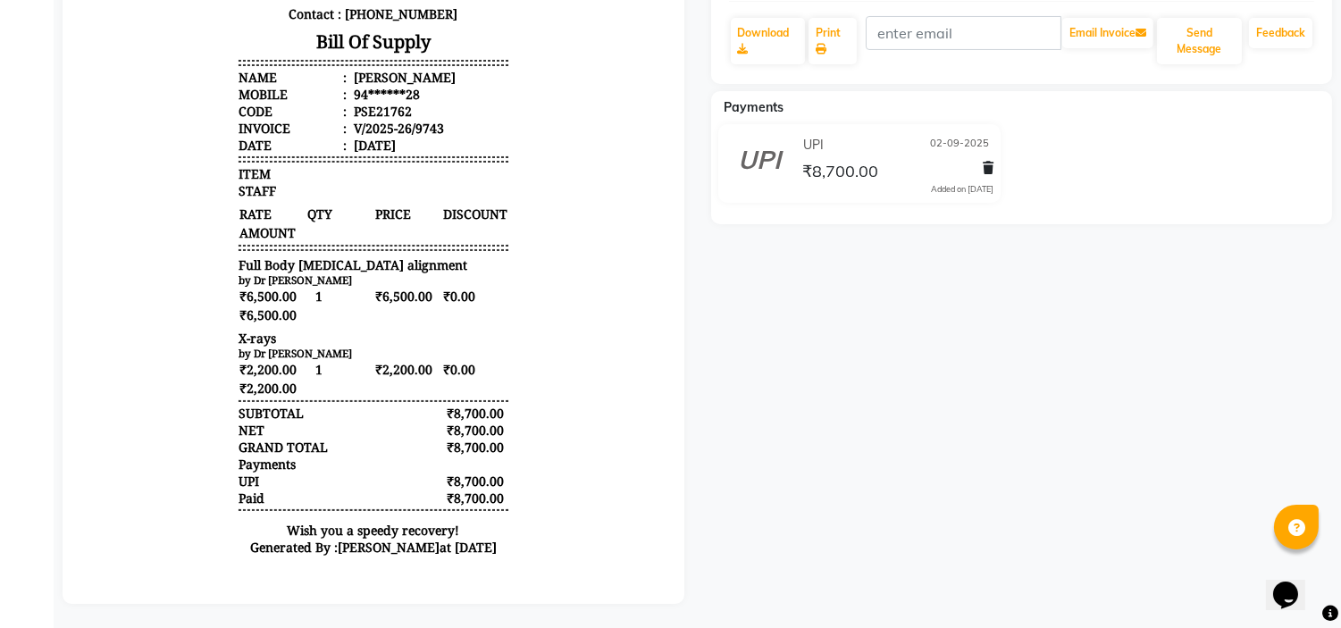
scroll to position [371, 0]
